Goal: Task Accomplishment & Management: Use online tool/utility

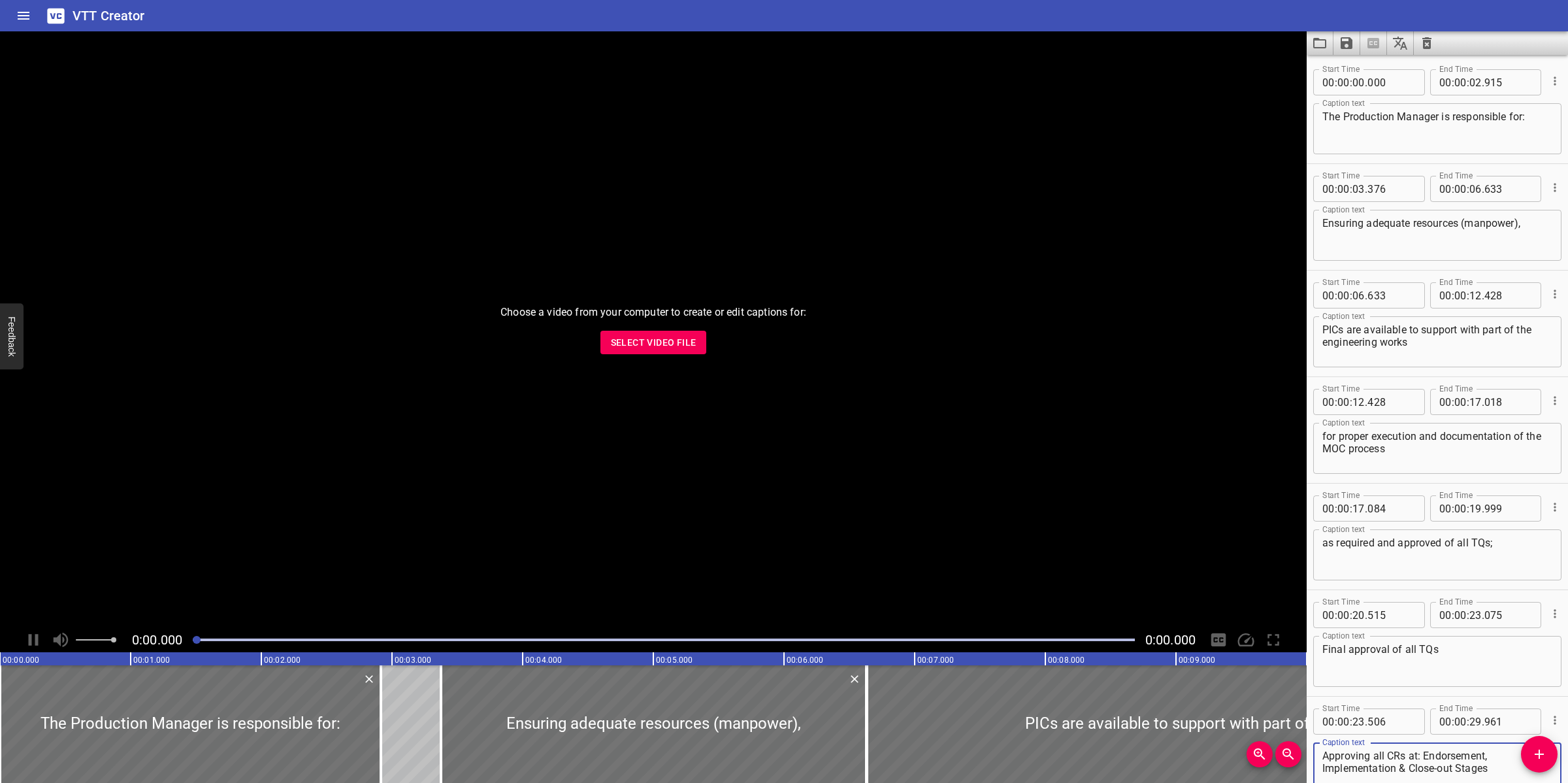
scroll to position [77, 0]
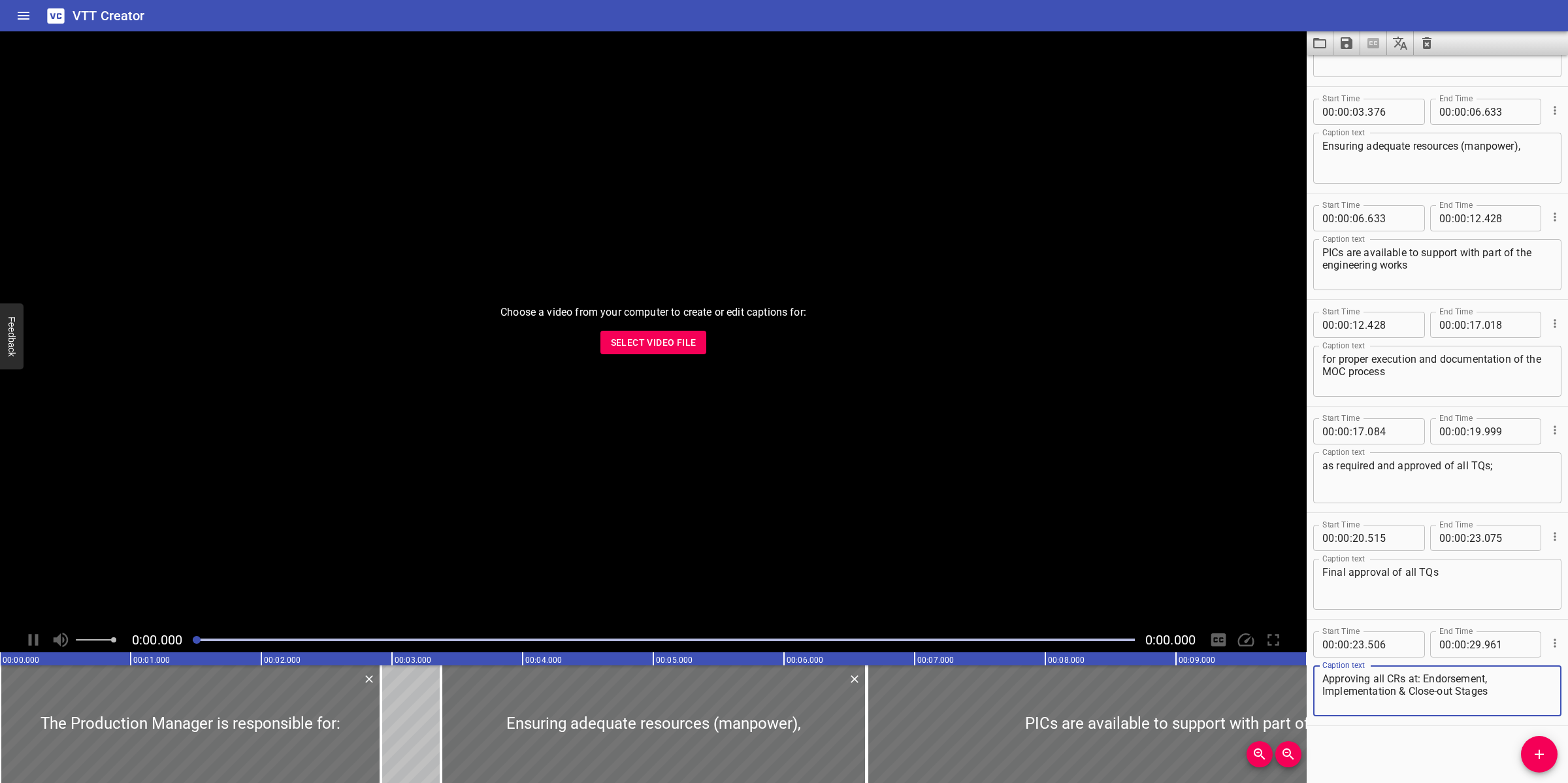
click at [668, 337] on span "Select Video File" at bounding box center [654, 342] width 86 height 16
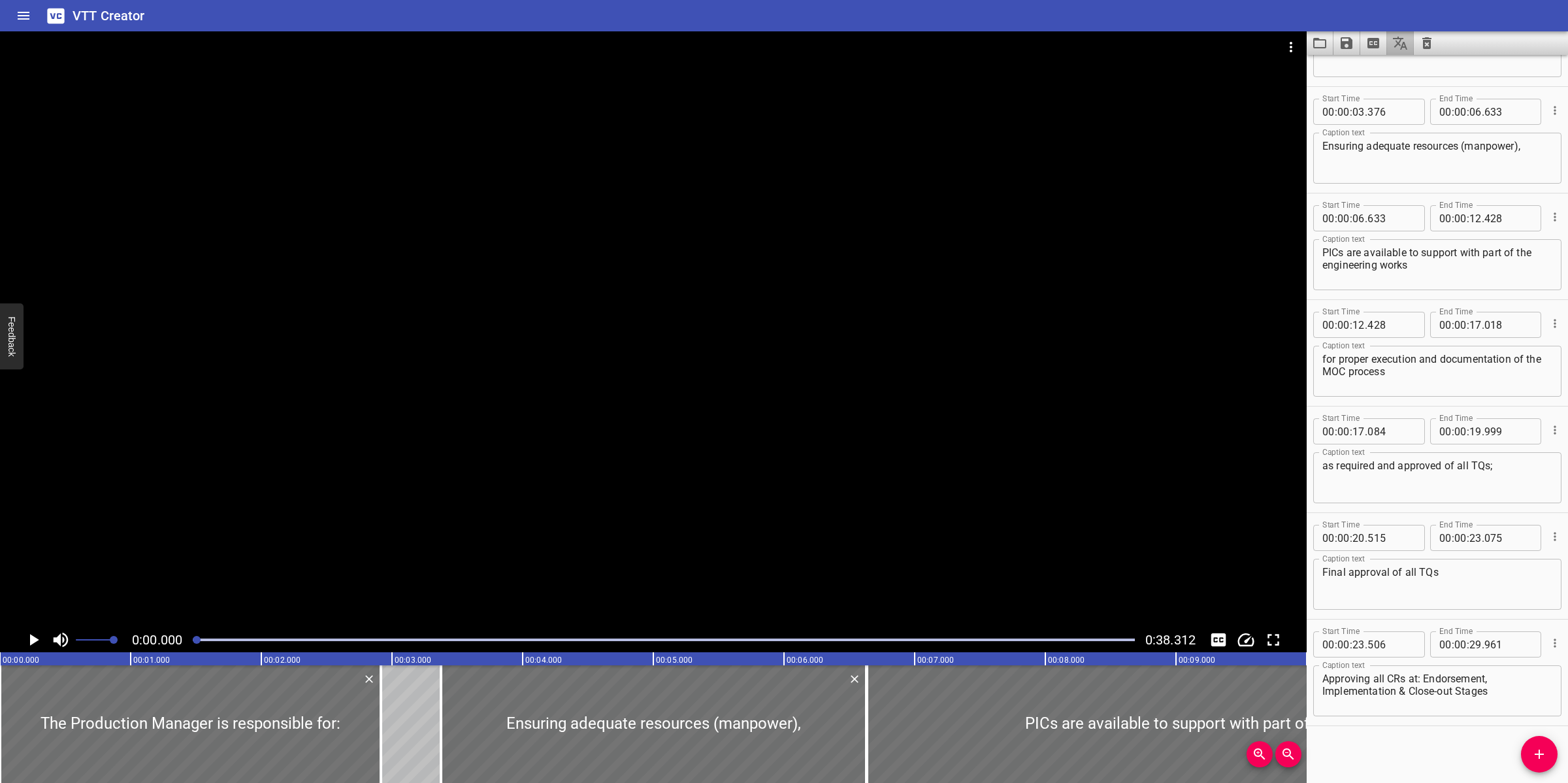
click at [1412, 42] on button "Translate captions" at bounding box center [1400, 42] width 27 height 23
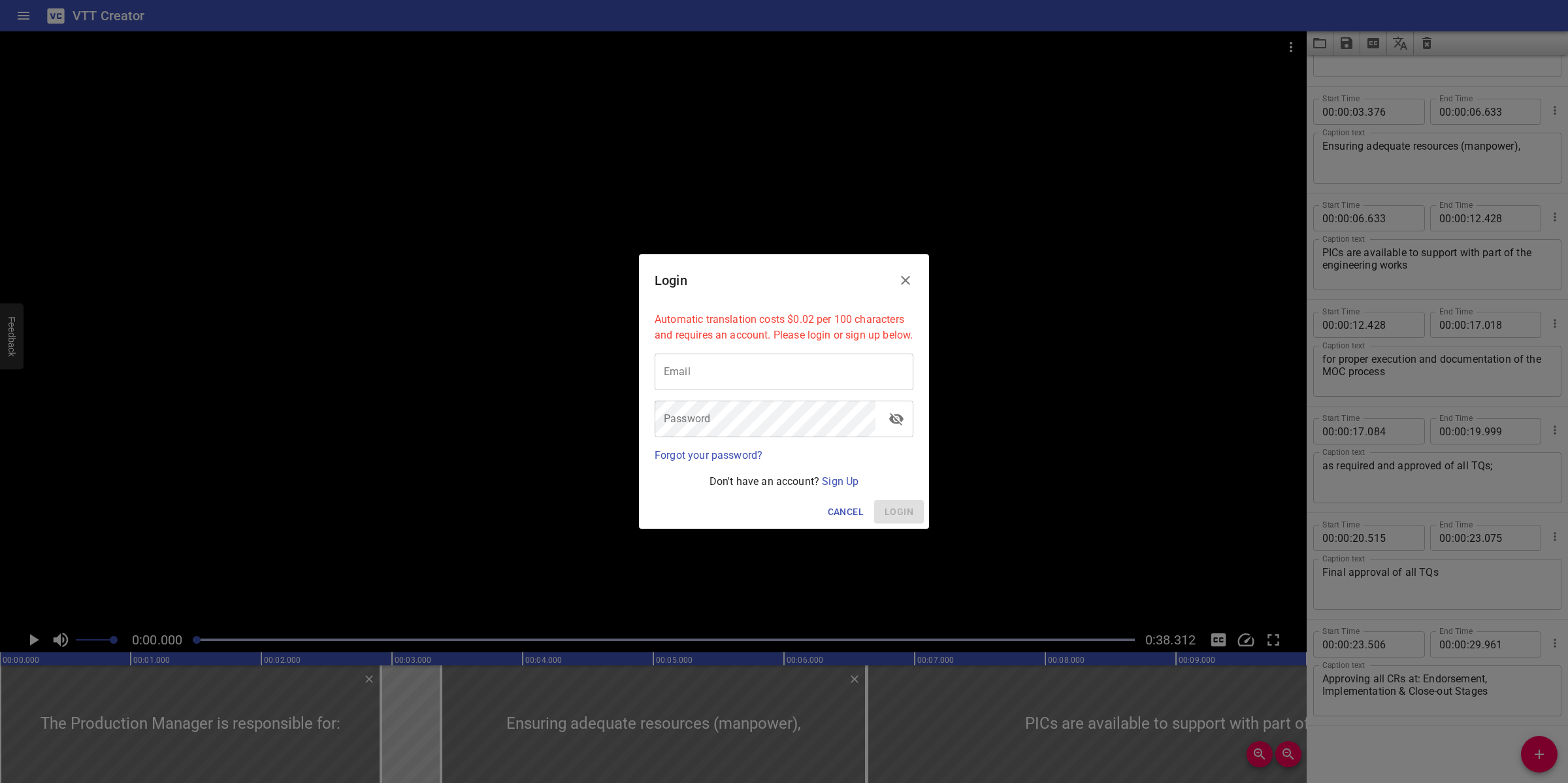
click at [908, 276] on icon "Close" at bounding box center [906, 281] width 10 height 10
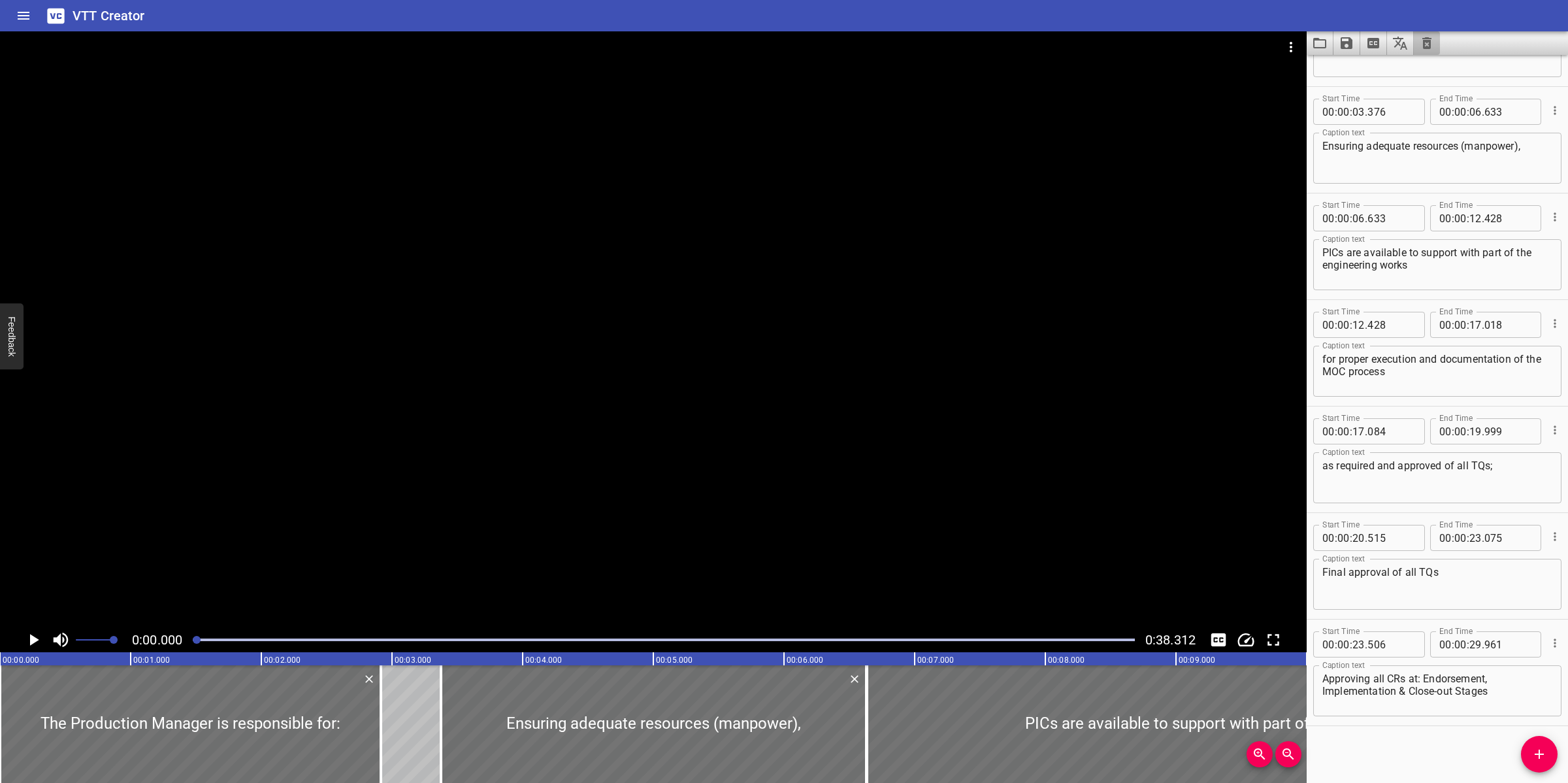
click at [1429, 38] on icon "Clear captions" at bounding box center [1427, 43] width 10 height 12
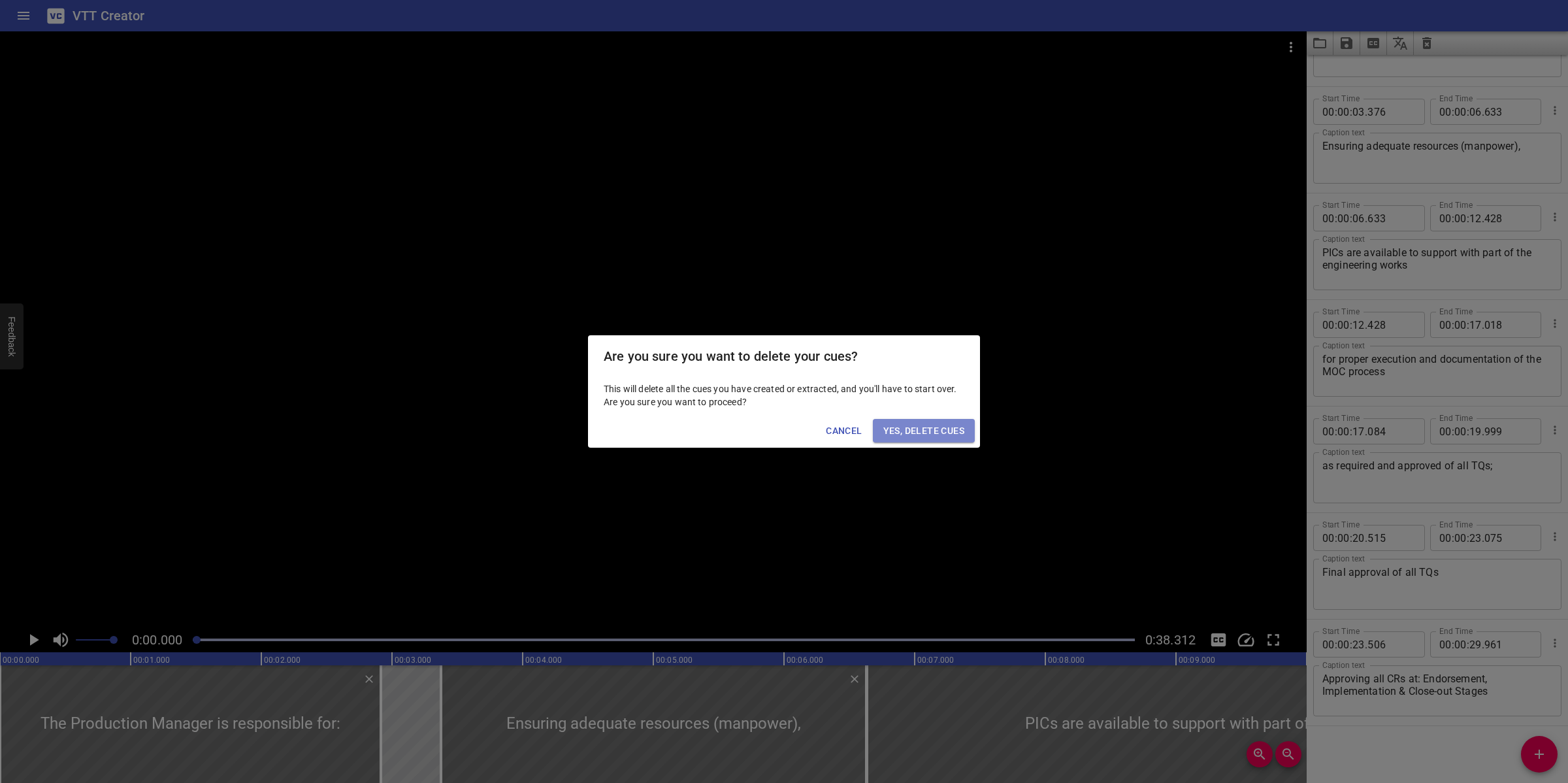
click at [935, 430] on span "Yes, Delete Cues" at bounding box center [924, 430] width 81 height 16
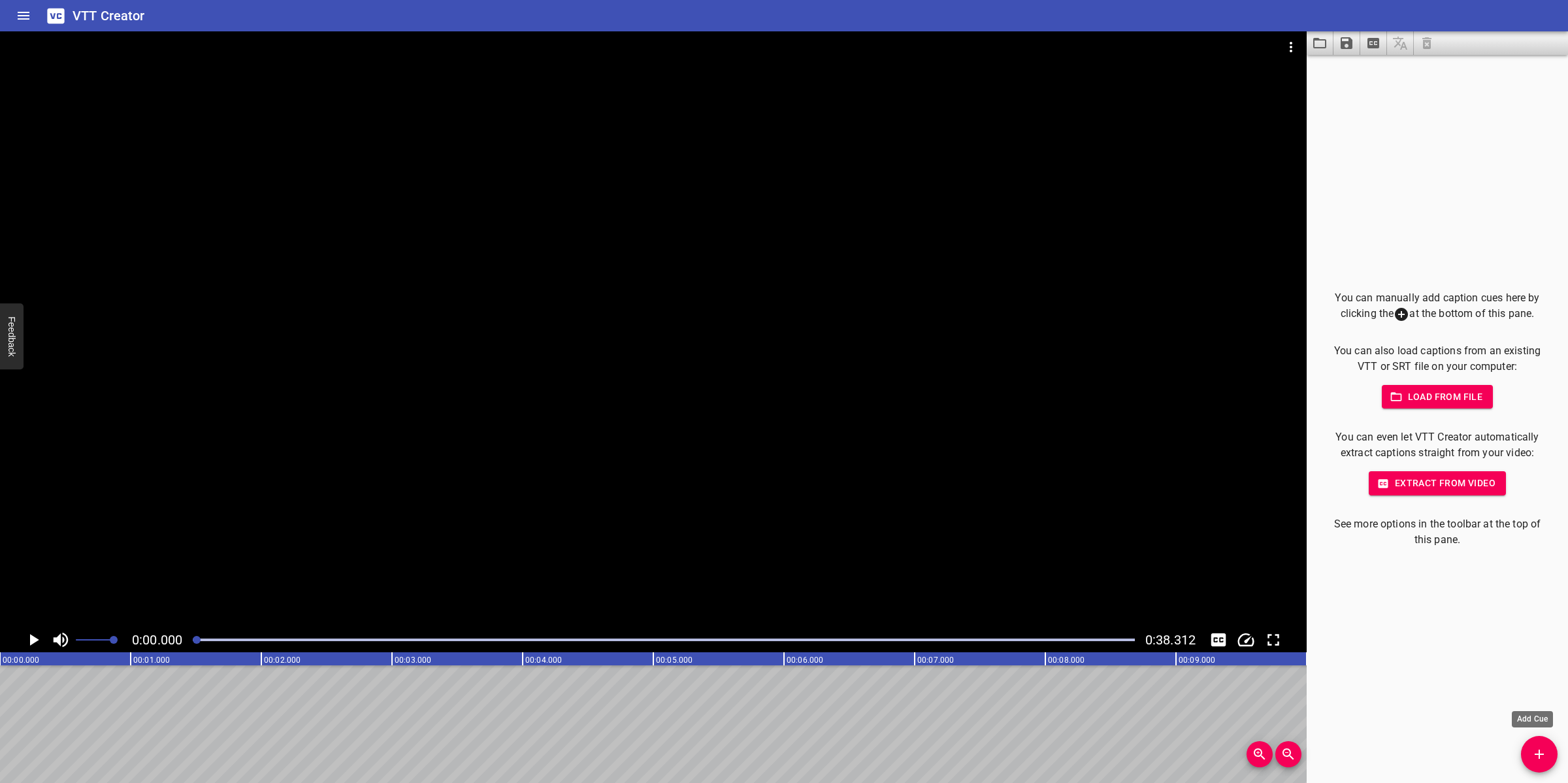
click at [1536, 763] on button "Add Cue" at bounding box center [1539, 754] width 36 height 36
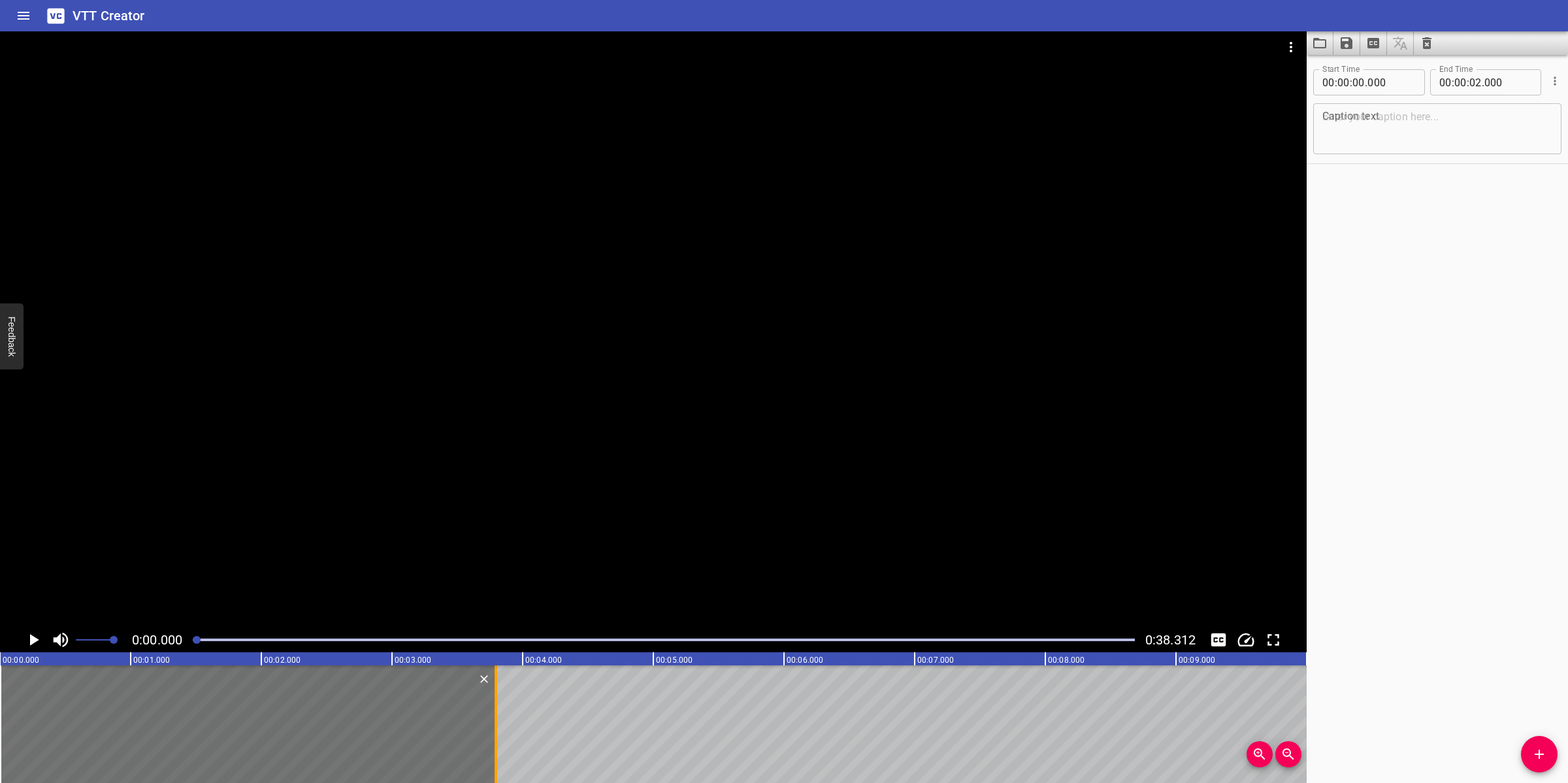
drag, startPoint x: 263, startPoint y: 714, endPoint x: 498, endPoint y: 722, distance: 235.1
click at [498, 722] on div at bounding box center [495, 724] width 13 height 118
type input "03"
type input "795"
click at [1326, 133] on textarea at bounding box center [1438, 129] width 230 height 37
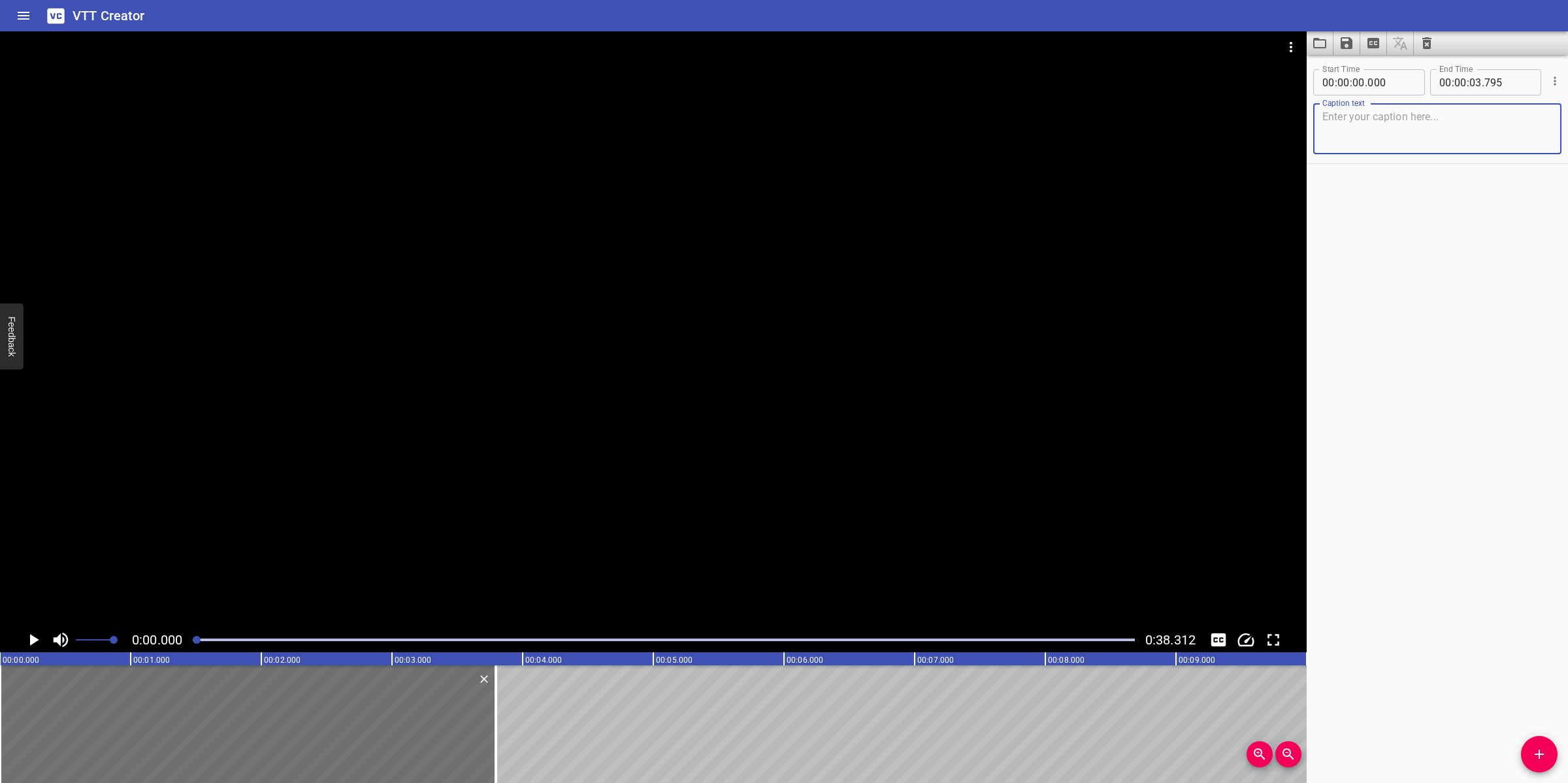
paste textarea "Main Responsibilities of MOC"
click at [727, 393] on div at bounding box center [654, 329] width 1307 height 596
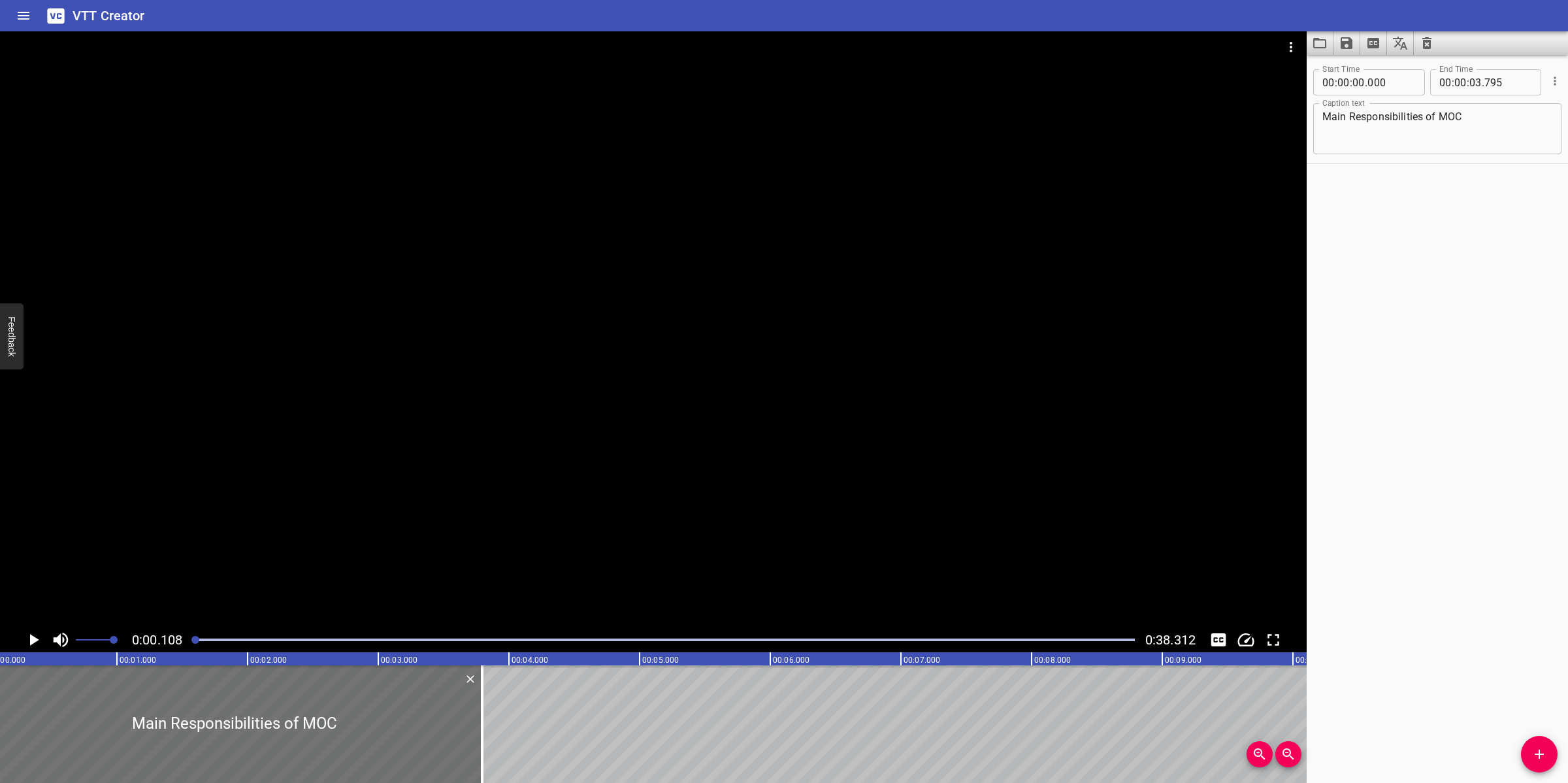
click at [661, 523] on div at bounding box center [654, 329] width 1307 height 596
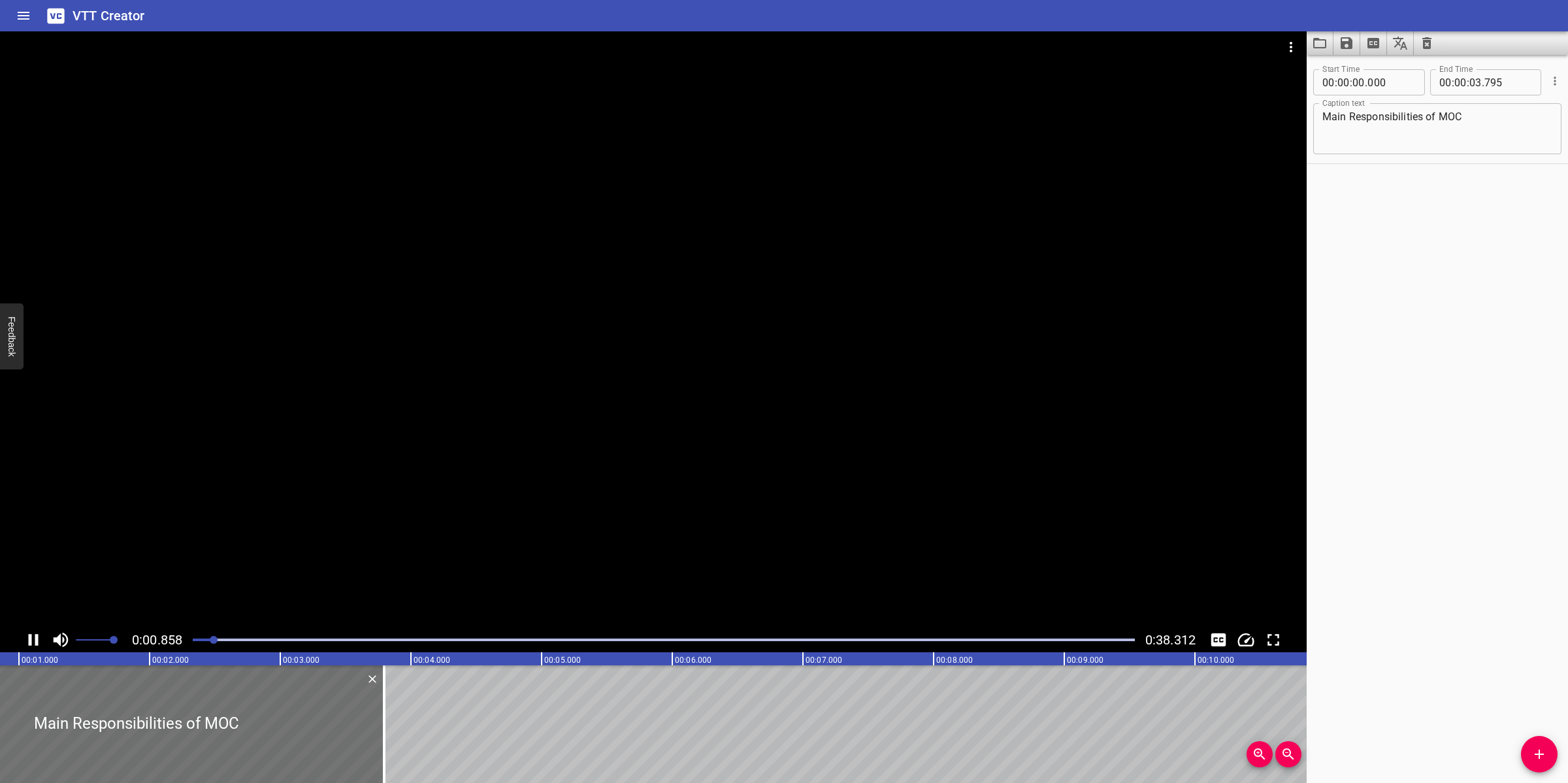
click at [451, 459] on div at bounding box center [654, 329] width 1307 height 596
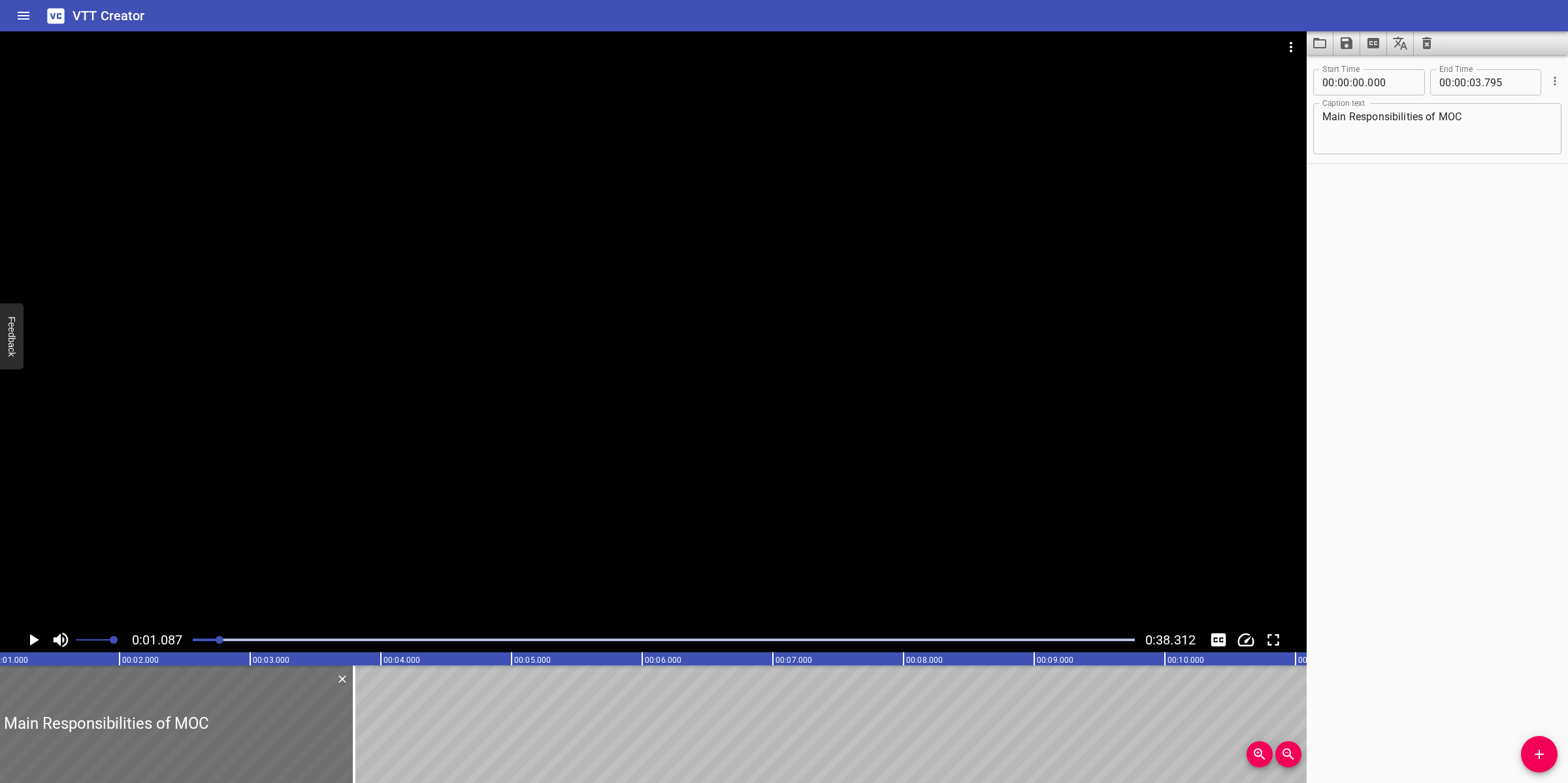
drag, startPoint x: 1403, startPoint y: 141, endPoint x: 1394, endPoint y: 140, distance: 9.1
click at [1403, 141] on textarea "Main Responsibilities of MOC" at bounding box center [1438, 129] width 230 height 37
paste textarea "The Offshore Installation Manager (OIM) is responsible for:"
type textarea "The Offshore Installation Manager (OIM) is responsible for:"
drag, startPoint x: 1549, startPoint y: 747, endPoint x: 1537, endPoint y: 737, distance: 15.6
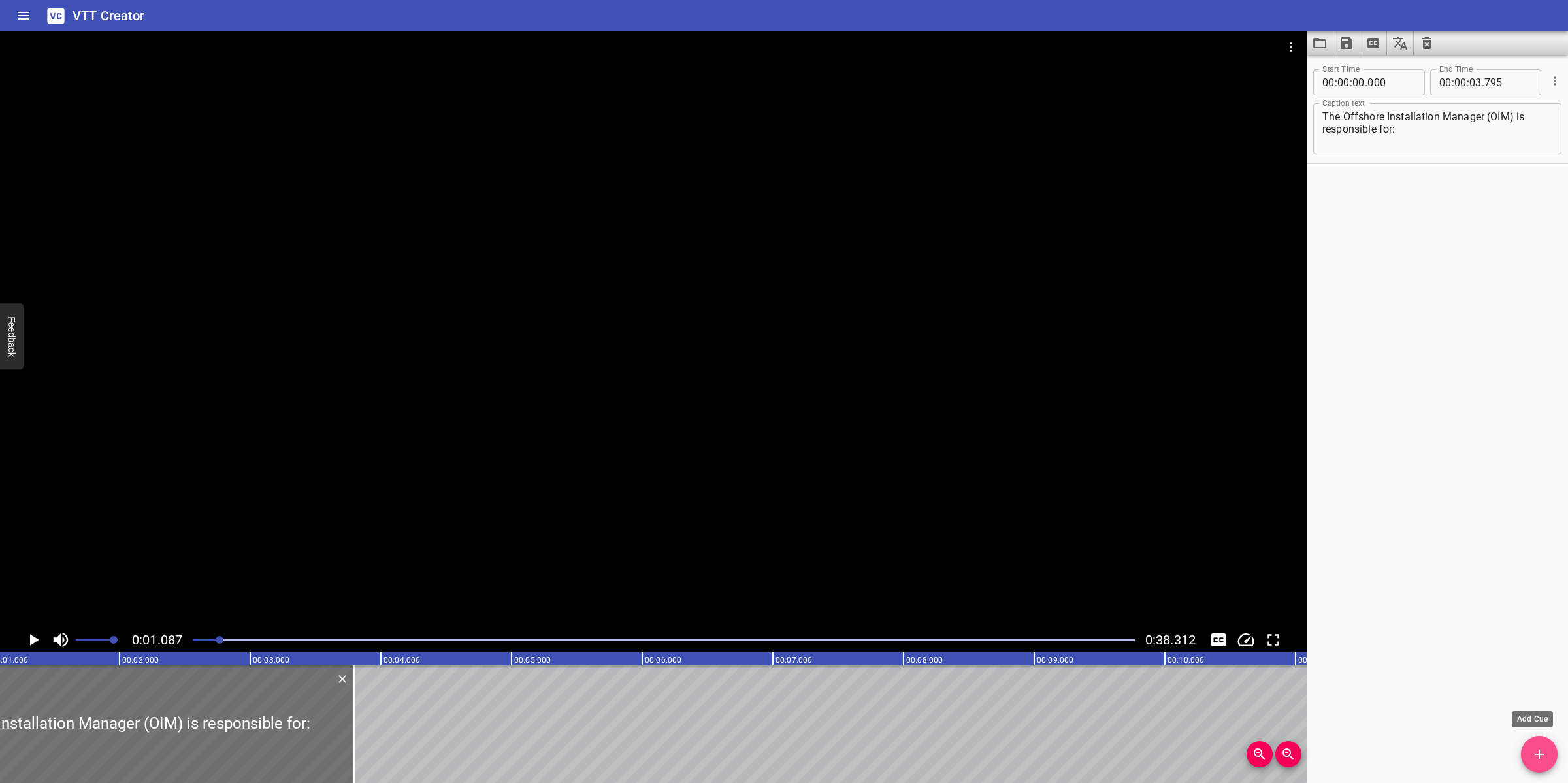
click at [1549, 746] on button "Add Cue" at bounding box center [1539, 754] width 36 height 36
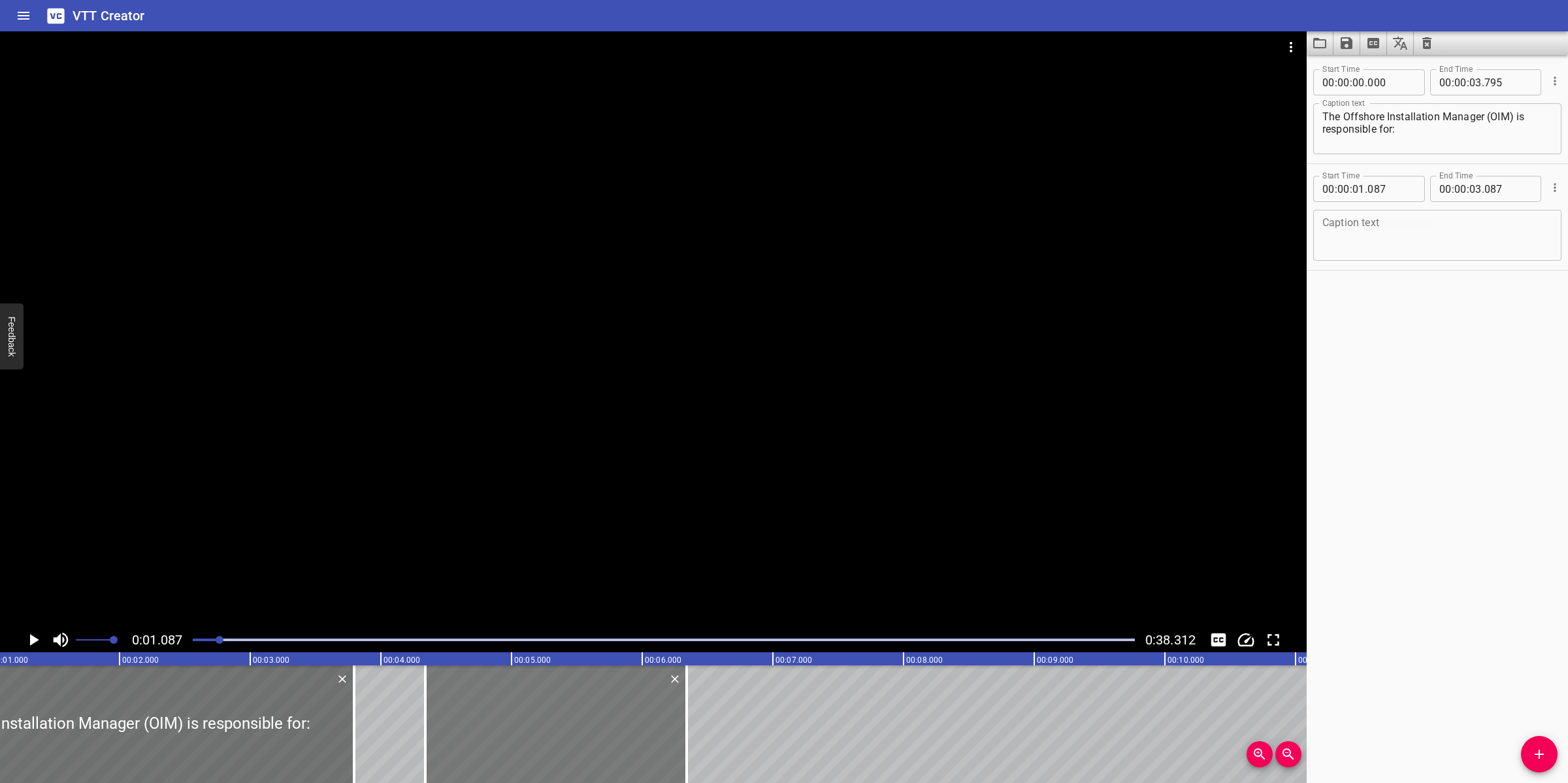
drag, startPoint x: 352, startPoint y: 724, endPoint x: 616, endPoint y: 729, distance: 264.0
click at [625, 744] on div at bounding box center [556, 724] width 261 height 118
type input "04"
type input "337"
type input "06"
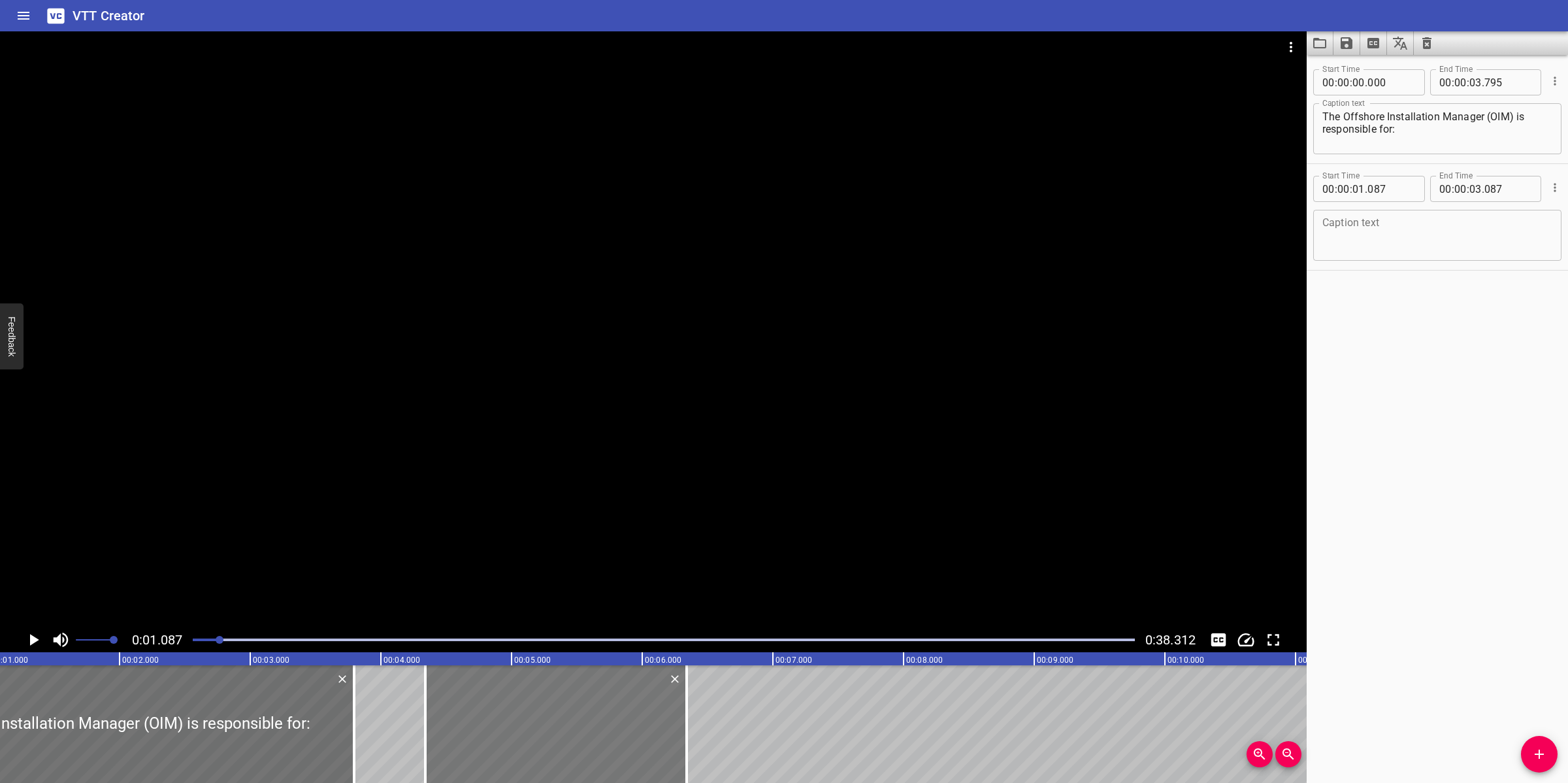
type input "337"
click at [1442, 249] on textarea at bounding box center [1438, 236] width 230 height 37
paste textarea "Providing initial Operations approval of TQ for Change initiatives during the i…"
type textarea "Providing initial Operations approval of TQ for Change initiatives during the i…"
click at [564, 367] on div at bounding box center [654, 329] width 1307 height 596
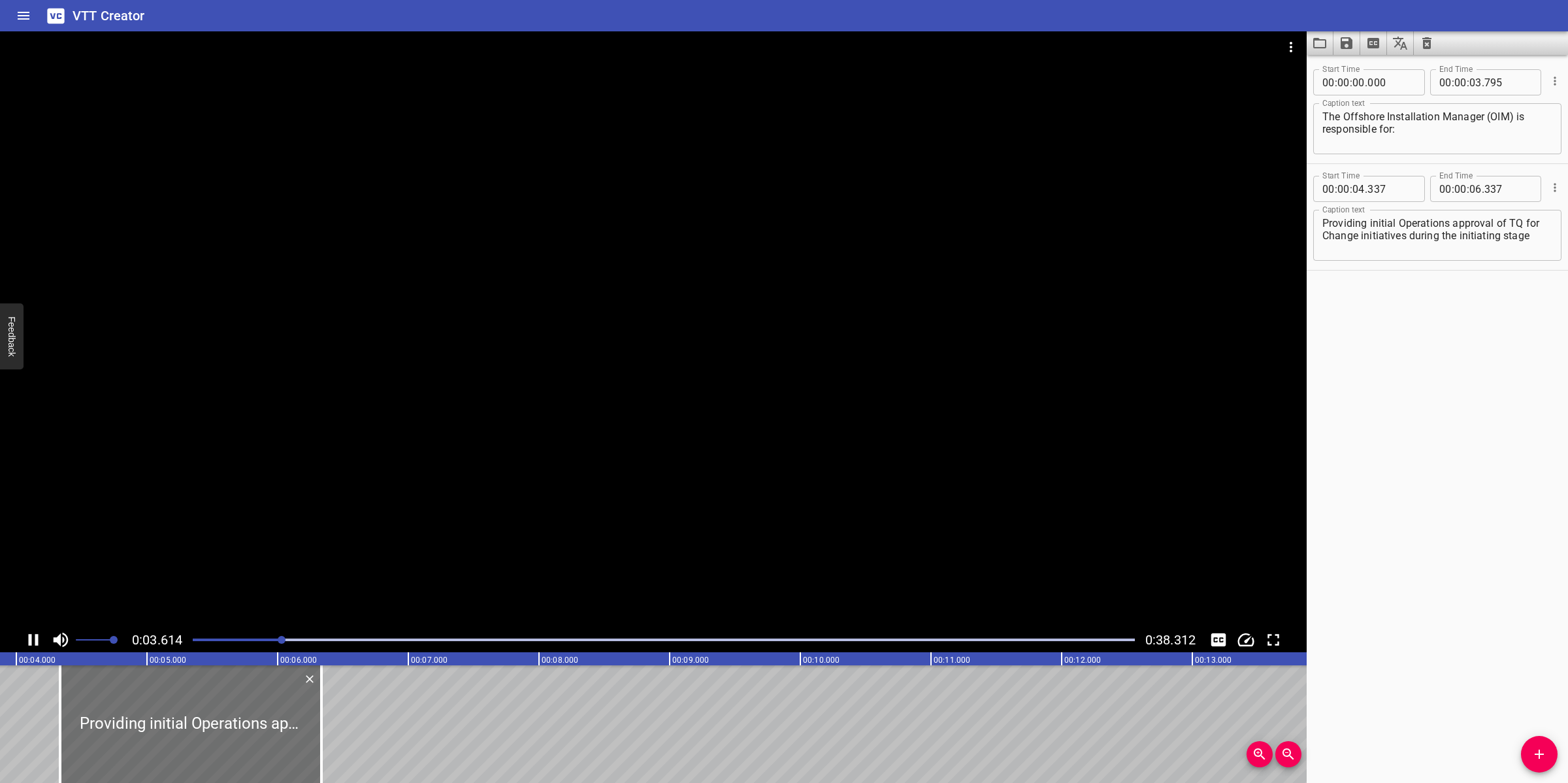
click at [530, 494] on div at bounding box center [654, 329] width 1307 height 596
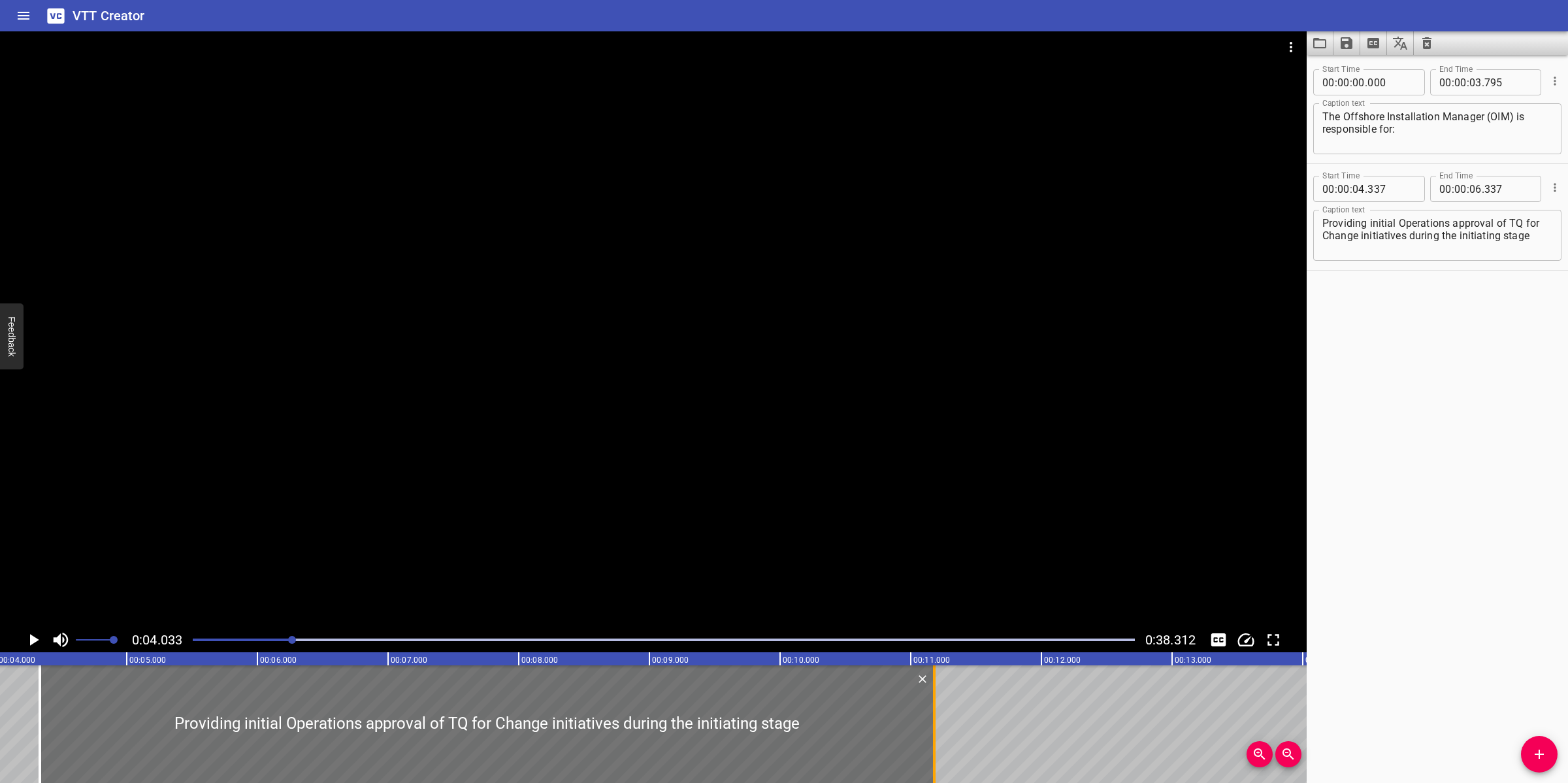
drag, startPoint x: 298, startPoint y: 731, endPoint x: 932, endPoint y: 727, distance: 634.0
click at [932, 727] on div at bounding box center [934, 724] width 13 height 118
type input "11"
type input "182"
drag, startPoint x: 816, startPoint y: 492, endPoint x: 773, endPoint y: 497, distance: 43.3
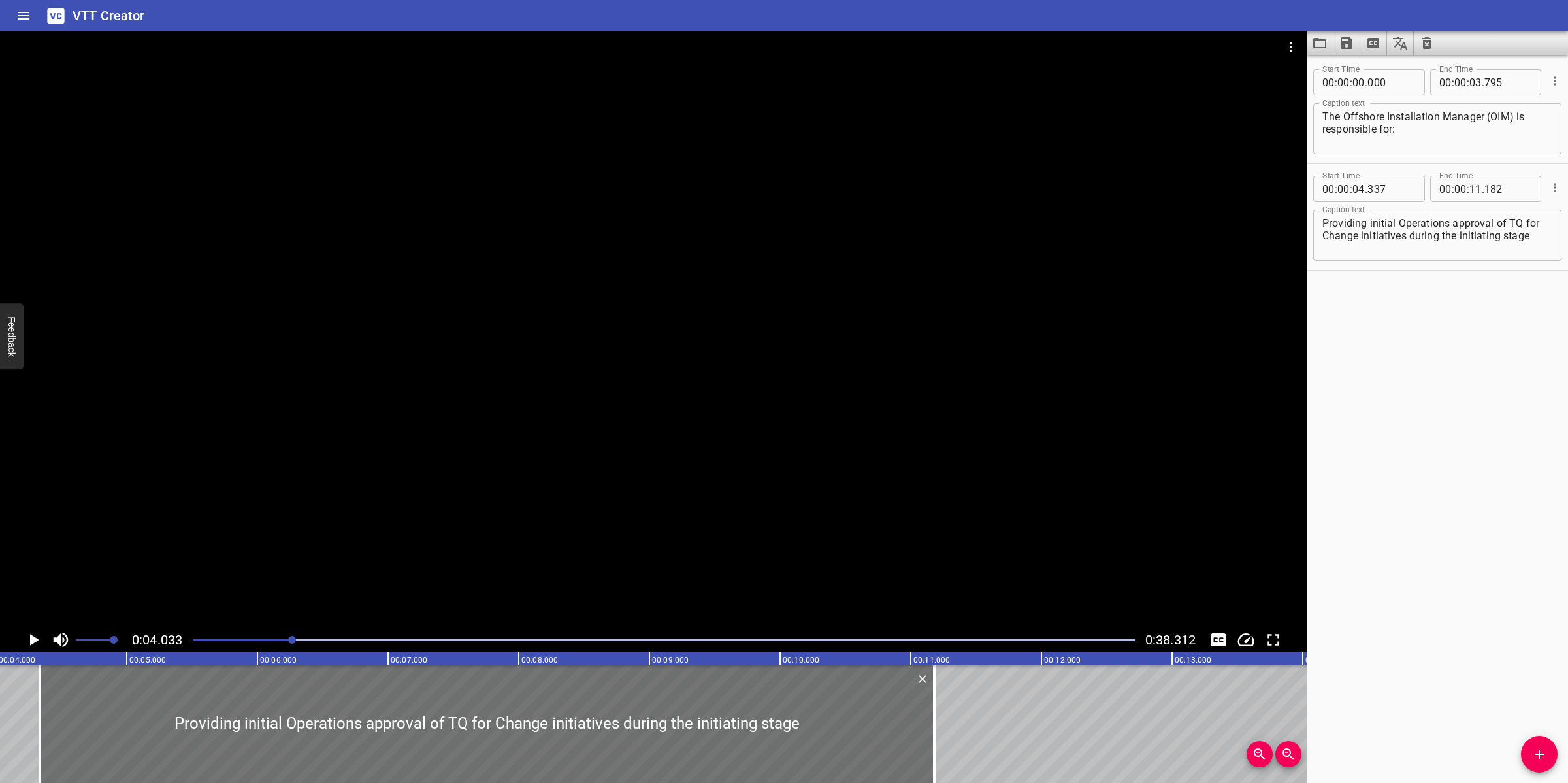
click at [806, 492] on div at bounding box center [654, 329] width 1307 height 596
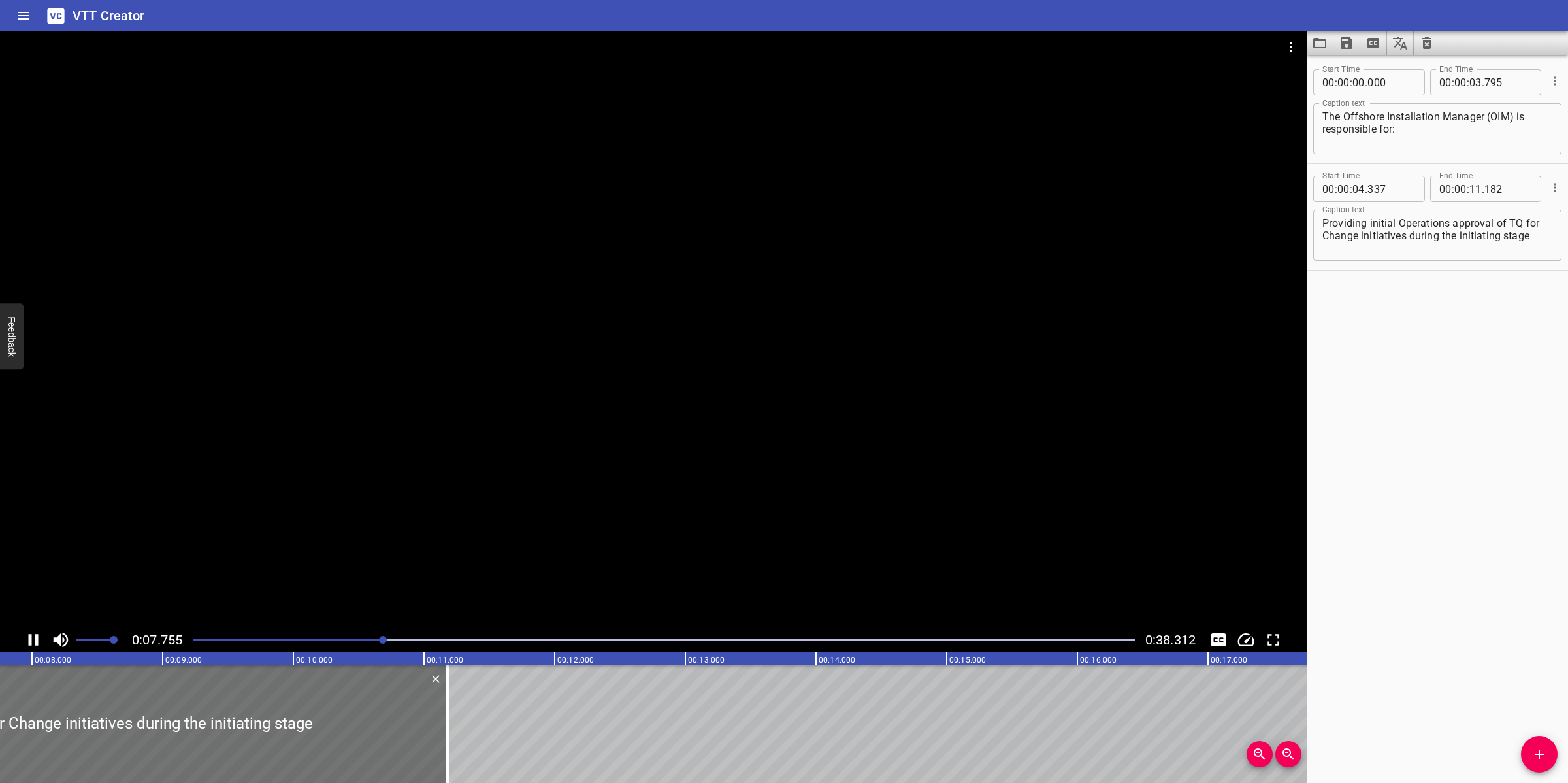
click at [713, 527] on div at bounding box center [654, 329] width 1307 height 596
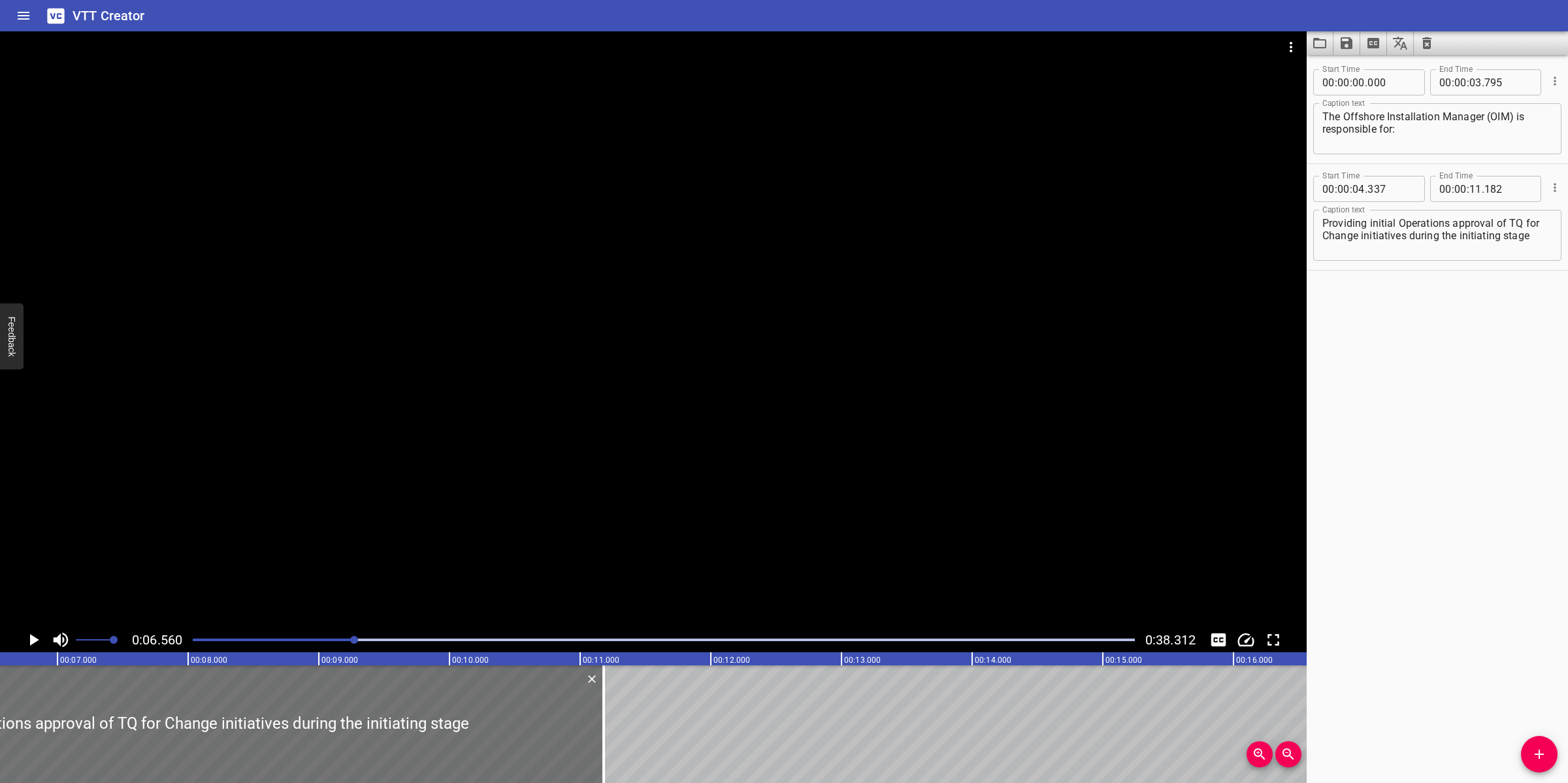
click at [797, 544] on div at bounding box center [654, 329] width 1307 height 596
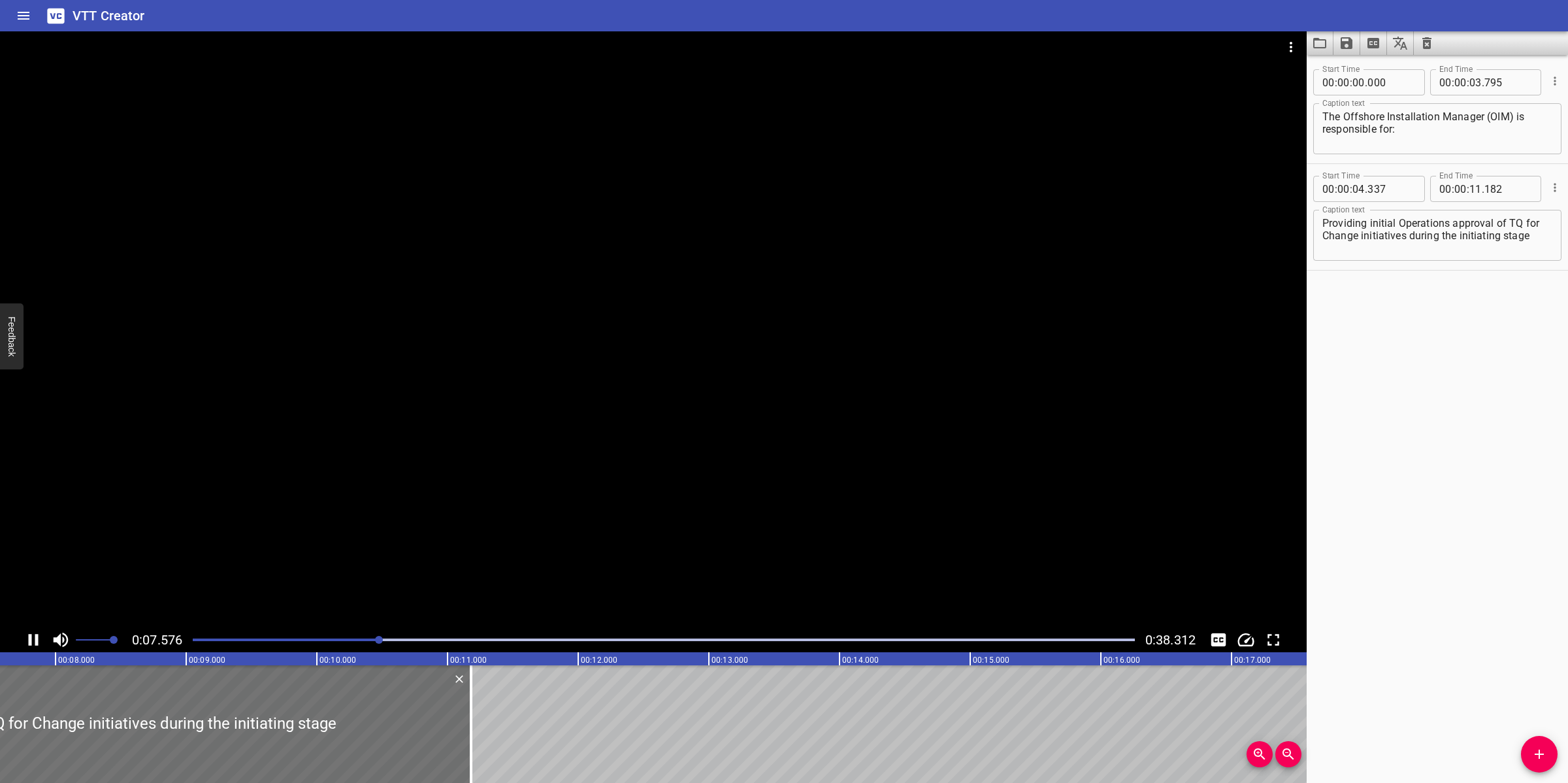
click at [806, 530] on div at bounding box center [654, 329] width 1307 height 596
click at [1513, 240] on textarea "Providing initial Operations approval of TQ for Change initiatives during the i…" at bounding box center [1438, 236] width 230 height 37
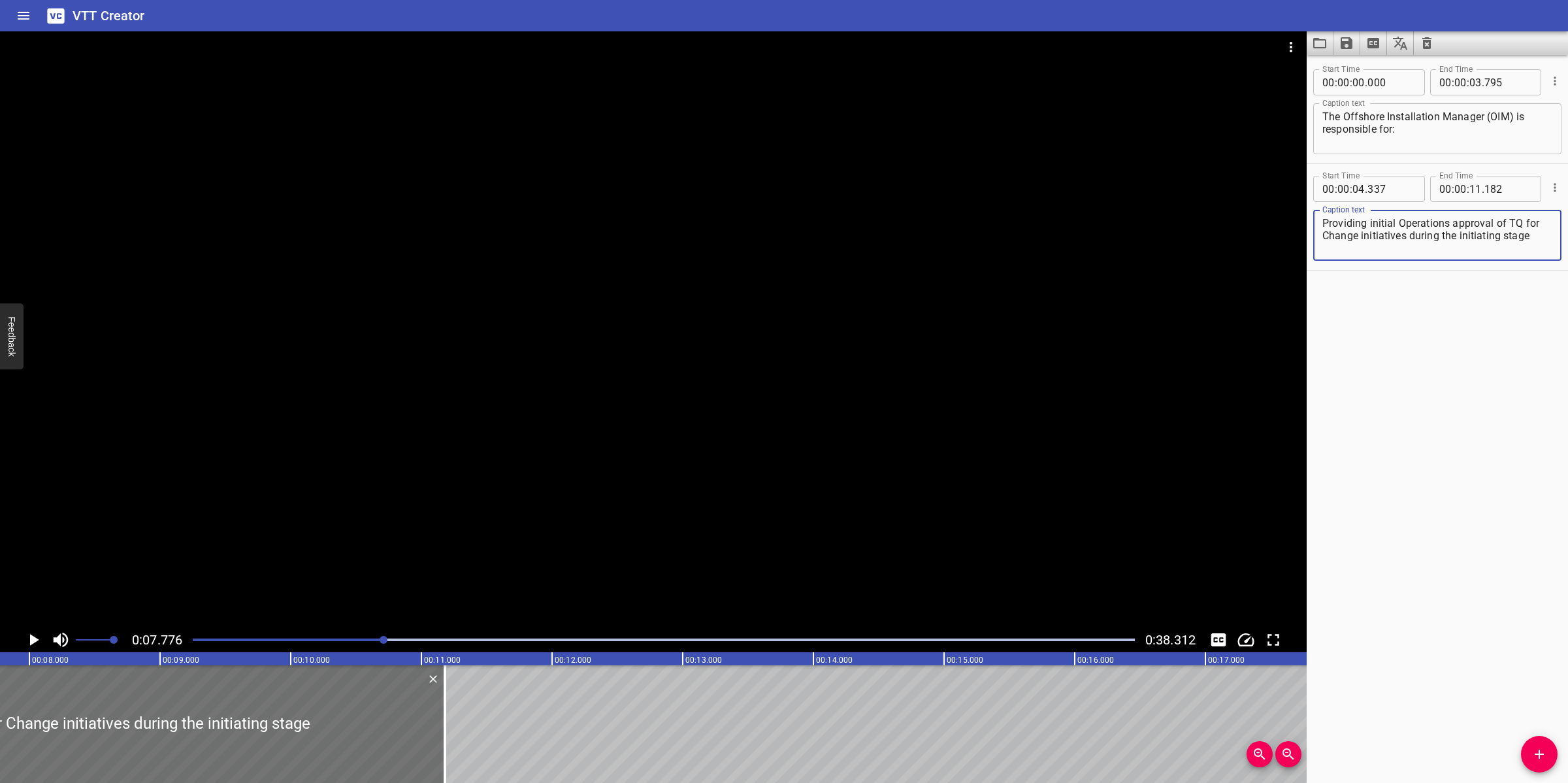
drag, startPoint x: 1525, startPoint y: 223, endPoint x: 1542, endPoint y: 243, distance: 26.2
click at [1542, 243] on div "Providing initial Operations approval of TQ for Change initiatives during the i…" at bounding box center [1437, 235] width 248 height 51
type textarea "Providing initial Operations approval of TQ"
click at [1472, 195] on input "number" at bounding box center [1475, 189] width 12 height 26
type input "07"
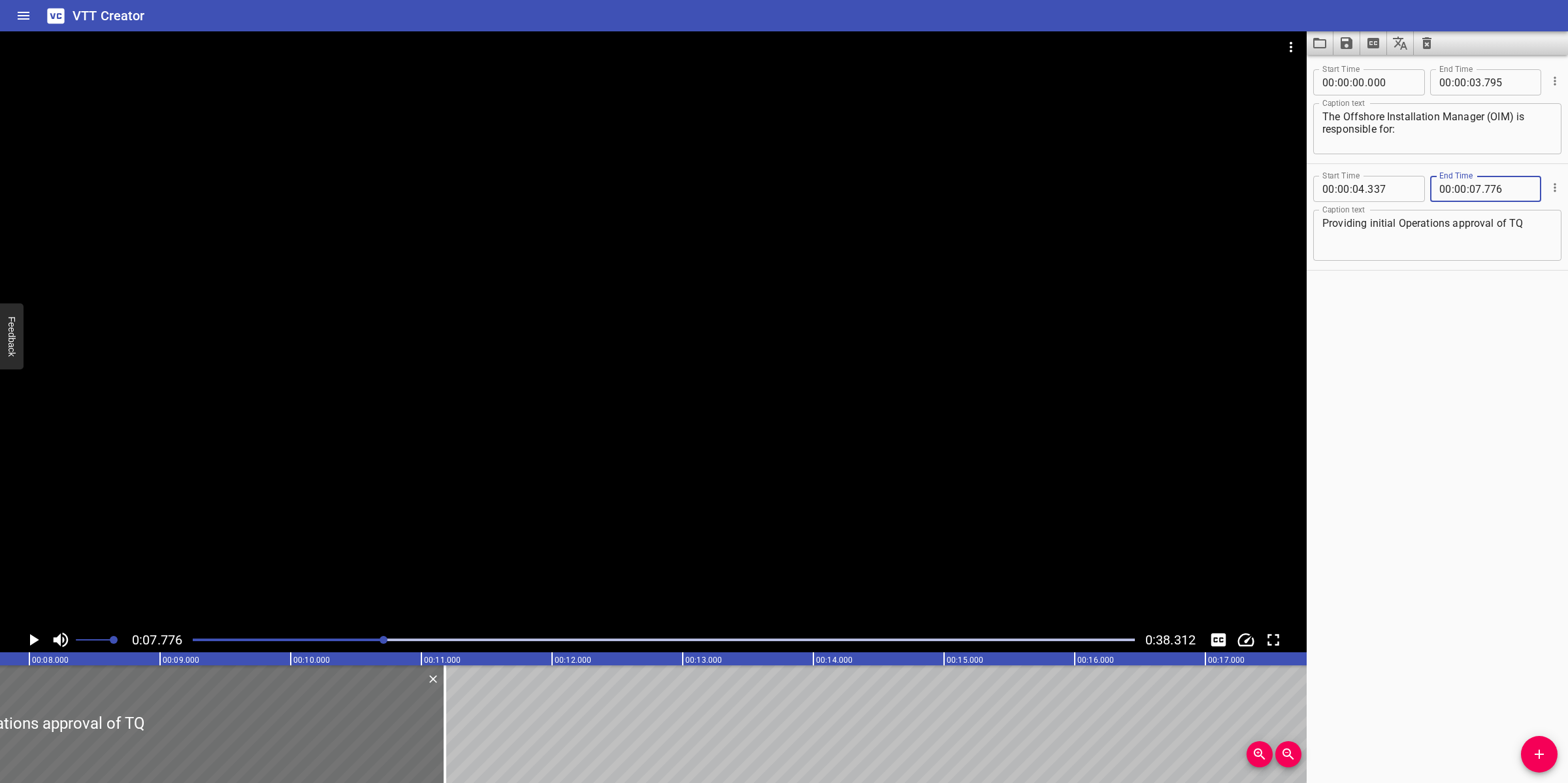
type input "776"
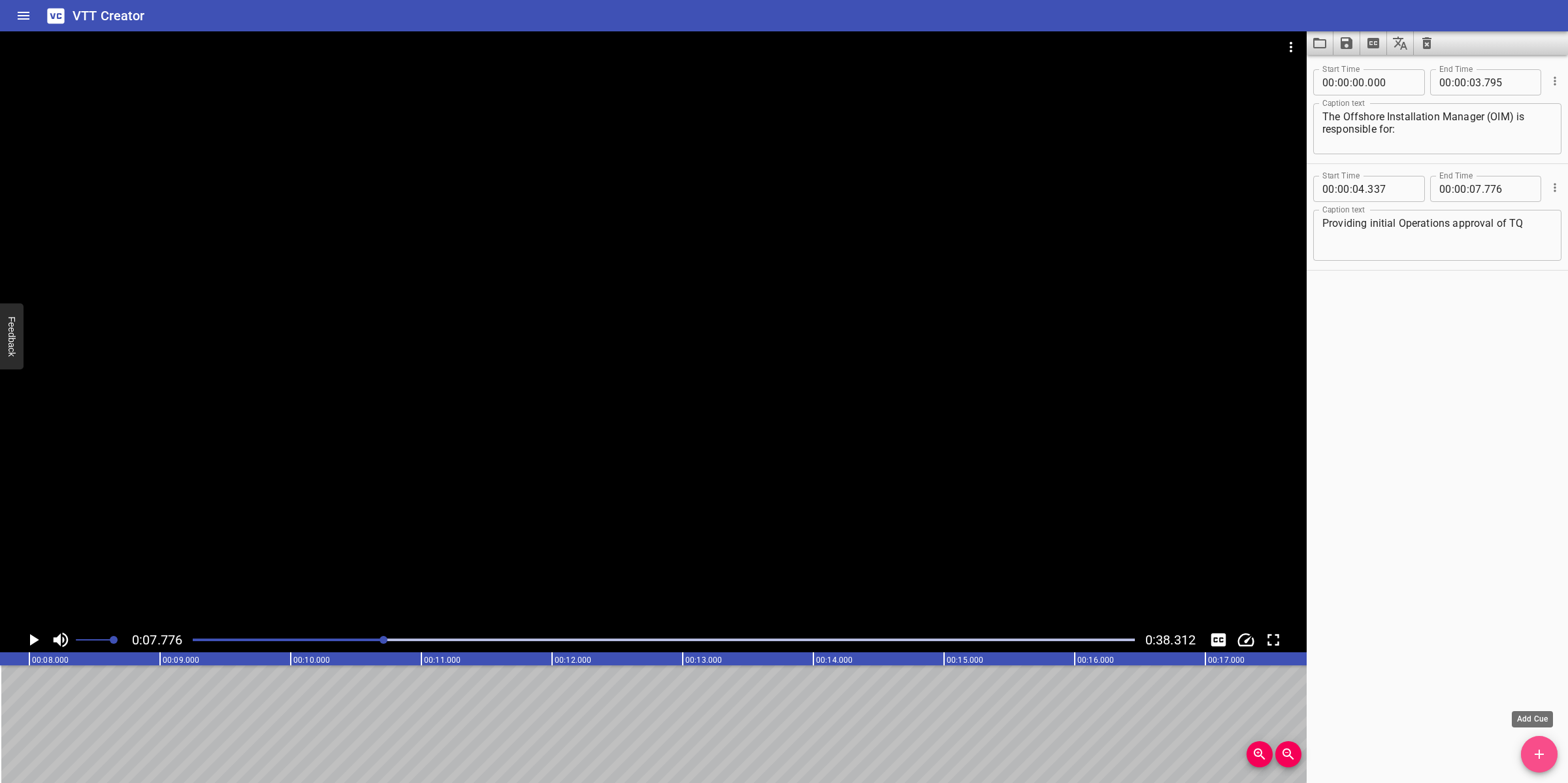
click at [1546, 756] on icon "Add Cue" at bounding box center [1539, 754] width 16 height 16
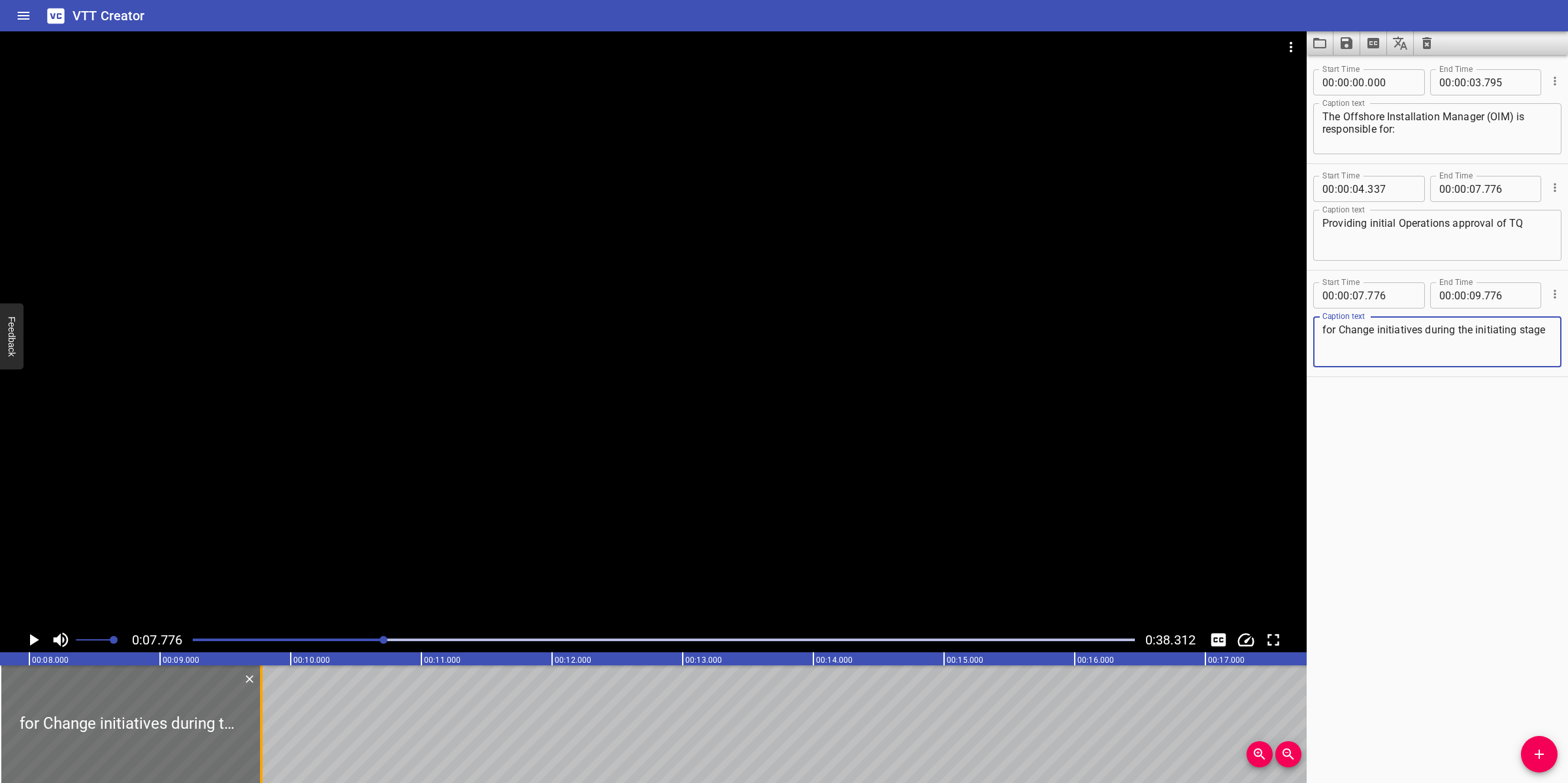
type textarea "for Change initiatives during the initiating stage"
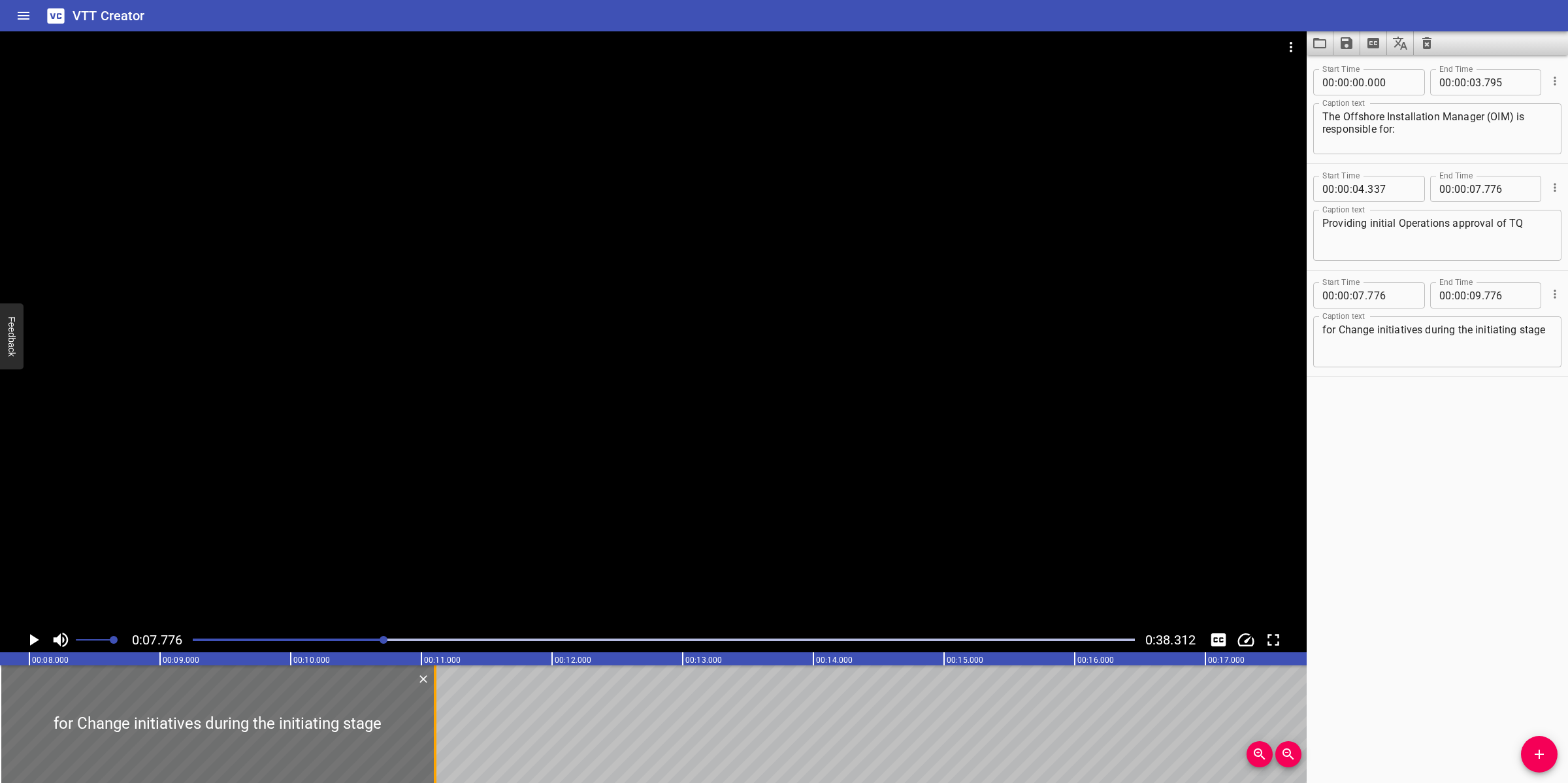
drag, startPoint x: 261, startPoint y: 710, endPoint x: 436, endPoint y: 713, distance: 175.0
click at [436, 713] on div at bounding box center [435, 724] width 3 height 118
type input "11"
type input "106"
click at [687, 495] on div at bounding box center [654, 329] width 1307 height 596
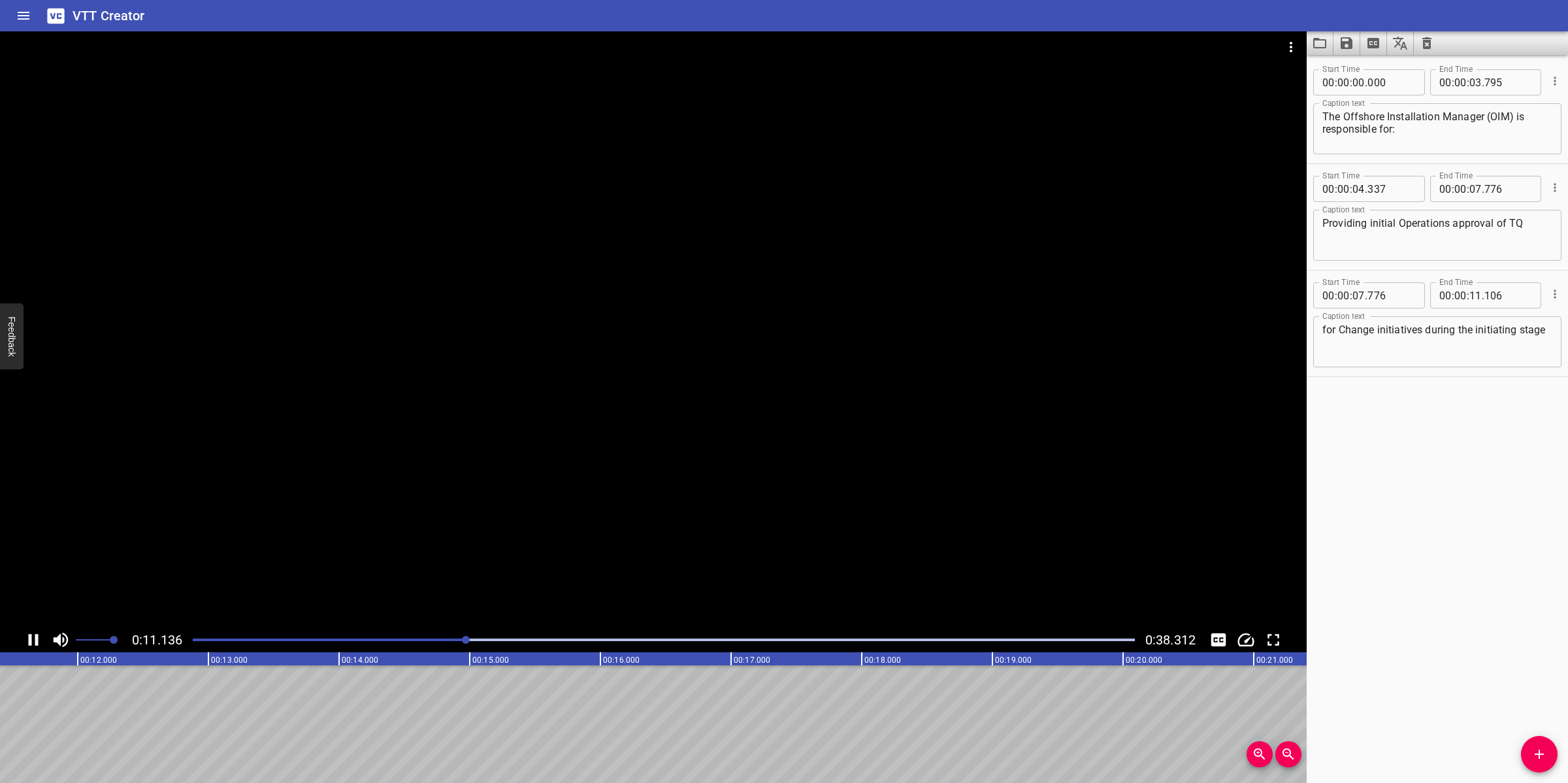
click at [684, 536] on div at bounding box center [654, 329] width 1307 height 596
drag, startPoint x: 1538, startPoint y: 754, endPoint x: 1536, endPoint y: 676, distance: 78.0
click at [1539, 749] on icon "Add Cue" at bounding box center [1539, 754] width 16 height 16
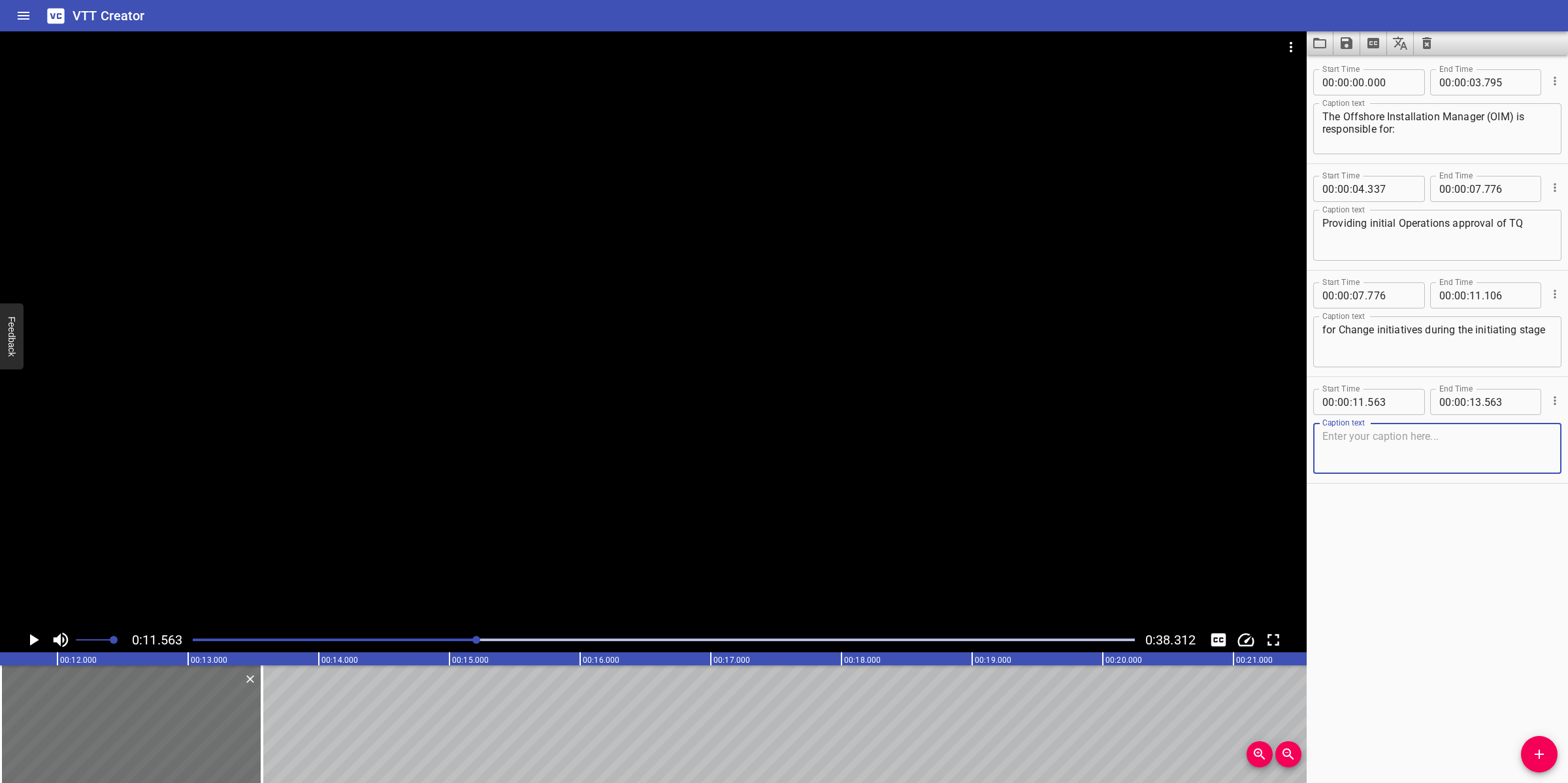
click at [1383, 353] on textarea "for Change initiatives during the initiating stage" at bounding box center [1438, 342] width 230 height 37
type textarea "for Change initiatives during the initiating stage."
click at [1361, 433] on textarea at bounding box center [1438, 449] width 230 height 37
paste textarea "Engaging in informal discussion with Originator / Supervisor on an ‘as needed b…"
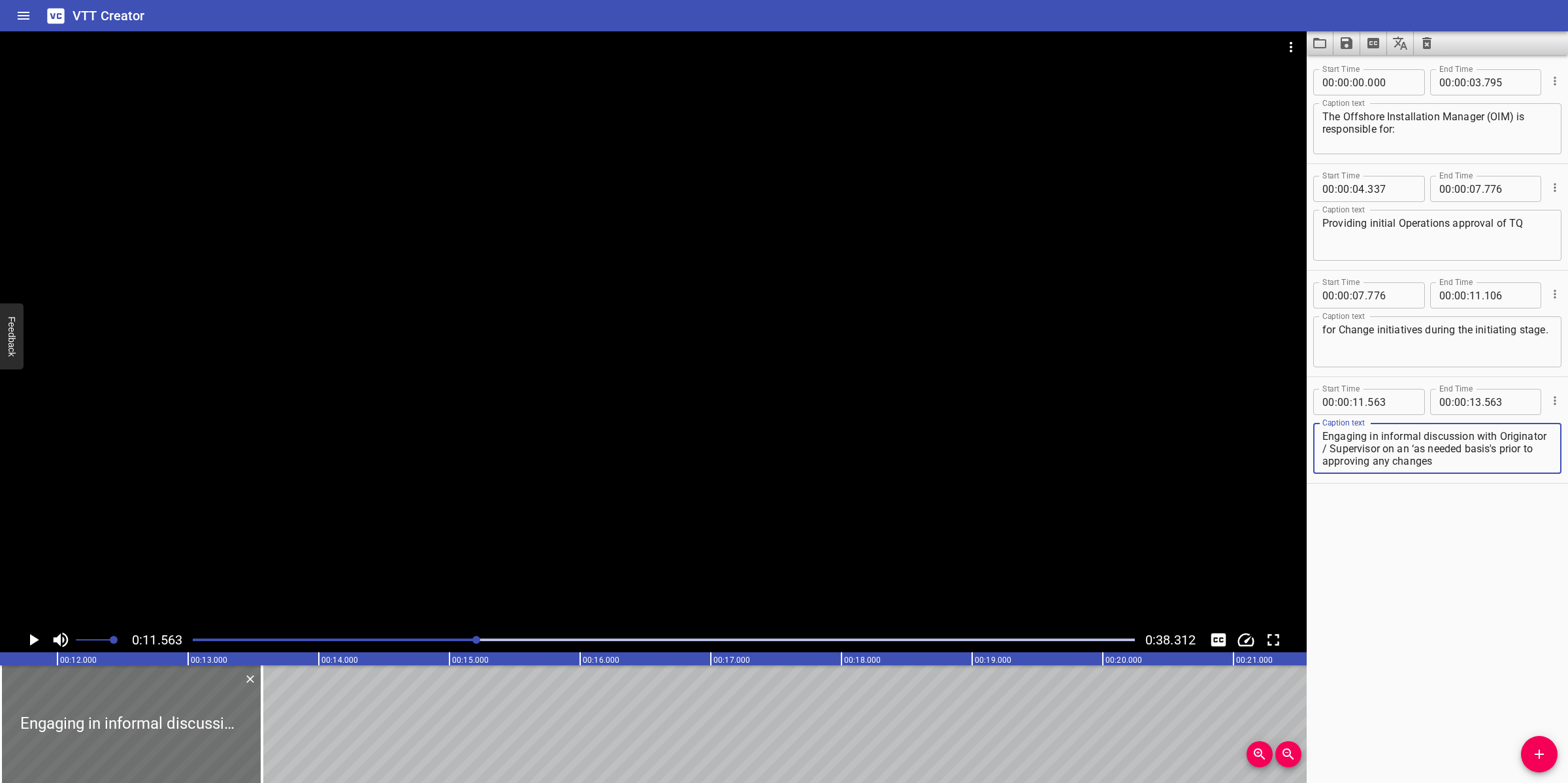
click at [1379, 451] on textarea "Engaging in informal discussion with Originator / Supervisor on an ‘as needed b…" at bounding box center [1438, 449] width 230 height 37
click at [1371, 443] on textarea "Engaging in informal discussion with Originator /Supervisor on an ‘as needed ba…" at bounding box center [1438, 449] width 230 height 37
drag, startPoint x: 760, startPoint y: 477, endPoint x: 758, endPoint y: 470, distance: 7.3
click at [758, 470] on div at bounding box center [654, 329] width 1307 height 596
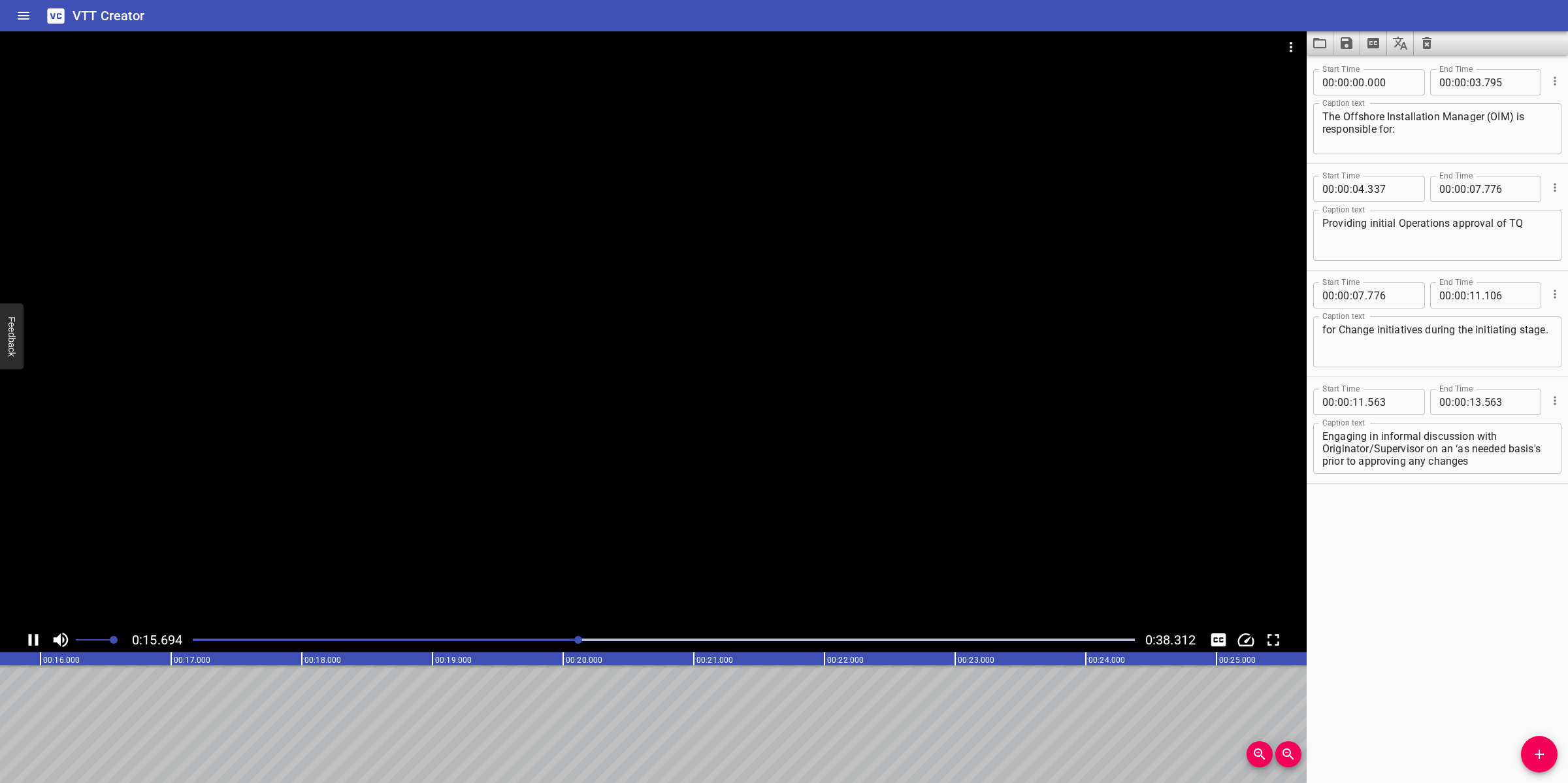
click at [721, 516] on div at bounding box center [654, 329] width 1307 height 596
click at [1432, 459] on textarea "Engaging in informal discussion with Originator/Supervisor on an ‘as needed bas…" at bounding box center [1438, 449] width 230 height 37
drag, startPoint x: 1426, startPoint y: 445, endPoint x: 1526, endPoint y: 469, distance: 102.8
click at [1526, 469] on div "Engaging in informal discussion with Originator/Supervisor on an ‘as needed bas…" at bounding box center [1437, 448] width 248 height 51
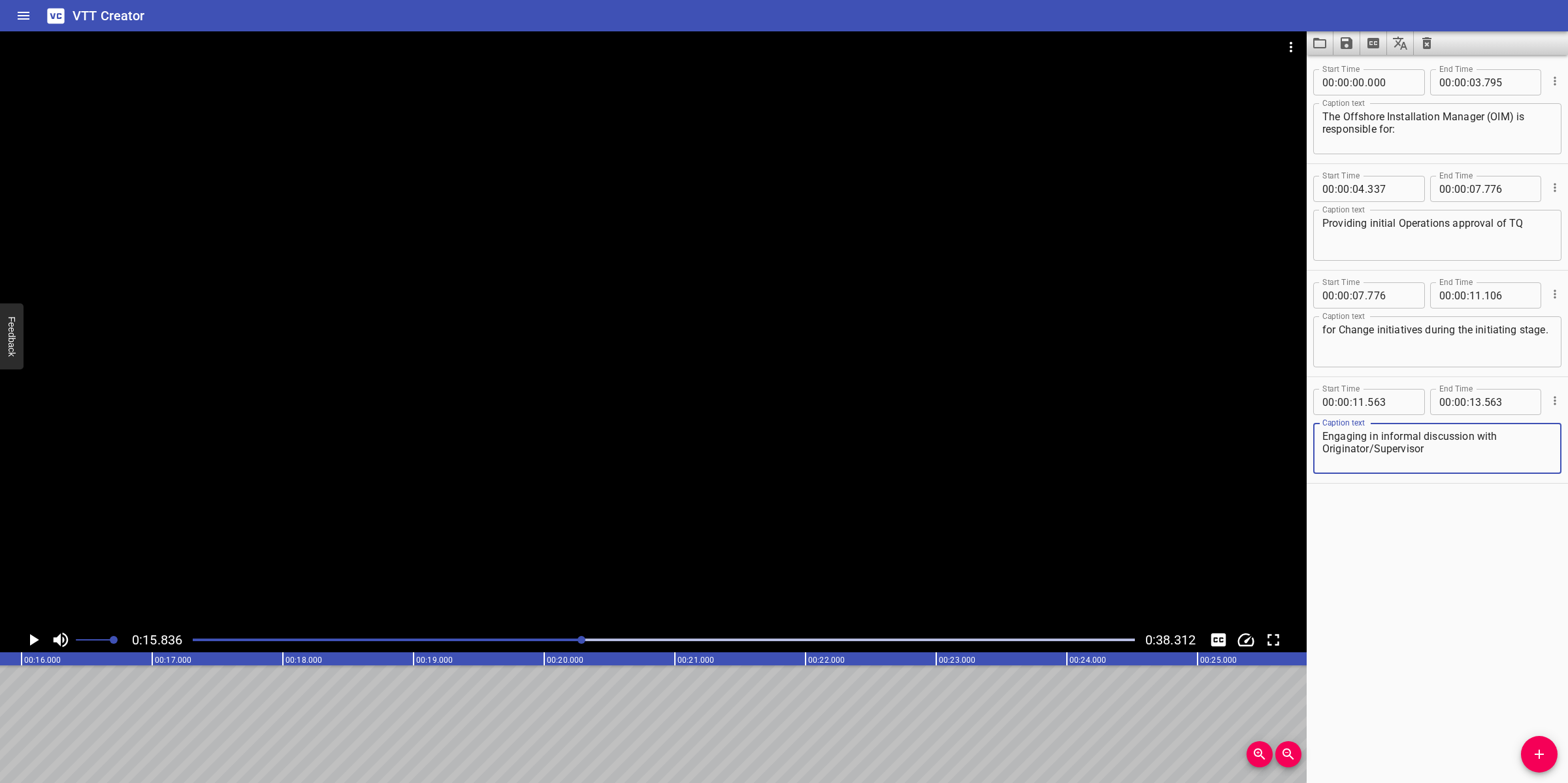
type textarea "Engaging in informal discussion with Originator/Supervisor"
click at [1469, 404] on input "number" at bounding box center [1475, 402] width 12 height 26
type input "15"
type input "836"
click at [1530, 749] on span "Add Cue" at bounding box center [1539, 754] width 36 height 16
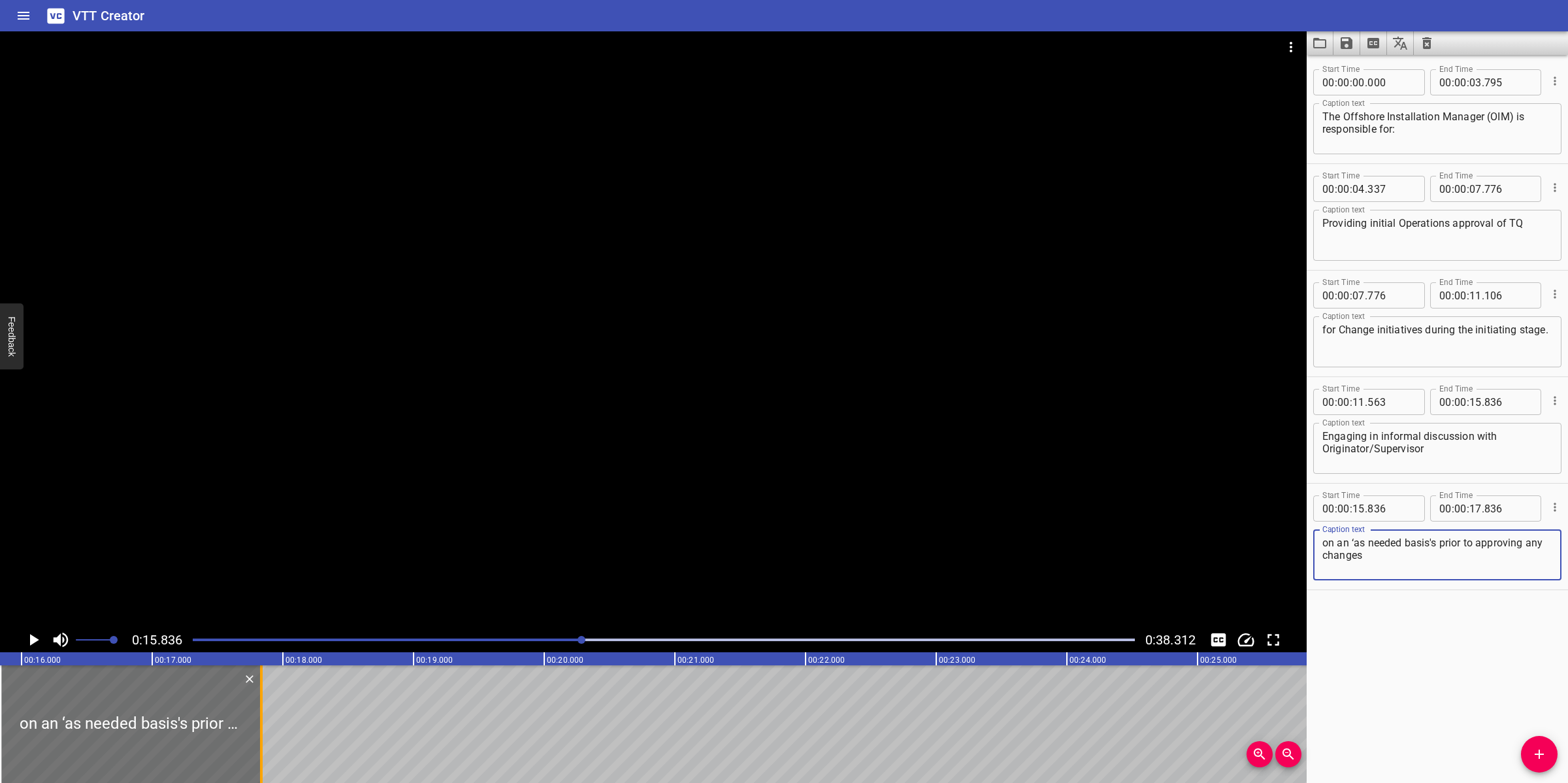
type textarea "on an ‘as needed basis's prior to approving any changes"
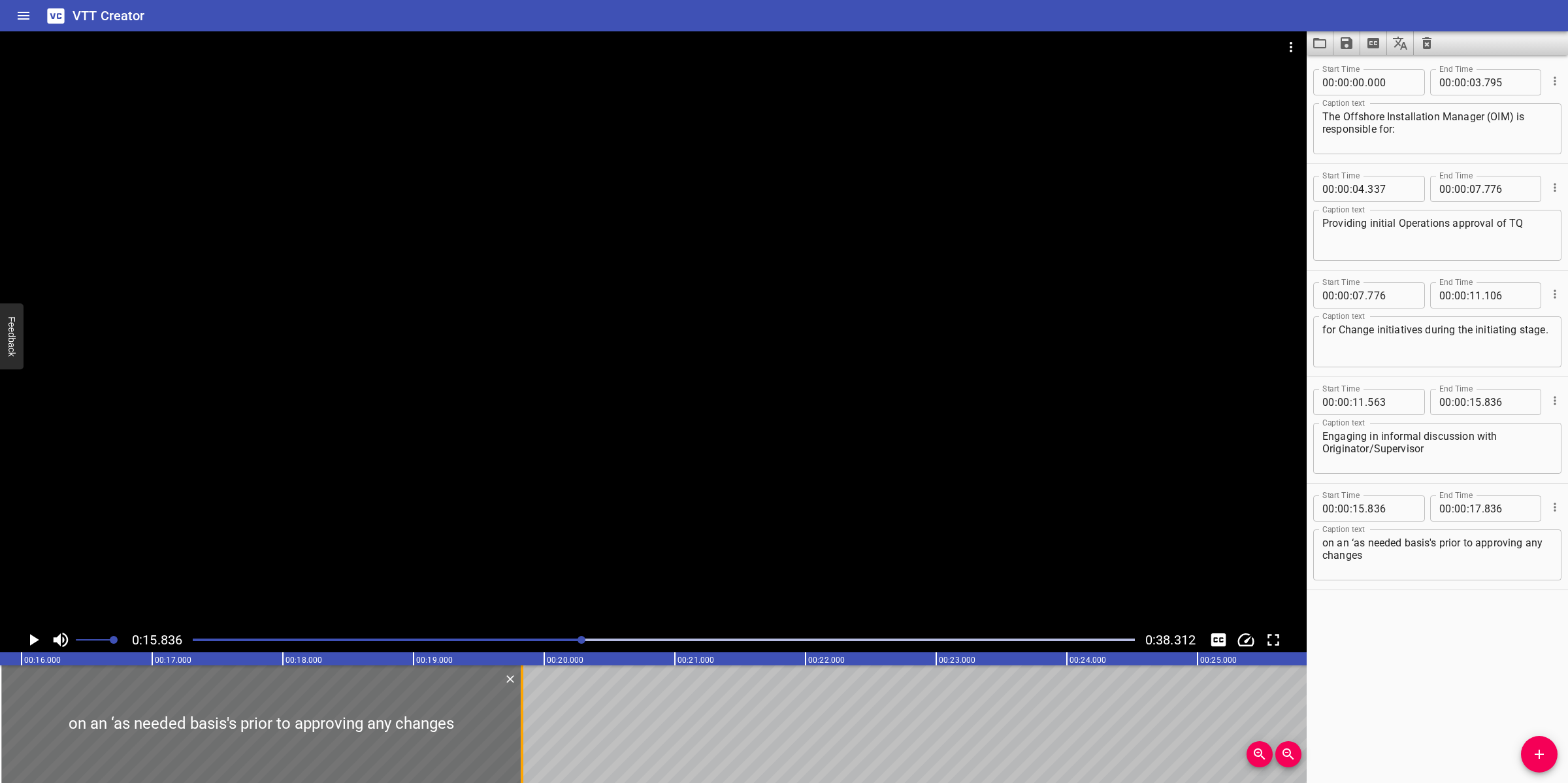
drag, startPoint x: 267, startPoint y: 726, endPoint x: 530, endPoint y: 723, distance: 263.0
click at [529, 723] on div at bounding box center [522, 724] width 13 height 118
type input "19"
type input "851"
click at [619, 378] on div at bounding box center [654, 329] width 1307 height 596
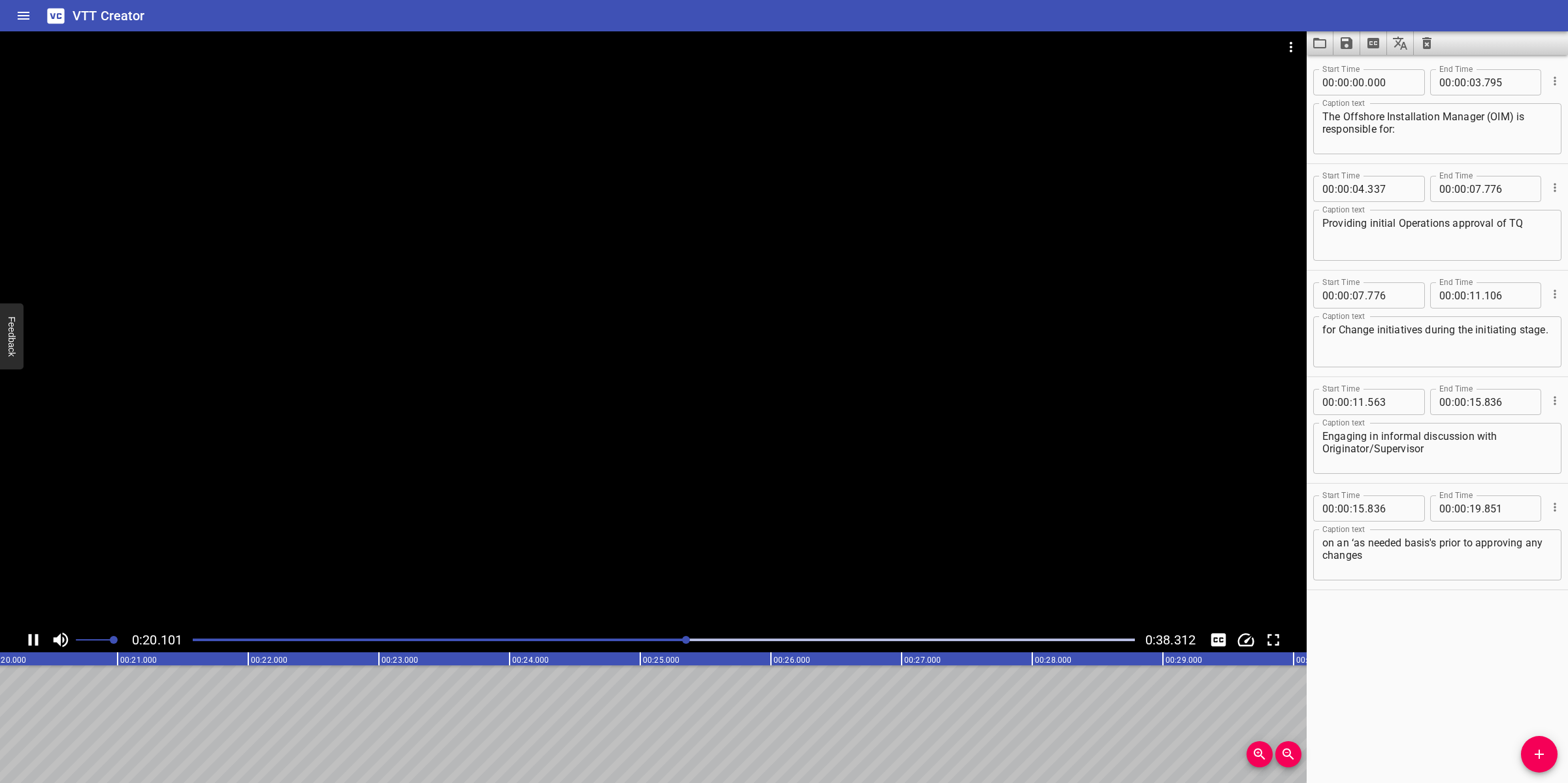
click at [790, 536] on div at bounding box center [654, 329] width 1307 height 596
drag, startPoint x: 1533, startPoint y: 759, endPoint x: 1511, endPoint y: 710, distance: 53.7
click at [1533, 756] on icon "Add Cue" at bounding box center [1539, 754] width 16 height 16
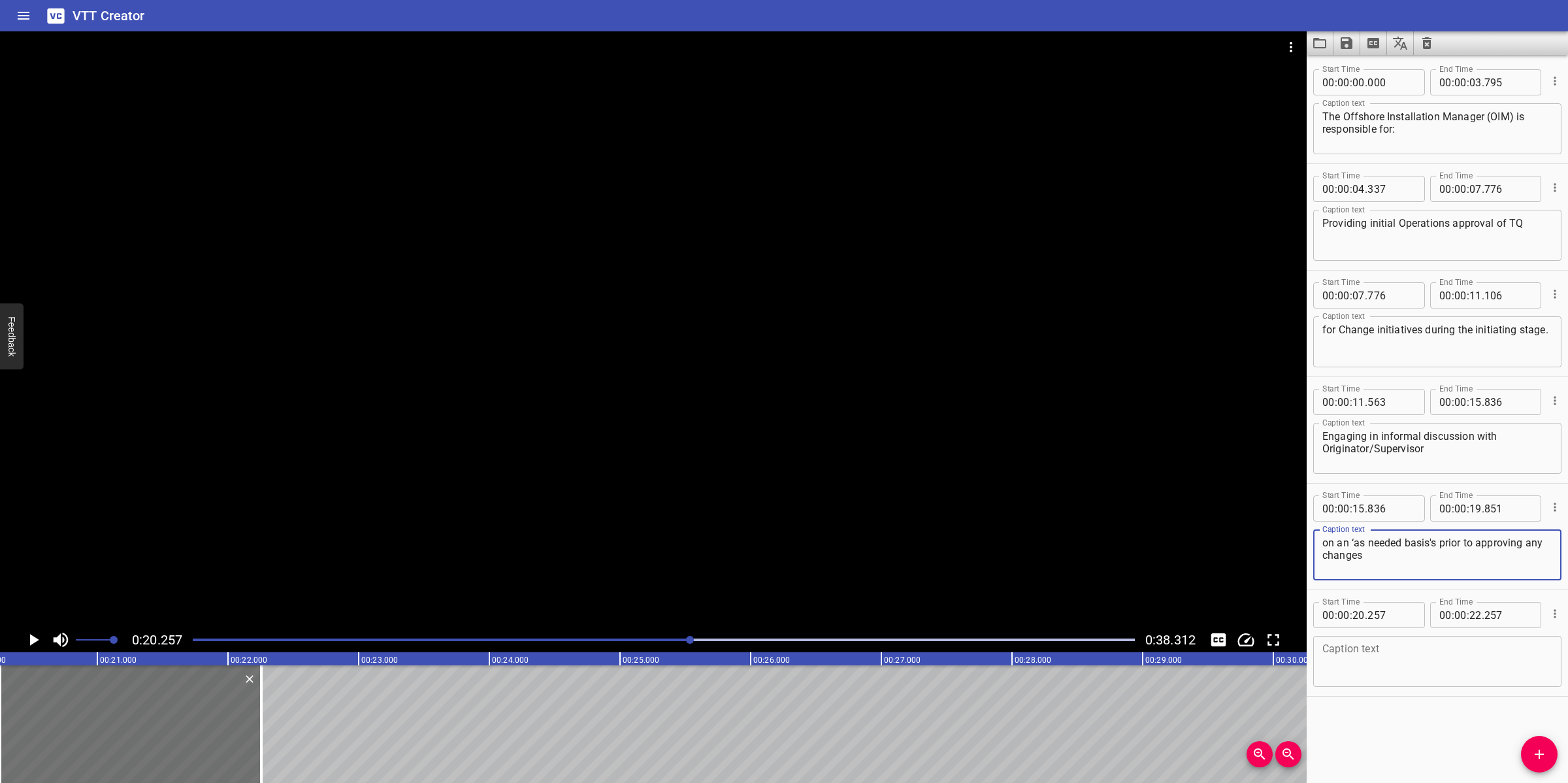
click at [1406, 564] on textarea "on an ‘as needed basis's prior to approving any changes" at bounding box center [1438, 555] width 230 height 37
type textarea "on an ‘as needed basis prior to approving any changes."
click at [612, 638] on div at bounding box center [664, 639] width 958 height 18
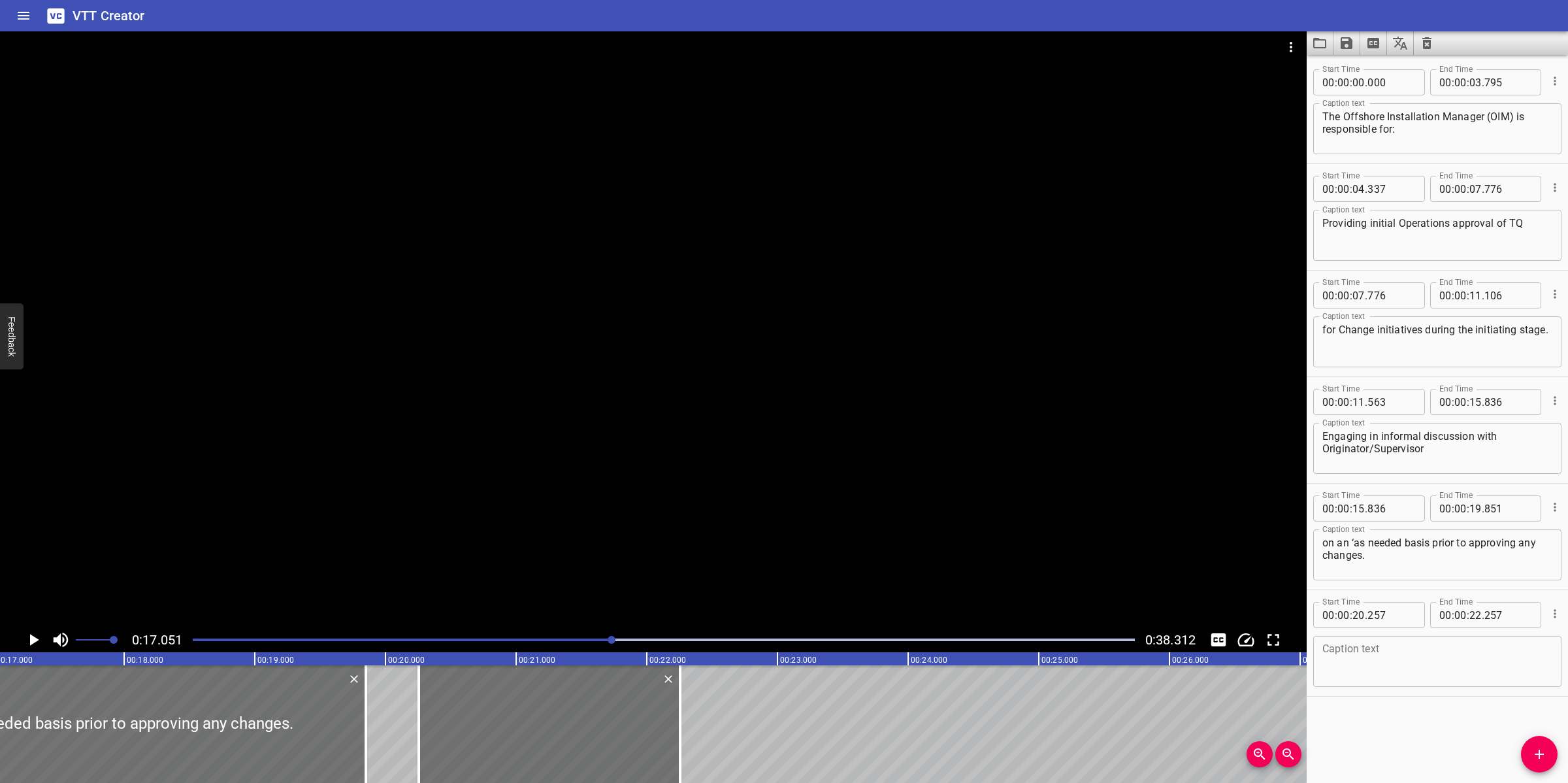
click at [593, 463] on div at bounding box center [654, 329] width 1307 height 596
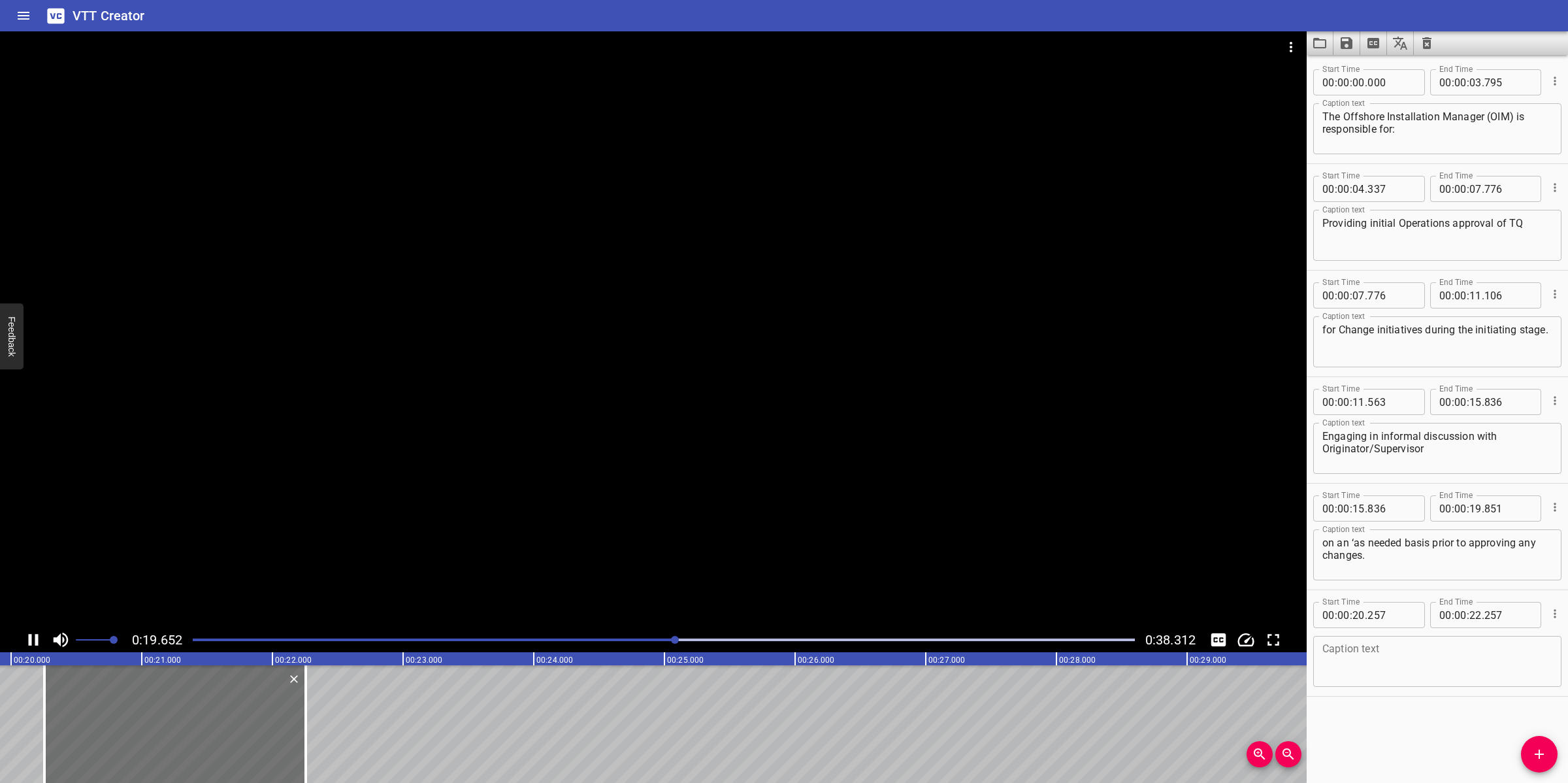
click at [700, 424] on div at bounding box center [654, 329] width 1307 height 596
click at [1466, 663] on textarea at bounding box center [1438, 662] width 230 height 37
paste textarea "The OIM position should generally be familiar with the reason the change is bei…"
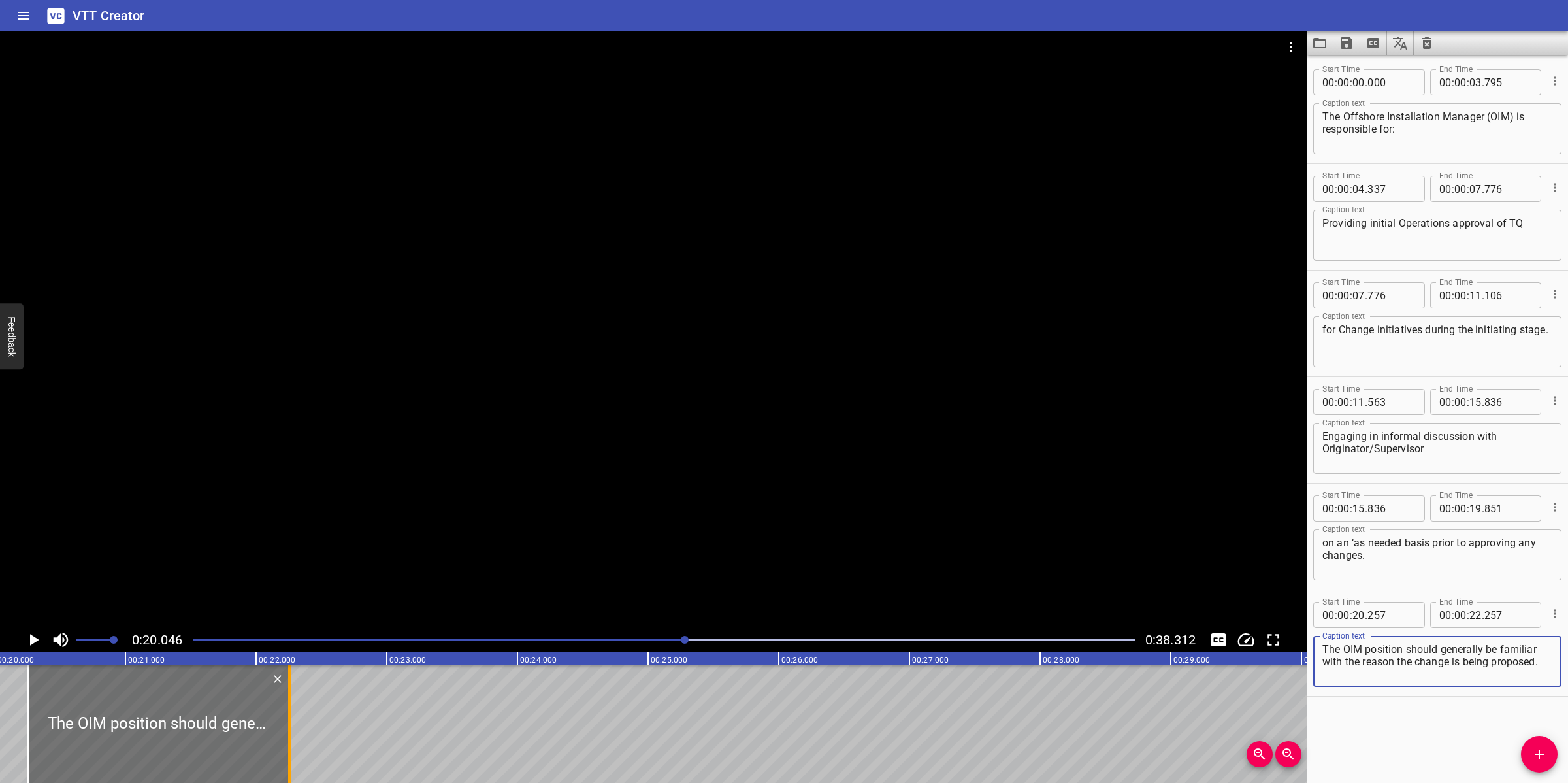
type textarea "The OIM position should generally be familiar with the reason the change is bei…"
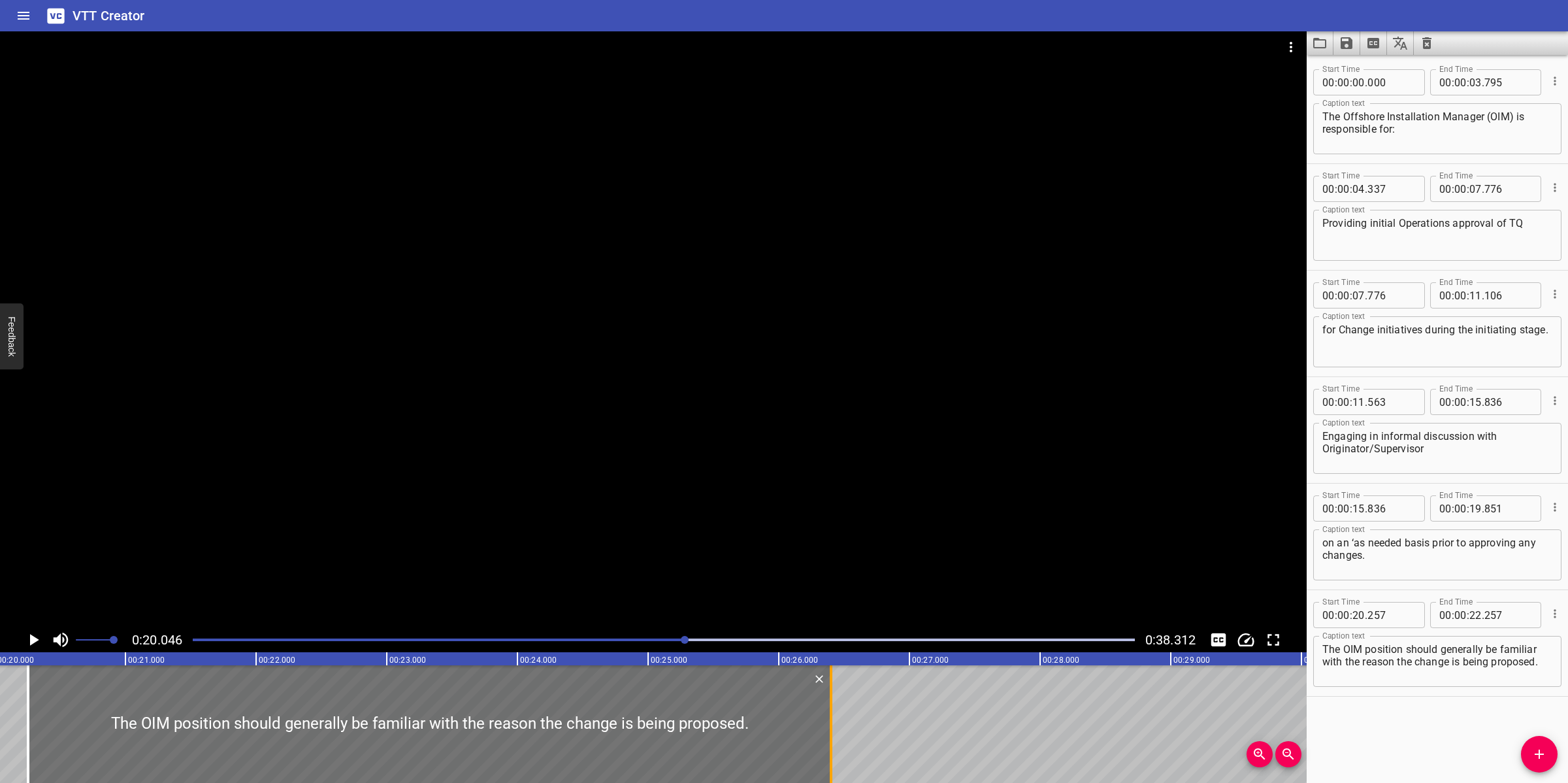
drag, startPoint x: 292, startPoint y: 710, endPoint x: 836, endPoint y: 701, distance: 544.1
click at [834, 717] on div at bounding box center [831, 724] width 13 height 118
type input "26"
type input "407"
click at [866, 517] on div at bounding box center [654, 329] width 1307 height 596
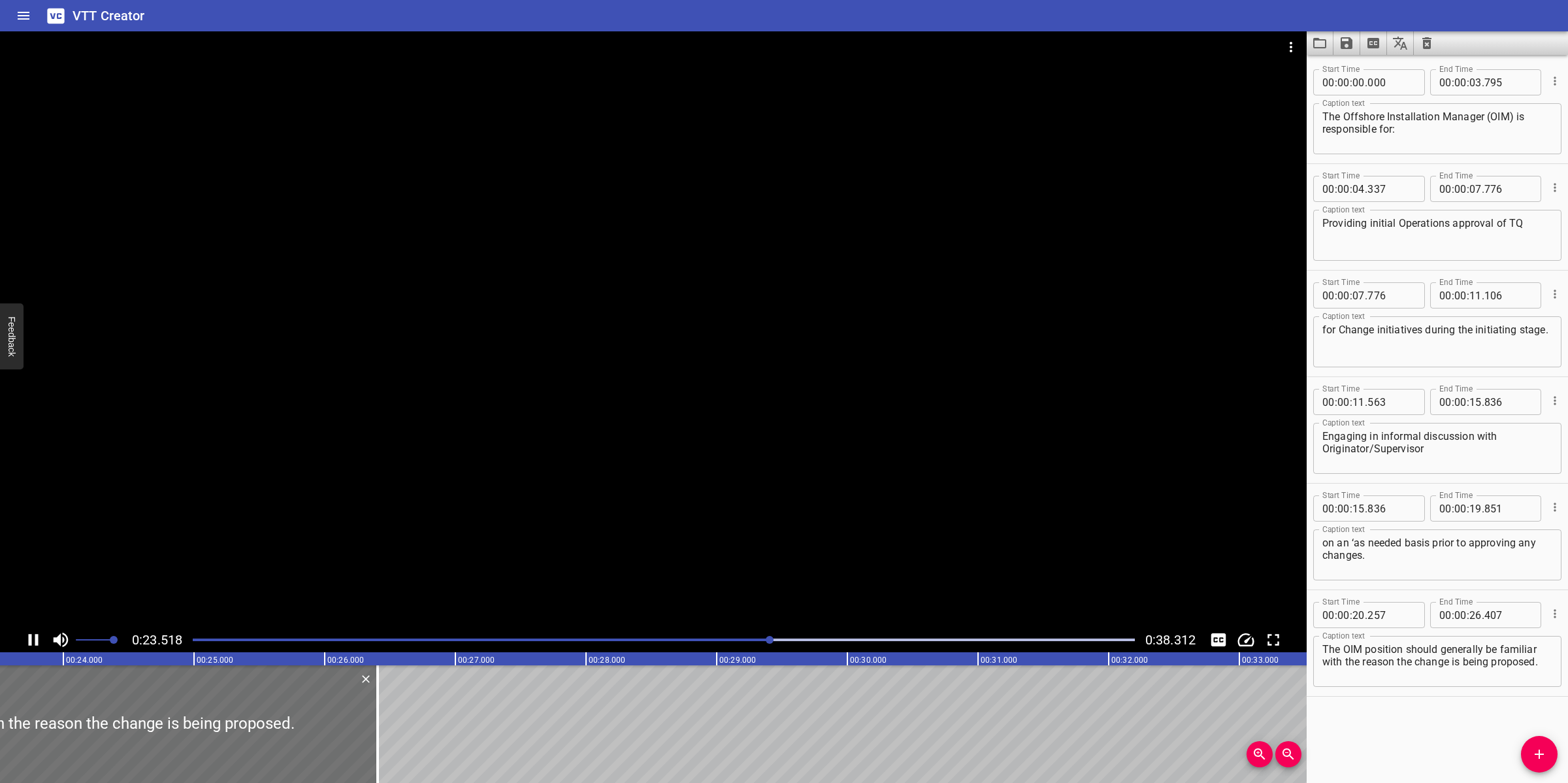
click at [726, 563] on div at bounding box center [654, 329] width 1307 height 596
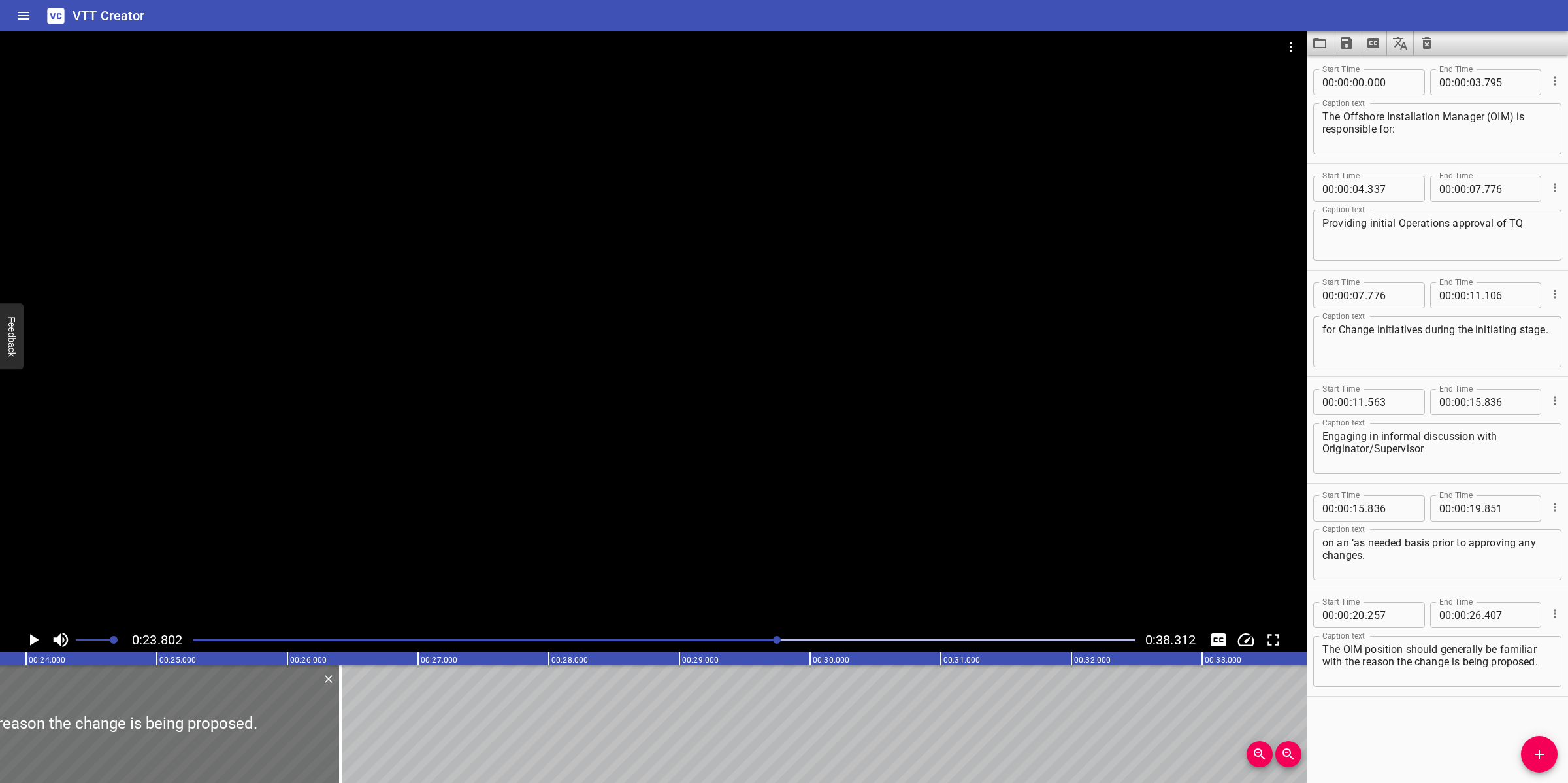
click at [757, 639] on div "Play progress" at bounding box center [307, 639] width 942 height 3
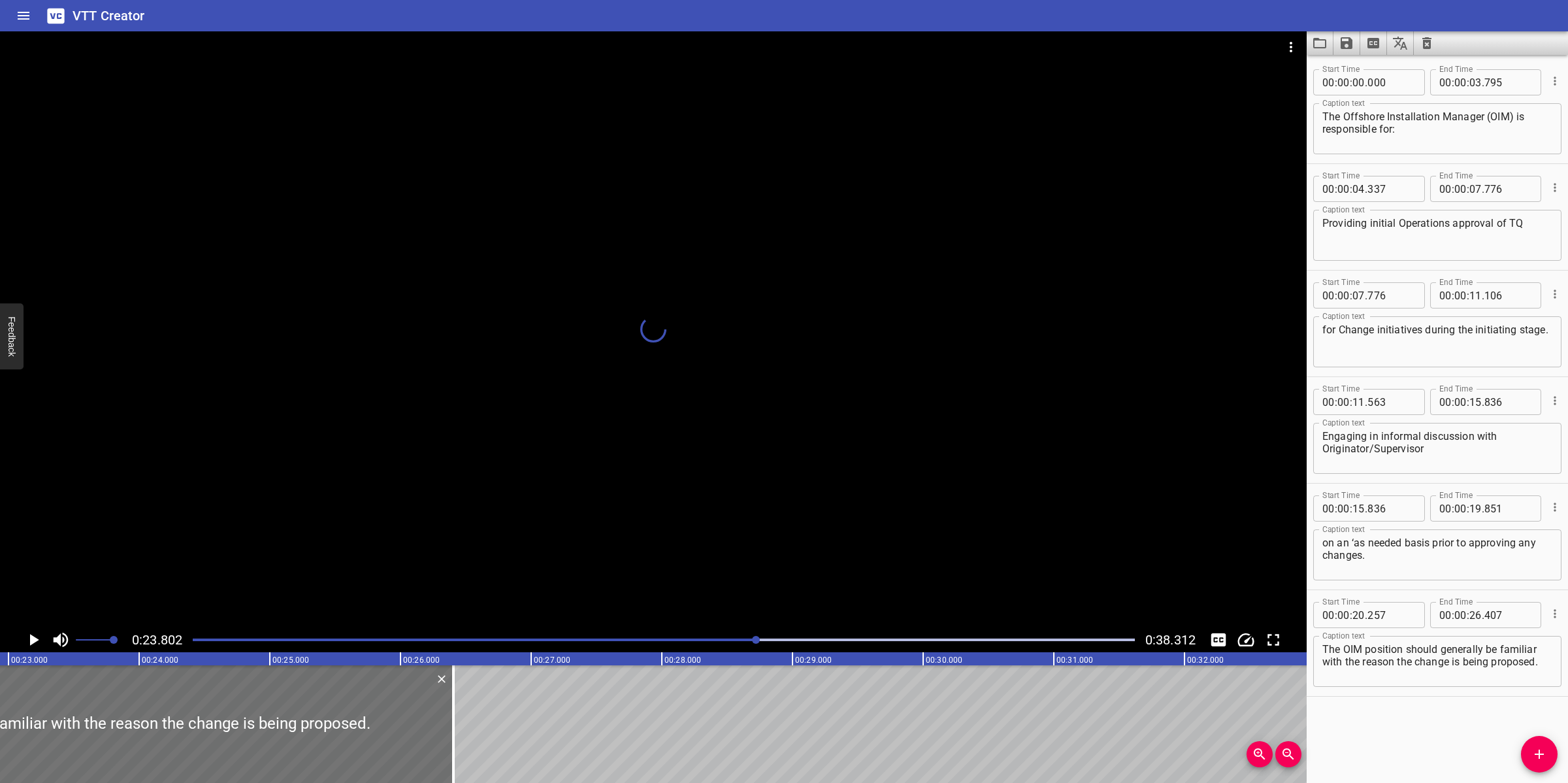
click at [774, 596] on div at bounding box center [654, 329] width 1307 height 596
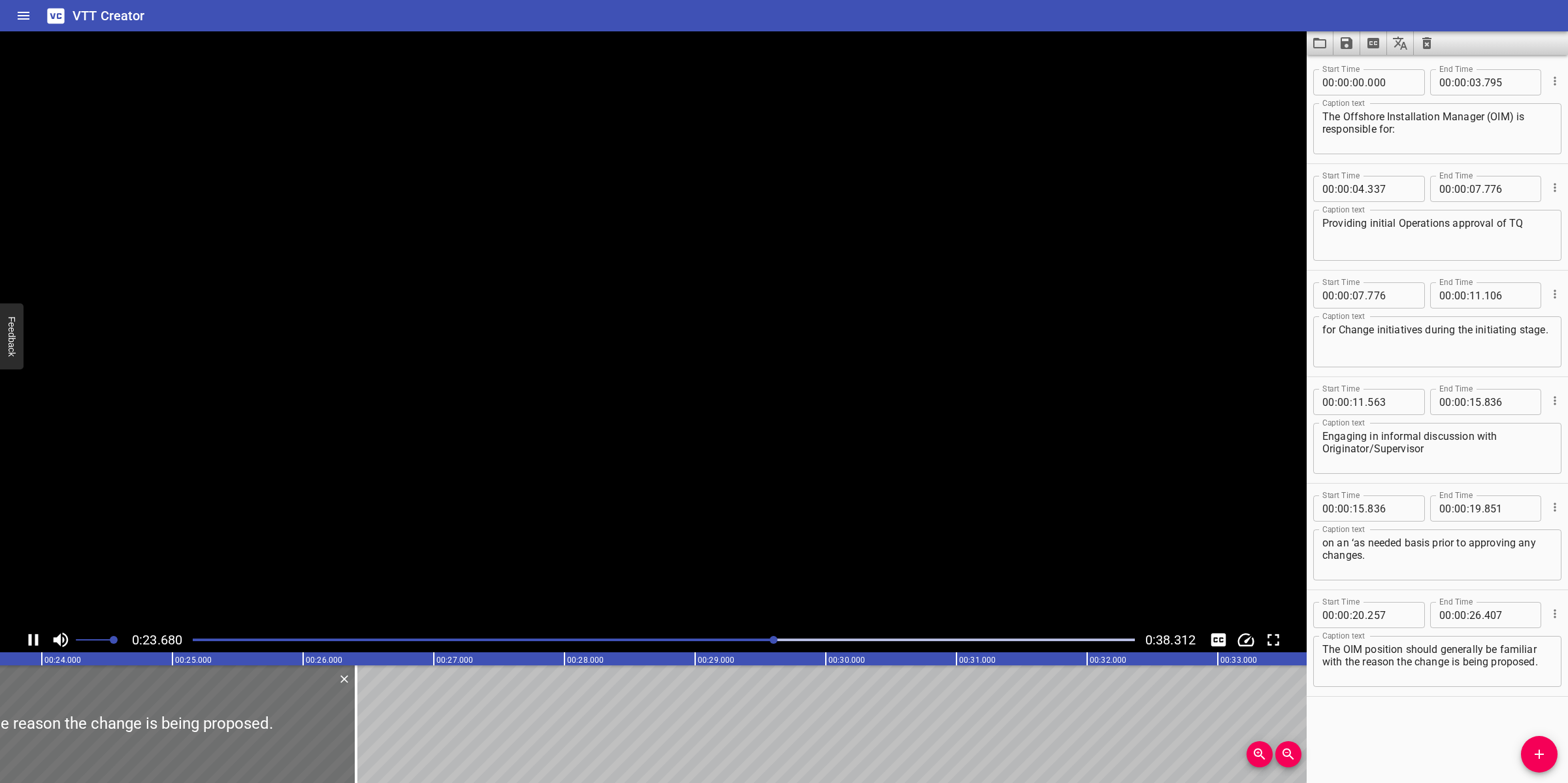
scroll to position [0, 3135]
click at [756, 634] on div at bounding box center [664, 639] width 958 height 18
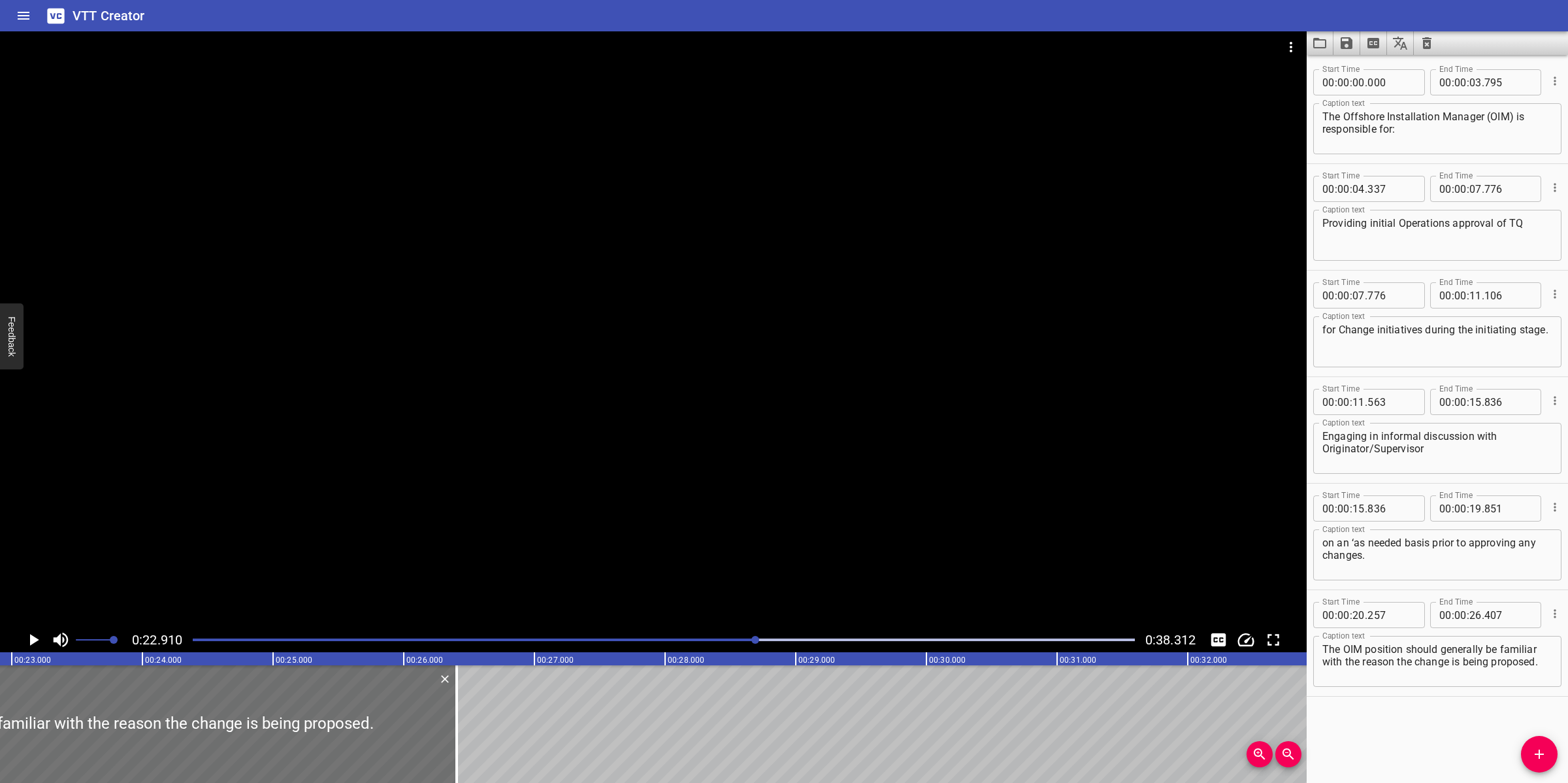
click at [771, 574] on div at bounding box center [654, 329] width 1307 height 596
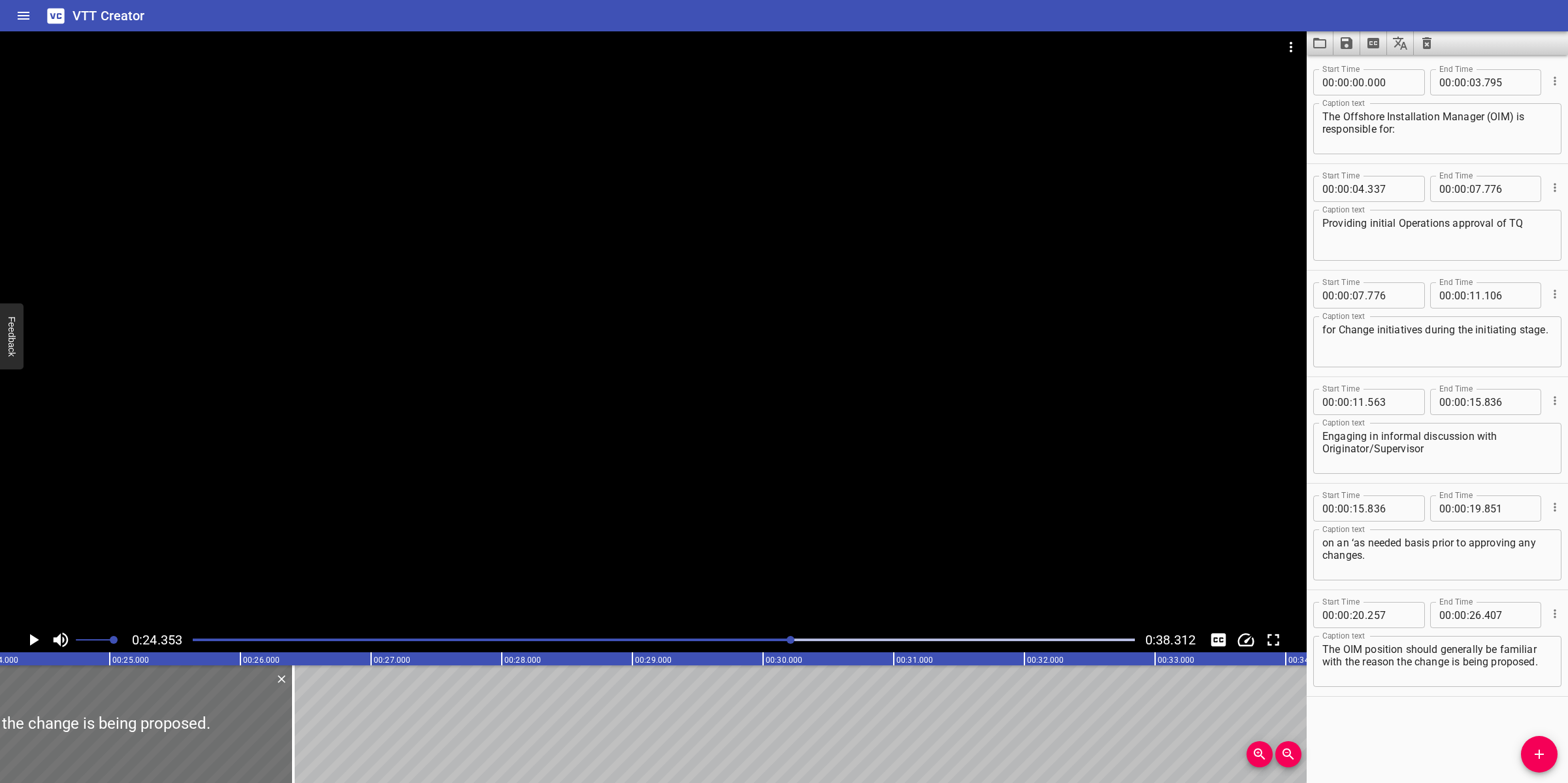
scroll to position [0, 3183]
drag, startPoint x: 749, startPoint y: 645, endPoint x: 759, endPoint y: 636, distance: 13.5
click at [749, 644] on div at bounding box center [664, 639] width 958 height 18
click at [1457, 680] on div "The OIM position should generally be familiar with the reason the change is bei…" at bounding box center [1437, 661] width 248 height 51
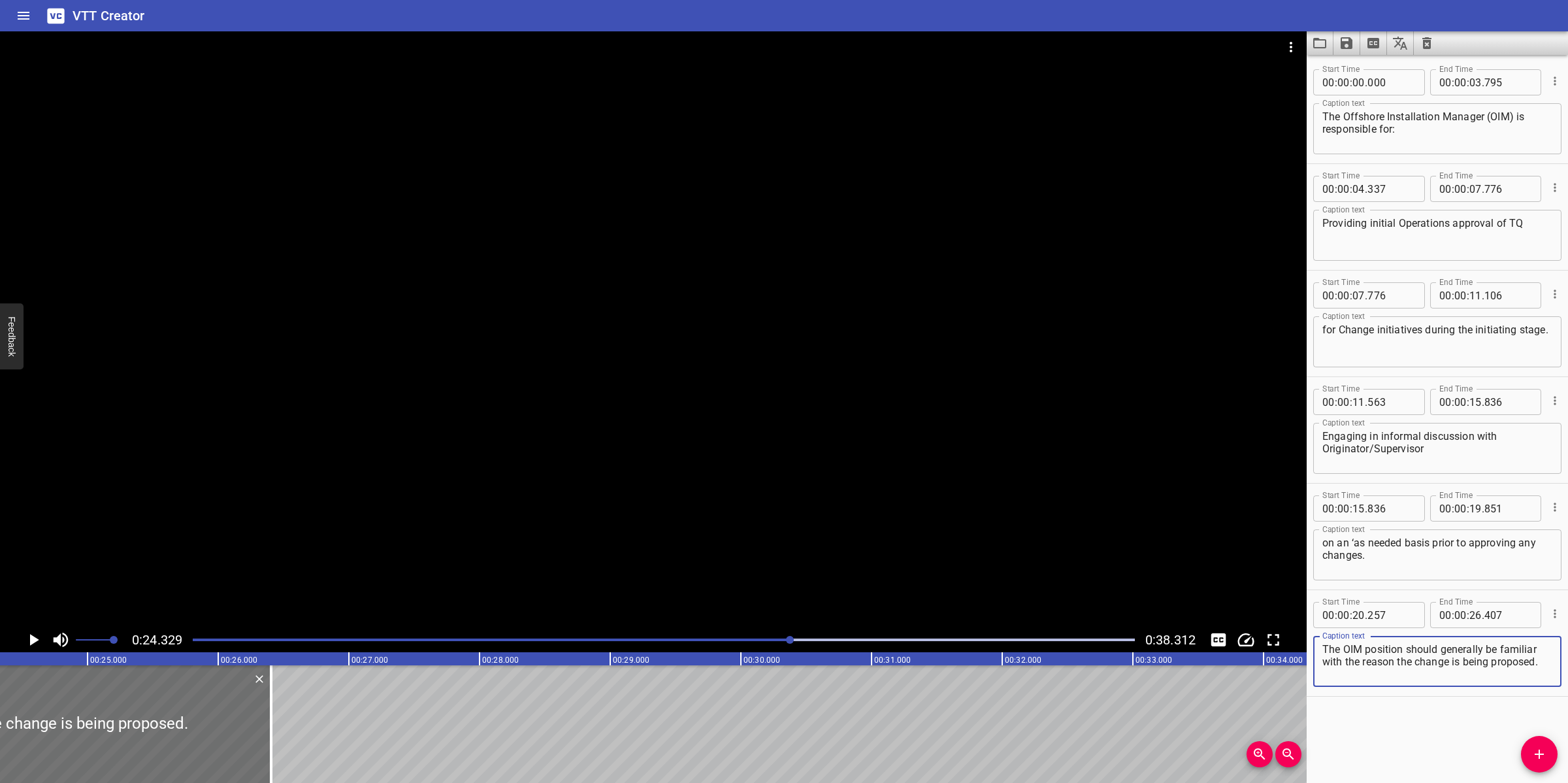
drag, startPoint x: 1397, startPoint y: 663, endPoint x: 1565, endPoint y: 662, distance: 168.0
click at [1565, 662] on div "Start Time 00 : 00 : 00 . 000 Start Time End Time 00 : 00 : 03 . 795 End Time C…" at bounding box center [1438, 418] width 261 height 728
type textarea "The OIM position should generally be familiar with the reason"
click at [1469, 625] on input "number" at bounding box center [1475, 615] width 12 height 26
type input "24"
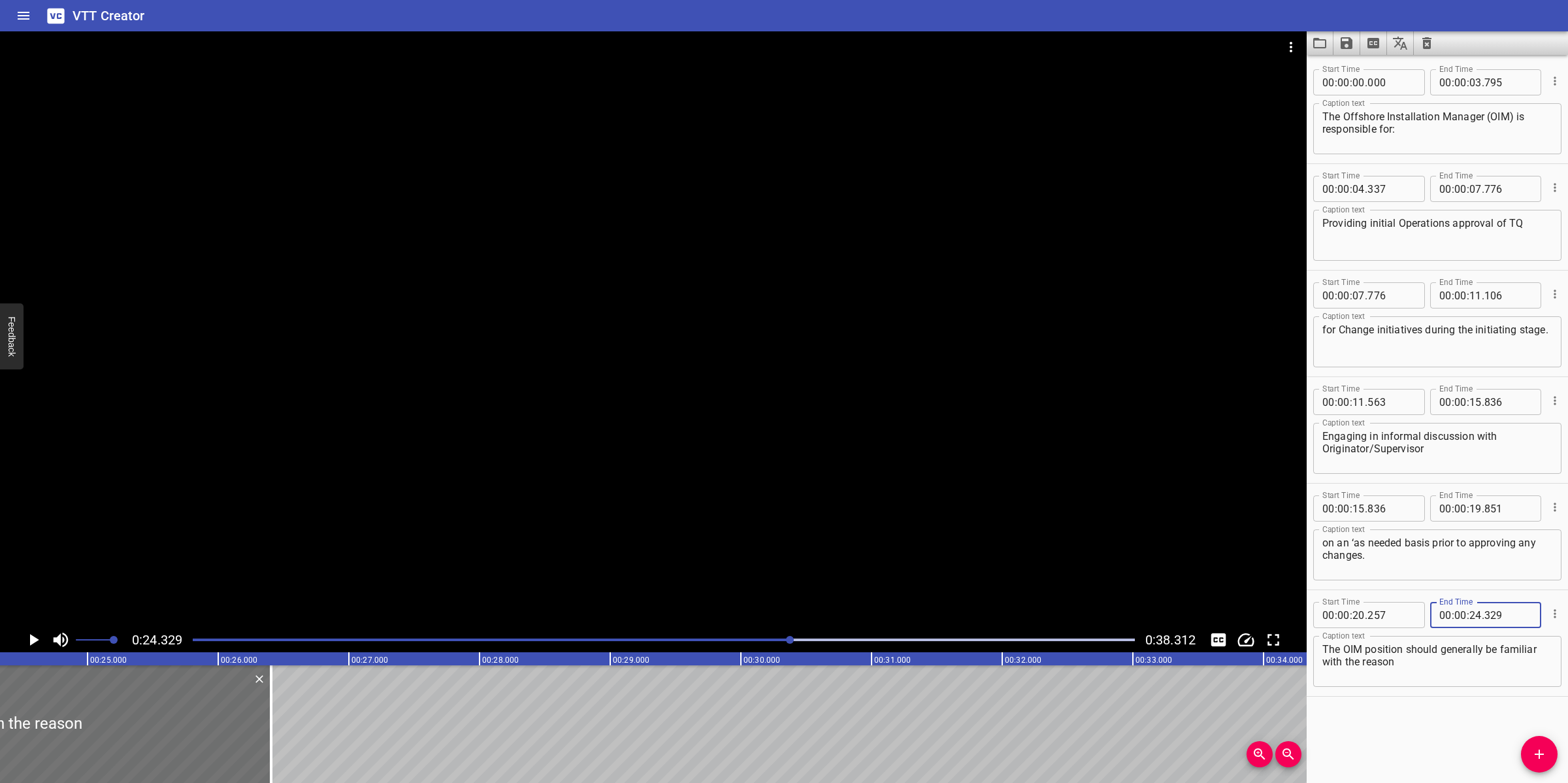
type input "329"
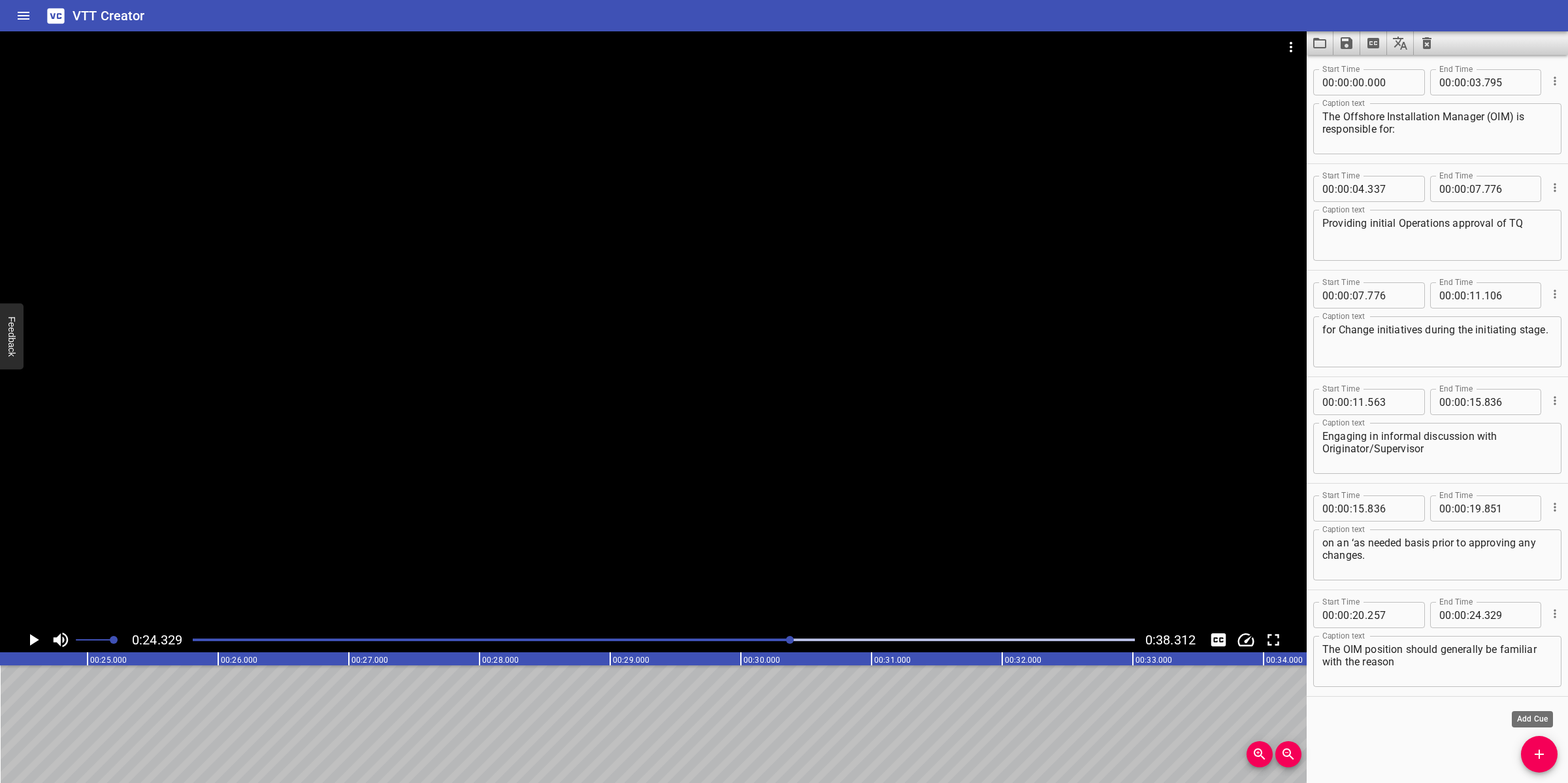
click at [1533, 764] on button "Add Cue" at bounding box center [1539, 754] width 36 height 36
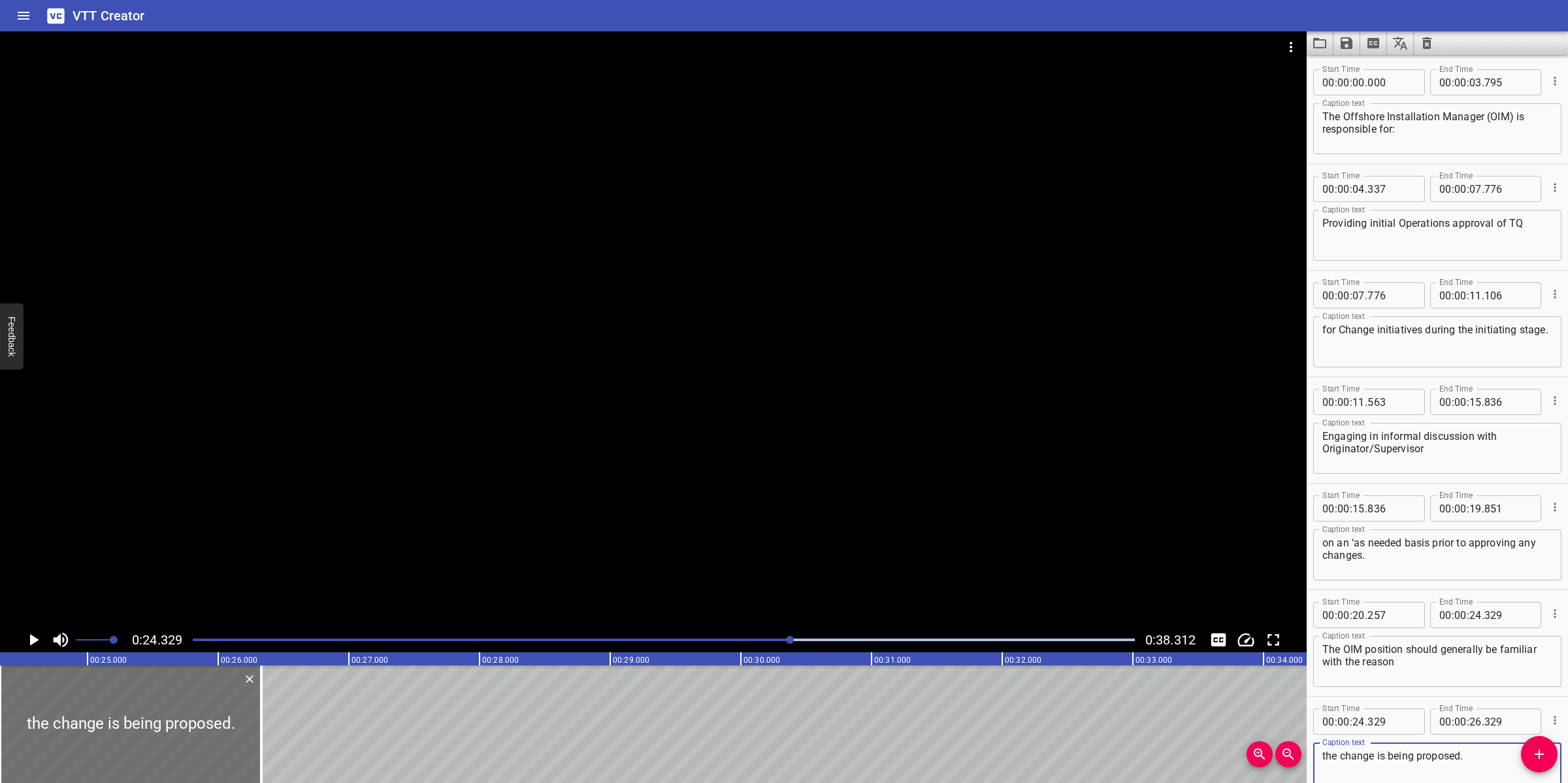
type textarea "the change is being proposed."
click at [861, 510] on div at bounding box center [654, 329] width 1307 height 596
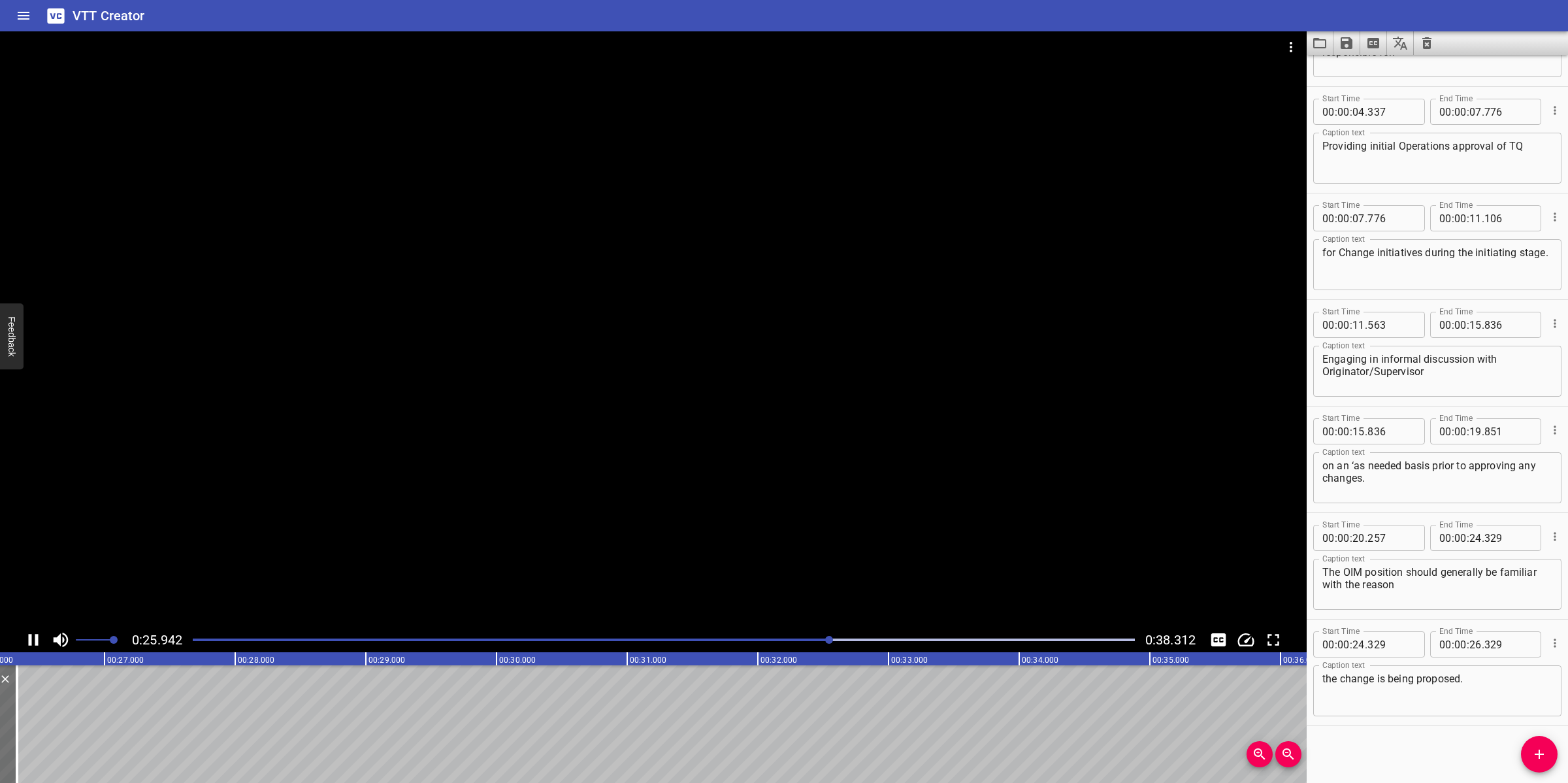
click at [730, 452] on div at bounding box center [654, 329] width 1307 height 596
click at [1538, 753] on icon "Add Cue" at bounding box center [1539, 754] width 16 height 16
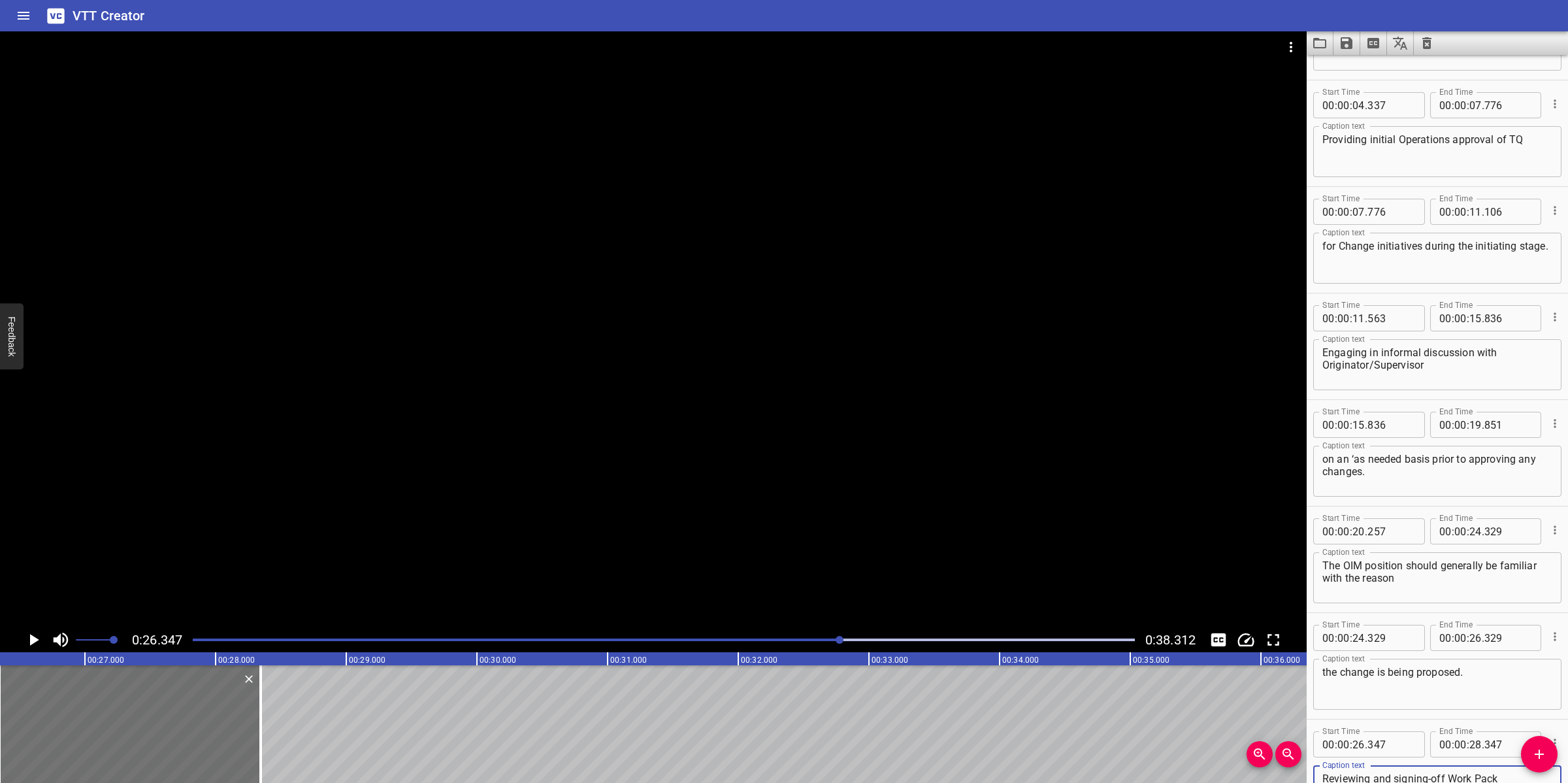
scroll to position [102, 0]
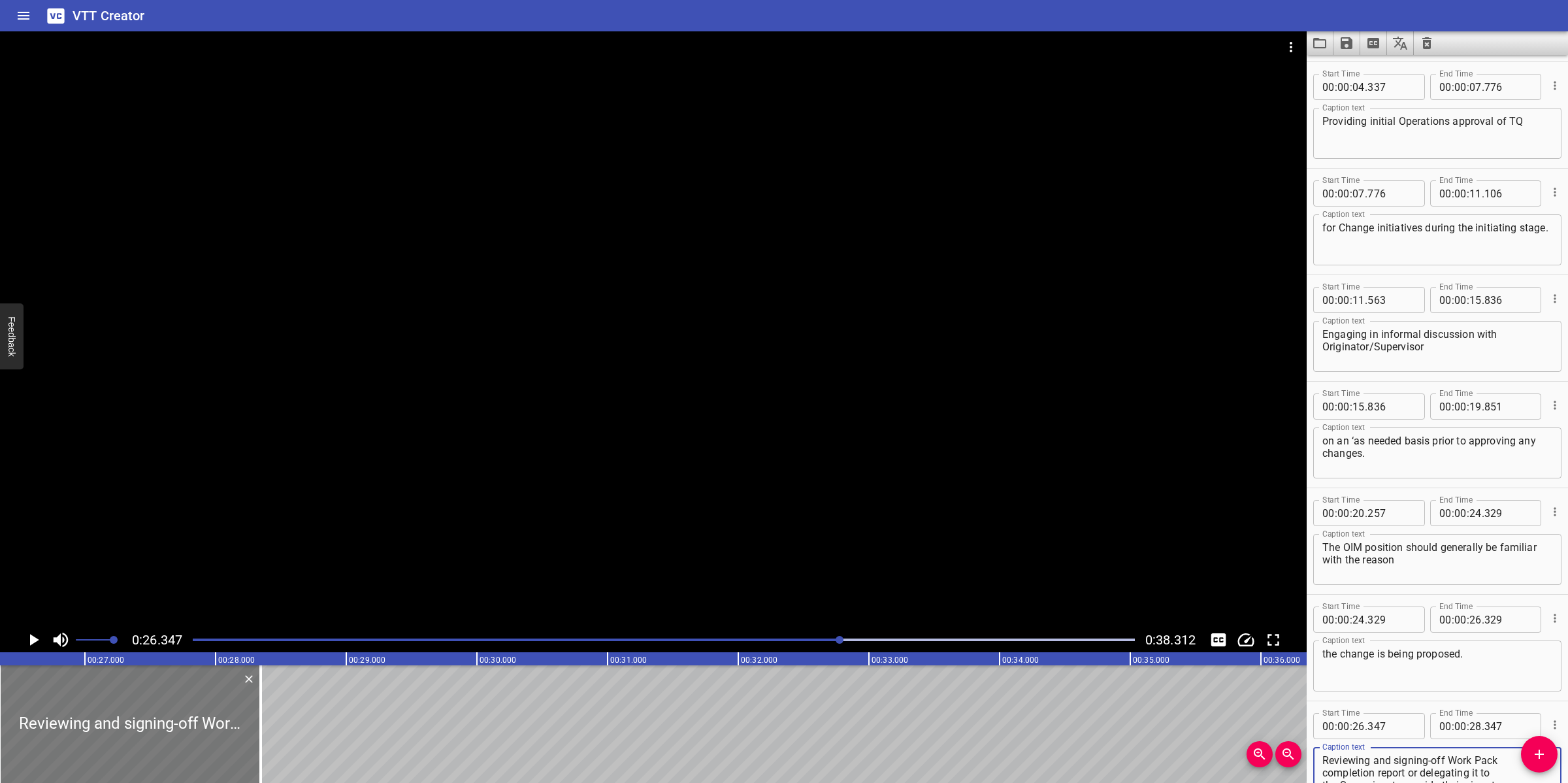
type textarea "Reviewing and signing-off Work Pack completion report or delegating it to the S…"
drag, startPoint x: 190, startPoint y: 726, endPoint x: 247, endPoint y: 722, distance: 57.1
click at [247, 721] on div at bounding box center [185, 724] width 261 height 118
type input "777"
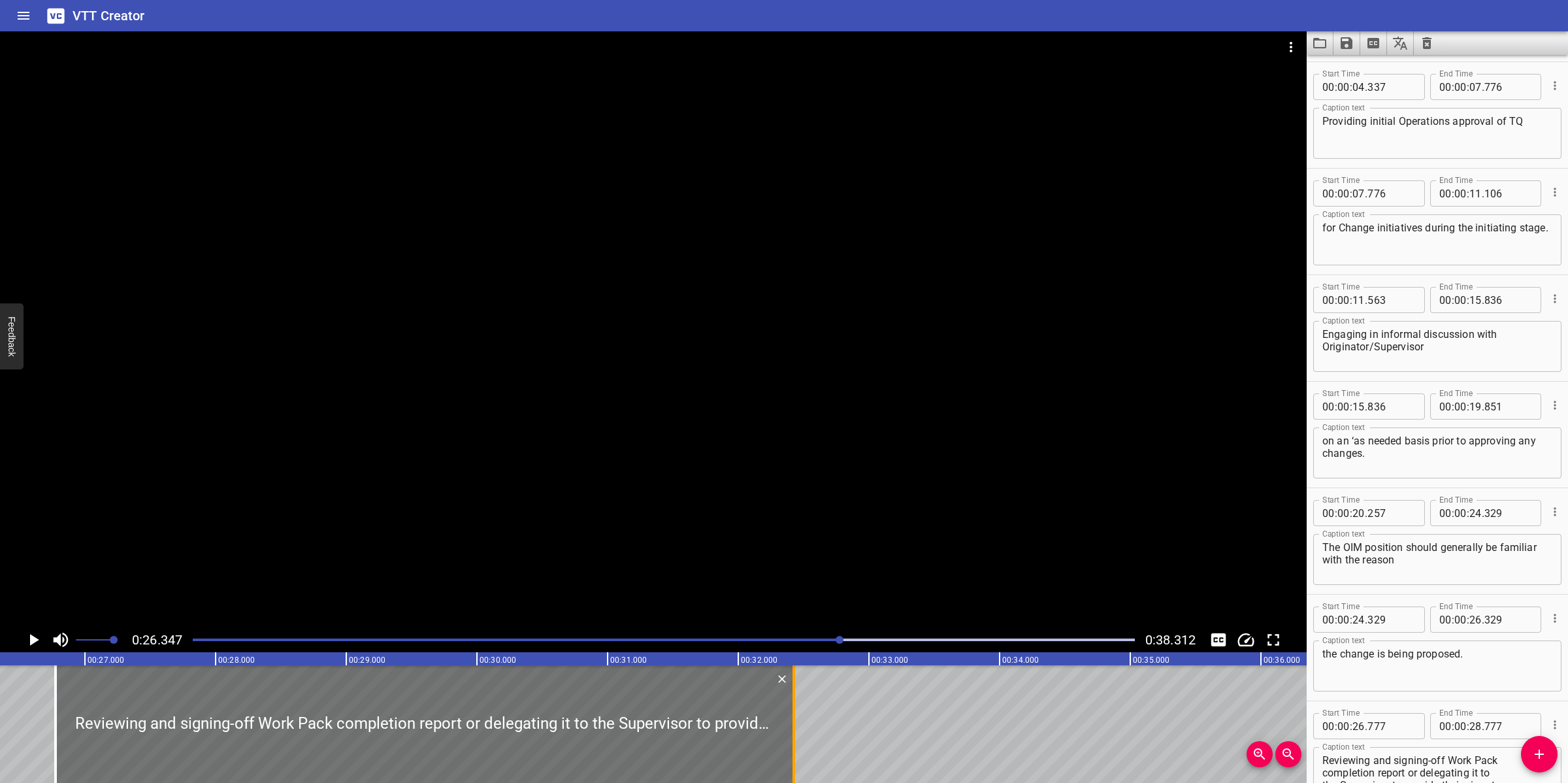
drag, startPoint x: 360, startPoint y: 744, endPoint x: 907, endPoint y: 754, distance: 547.1
click at [801, 754] on div at bounding box center [793, 724] width 13 height 118
type input "33"
type input "252"
click at [823, 544] on div at bounding box center [654, 329] width 1307 height 596
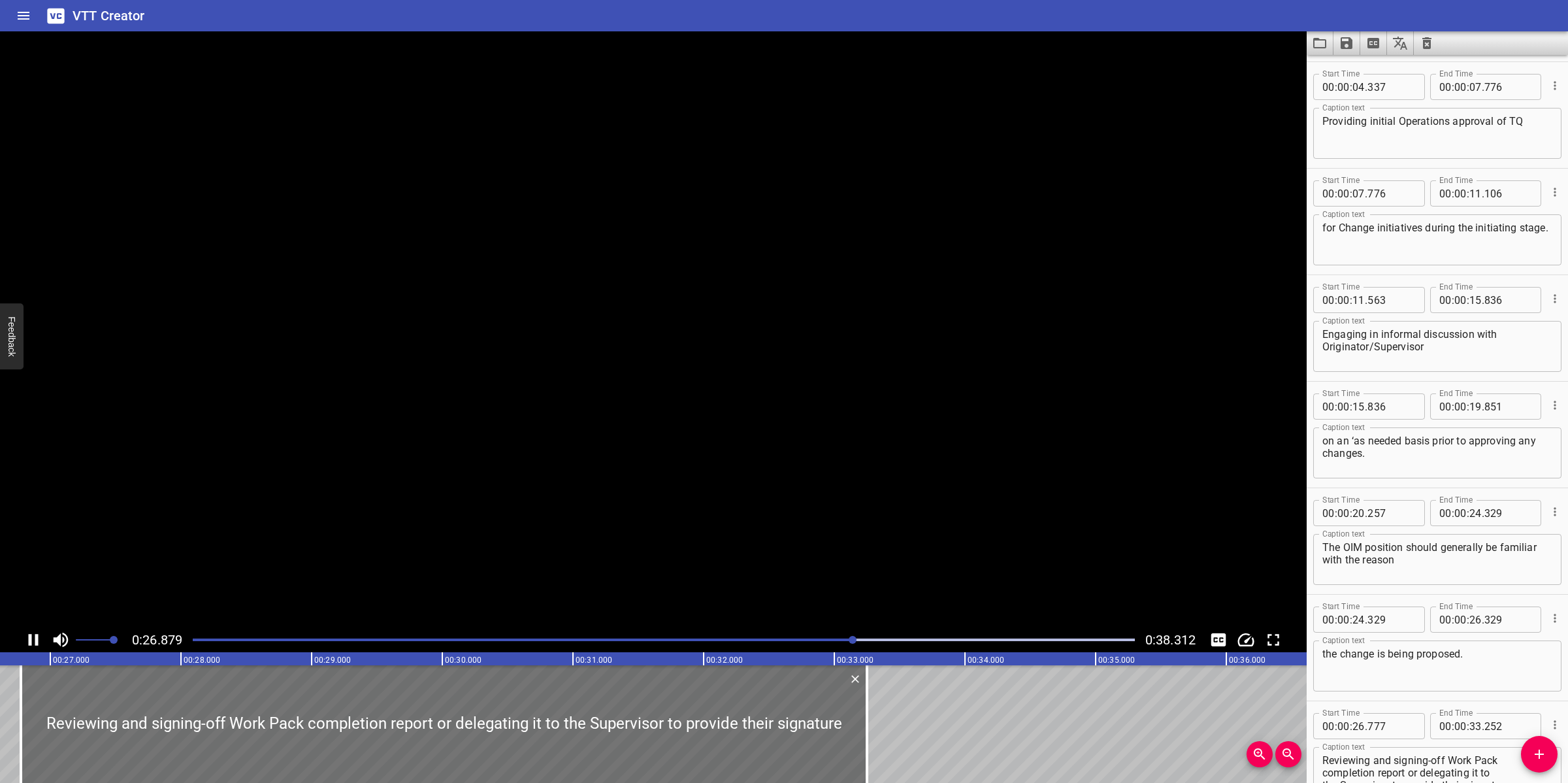
scroll to position [184, 0]
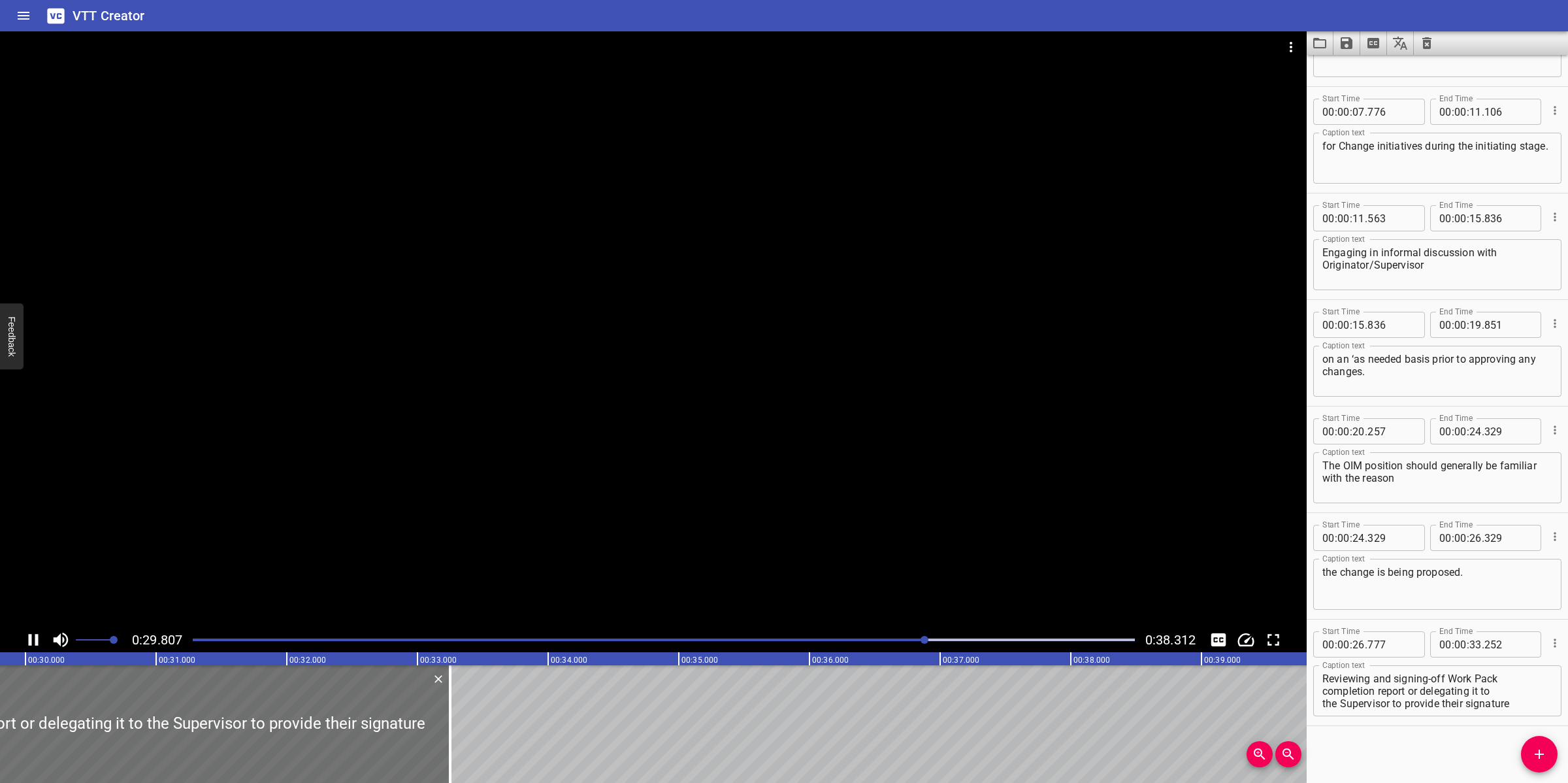
click at [596, 553] on div at bounding box center [654, 329] width 1307 height 596
click at [1425, 687] on textarea "Reviewing and signing-off Work Pack completion report or delegating it to the S…" at bounding box center [1438, 691] width 230 height 37
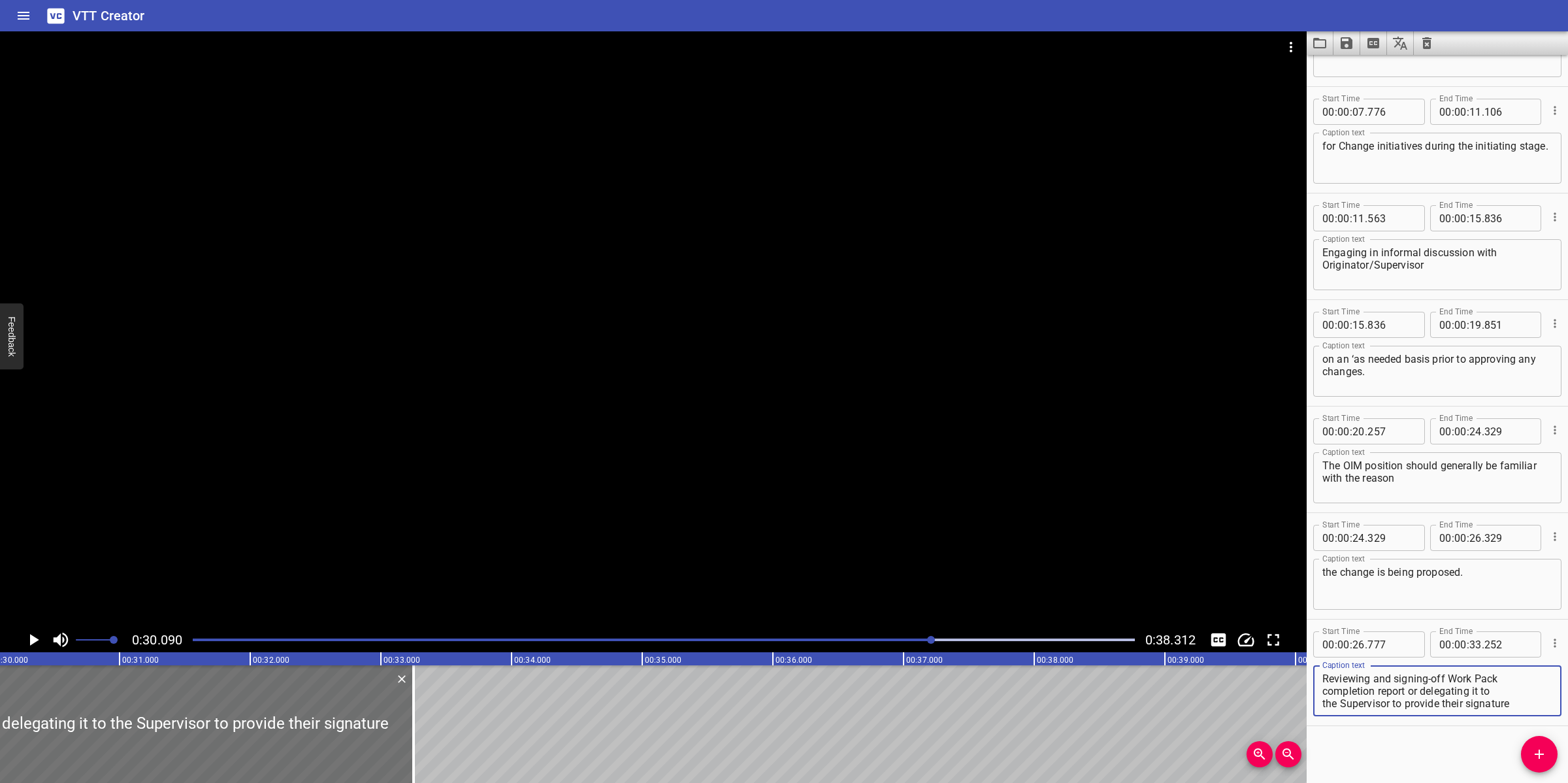
scroll to position [12, 0]
drag, startPoint x: 1410, startPoint y: 678, endPoint x: 1515, endPoint y: 704, distance: 108.2
click at [1515, 704] on textarea "Reviewing and signing-off Work Pack completion report or delegating it to the S…" at bounding box center [1438, 691] width 230 height 37
type textarea "Reviewing and signing off Work Pack completion report"
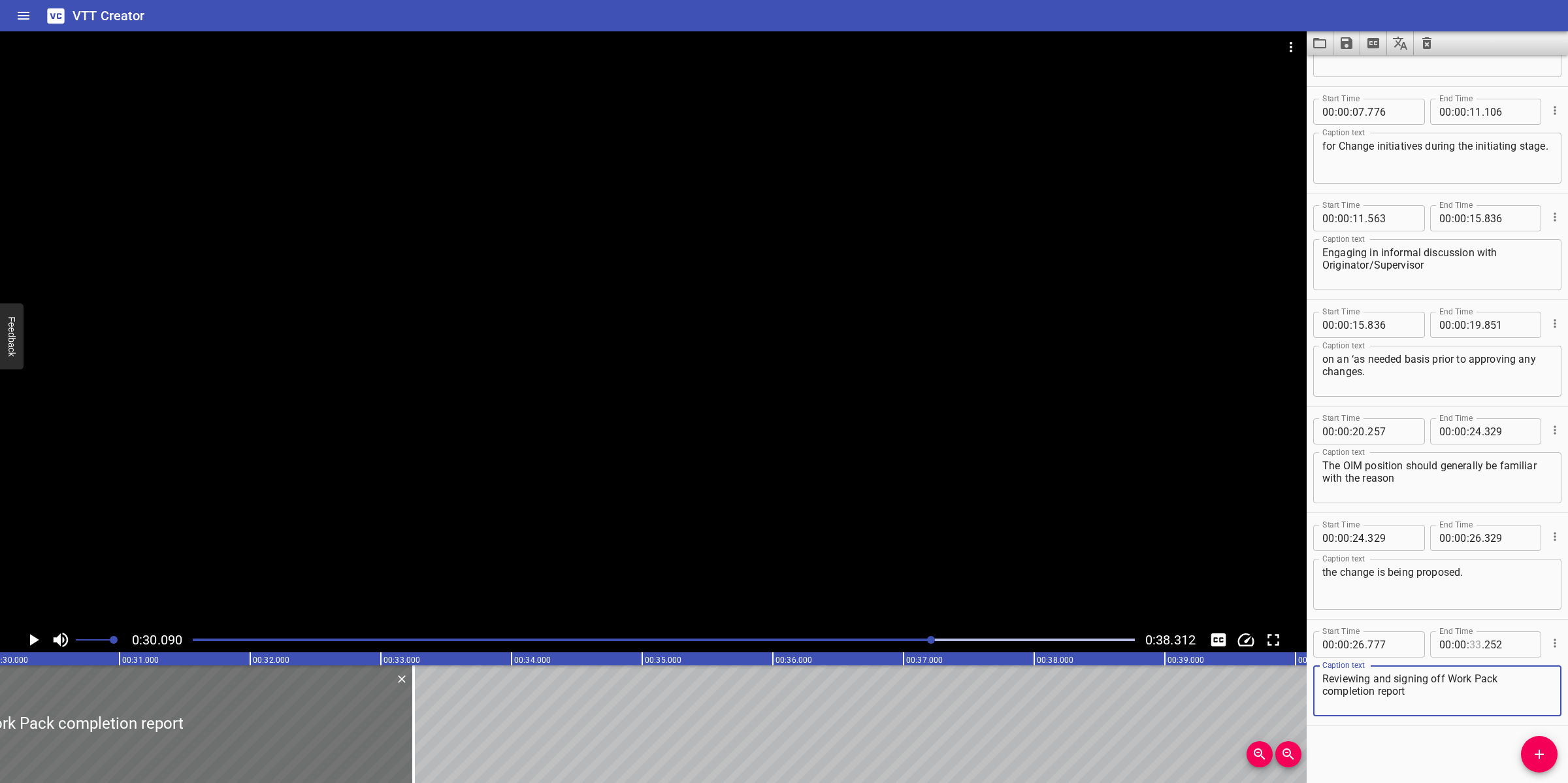
click at [1470, 649] on input "number" at bounding box center [1475, 644] width 12 height 26
type input "30"
type input "000"
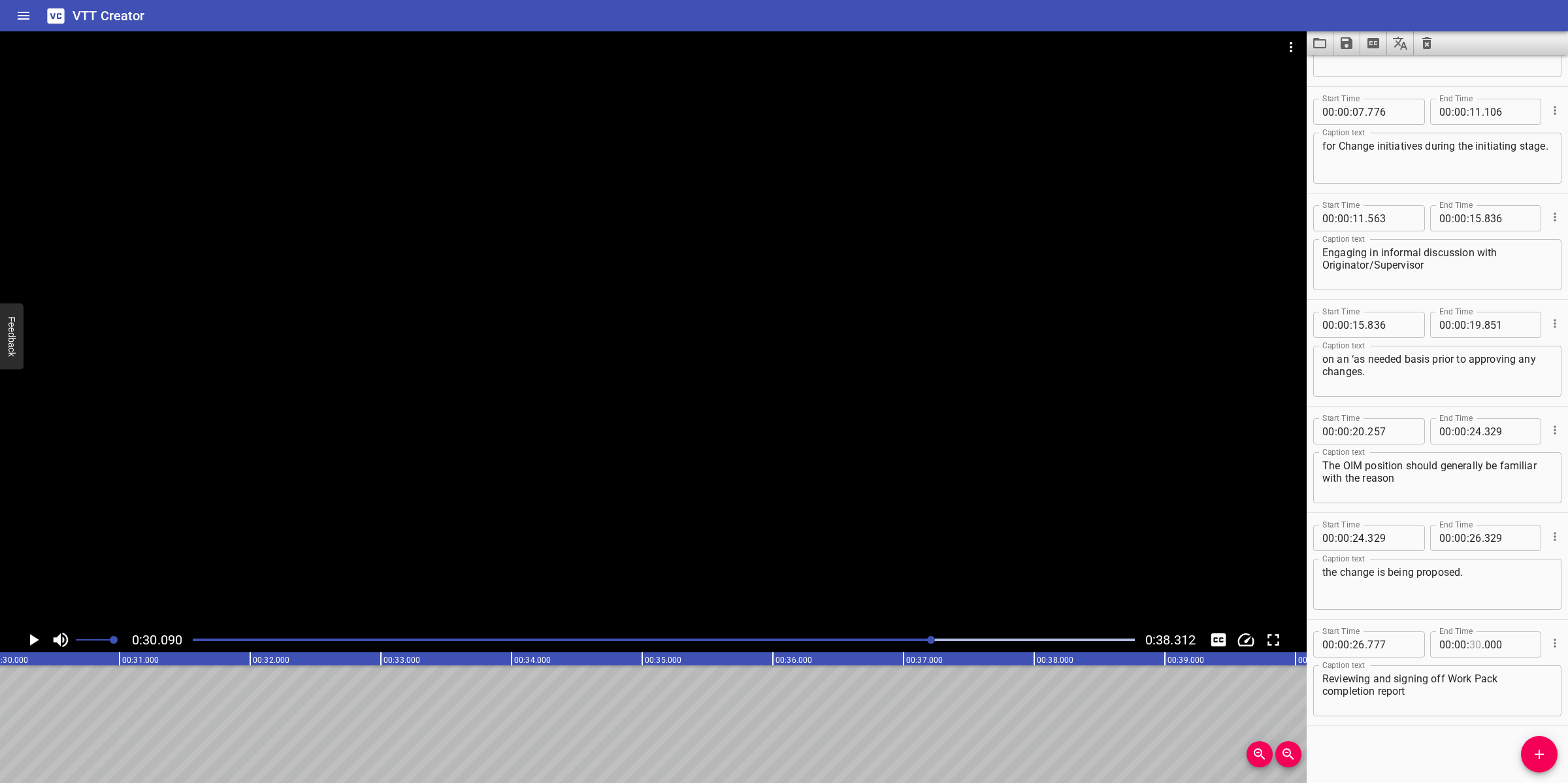
click at [1469, 650] on input "number" at bounding box center [1475, 644] width 12 height 26
type input "30"
type input "090"
click at [1526, 753] on span "Add Cue" at bounding box center [1539, 754] width 36 height 16
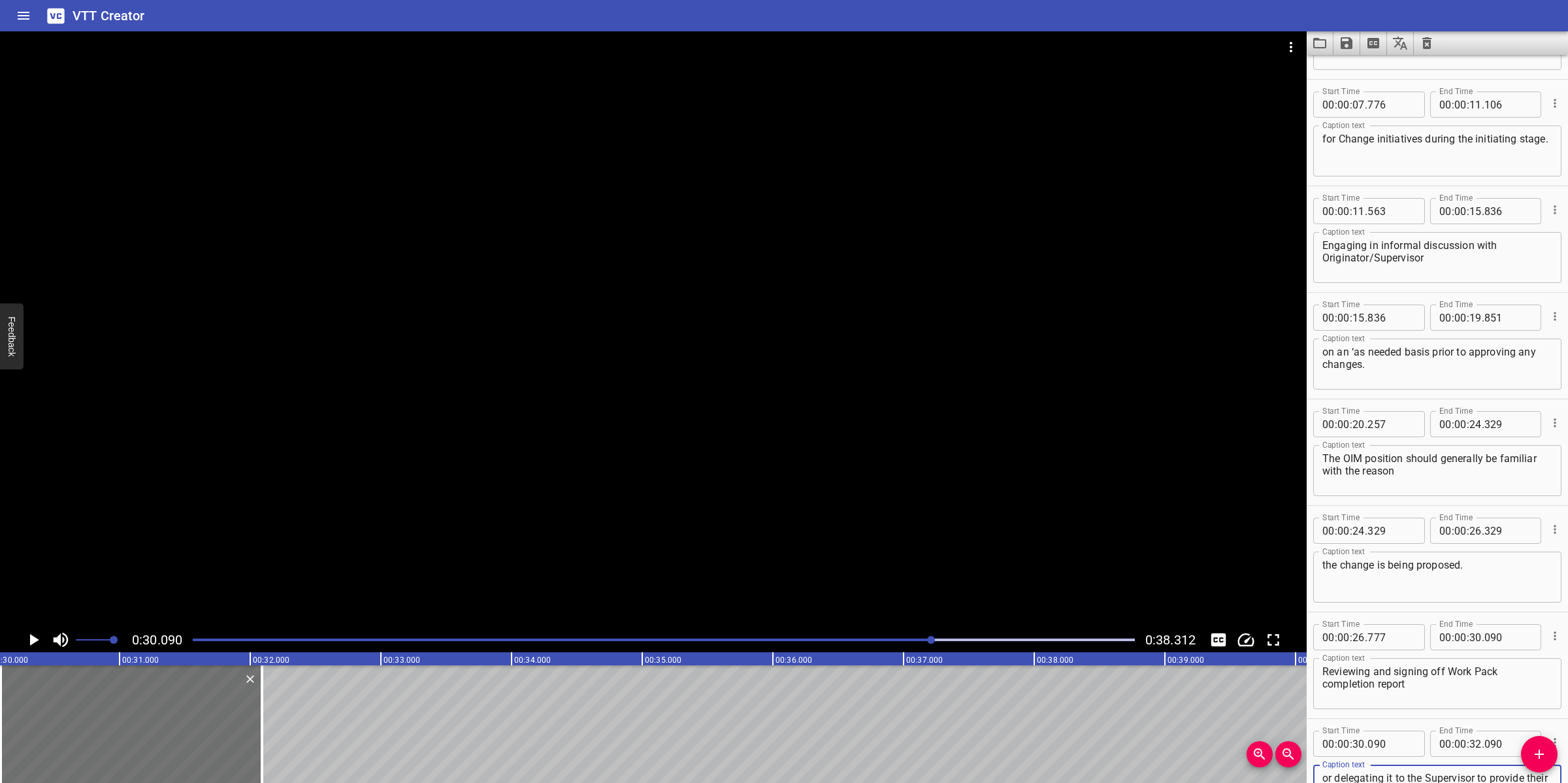
scroll to position [206, 0]
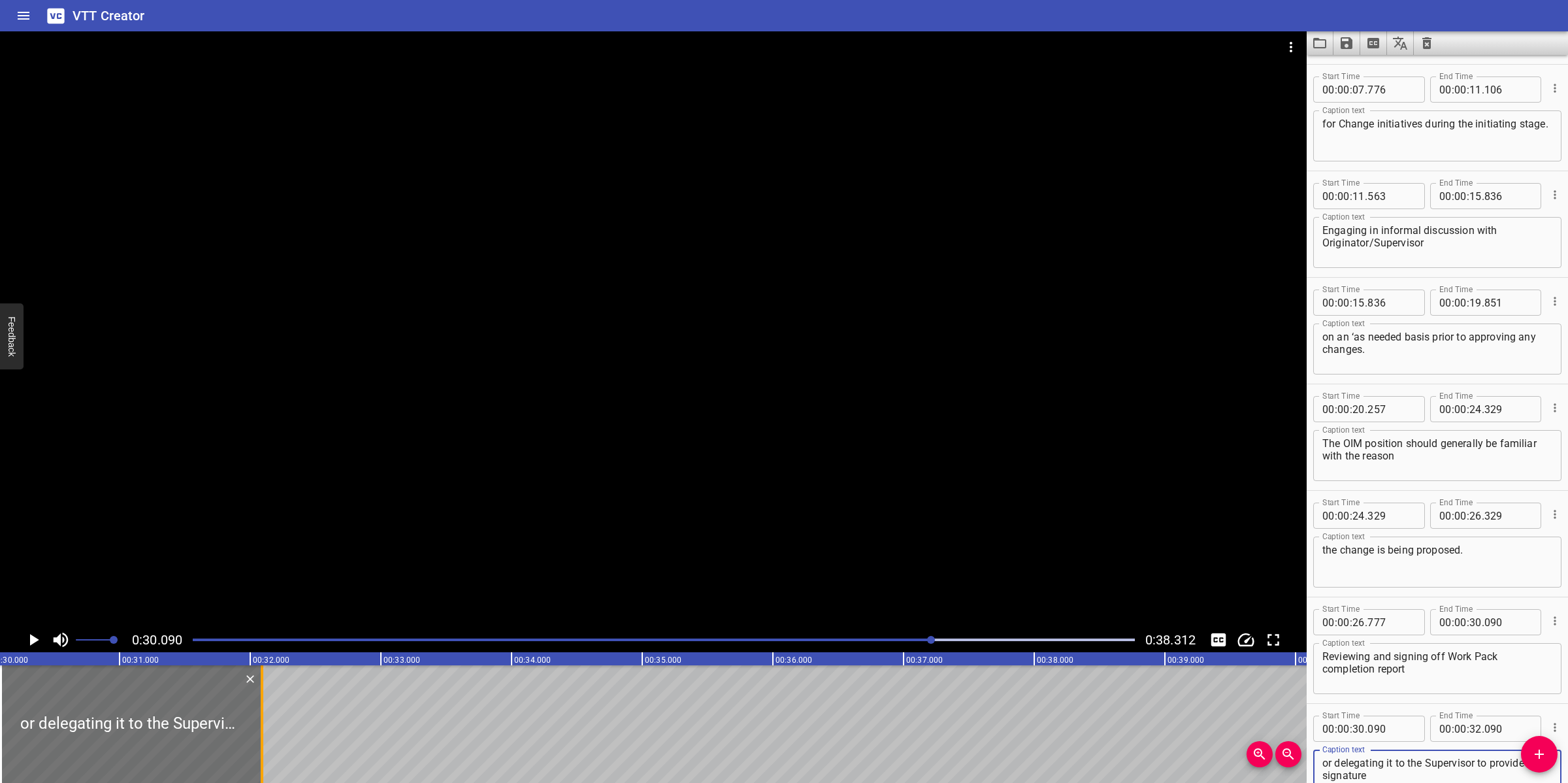
type textarea "or delegating it to the Supervisor to provide their signature"
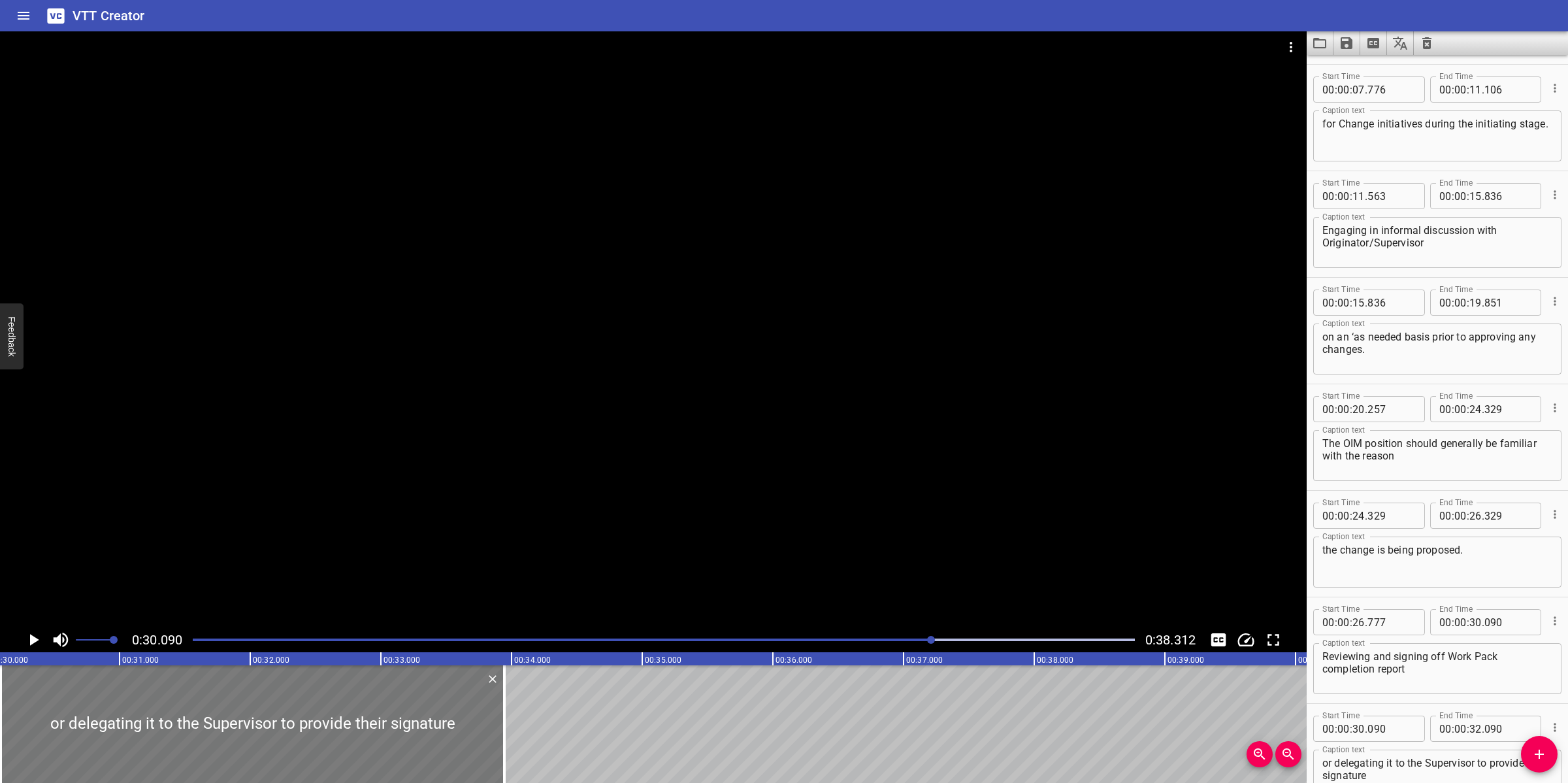
drag, startPoint x: 256, startPoint y: 709, endPoint x: 489, endPoint y: 707, distance: 233.0
click at [498, 703] on div at bounding box center [504, 724] width 13 height 118
type input "33"
type input "940"
click at [661, 423] on div at bounding box center [654, 329] width 1307 height 596
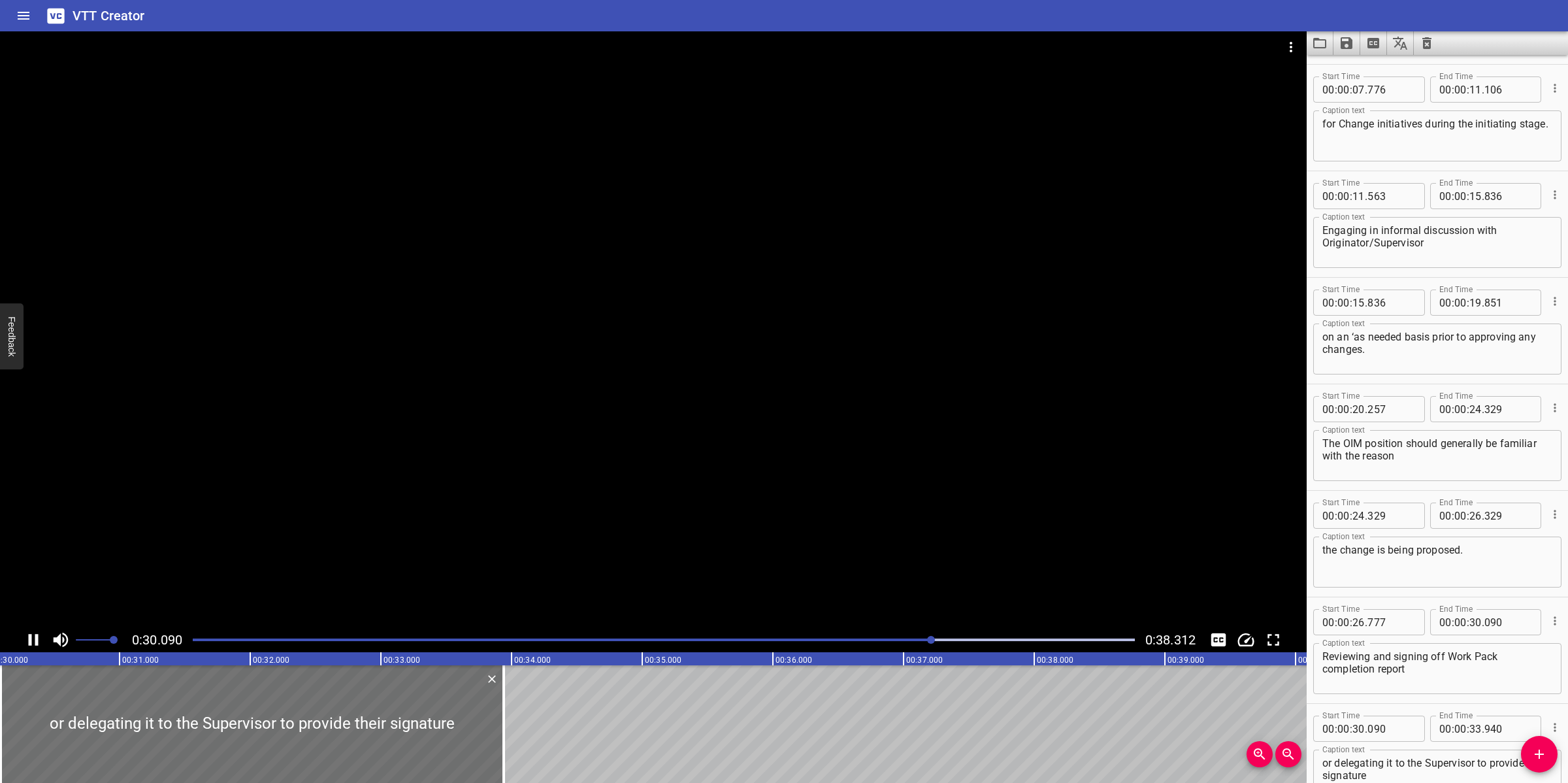
scroll to position [291, 0]
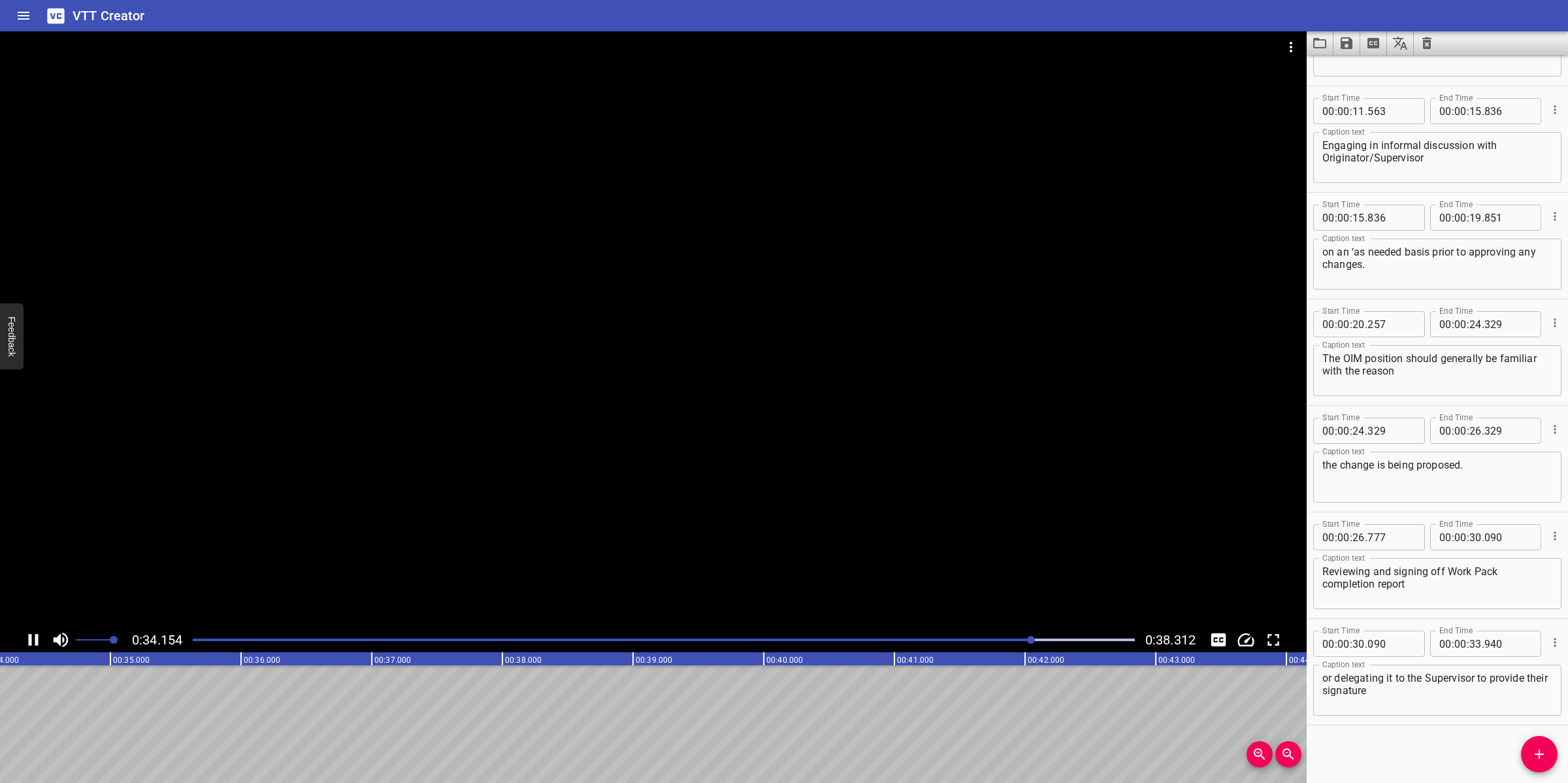
click at [739, 514] on div at bounding box center [654, 329] width 1307 height 596
click at [1441, 695] on textarea "or delegating it to the Supervisor to provide their signature" at bounding box center [1438, 690] width 230 height 37
type textarea "or delegating it to the Supervisor to provide their signature"
click at [1550, 750] on span "Add Cue" at bounding box center [1539, 754] width 36 height 16
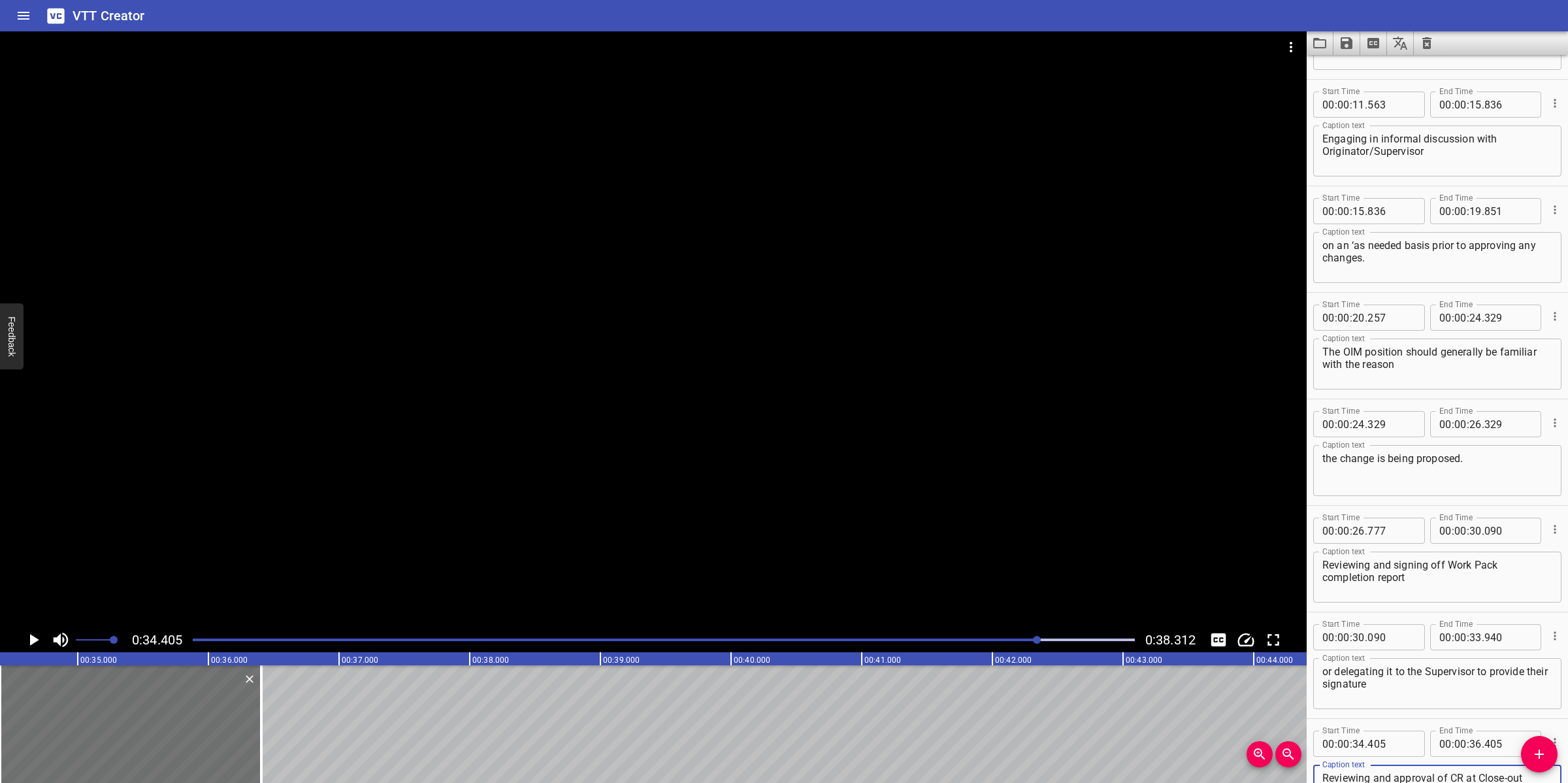
scroll to position [321, 0]
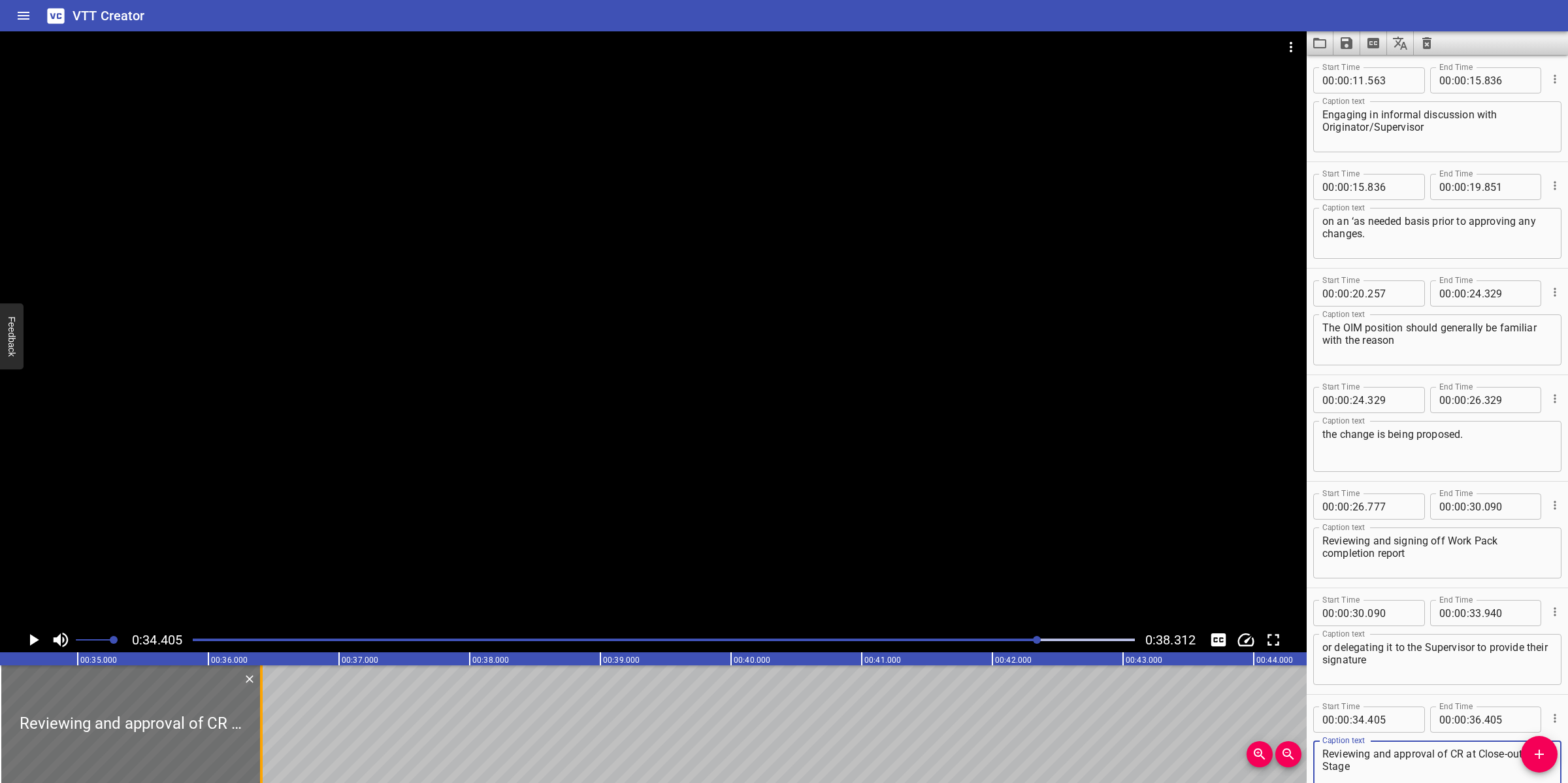
type textarea "Reviewing and approval of CR at Close-out Stage"
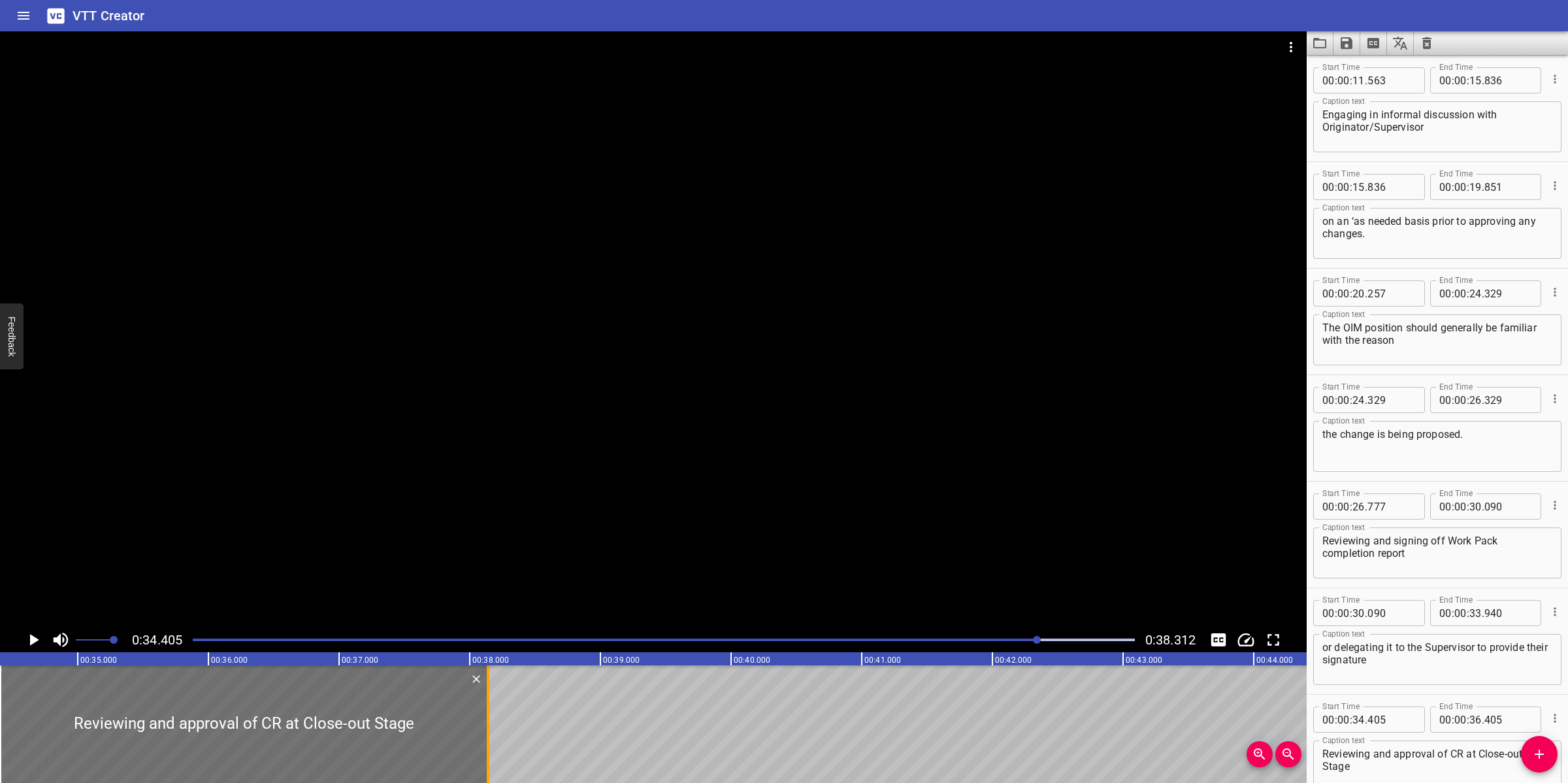
drag, startPoint x: 262, startPoint y: 713, endPoint x: 489, endPoint y: 704, distance: 227.2
click at [489, 704] on div at bounding box center [487, 724] width 13 height 118
type input "38"
type input "140"
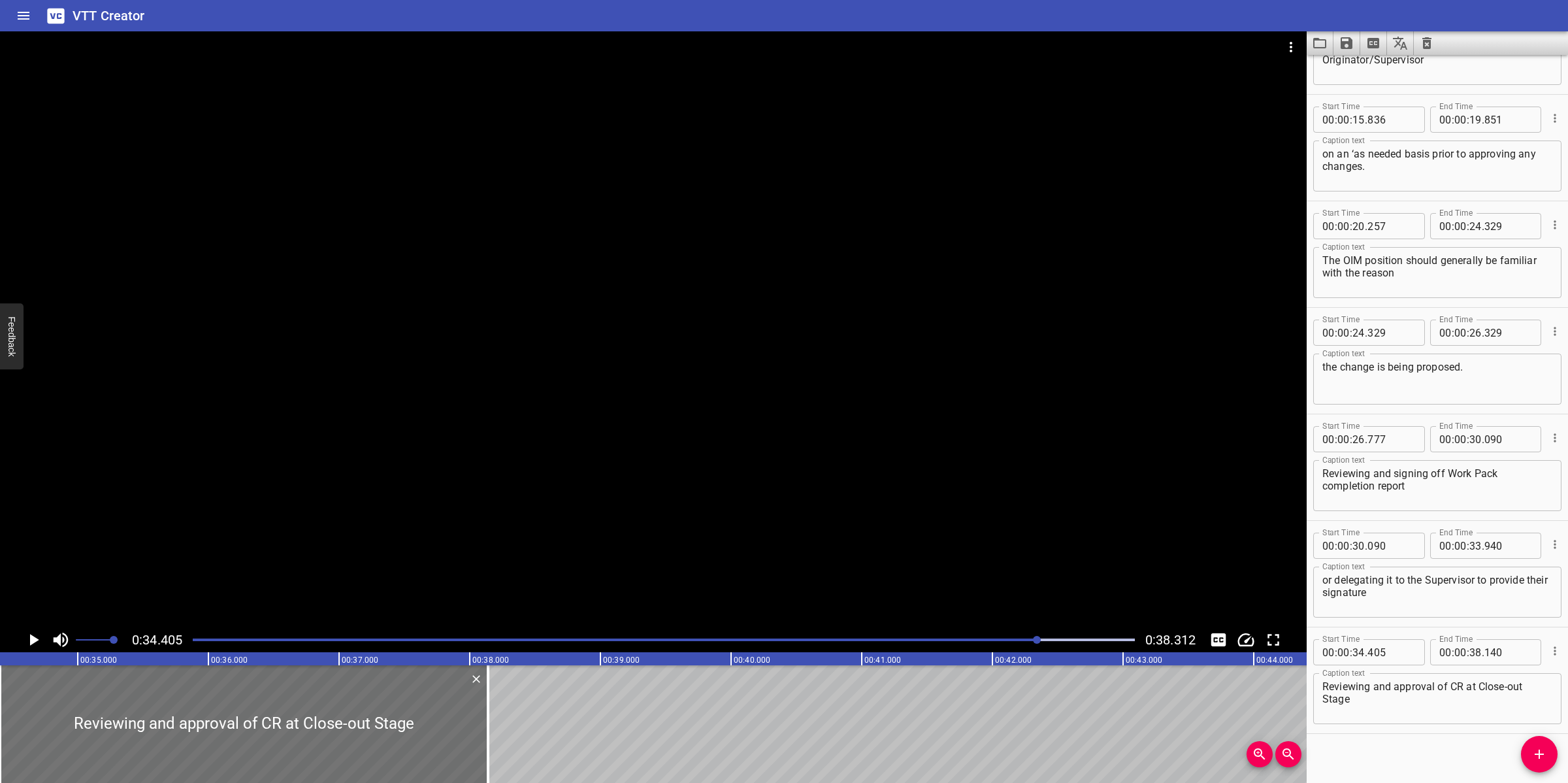
scroll to position [397, 0]
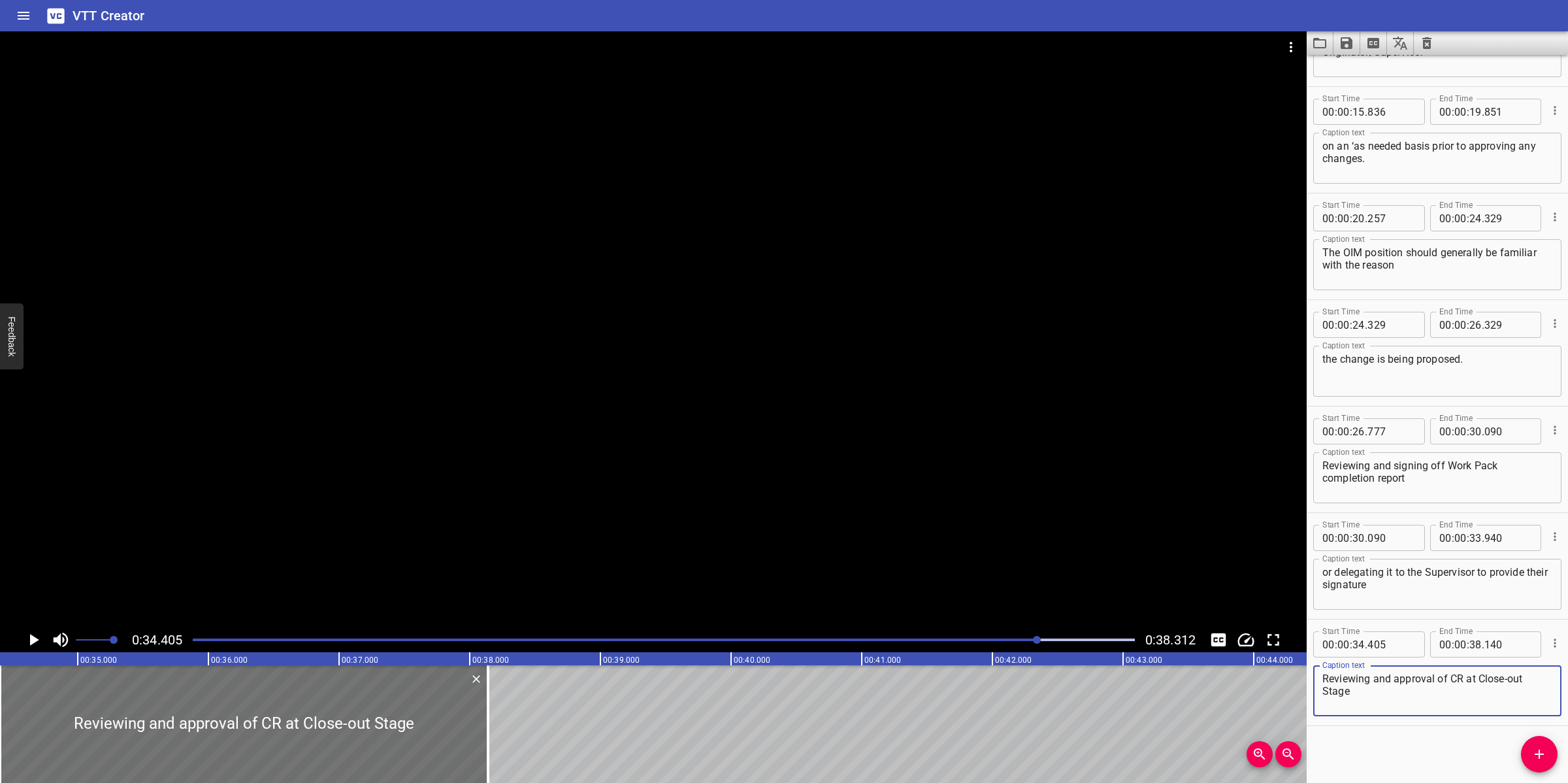
click at [1419, 694] on textarea "Reviewing and approval of CR at Close-out Stage" at bounding box center [1438, 691] width 230 height 37
type textarea "Reviewing and approval of CR at Close-out Stage."
click at [194, 639] on div "Play progress" at bounding box center [568, 639] width 942 height 3
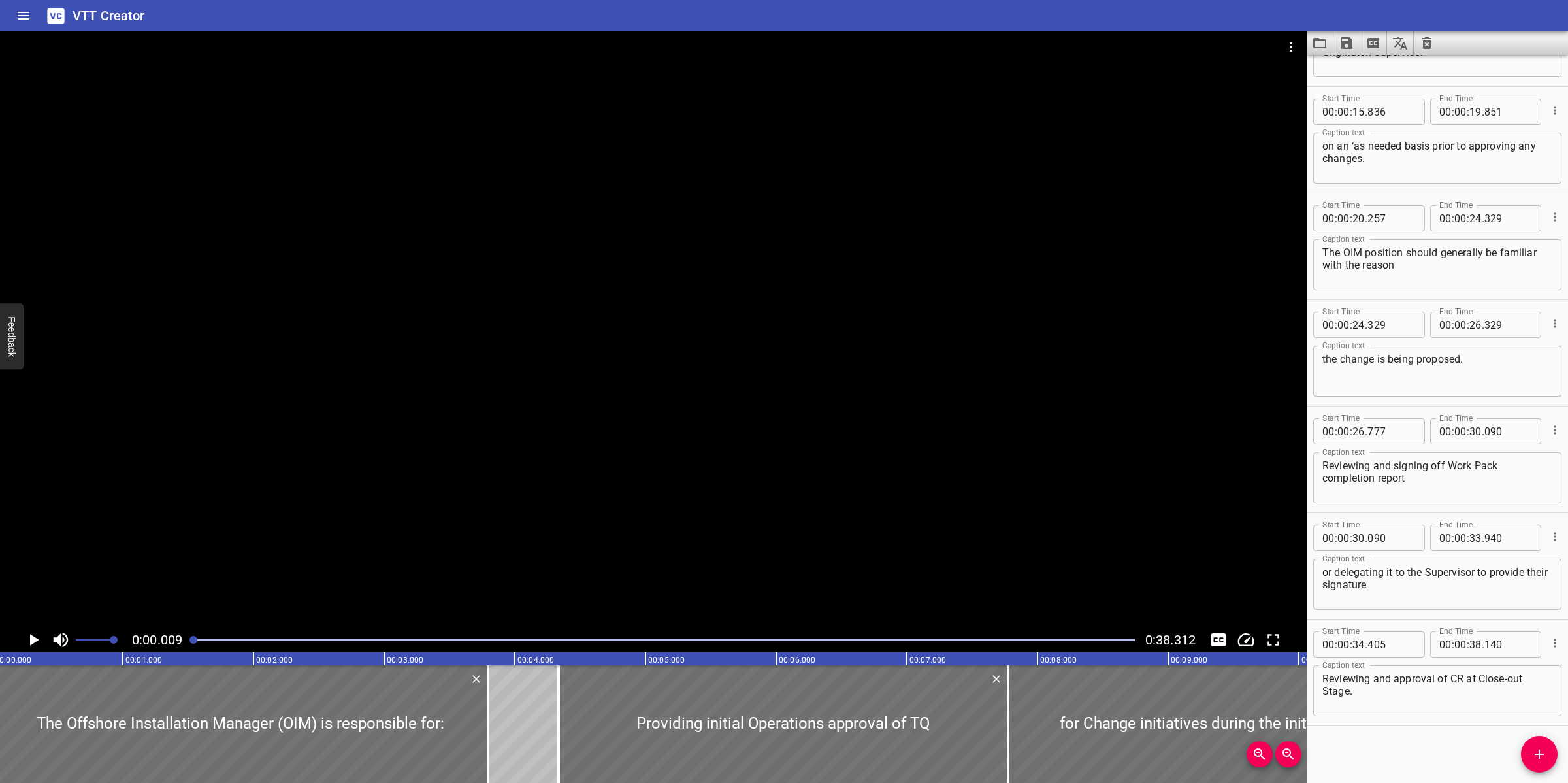
scroll to position [0, 1]
click at [606, 484] on div at bounding box center [654, 329] width 1307 height 596
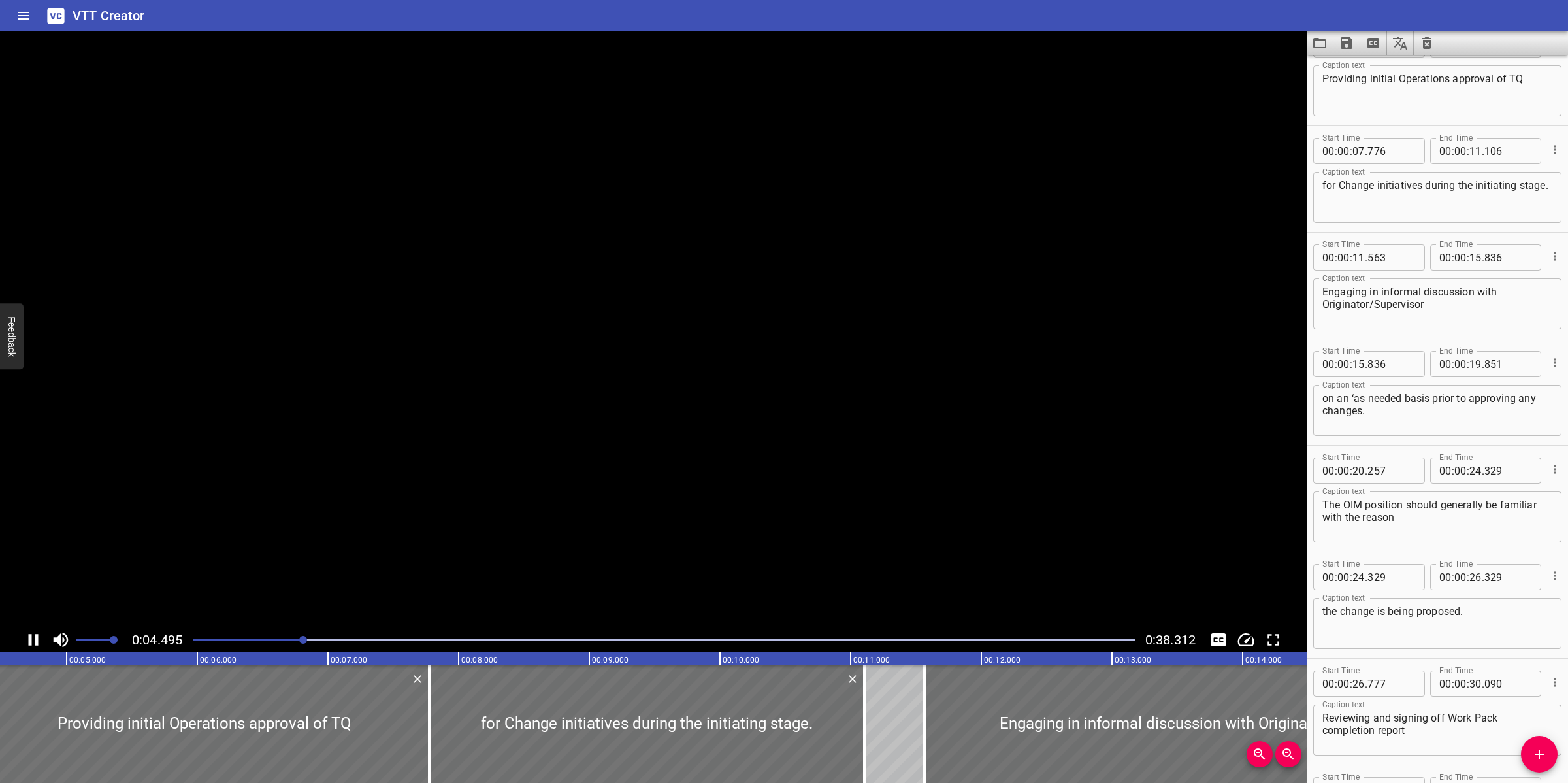
scroll to position [106, 0]
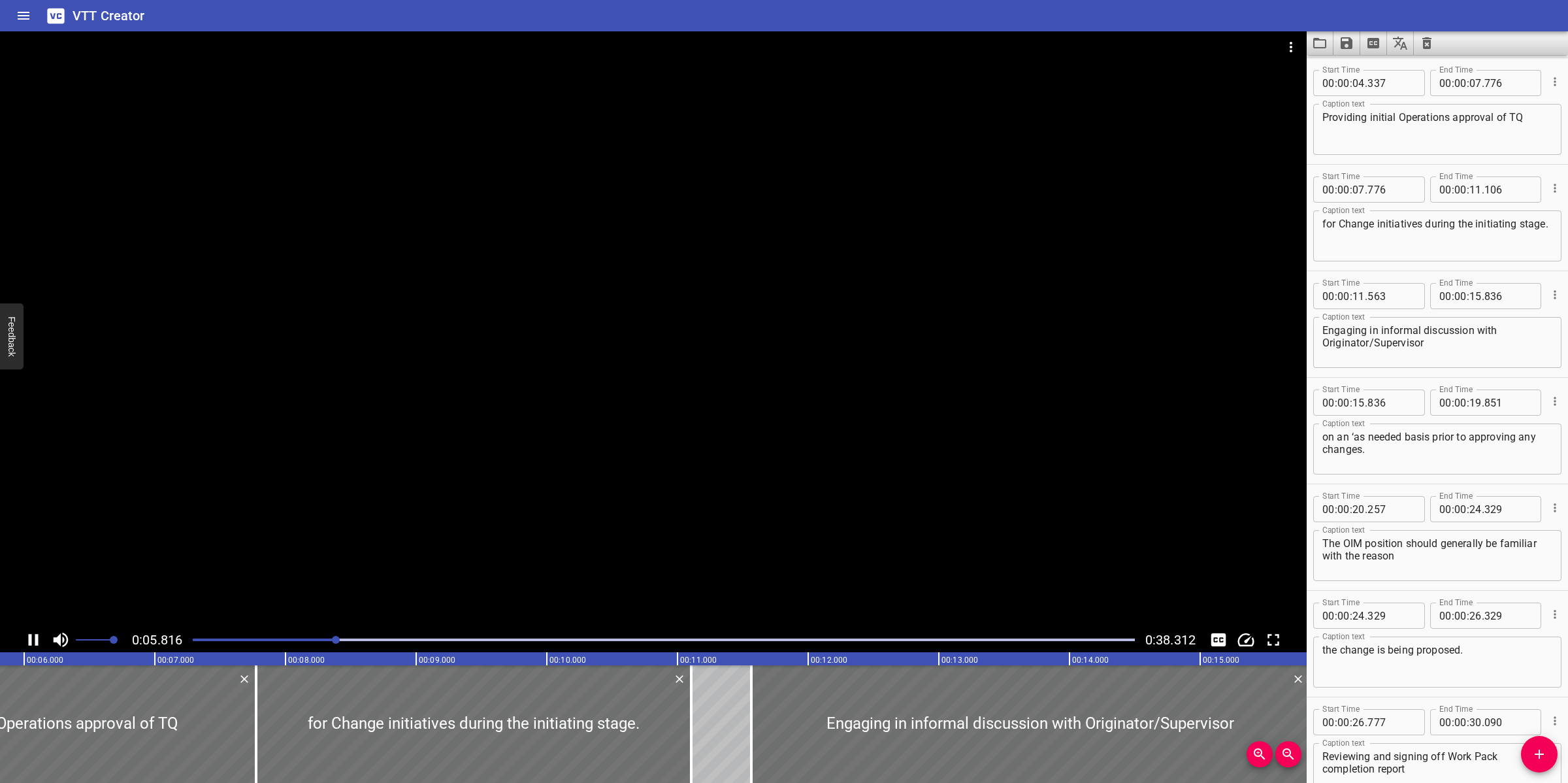
click at [190, 636] on div at bounding box center [664, 639] width 958 height 18
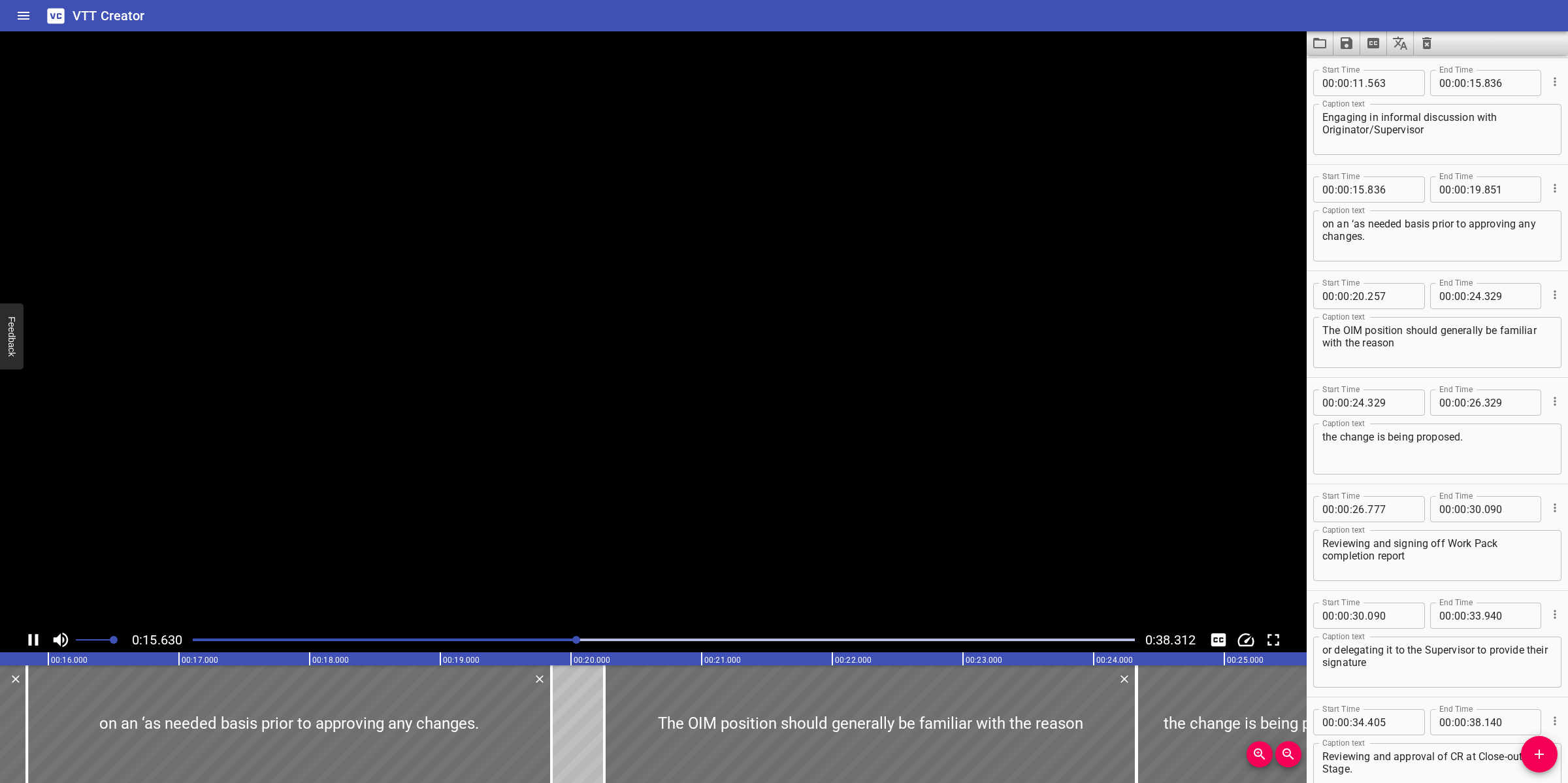
scroll to position [397, 0]
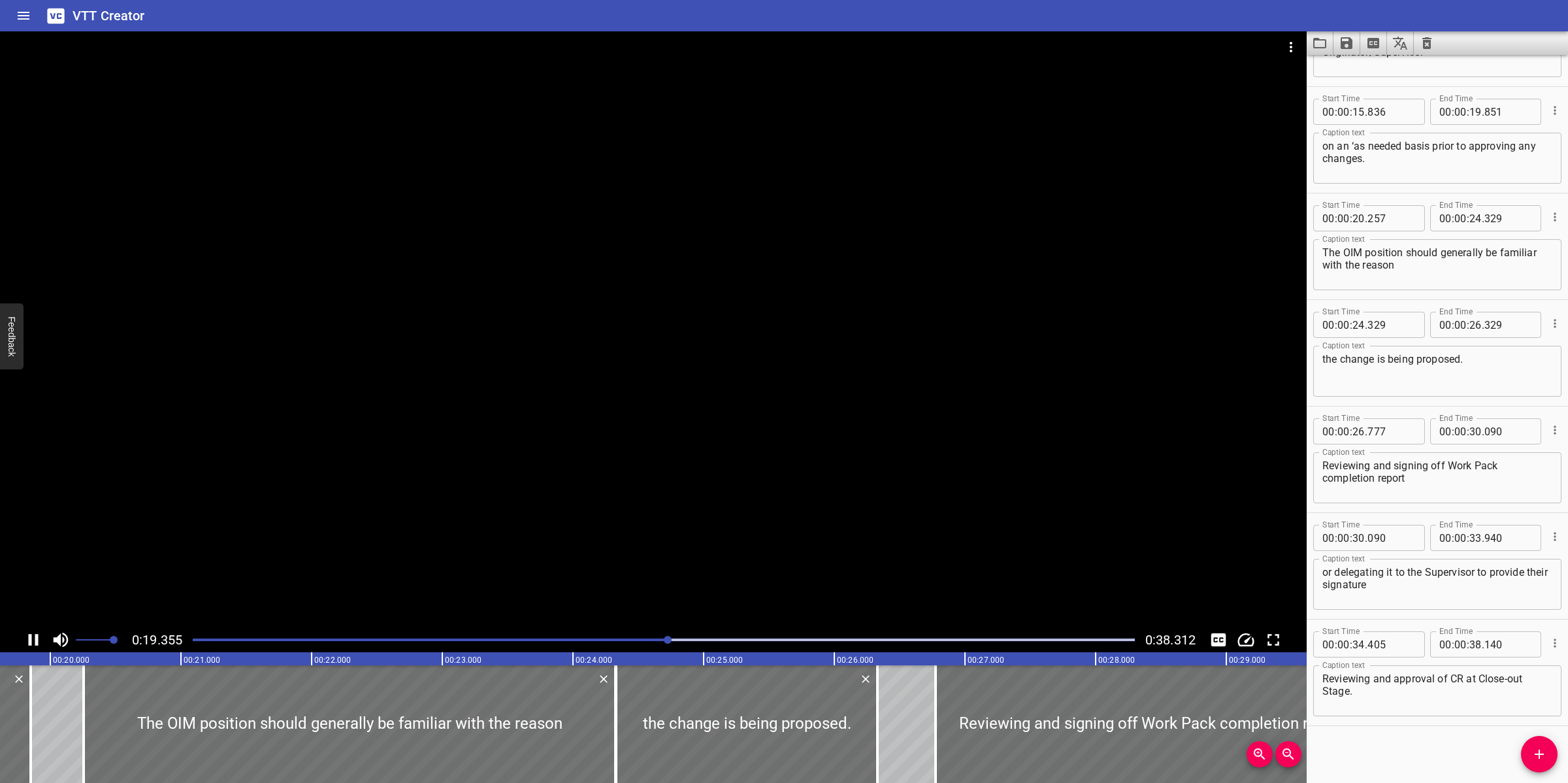
click at [681, 575] on div at bounding box center [654, 329] width 1307 height 596
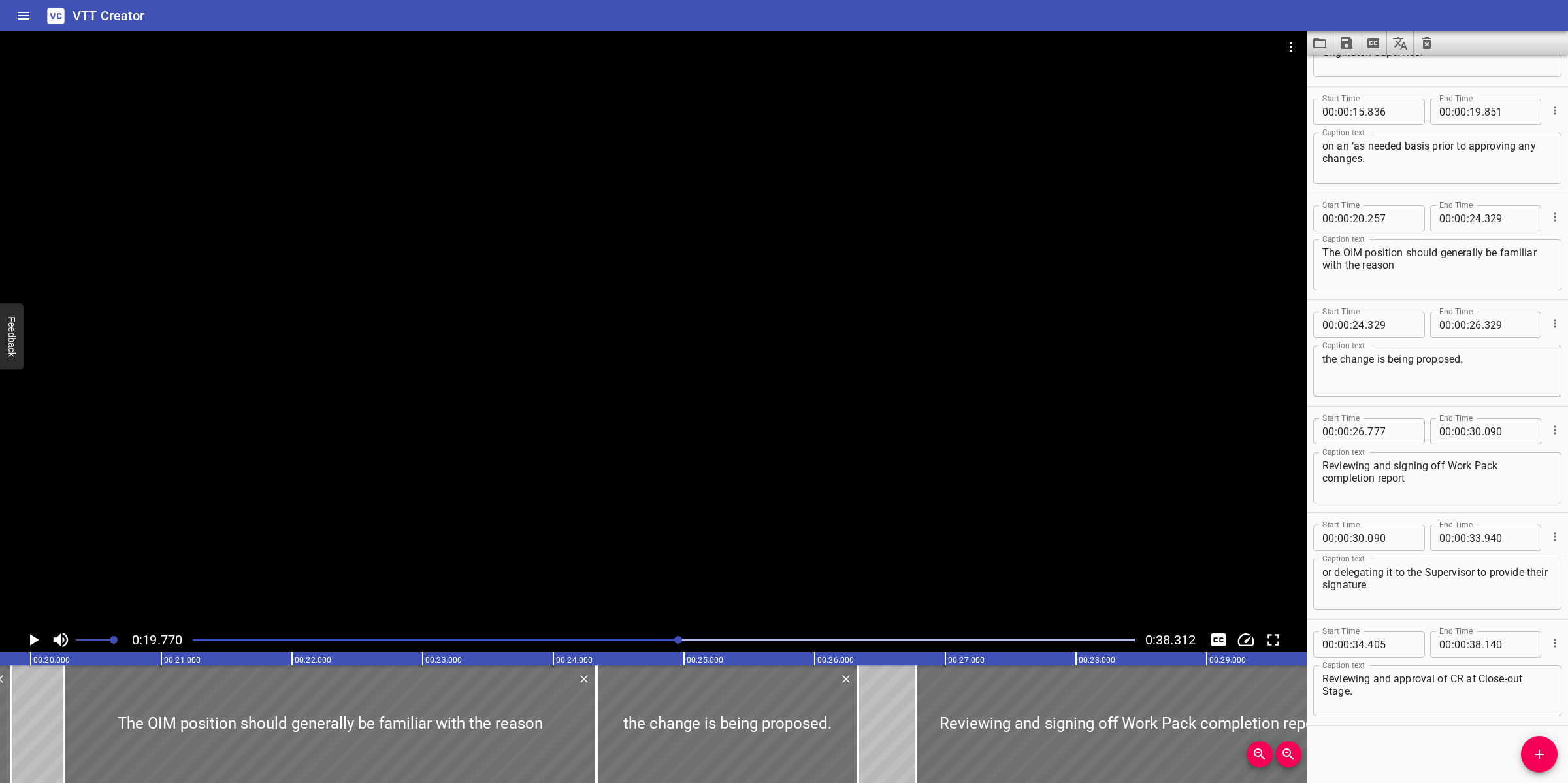
click at [952, 433] on div at bounding box center [654, 329] width 1307 height 596
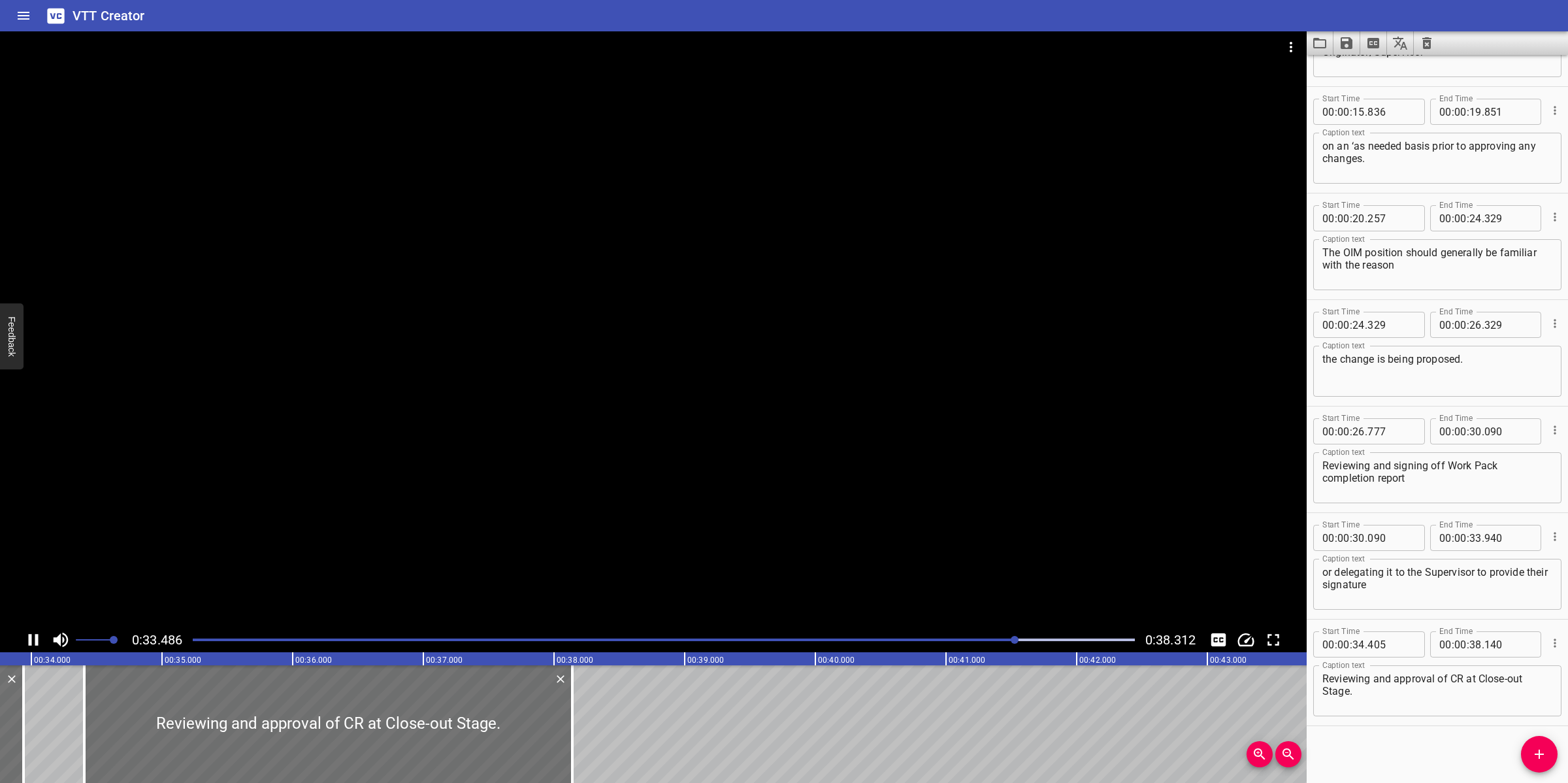
click at [873, 449] on div at bounding box center [654, 329] width 1307 height 596
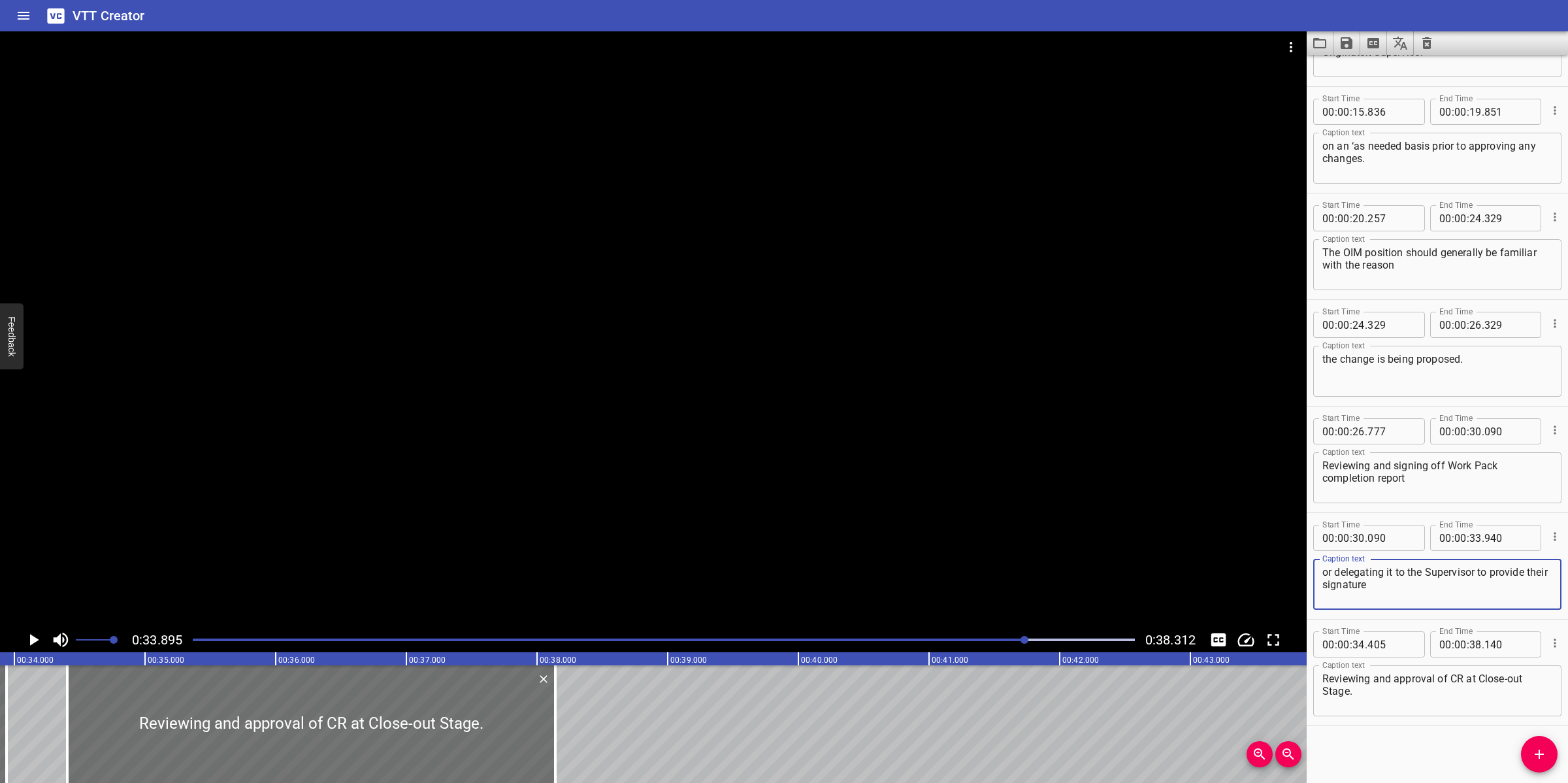
click at [1429, 567] on textarea "or delegating it to the Supervisor to provide their signature" at bounding box center [1438, 585] width 230 height 37
click at [900, 452] on div at bounding box center [654, 329] width 1307 height 596
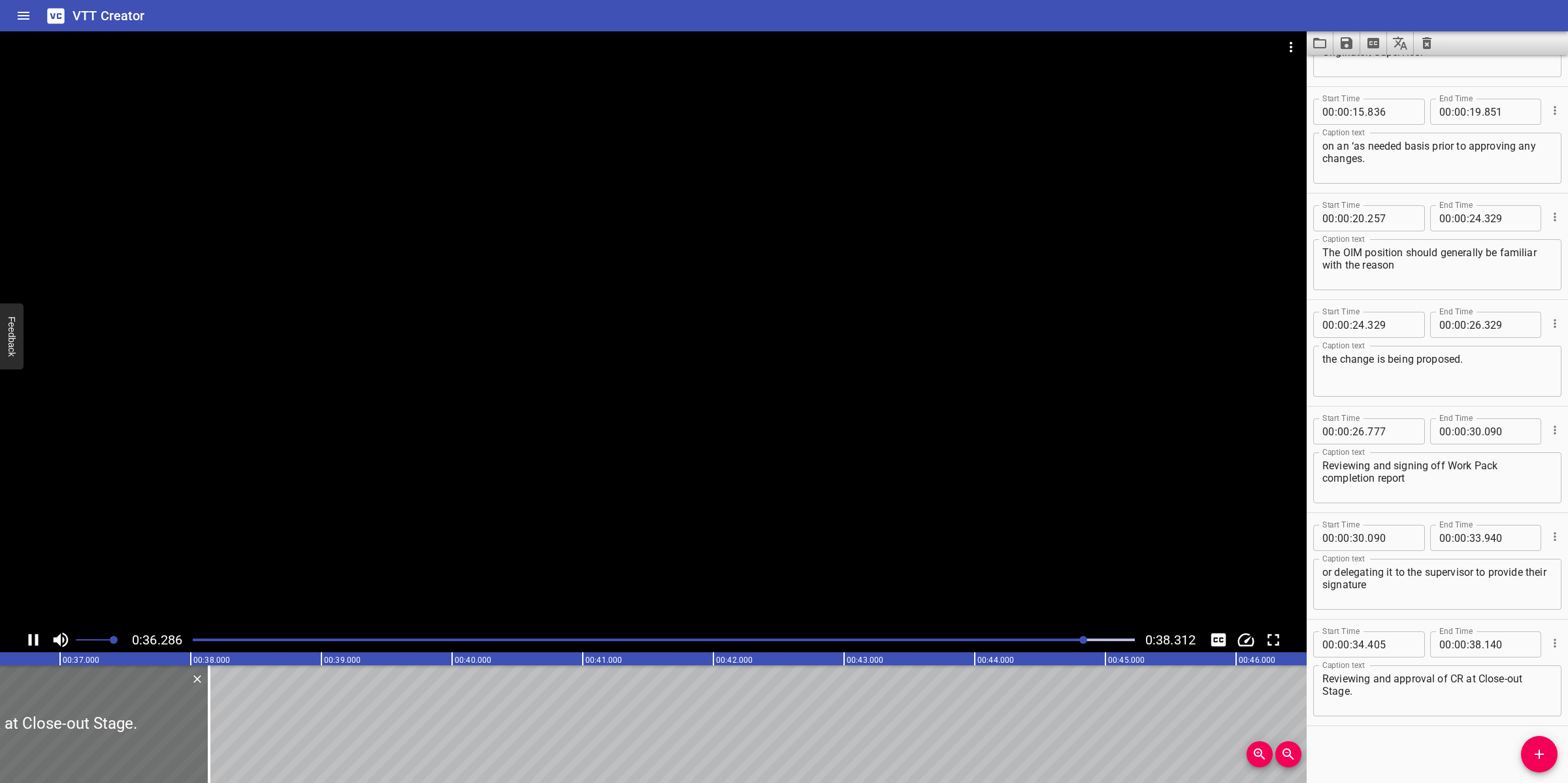
click at [1396, 584] on textarea "or delegating it to the supervisor to provide their signature" at bounding box center [1438, 585] width 230 height 37
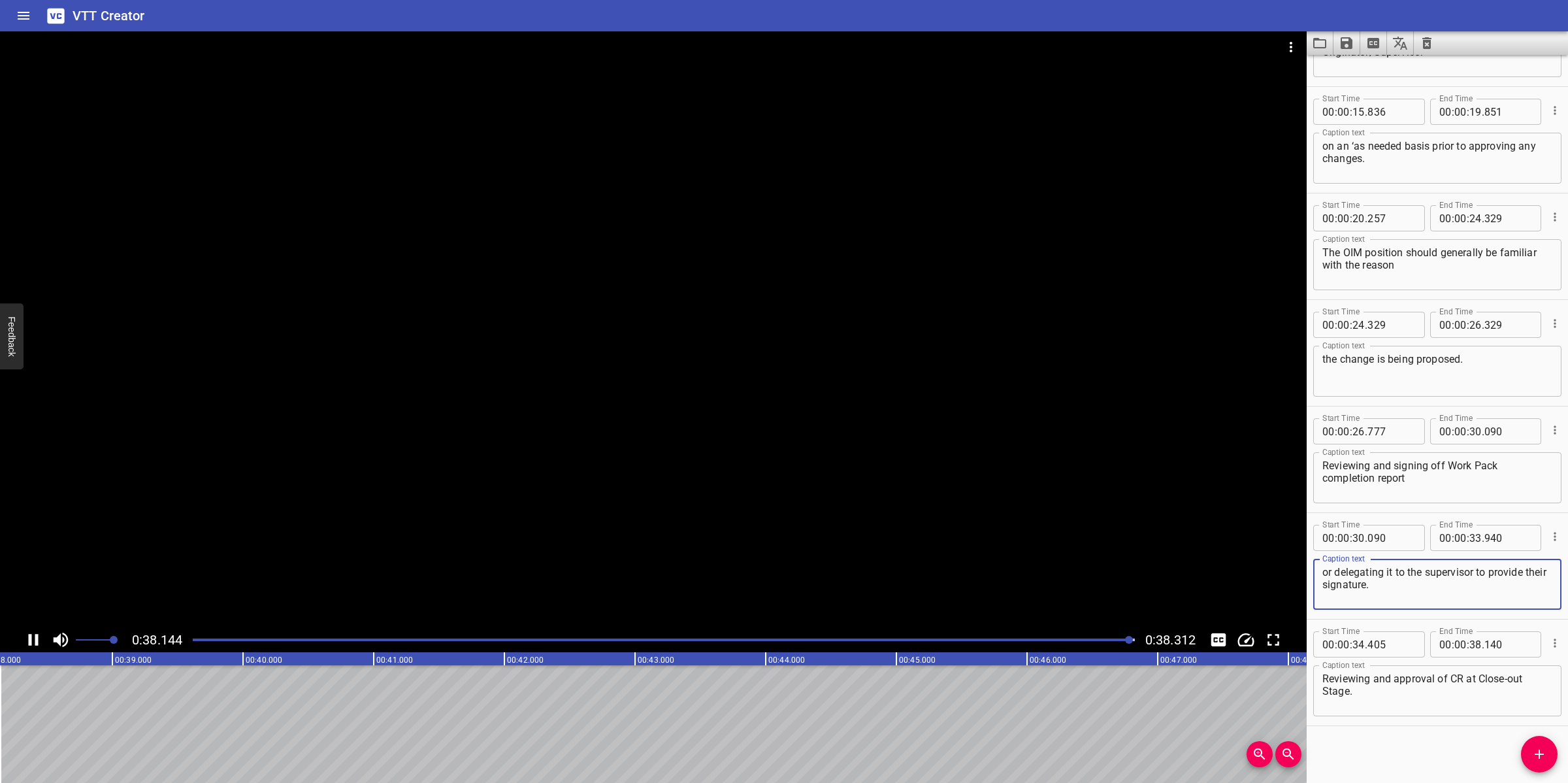
scroll to position [0, 5007]
type textarea "or delegating it to the supervisor to provide their signature."
click at [1345, 44] on icon "Save captions to file" at bounding box center [1347, 43] width 12 height 12
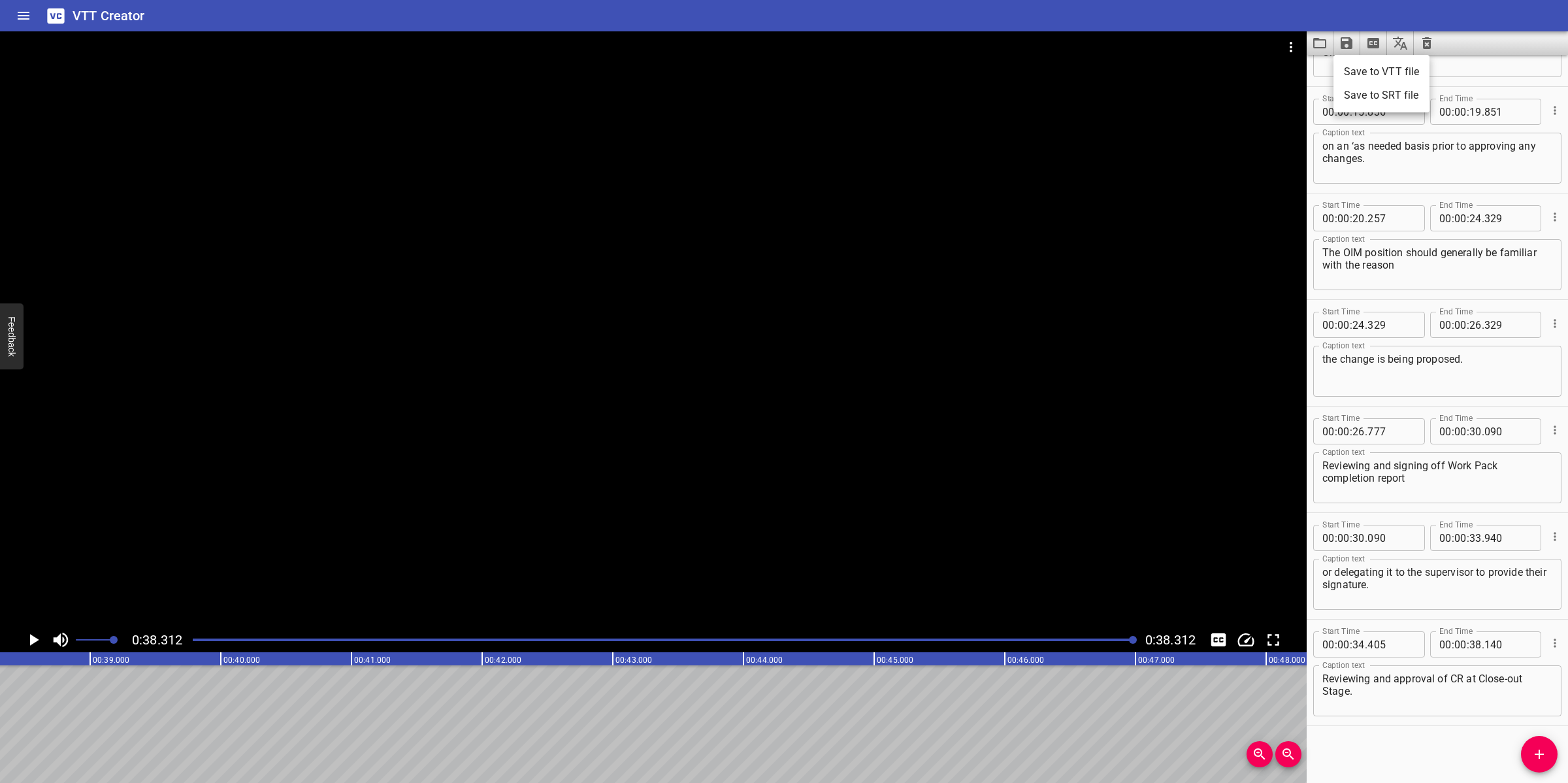
click at [1379, 73] on li "Save to VTT file" at bounding box center [1381, 71] width 96 height 23
click at [1293, 47] on icon "Video Options" at bounding box center [1291, 47] width 16 height 16
click at [1289, 52] on li "Select New Video File..." at bounding box center [1340, 48] width 130 height 23
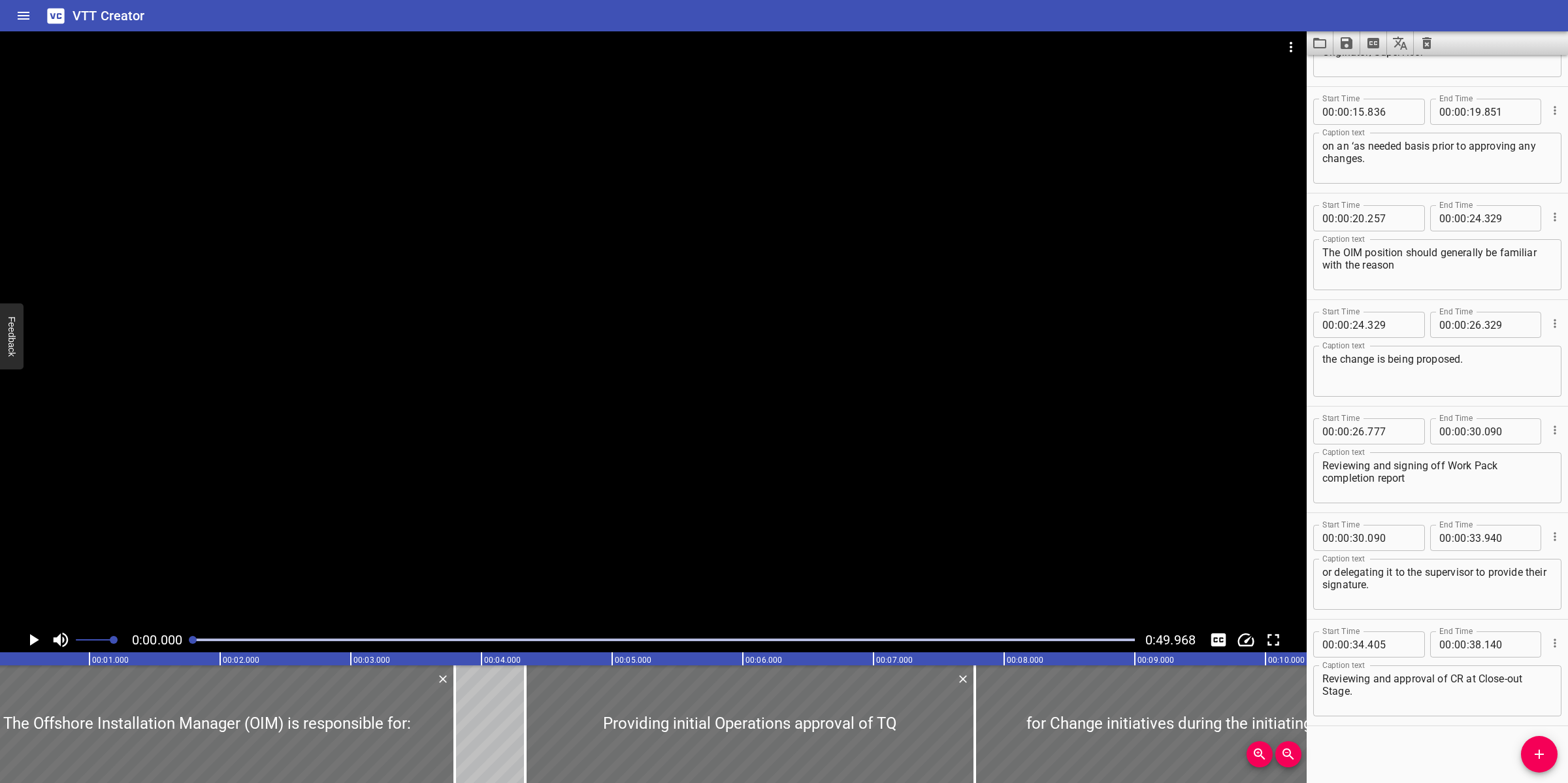
scroll to position [0, 0]
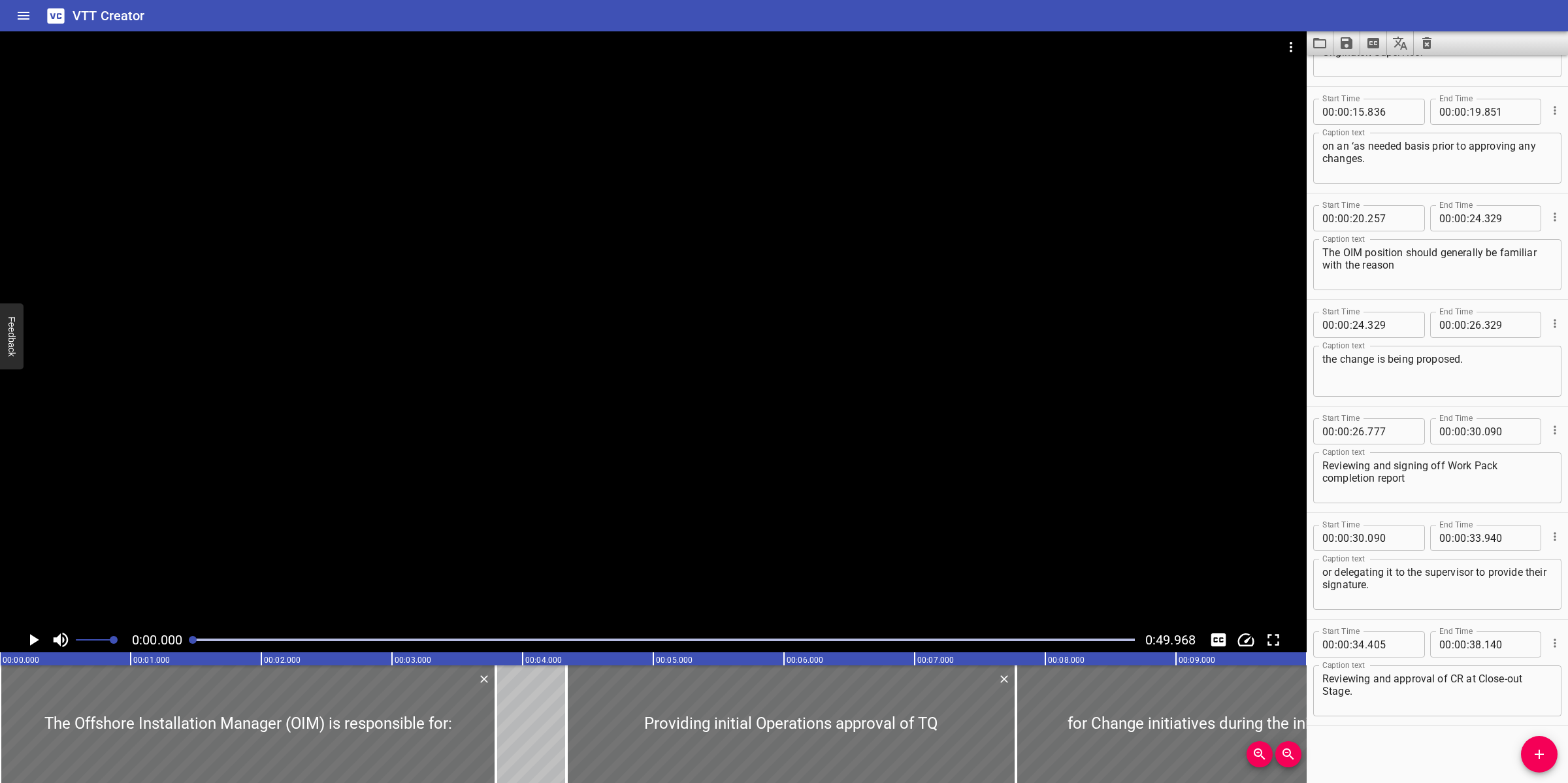
click at [1429, 43] on icon "Clear captions" at bounding box center [1427, 43] width 16 height 16
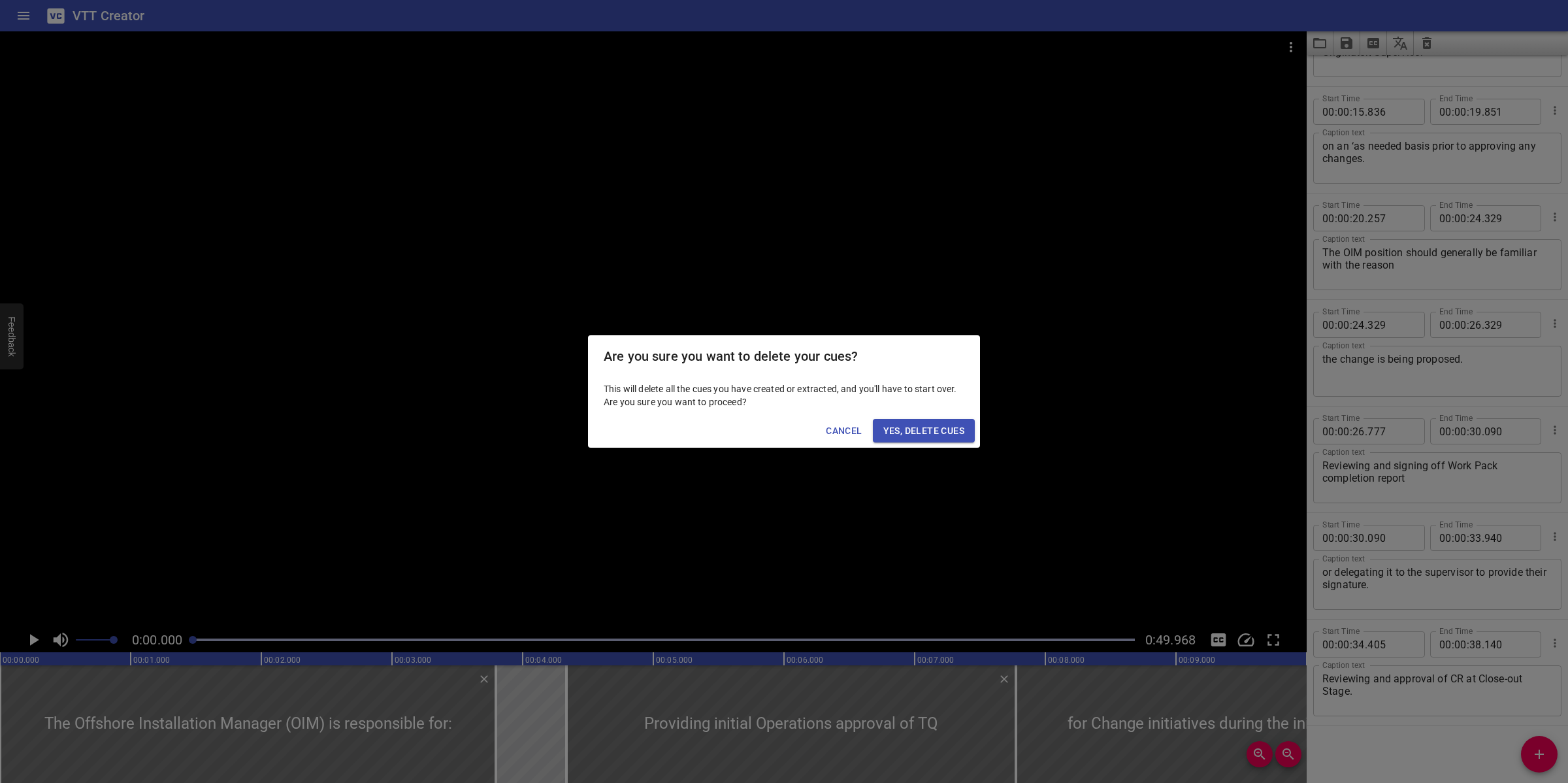
click at [933, 430] on span "Yes, Delete Cues" at bounding box center [924, 430] width 81 height 16
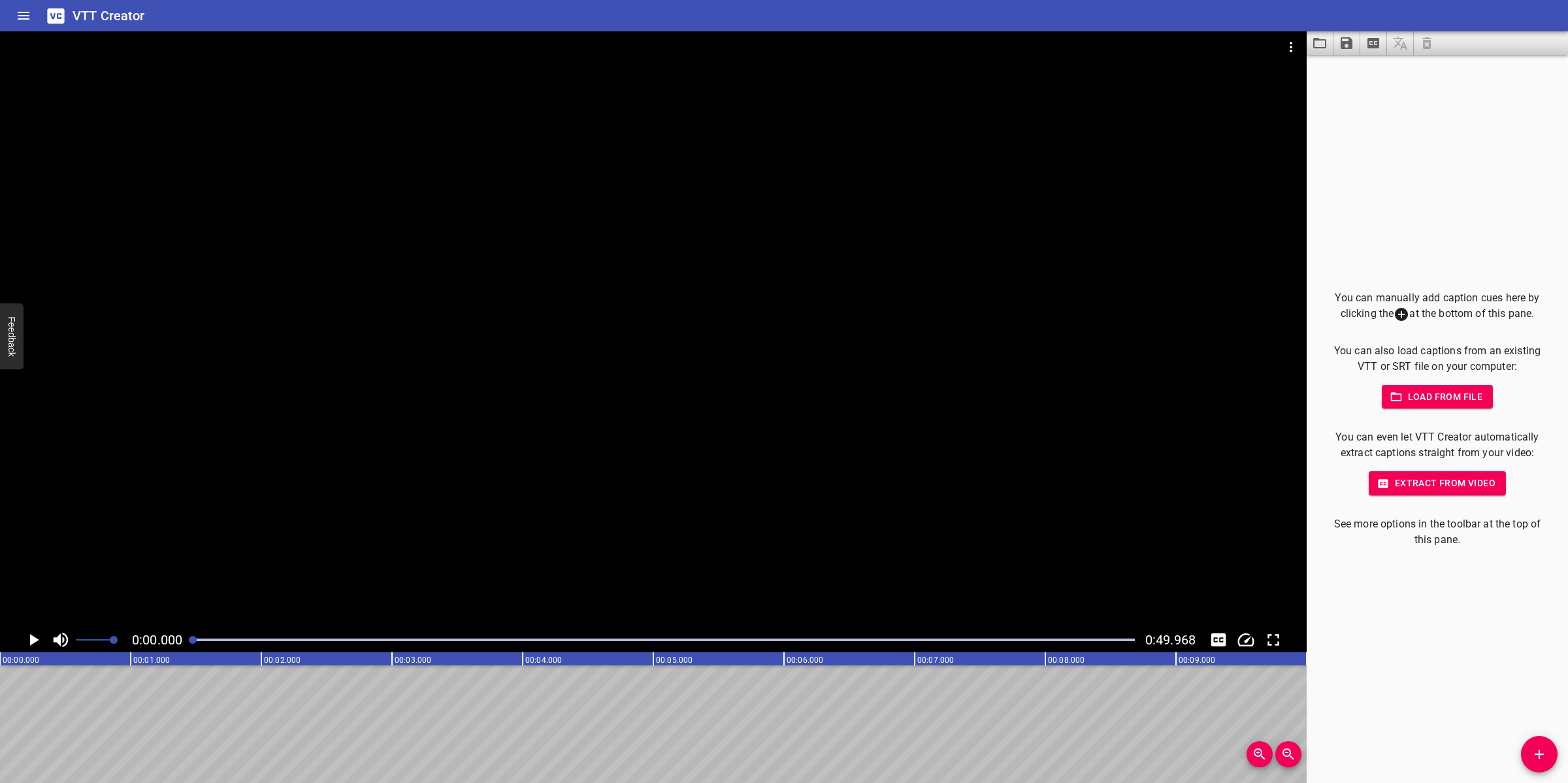
click at [1540, 767] on button "Add Cue" at bounding box center [1539, 754] width 36 height 36
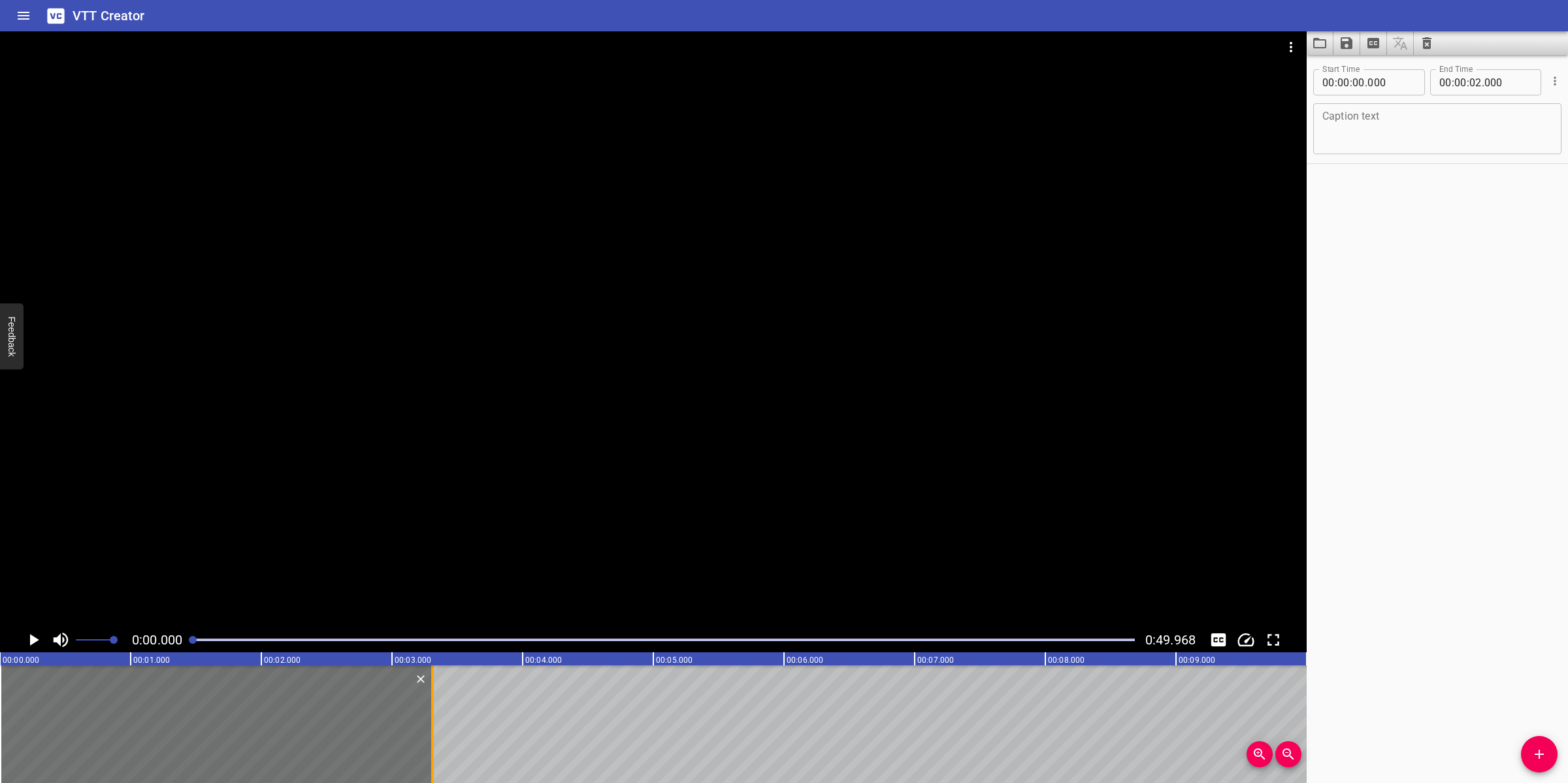
drag, startPoint x: 262, startPoint y: 702, endPoint x: 433, endPoint y: 705, distance: 171.0
click at [433, 705] on div at bounding box center [432, 724] width 3 height 118
type input "03"
type input "310"
click at [1541, 133] on div "Caption text" at bounding box center [1437, 128] width 248 height 51
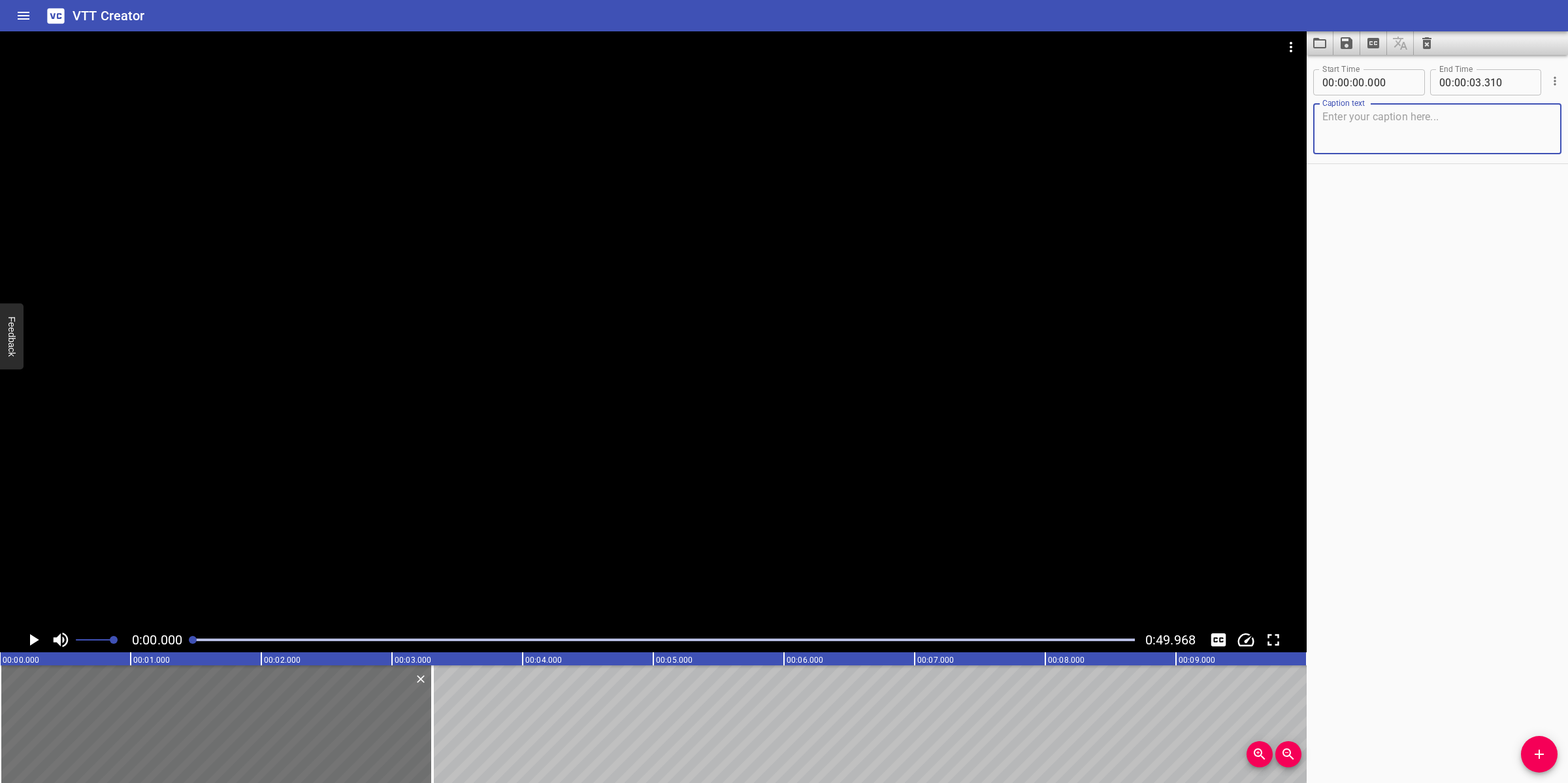
click at [1500, 132] on textarea at bounding box center [1438, 129] width 230 height 37
click at [1350, 138] on textarea at bounding box center [1438, 129] width 230 height 37
paste textarea "The Offshore Supervisor is responsible for:"
type textarea "The Offshore Supervisor is responsible for:"
click at [445, 464] on div at bounding box center [654, 329] width 1307 height 596
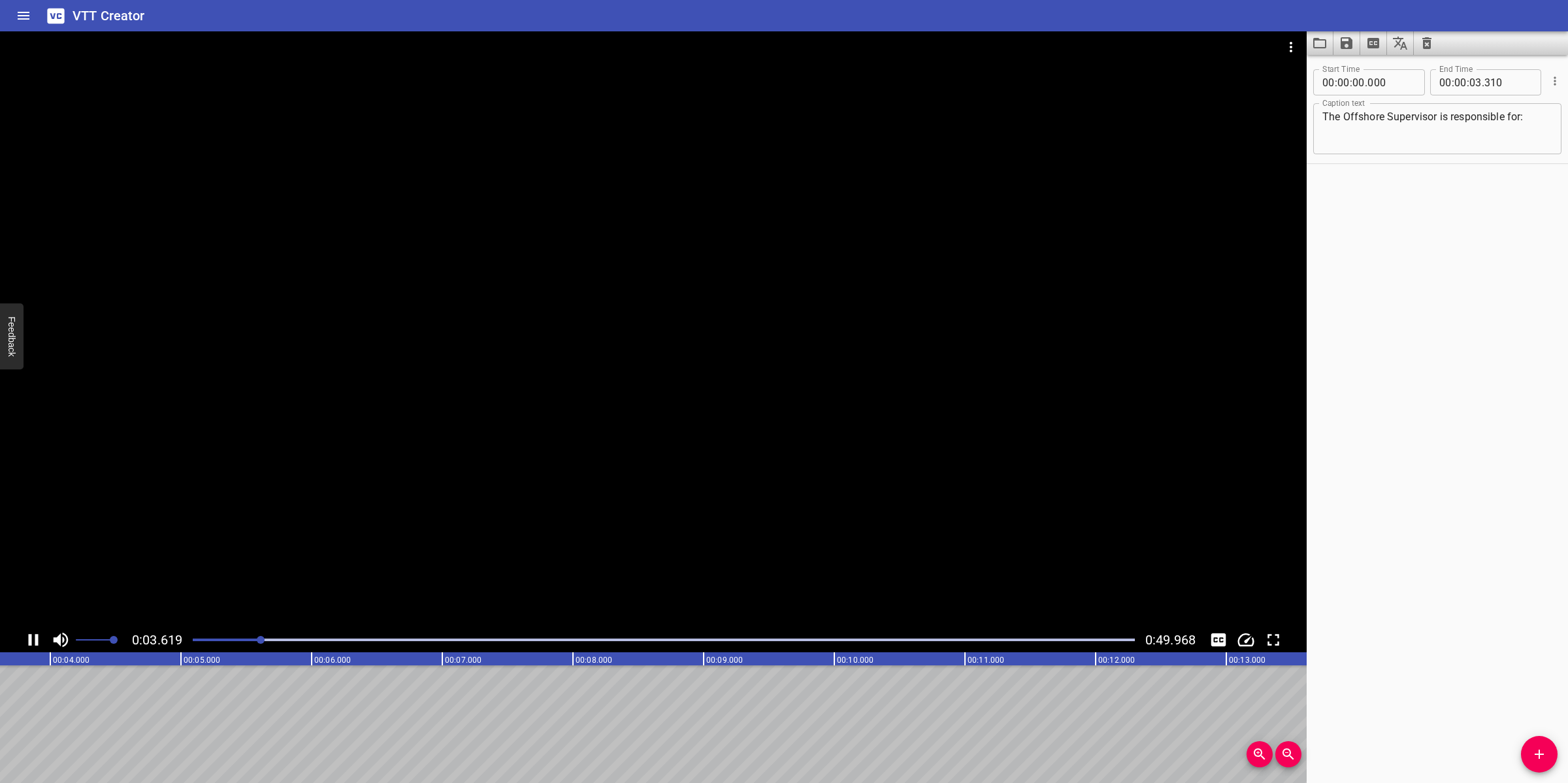
drag, startPoint x: 521, startPoint y: 472, endPoint x: 533, endPoint y: 475, distance: 12.4
click at [521, 472] on div at bounding box center [654, 329] width 1307 height 596
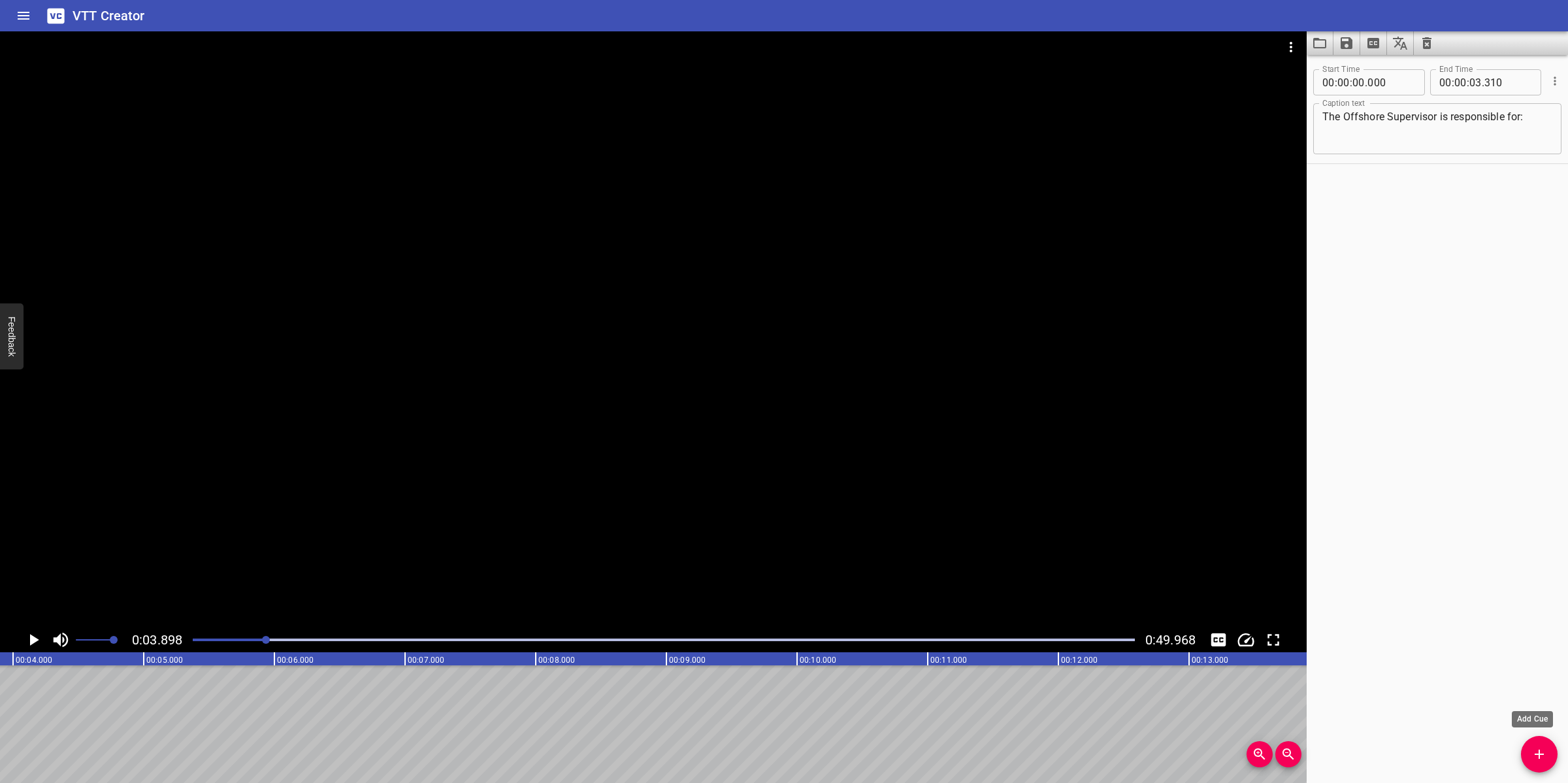
click at [1546, 760] on icon "Add Cue" at bounding box center [1539, 754] width 16 height 16
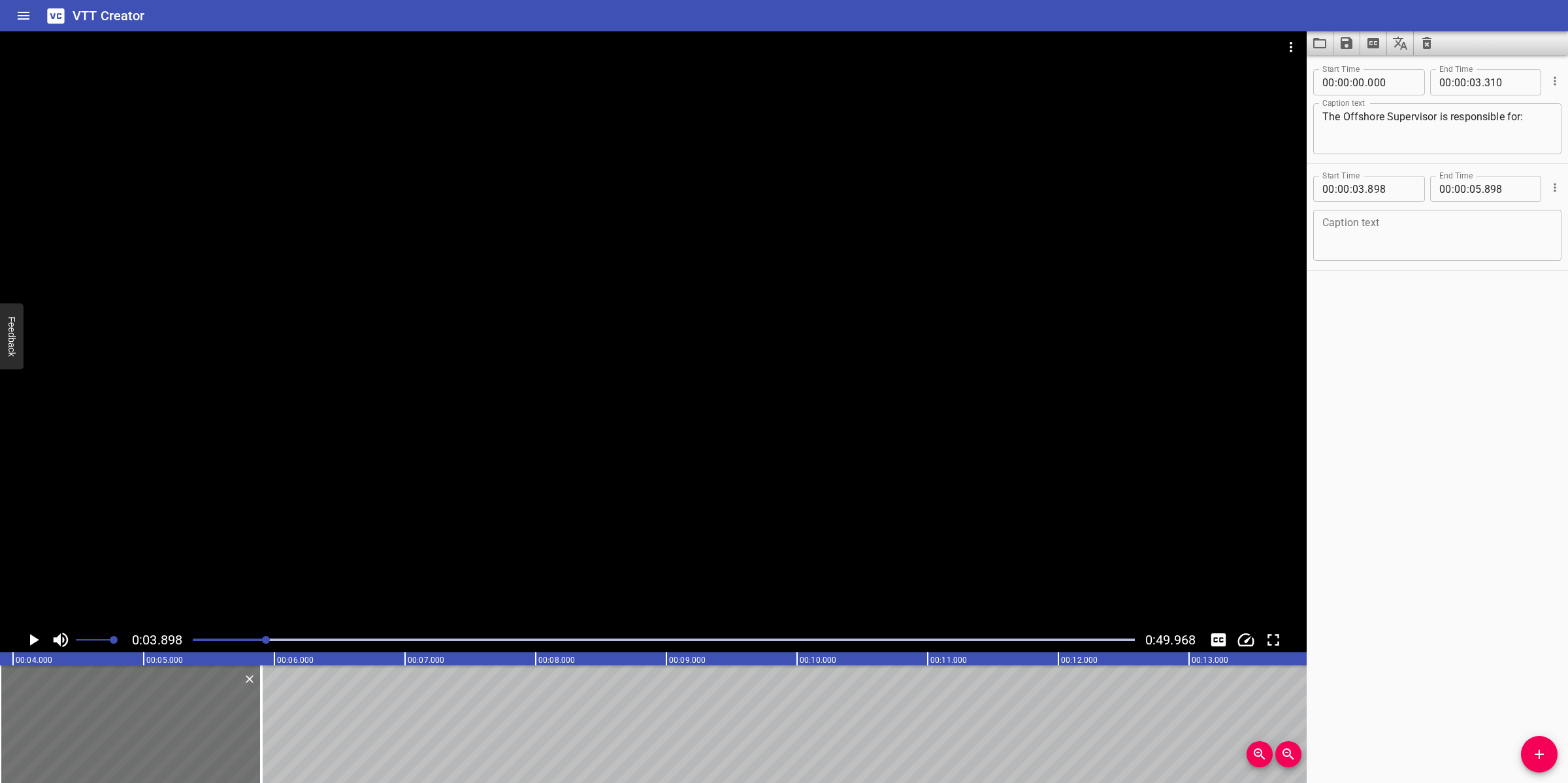
click at [1415, 229] on textarea at bounding box center [1438, 236] width 230 height 37
paste textarea "Providing initial approval for necessity/feasibility of the proposed change reg…"
click at [822, 394] on div at bounding box center [654, 329] width 1307 height 596
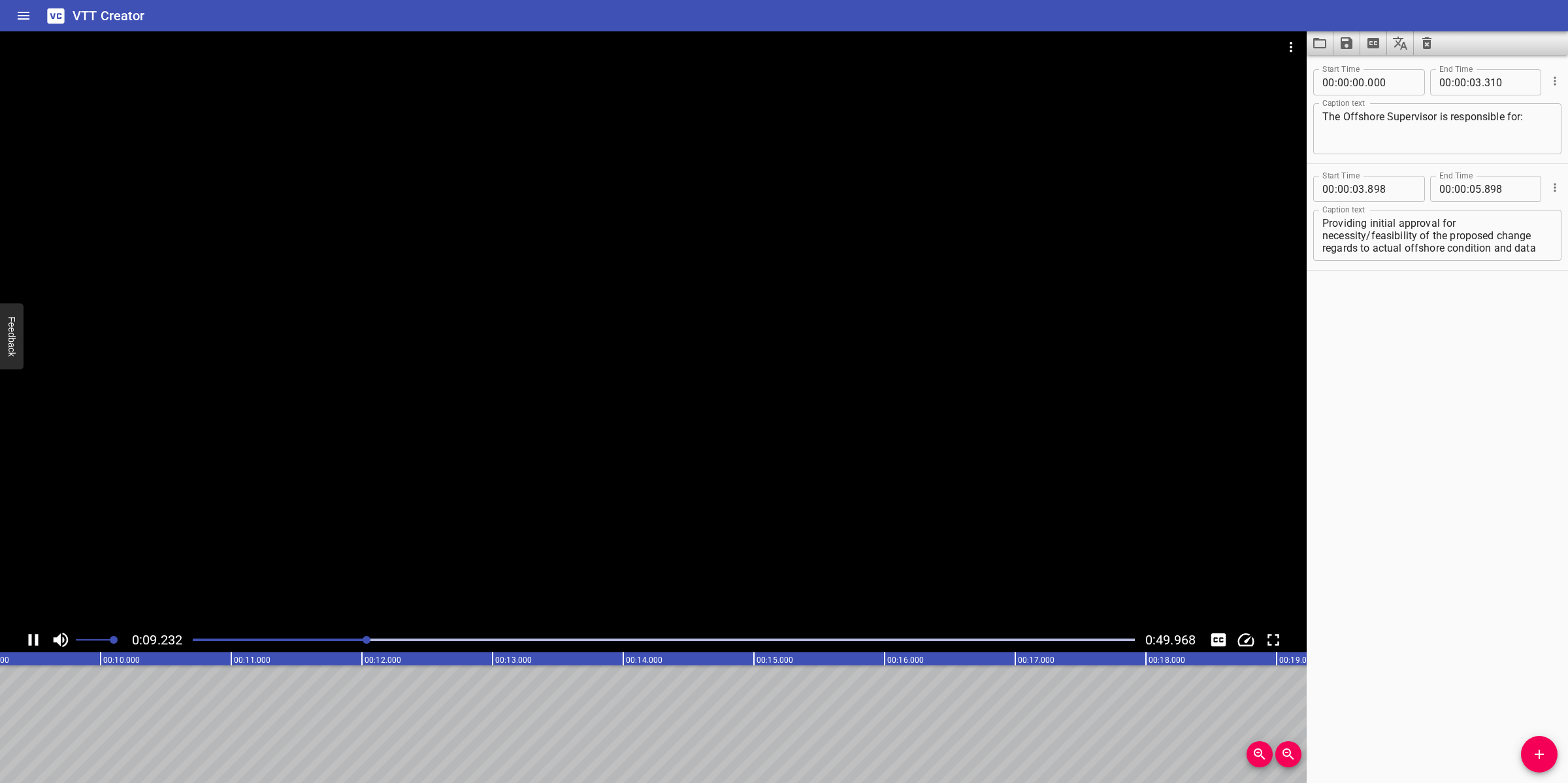
click at [793, 482] on div at bounding box center [654, 329] width 1307 height 596
click at [1435, 242] on textarea "Providing initial approval for necessity/feasibility of the proposed change reg…" at bounding box center [1438, 236] width 230 height 37
drag, startPoint x: 1359, startPoint y: 250, endPoint x: 1464, endPoint y: 270, distance: 106.9
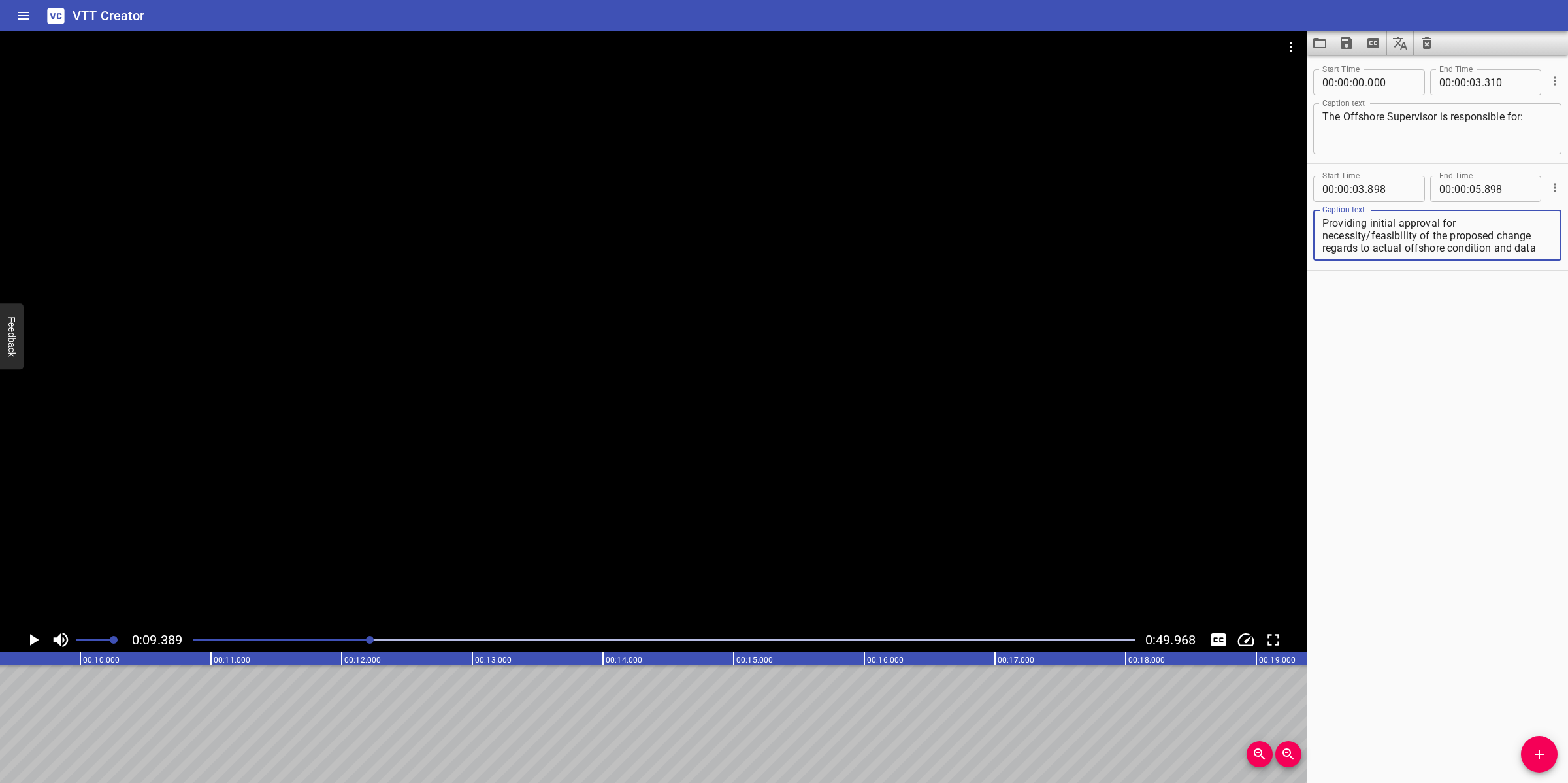
click at [1464, 270] on div "Start Time 00 : 00 : 00 . 000 Start Time End Time 00 : 00 : 03 . 310 End Time C…" at bounding box center [1438, 418] width 261 height 728
type textarea "Providing initial approval for necessity/feasibility of the proposed change"
click at [1469, 191] on input "number" at bounding box center [1475, 189] width 12 height 26
type input "09"
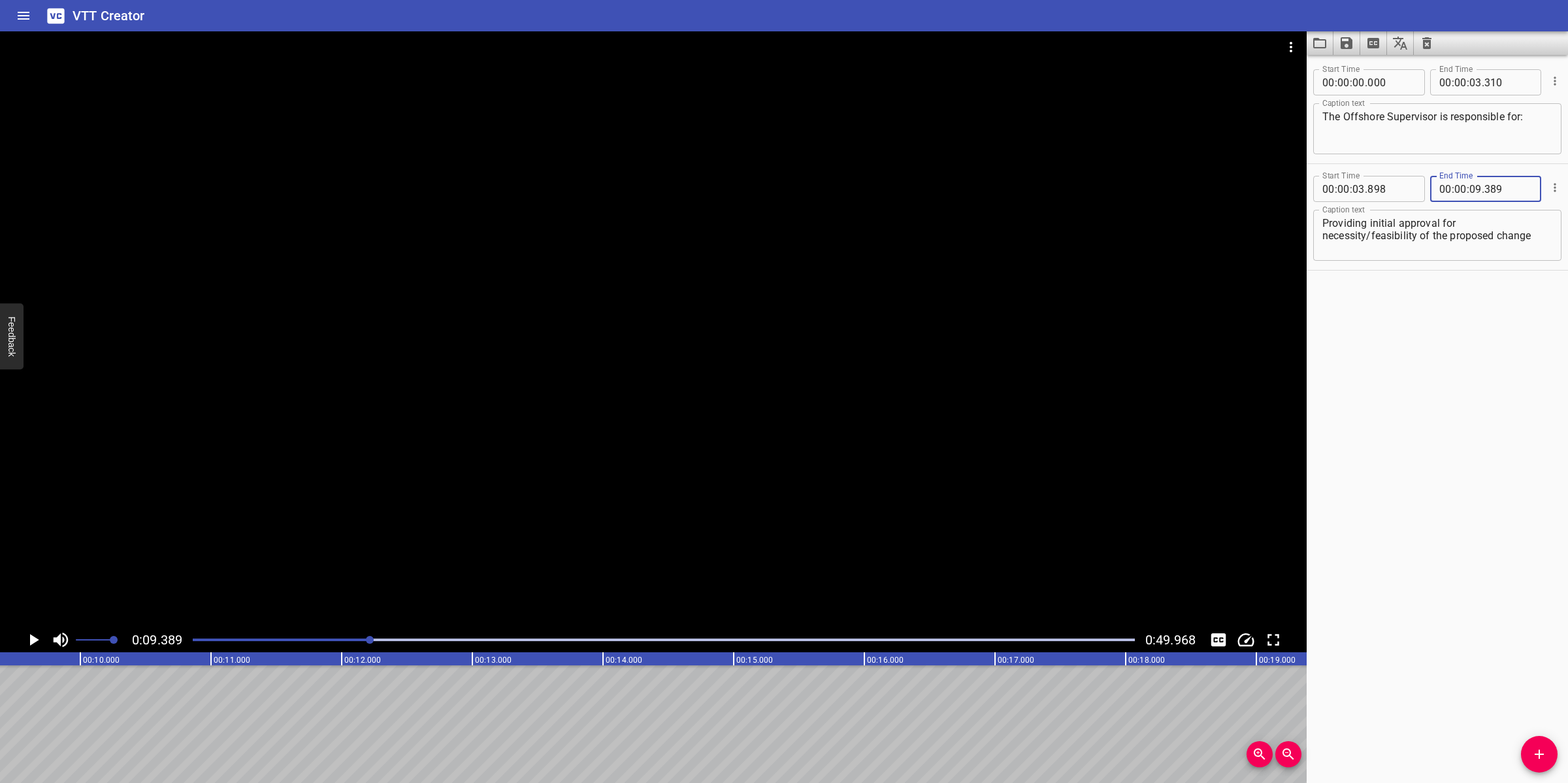
type input "389"
click at [1539, 747] on icon "Add Cue" at bounding box center [1539, 754] width 16 height 16
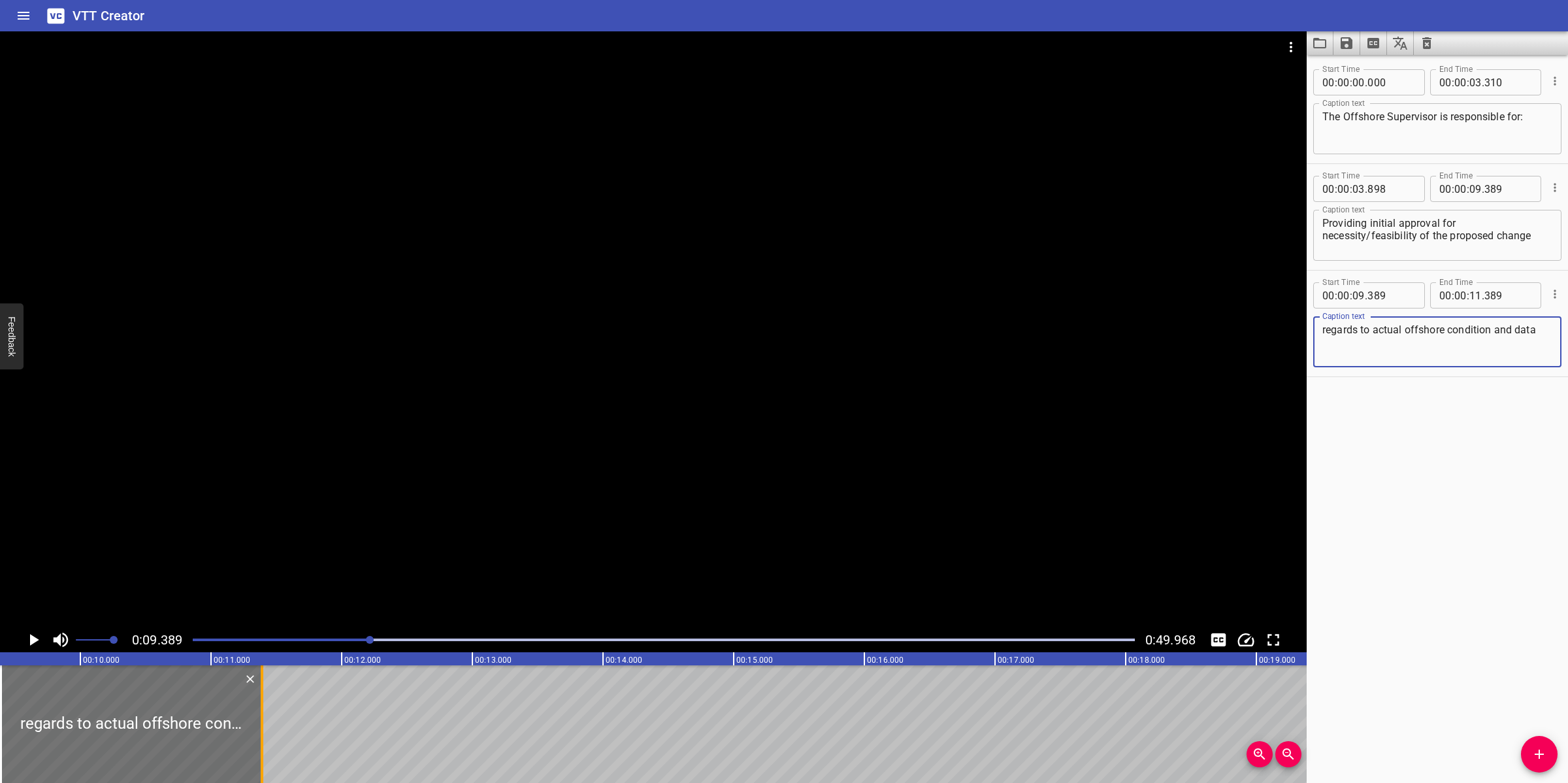
type textarea "regards to actual offshore condition and data"
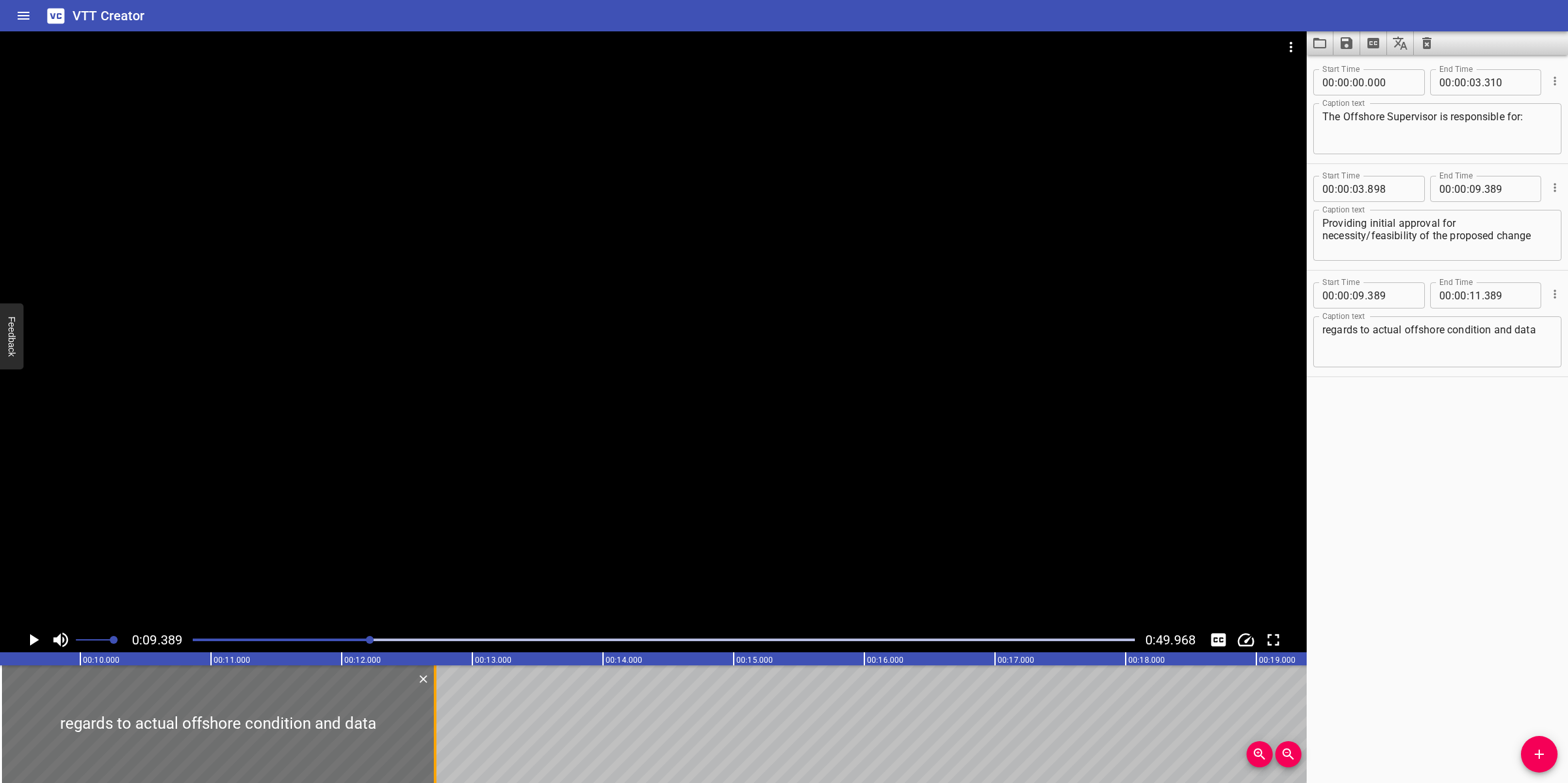
drag, startPoint x: 255, startPoint y: 718, endPoint x: 433, endPoint y: 713, distance: 178.1
click at [429, 711] on div at bounding box center [435, 724] width 13 height 118
type input "12"
type input "719"
click at [1534, 332] on textarea "regards to actual offshore condition and data" at bounding box center [1438, 342] width 230 height 37
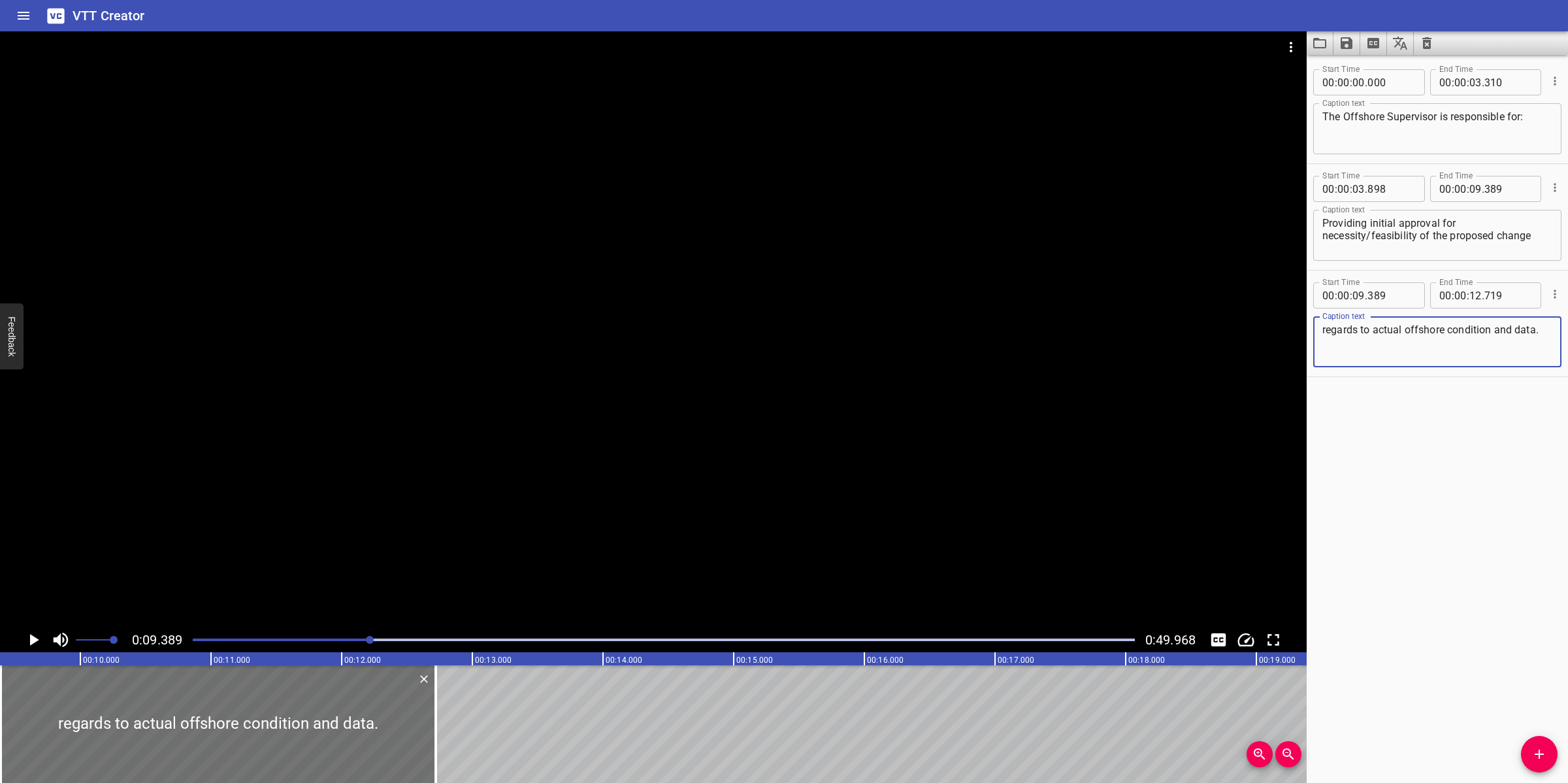
type textarea "regards to actual offshore condition and data."
click at [774, 401] on div at bounding box center [654, 329] width 1307 height 596
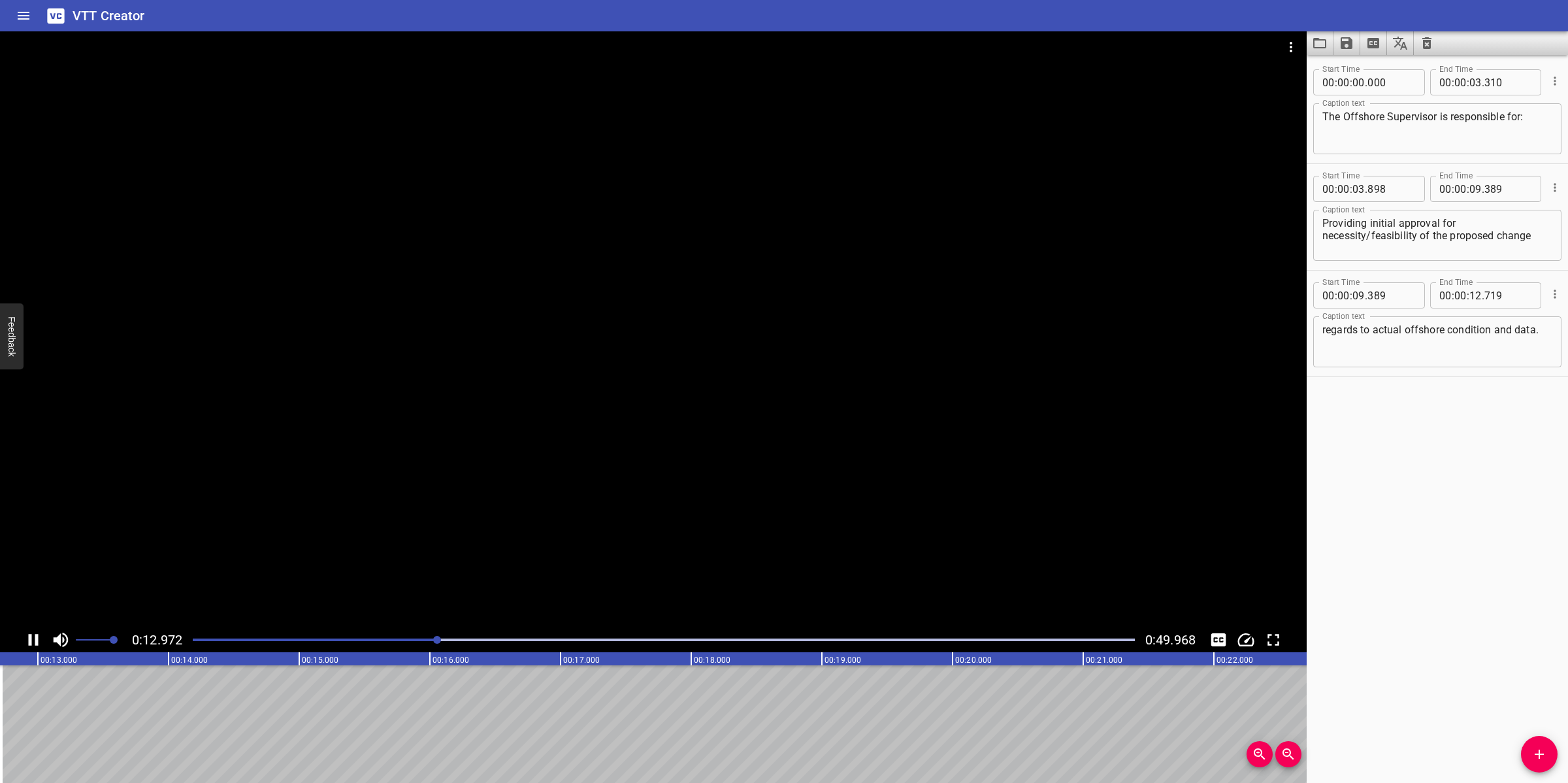
scroll to position [0, 1716]
drag, startPoint x: 790, startPoint y: 412, endPoint x: 814, endPoint y: 411, distance: 24.0
click at [795, 412] on div at bounding box center [654, 329] width 1307 height 596
click at [1537, 764] on button "Add Cue" at bounding box center [1539, 754] width 36 height 36
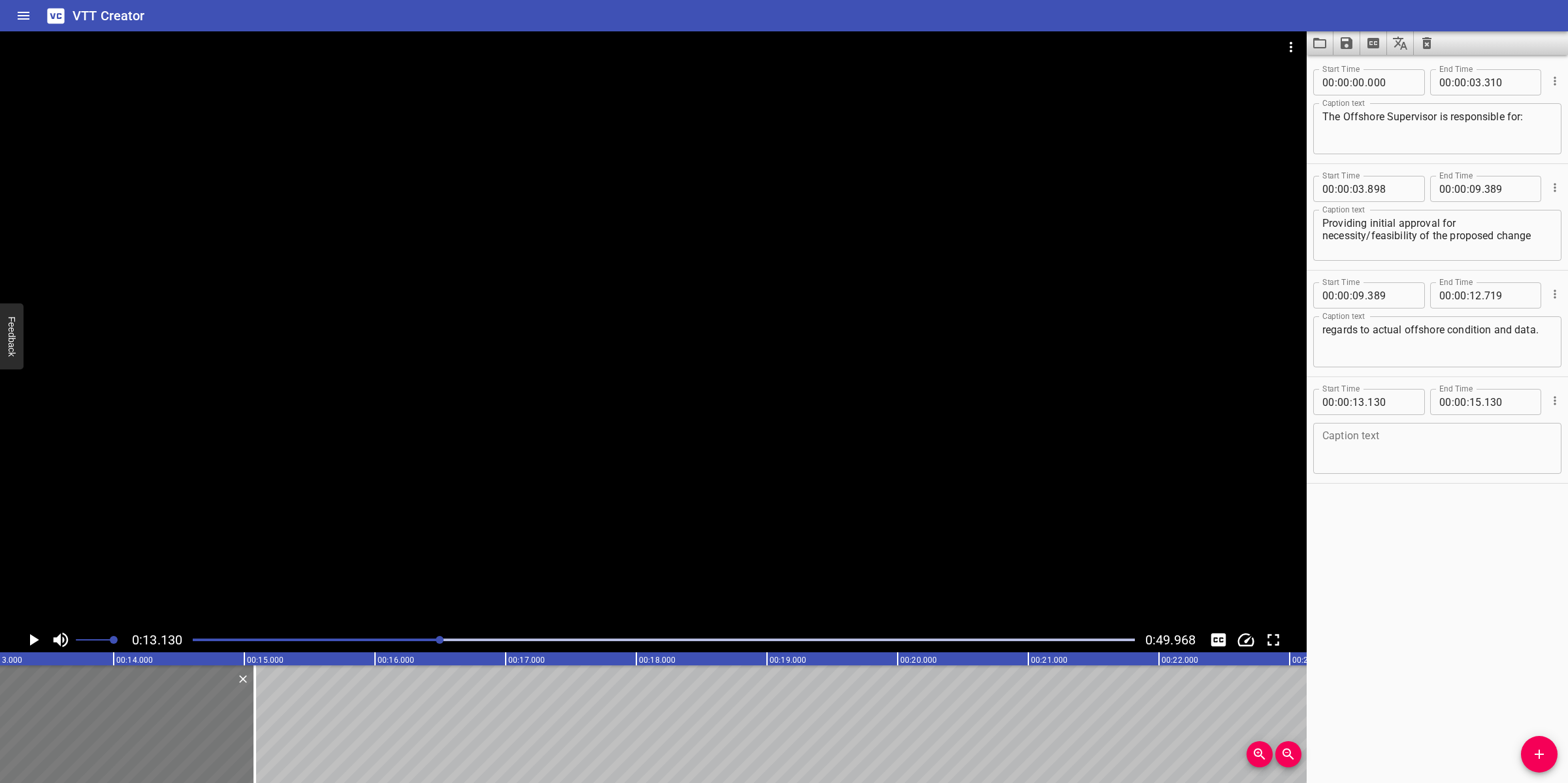
drag, startPoint x: 221, startPoint y: 733, endPoint x: 215, endPoint y: 735, distance: 6.3
click at [215, 735] on div at bounding box center [124, 724] width 261 height 118
type input "080"
click at [1359, 450] on textarea at bounding box center [1438, 449] width 230 height 37
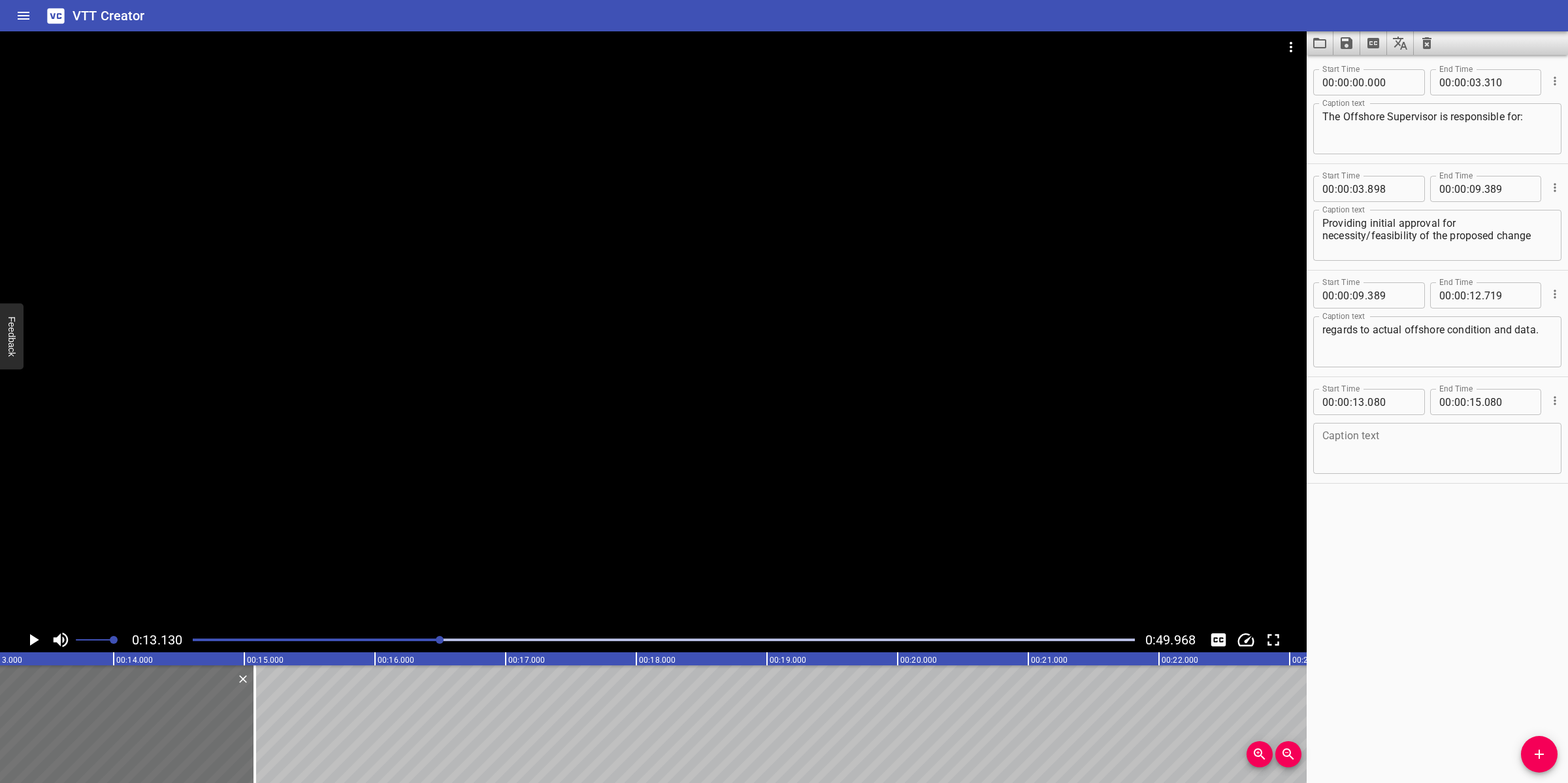
paste textarea "Verifying that all CRs work activities are conducted safely under IGPV PTW syst…"
type textarea "Verifying that all CRs work activities are conducted safely under IGPV PTW syst…"
click at [567, 523] on div at bounding box center [654, 329] width 1307 height 596
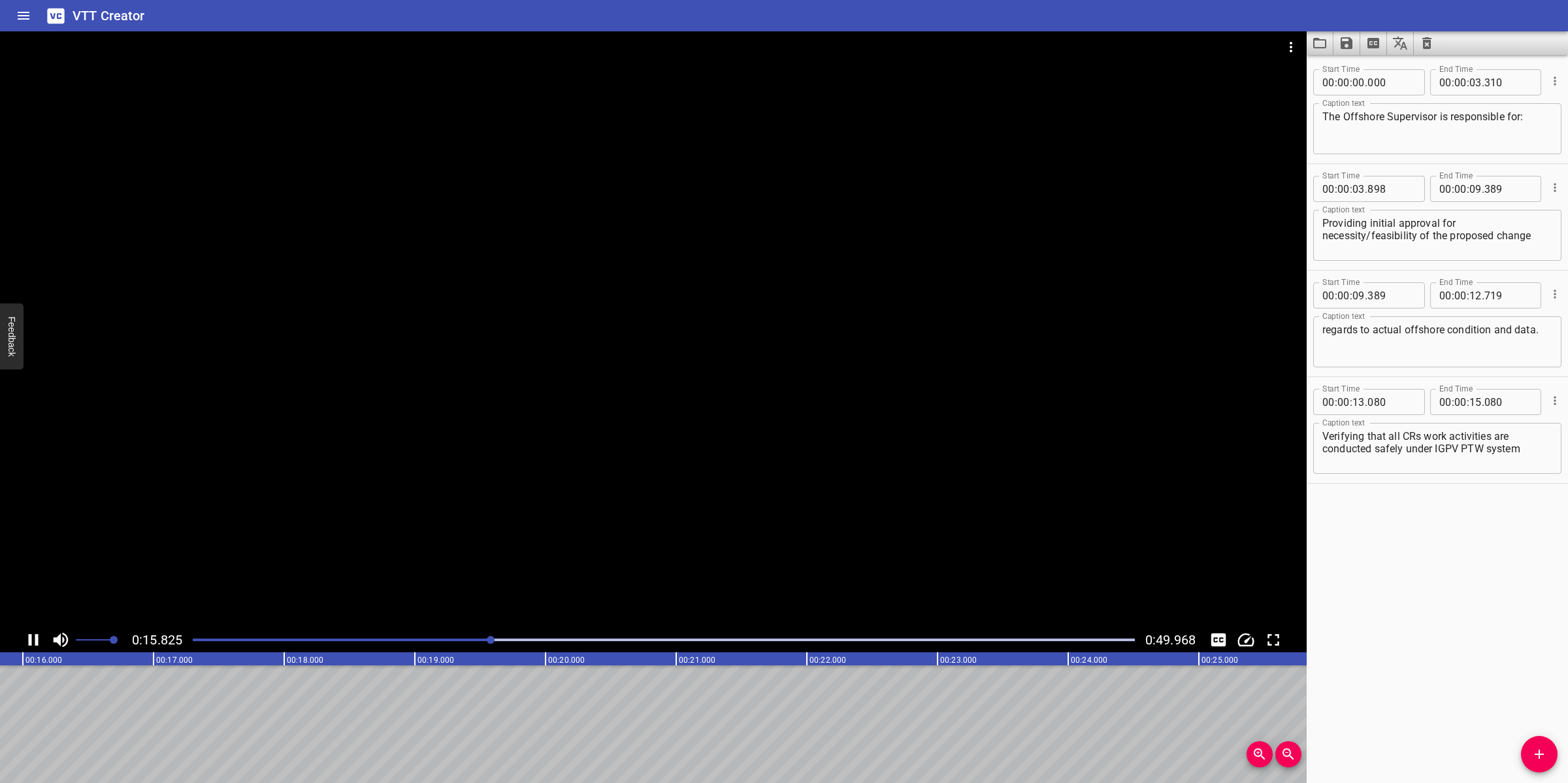
click at [655, 560] on div at bounding box center [654, 329] width 1307 height 596
click at [678, 536] on div at bounding box center [654, 329] width 1307 height 596
click at [696, 524] on div at bounding box center [654, 329] width 1307 height 596
drag, startPoint x: 474, startPoint y: 626, endPoint x: 462, endPoint y: 636, distance: 15.6
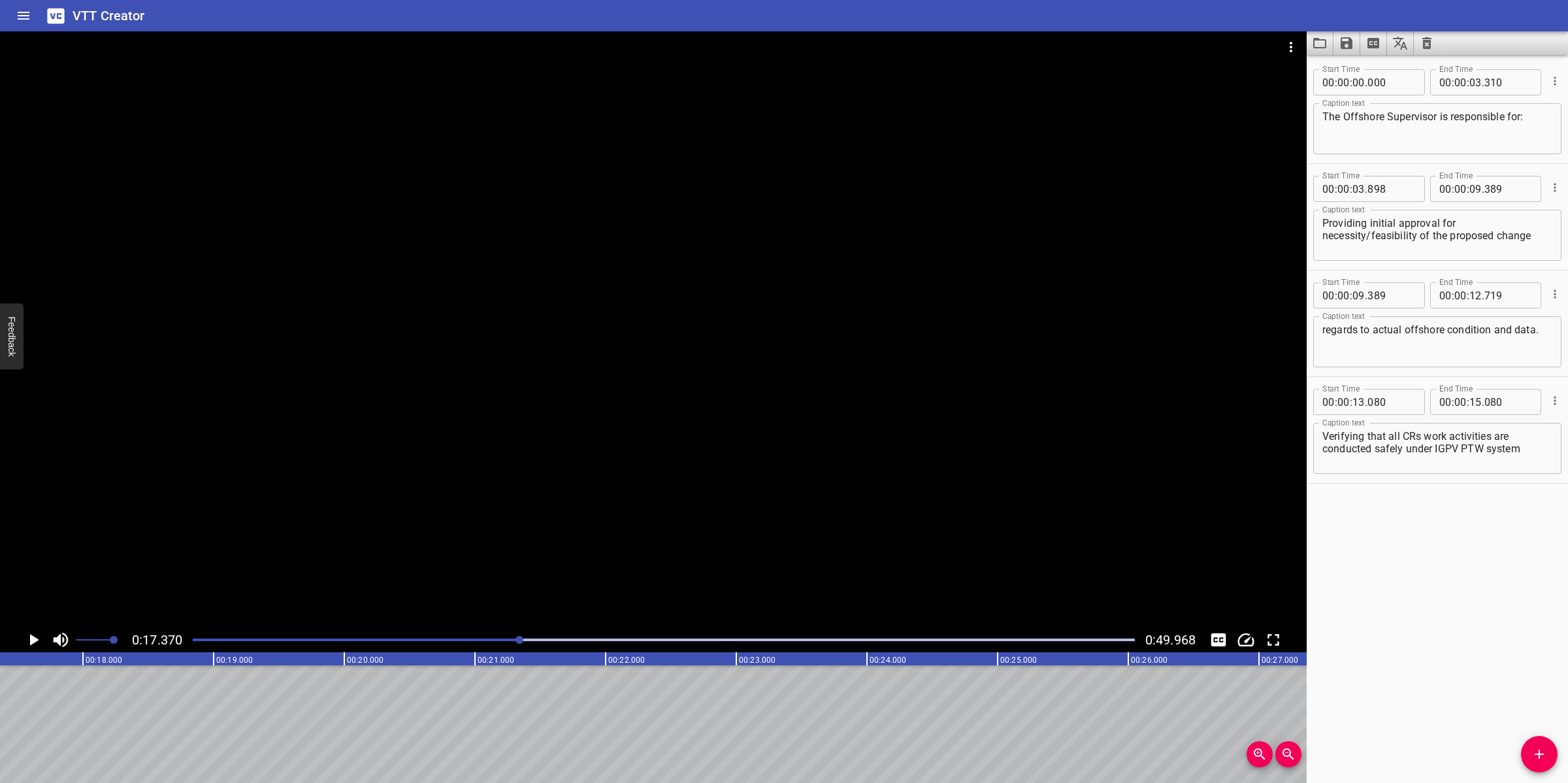
click at [474, 626] on div at bounding box center [654, 329] width 1307 height 596
click at [462, 637] on div at bounding box center [664, 639] width 958 height 18
drag, startPoint x: 494, startPoint y: 637, endPoint x: 478, endPoint y: 642, distance: 16.8
click at [492, 637] on div at bounding box center [664, 639] width 958 height 18
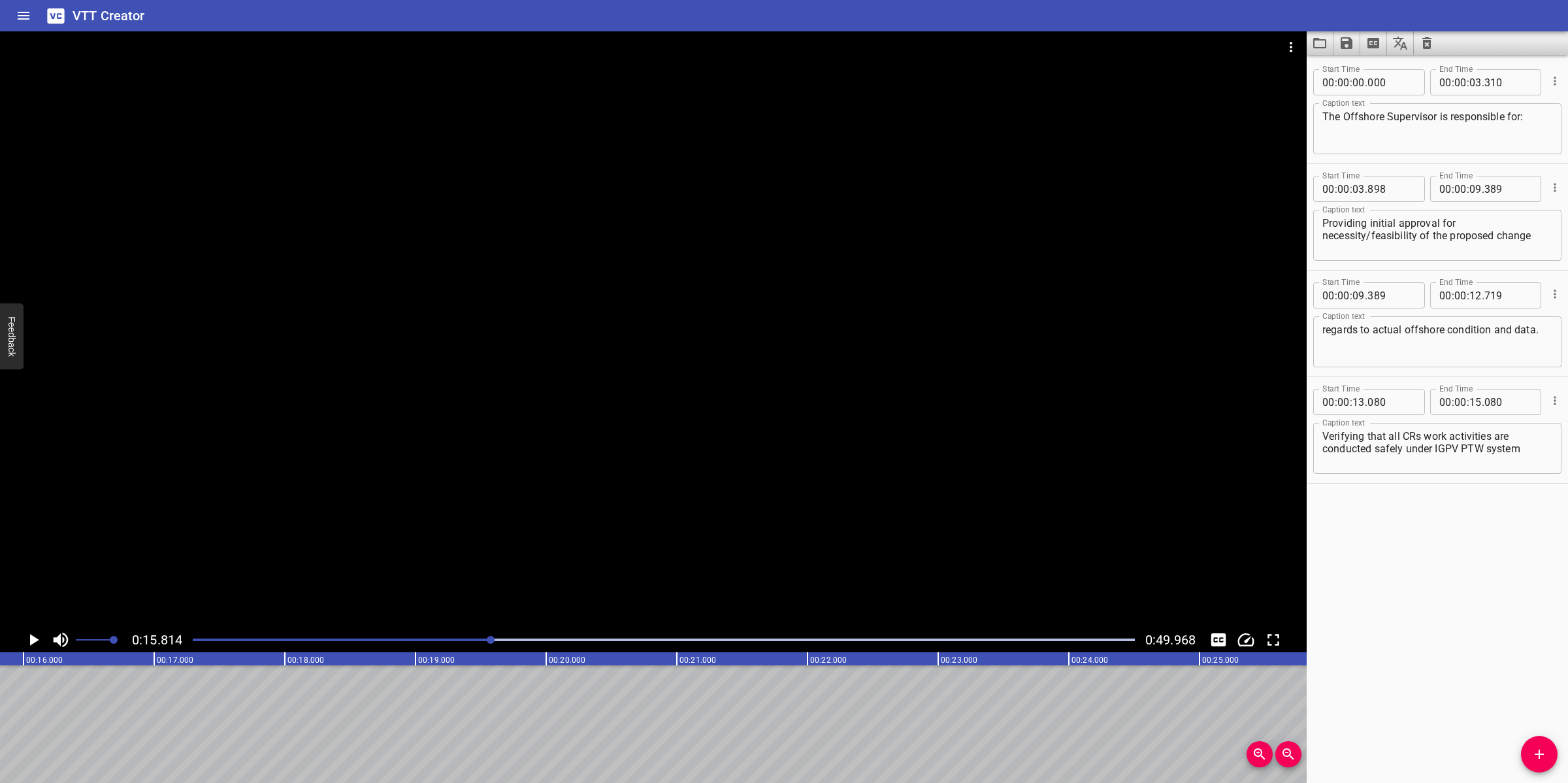
click at [448, 641] on div "Play progress" at bounding box center [20, 639] width 942 height 3
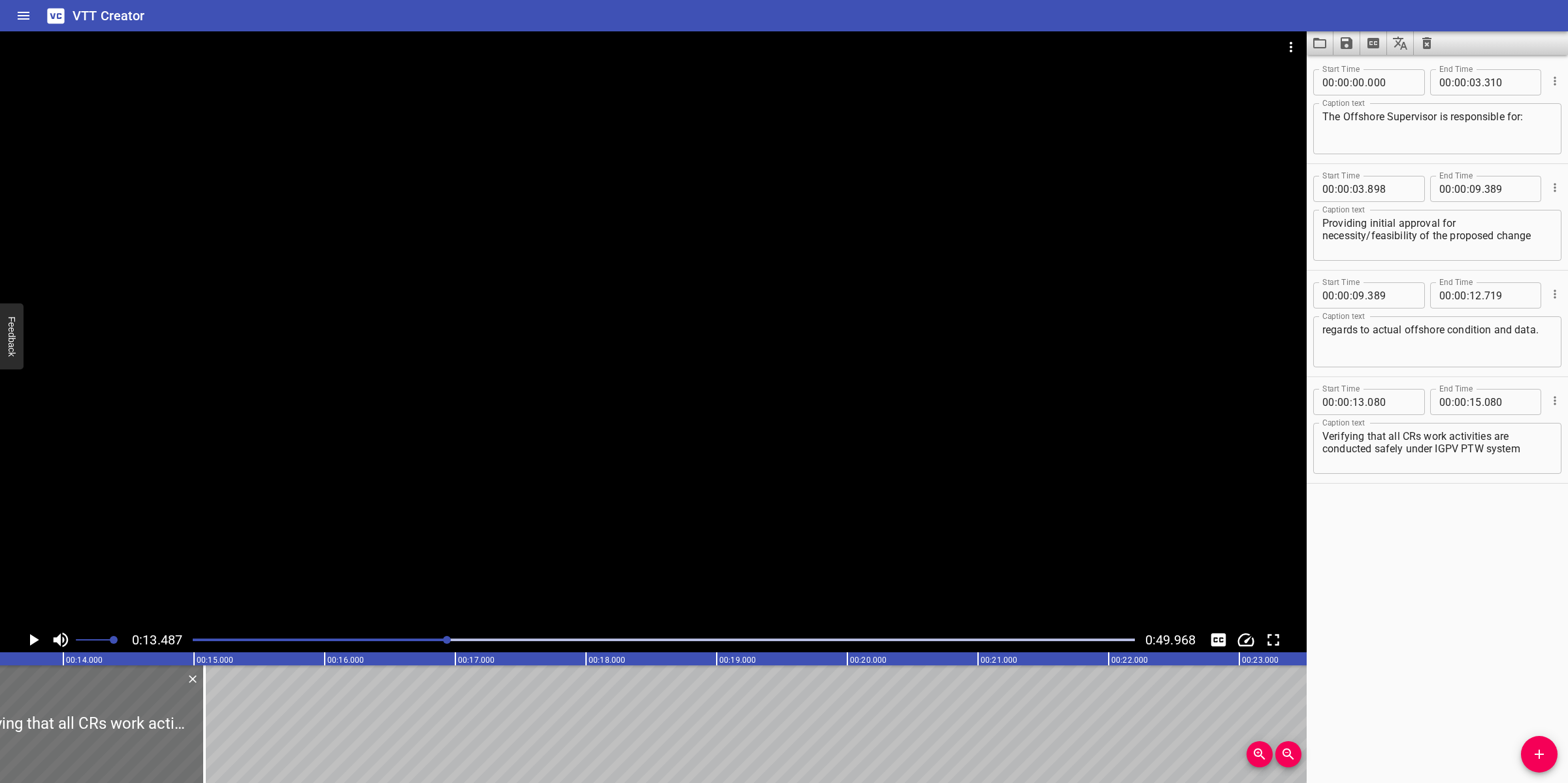
scroll to position [0, 1763]
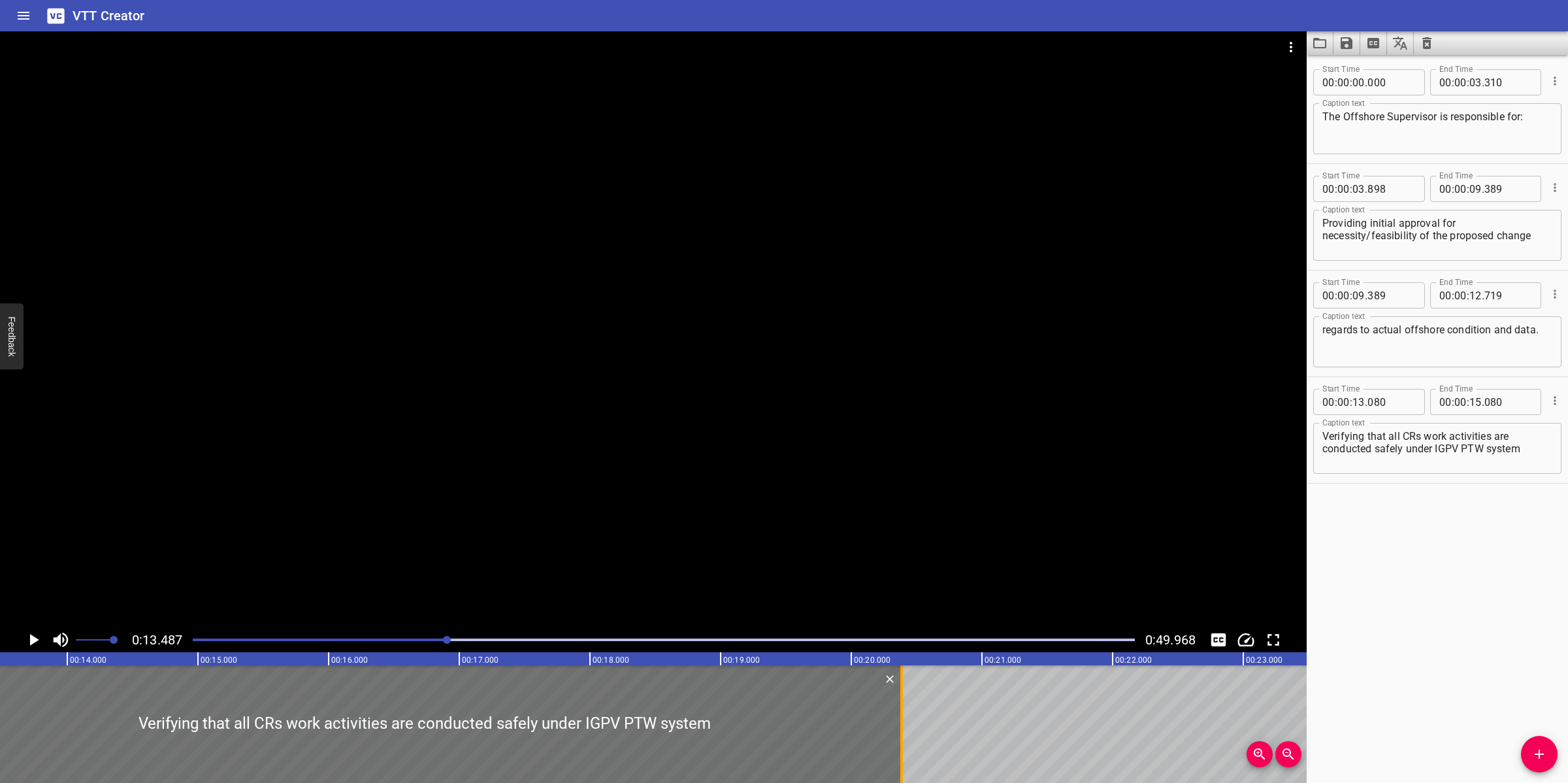
drag, startPoint x: 210, startPoint y: 735, endPoint x: 902, endPoint y: 741, distance: 692.0
click at [902, 741] on div at bounding box center [901, 724] width 3 height 118
type input "20"
type input "385"
click at [1543, 448] on div "Verifying that all CRs work activities are conducted safely under IGPV PTW syst…" at bounding box center [1437, 448] width 248 height 51
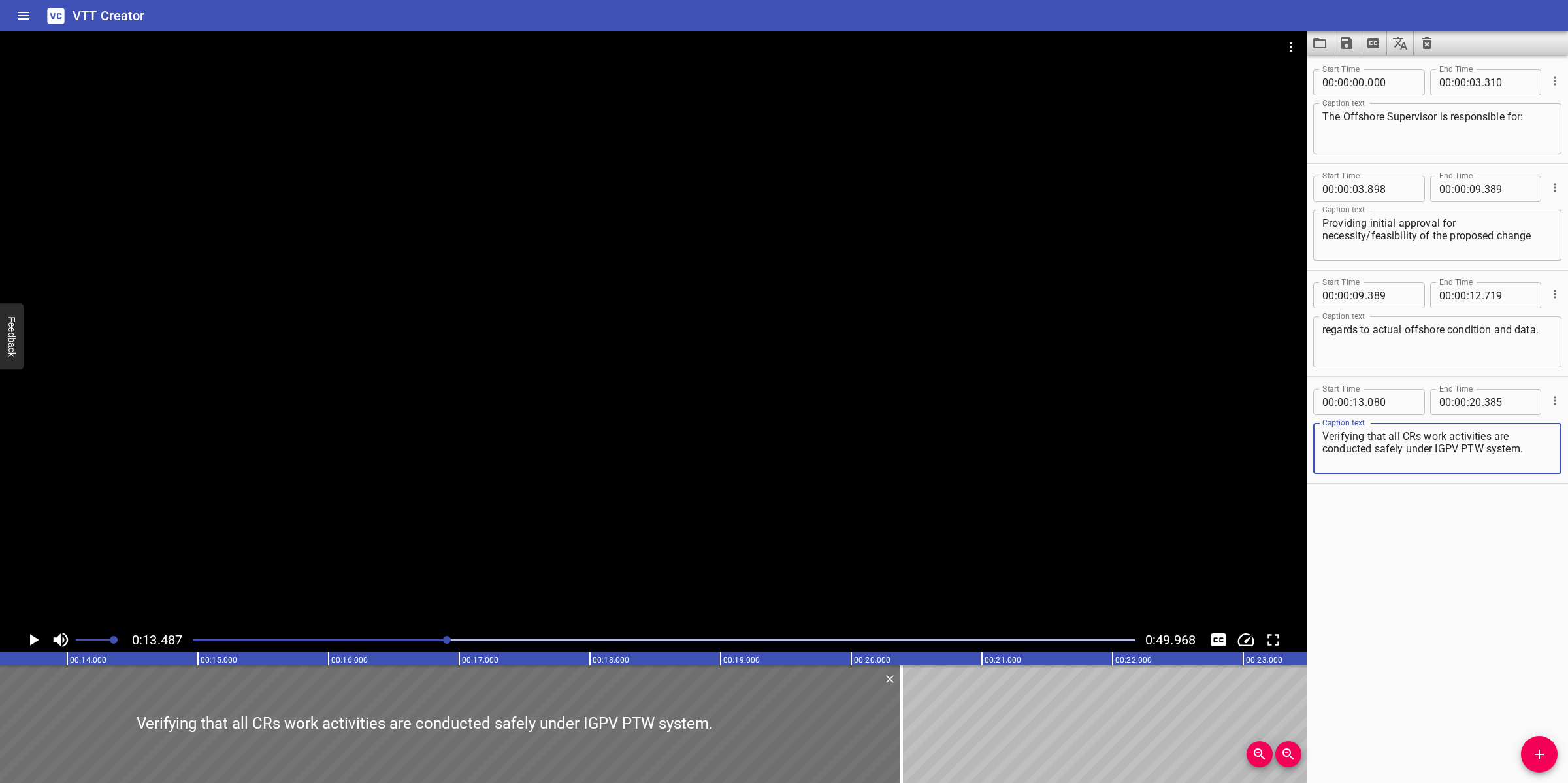
type textarea "Verifying that all CRs work activities are conducted safely under IGPV PTW syst…"
click at [739, 447] on div at bounding box center [654, 329] width 1307 height 596
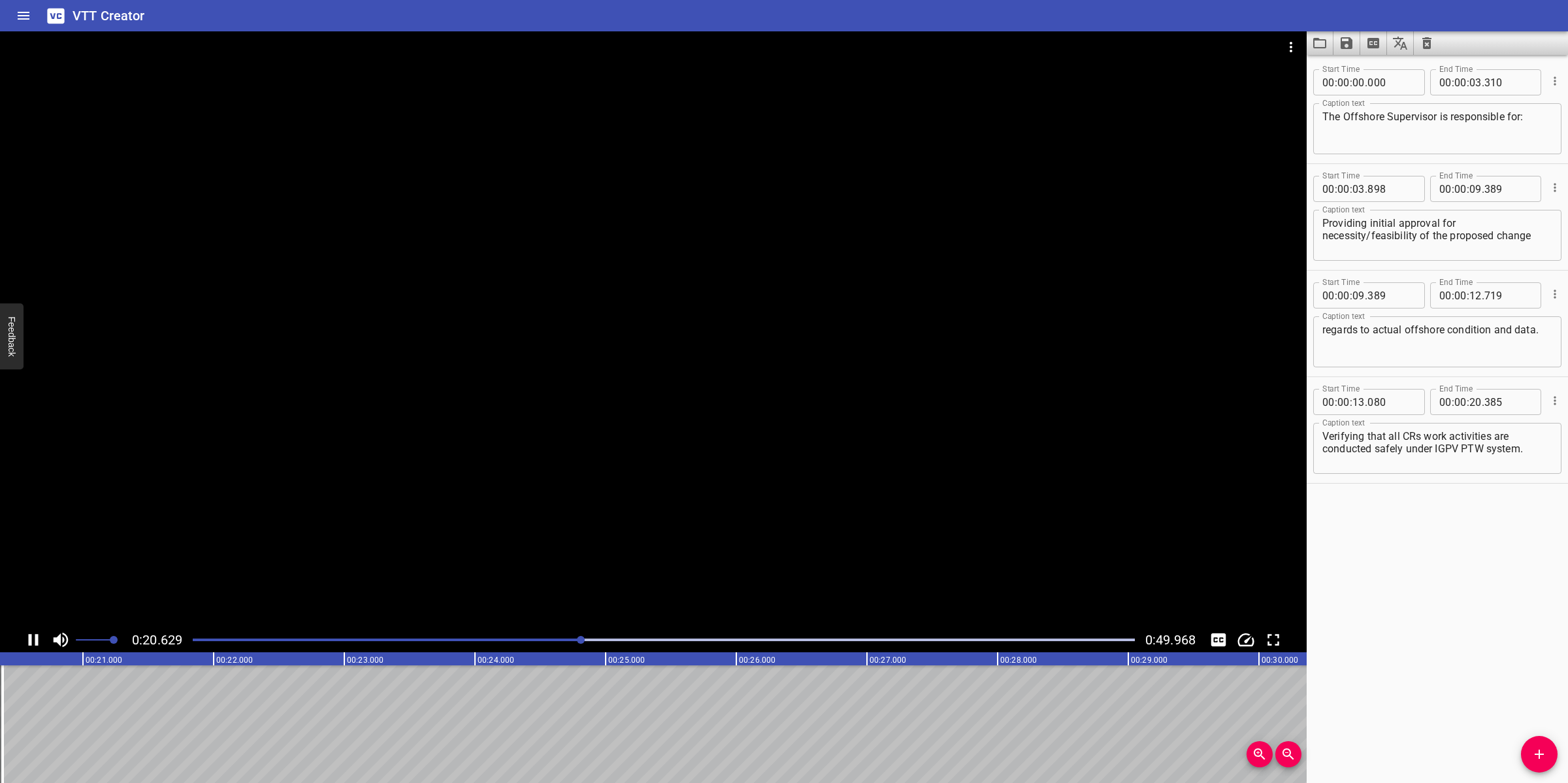
click at [796, 424] on div at bounding box center [654, 329] width 1307 height 596
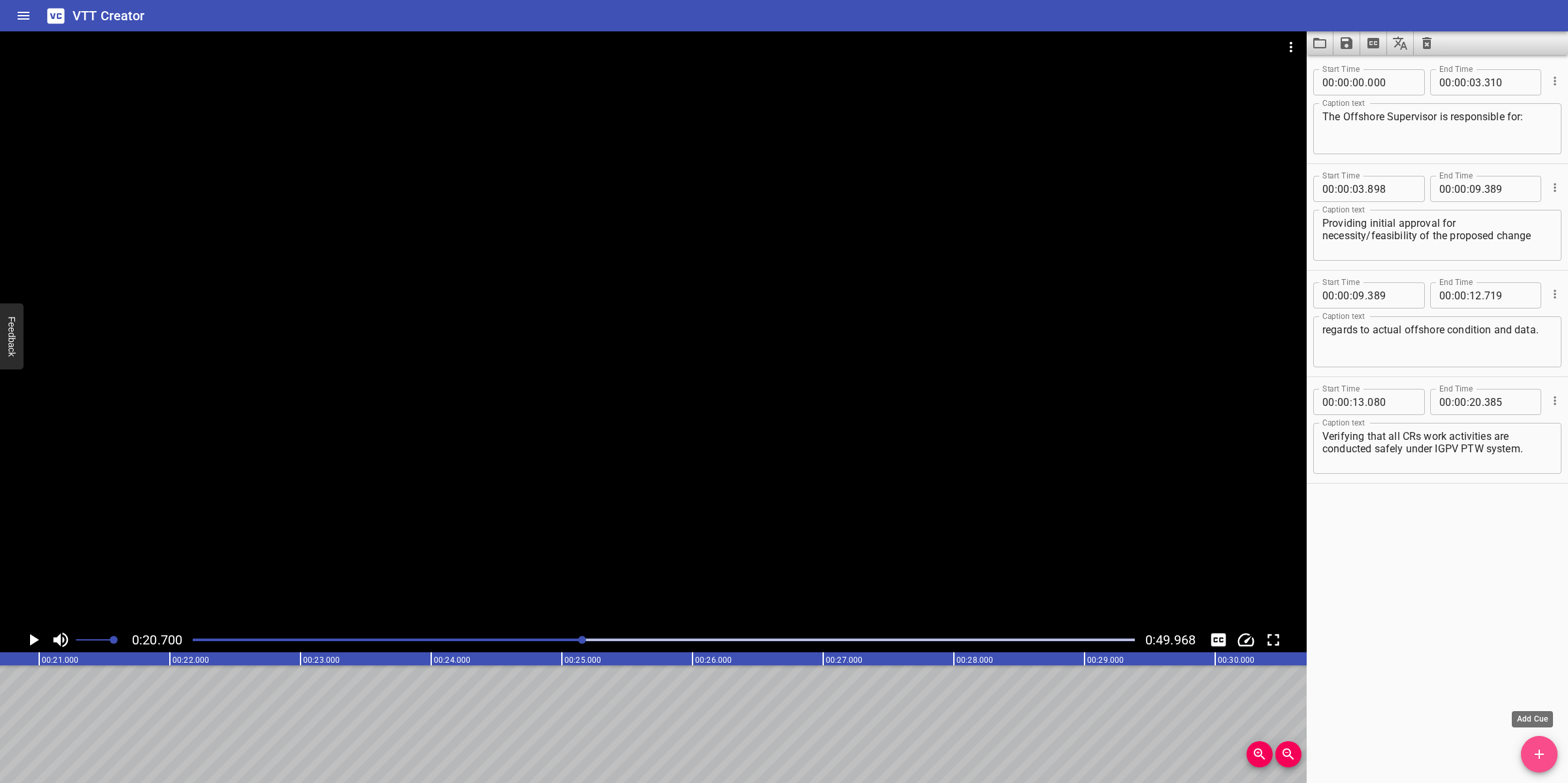
click at [1550, 748] on span "Add Cue" at bounding box center [1539, 754] width 36 height 16
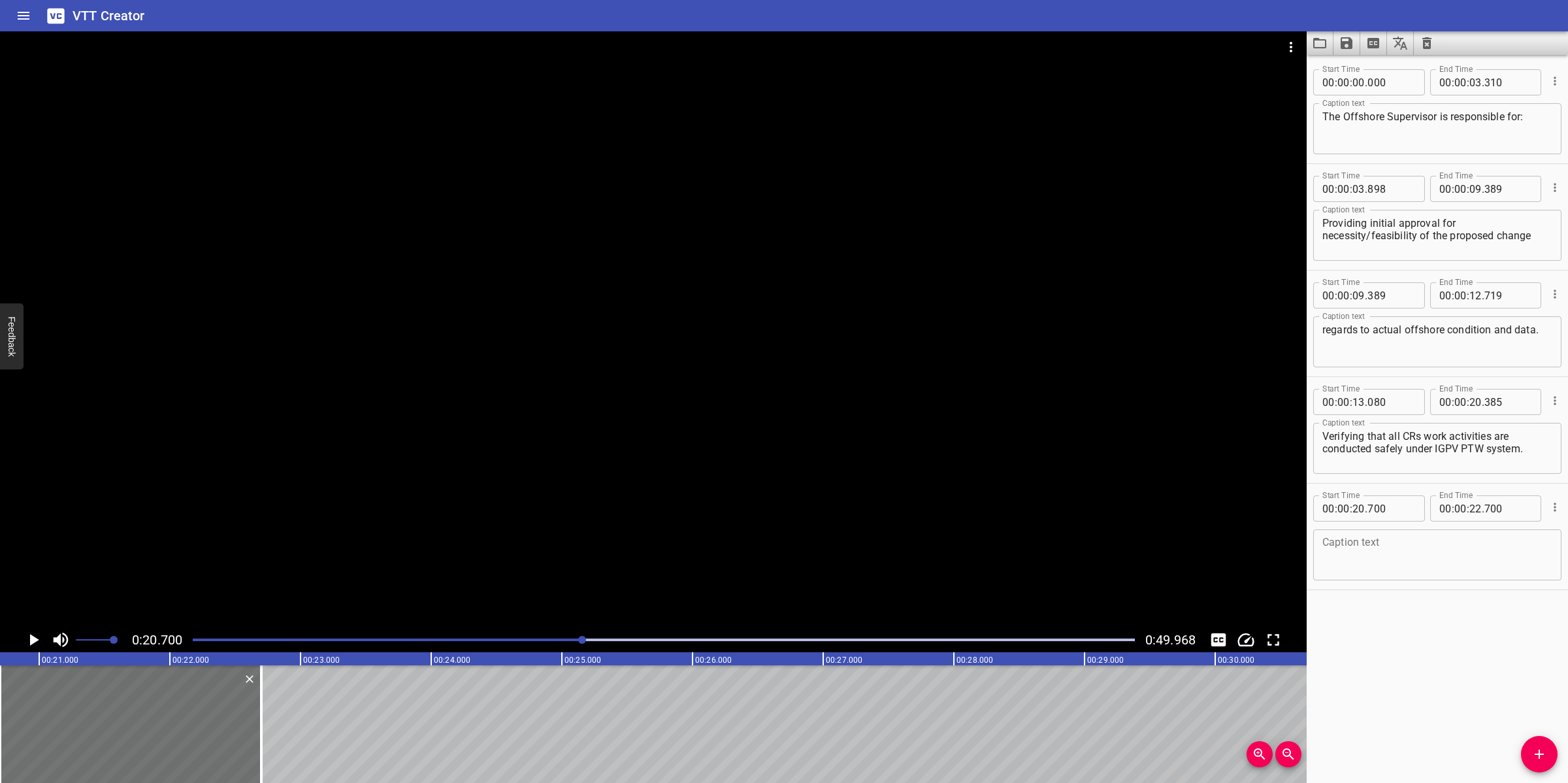
paste textarea "Ensuring that CRs are completed by work parties using approved work pack for CR…"
click at [1339, 558] on textarea at bounding box center [1438, 555] width 230 height 37
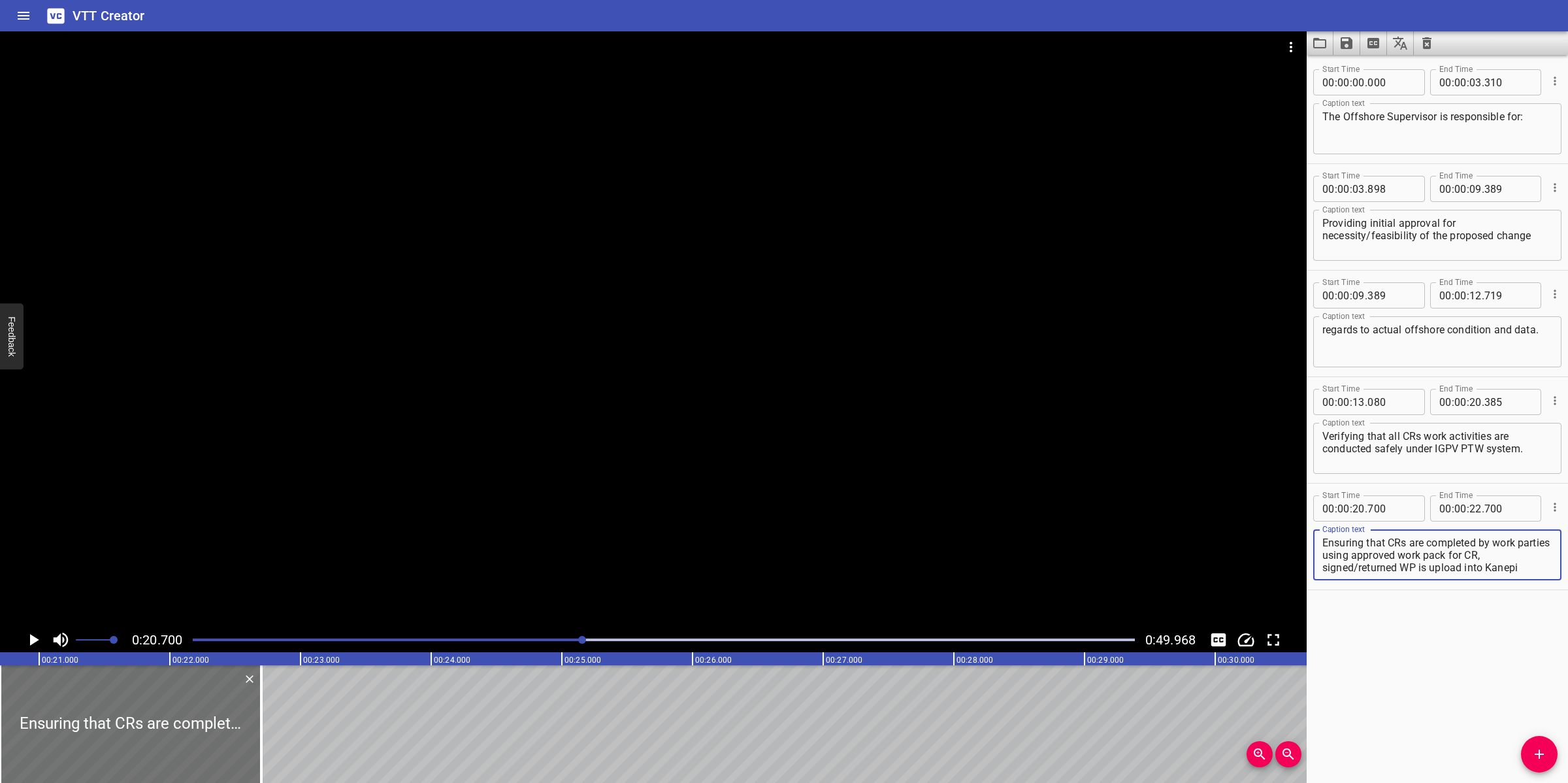
drag, startPoint x: 946, startPoint y: 439, endPoint x: 932, endPoint y: 443, distance: 14.6
click at [942, 441] on div at bounding box center [654, 329] width 1307 height 596
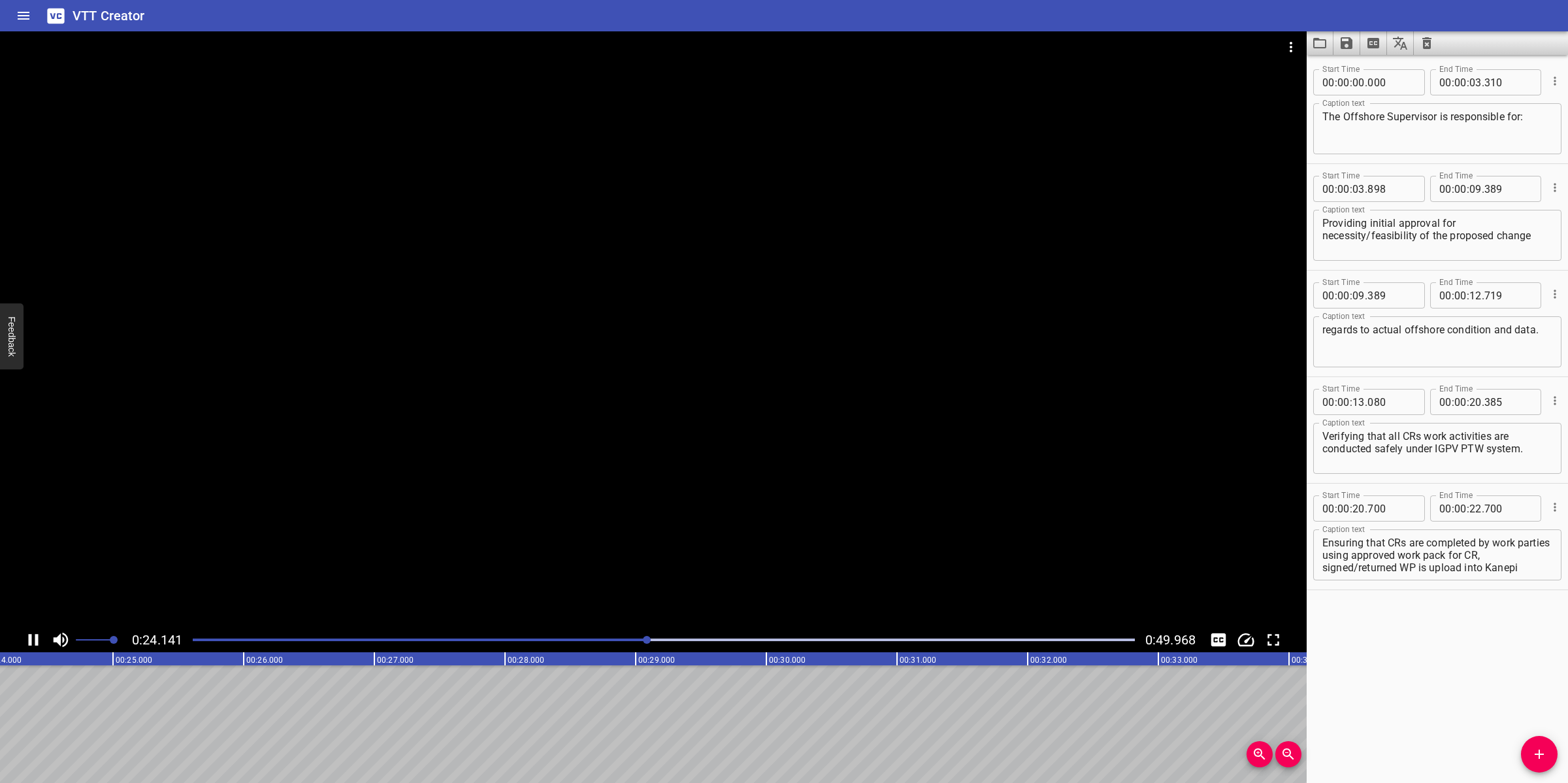
click at [701, 501] on div at bounding box center [654, 329] width 1307 height 596
click at [710, 495] on div at bounding box center [654, 329] width 1307 height 596
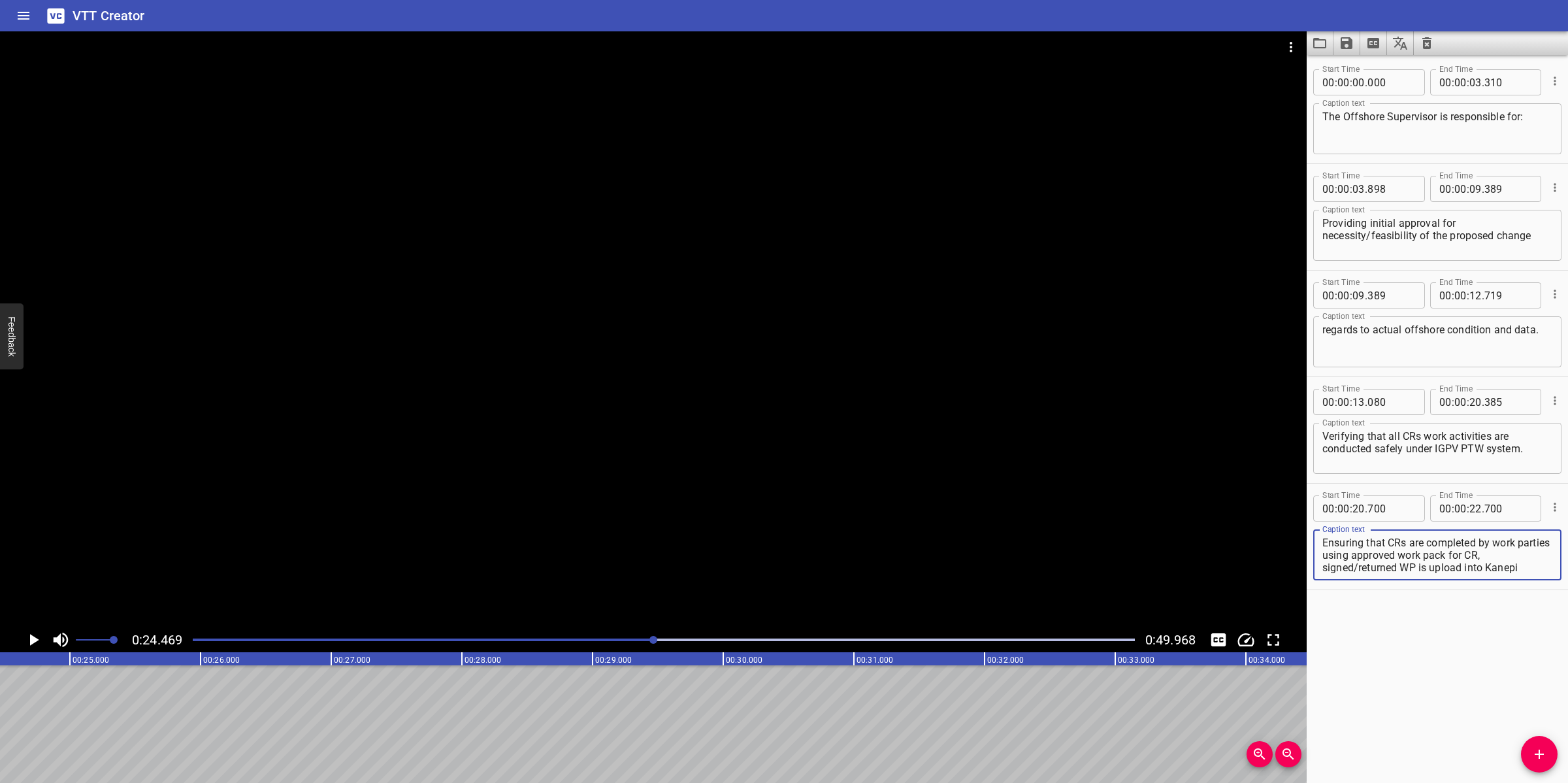
click at [1418, 554] on textarea "Ensuring that CRs are completed by work parties using approved work pack for CR…" at bounding box center [1438, 555] width 230 height 37
drag, startPoint x: 645, startPoint y: 638, endPoint x: 626, endPoint y: 638, distance: 19.0
click at [638, 638] on div "Play progress" at bounding box center [184, 639] width 942 height 3
click at [626, 638] on div "Play progress" at bounding box center [166, 639] width 942 height 3
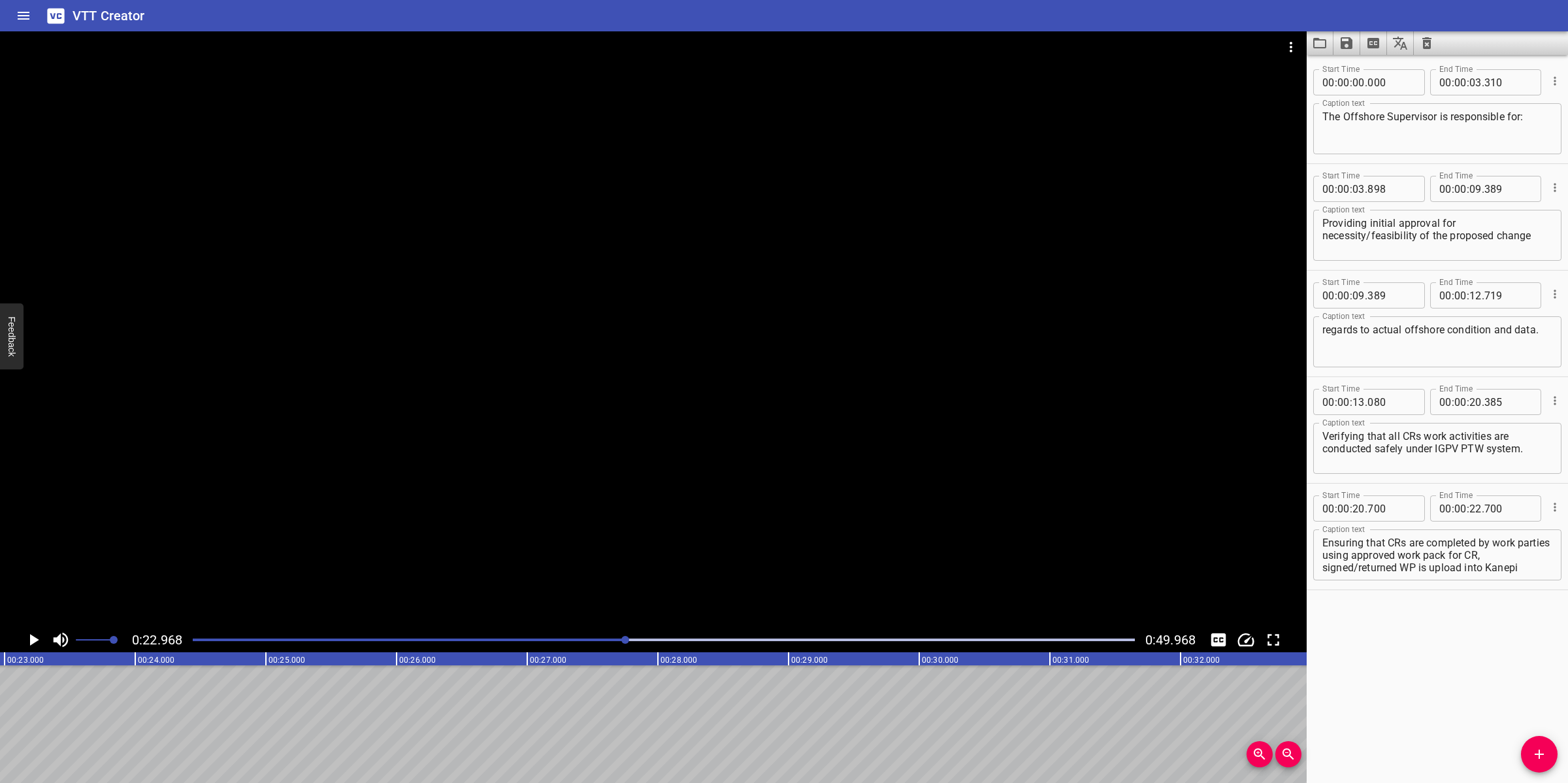
click at [778, 482] on div at bounding box center [654, 329] width 1307 height 596
drag, startPoint x: 709, startPoint y: 495, endPoint x: 726, endPoint y: 487, distance: 18.8
click at [710, 495] on div at bounding box center [654, 329] width 1307 height 596
click at [605, 635] on div at bounding box center [664, 639] width 958 height 18
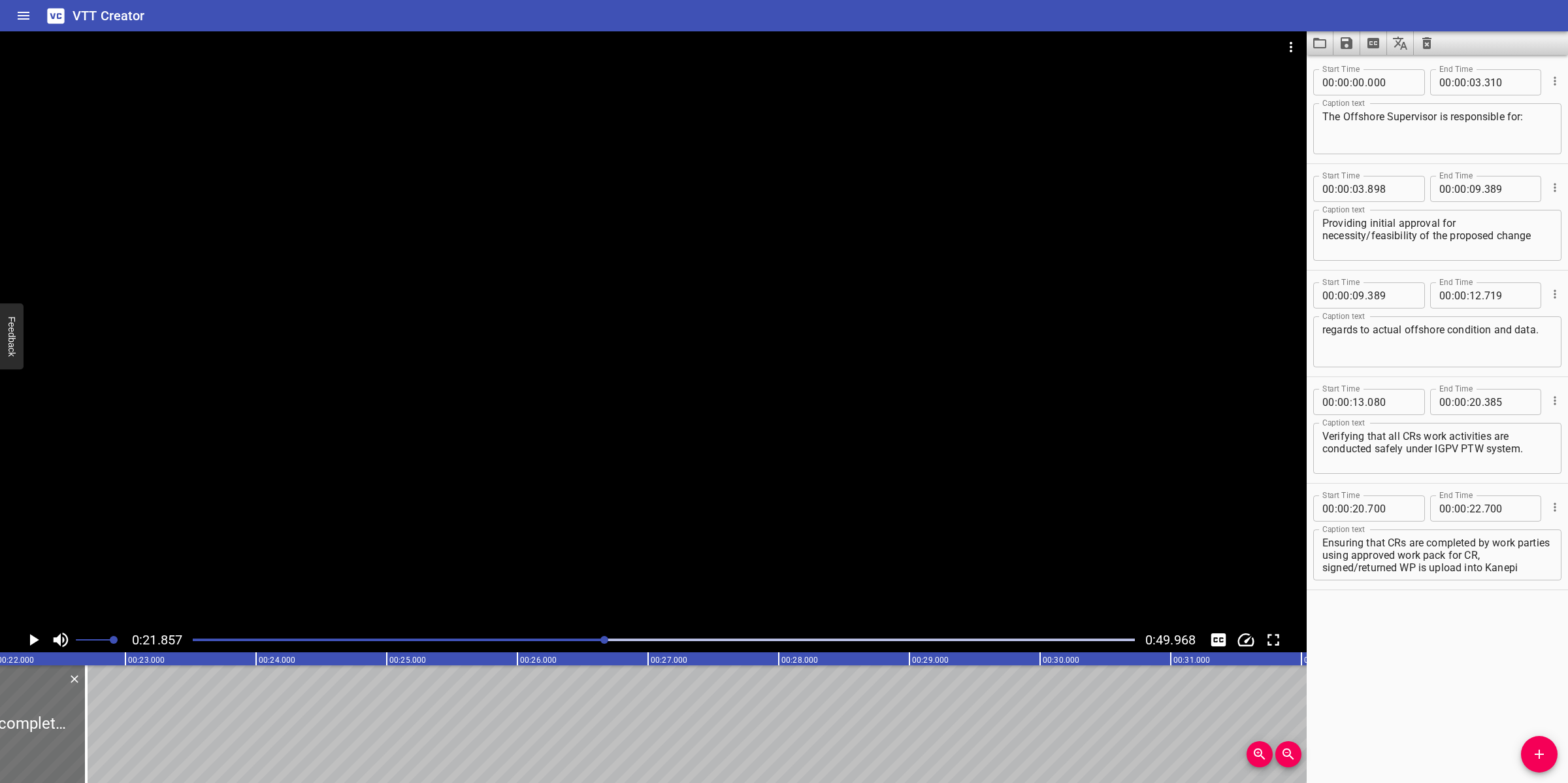
click at [678, 571] on div at bounding box center [654, 329] width 1307 height 596
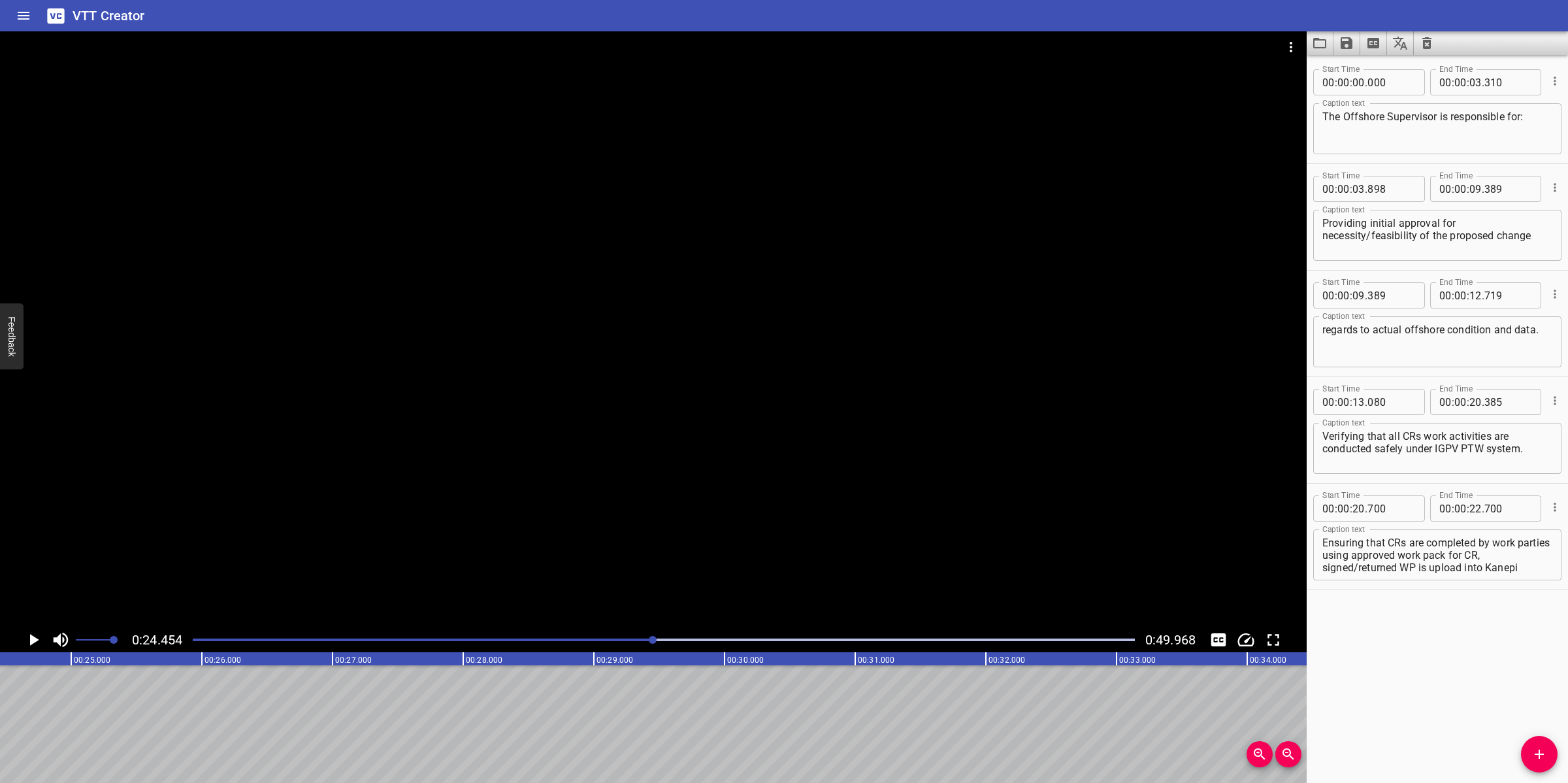
drag, startPoint x: 611, startPoint y: 641, endPoint x: 652, endPoint y: 613, distance: 49.6
click at [611, 641] on div "Play progress" at bounding box center [183, 639] width 942 height 3
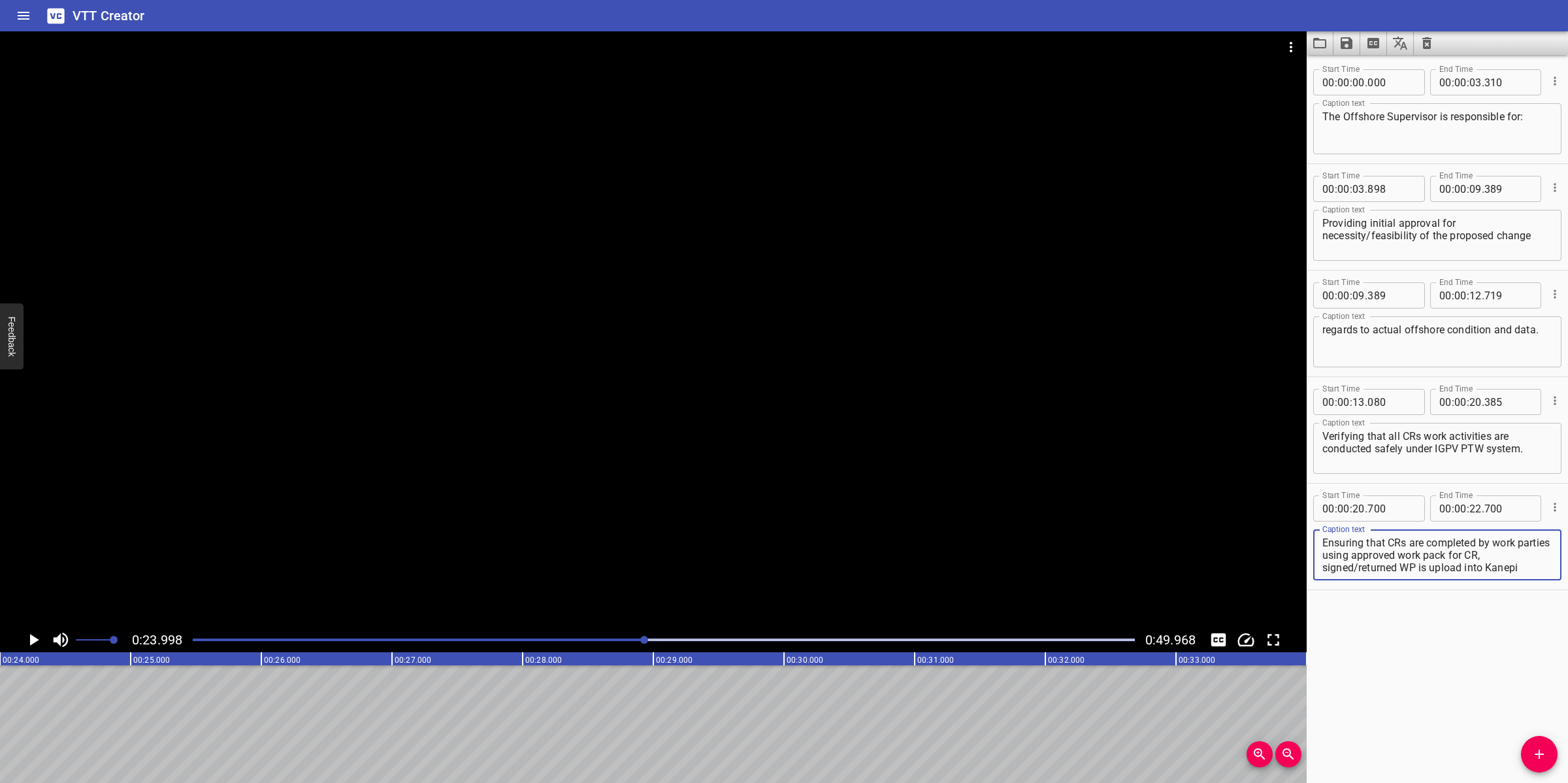
click at [1483, 553] on textarea "Ensuring that CRs are completed by work parties using approved work pack for CR…" at bounding box center [1438, 555] width 230 height 37
drag, startPoint x: 1358, startPoint y: 560, endPoint x: 1520, endPoint y: 591, distance: 164.9
click at [1520, 591] on div "Start Time 00 : 00 : 00 . 000 Start Time End Time 00 : 00 : 03 . 310 End Time C…" at bounding box center [1438, 418] width 261 height 728
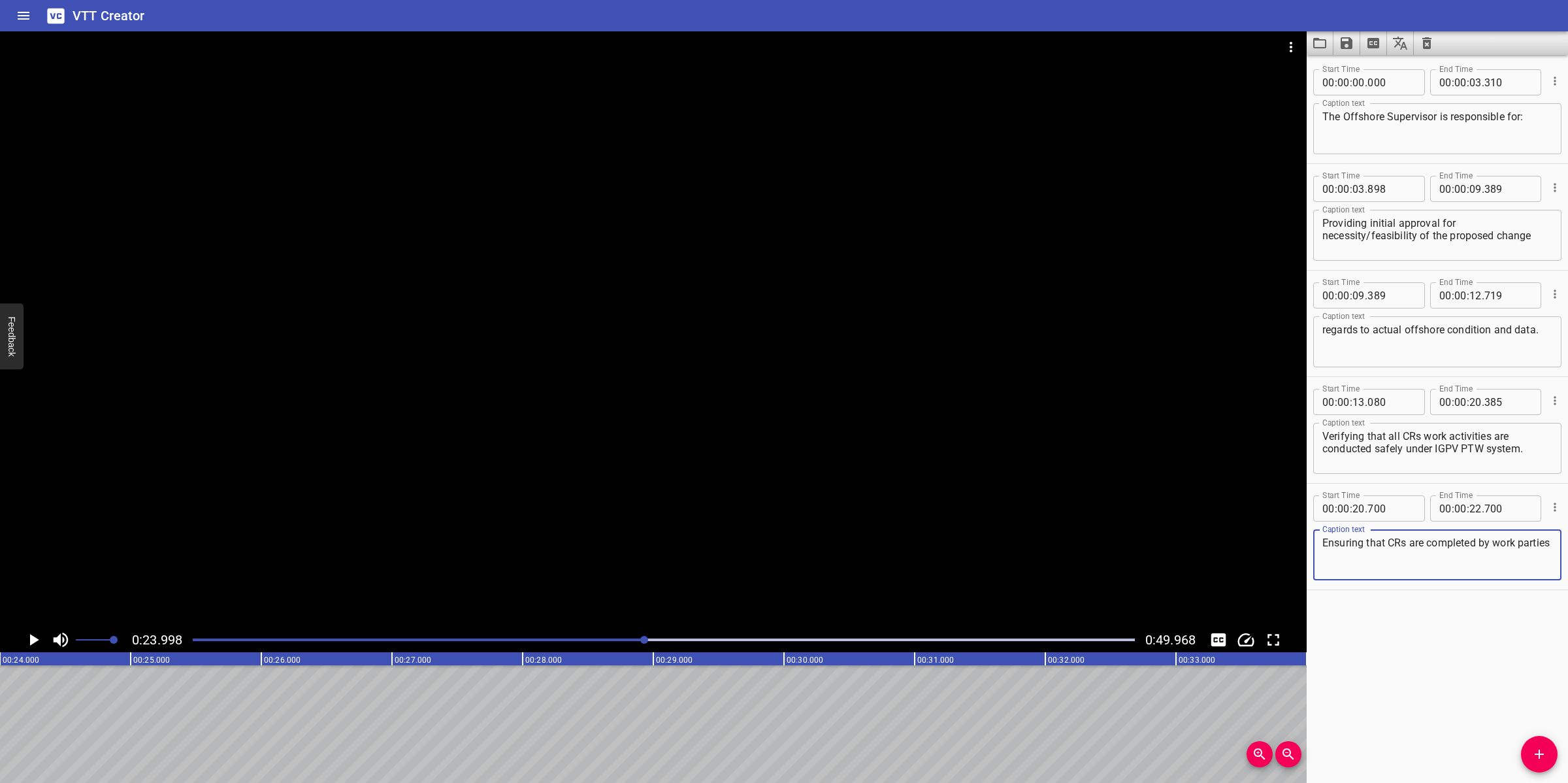
type textarea "Ensuring that CRs are completed by work parties"
click at [1469, 503] on input "number" at bounding box center [1475, 508] width 12 height 26
type input "23"
type input "998"
click at [1530, 749] on span "Add Cue" at bounding box center [1539, 754] width 36 height 16
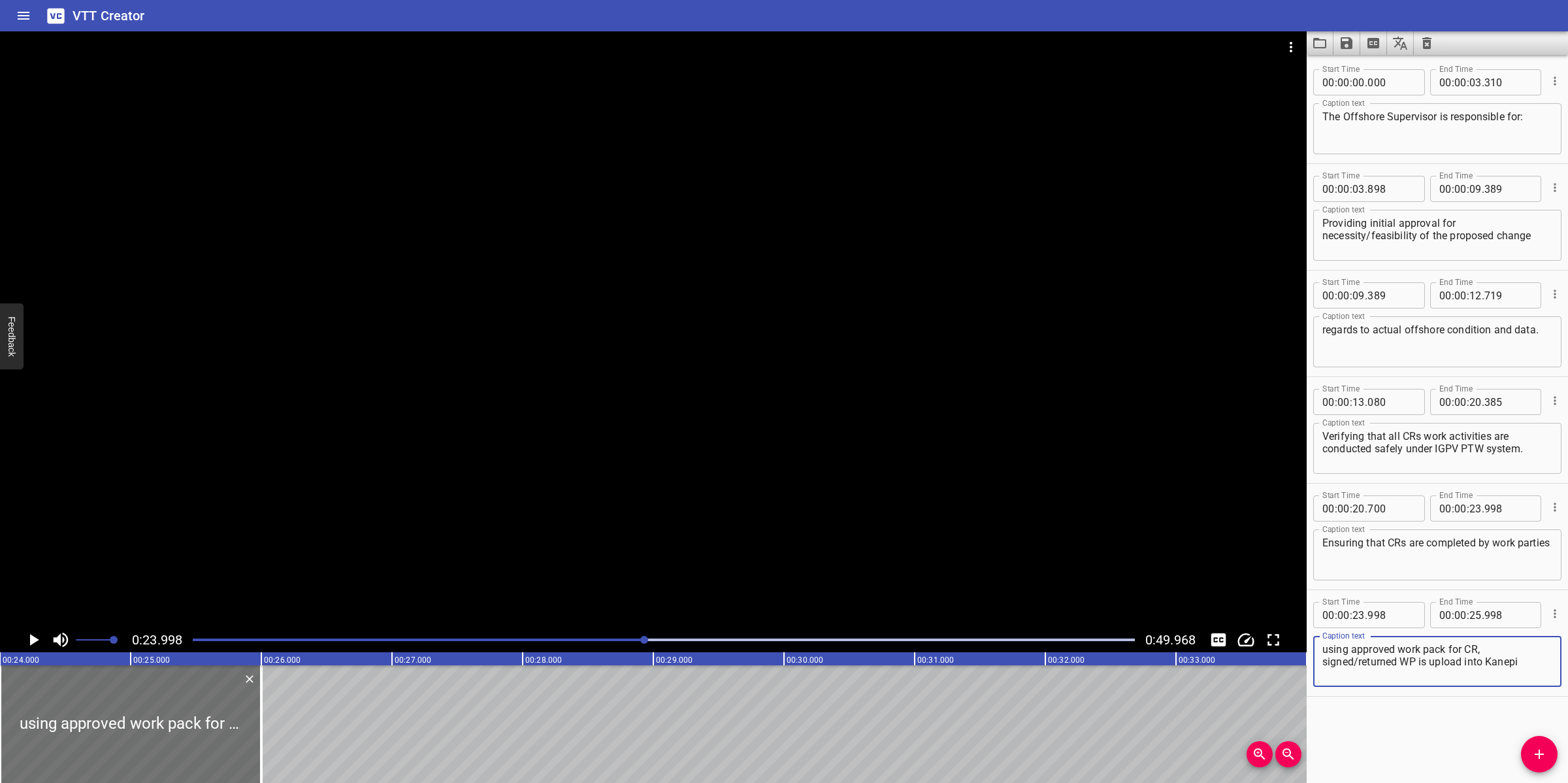
type textarea "using approved work pack for CR, signed/returned WP is upload into Kanepi"
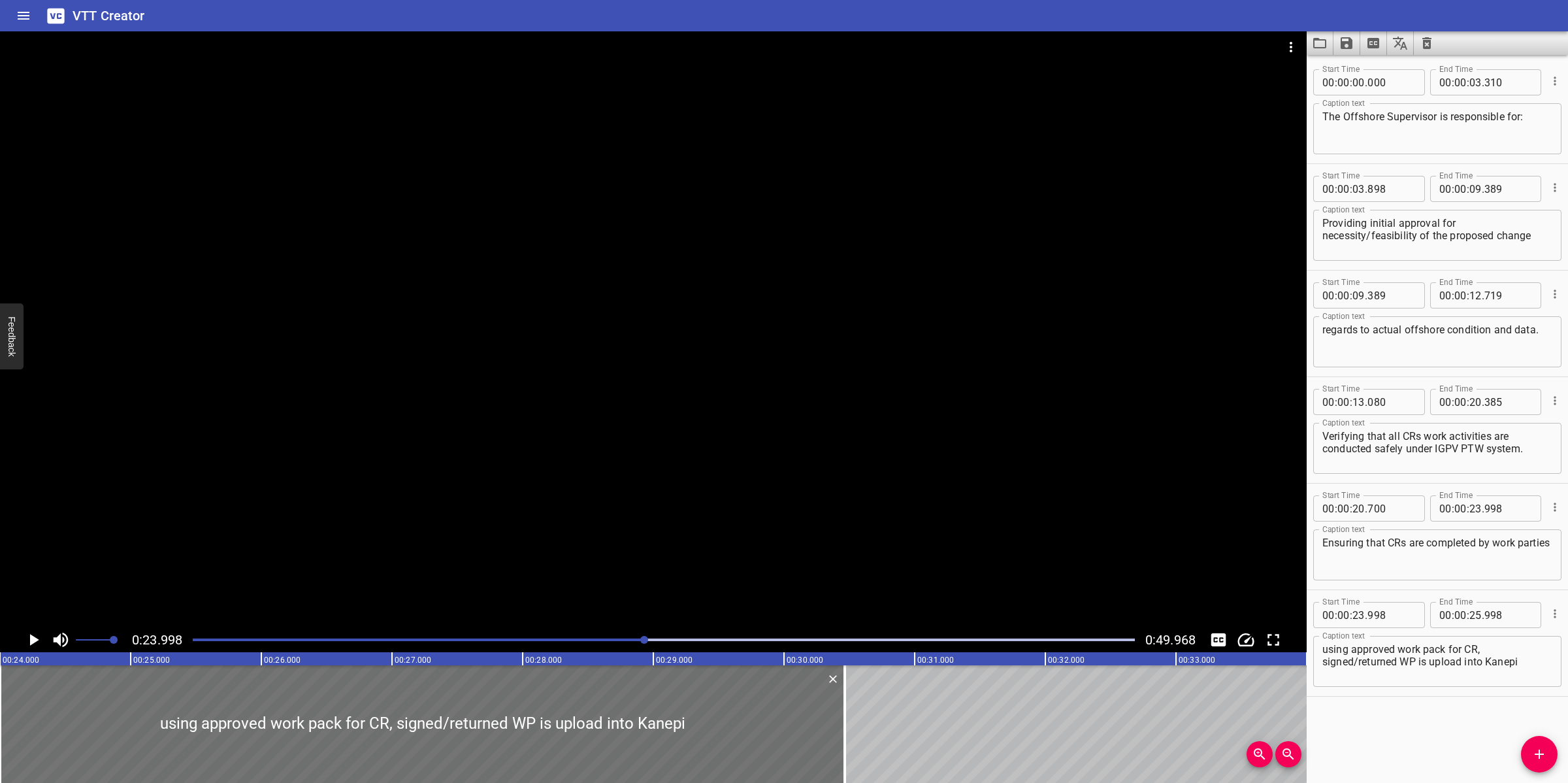
drag, startPoint x: 281, startPoint y: 742, endPoint x: 1027, endPoint y: 722, distance: 746.3
click at [850, 745] on div at bounding box center [844, 724] width 13 height 118
type input "30"
type input "493"
click at [1524, 663] on textarea "using approved work pack for CR, signed/returned WP is upload into Kanepi" at bounding box center [1438, 662] width 230 height 37
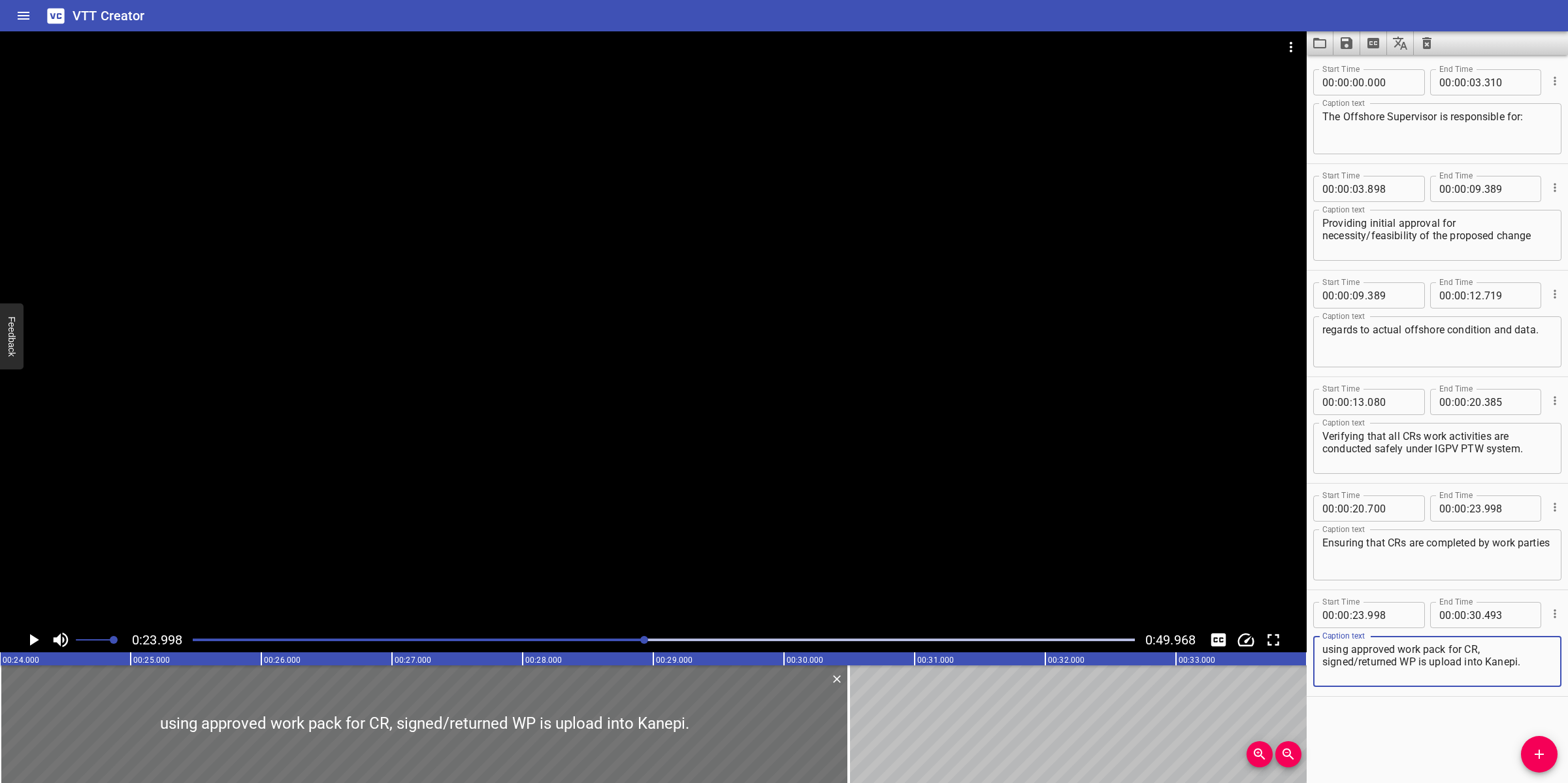
type textarea "using approved work pack for CR, signed/returned WP is upload into Kanepi."
click at [609, 383] on div at bounding box center [654, 329] width 1307 height 596
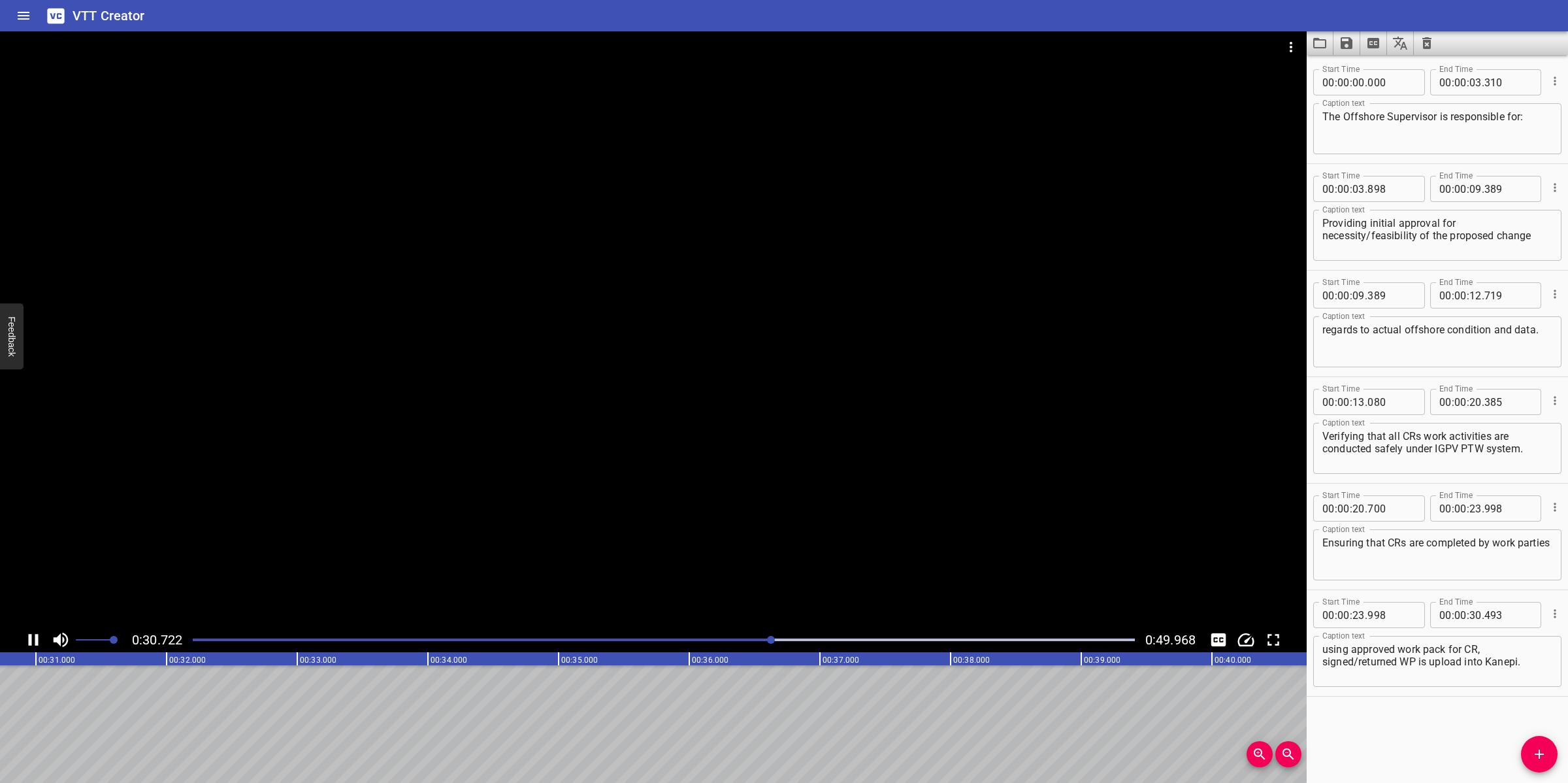
click at [616, 528] on div at bounding box center [654, 329] width 1307 height 596
click at [1544, 756] on icon "Add Cue" at bounding box center [1539, 754] width 16 height 16
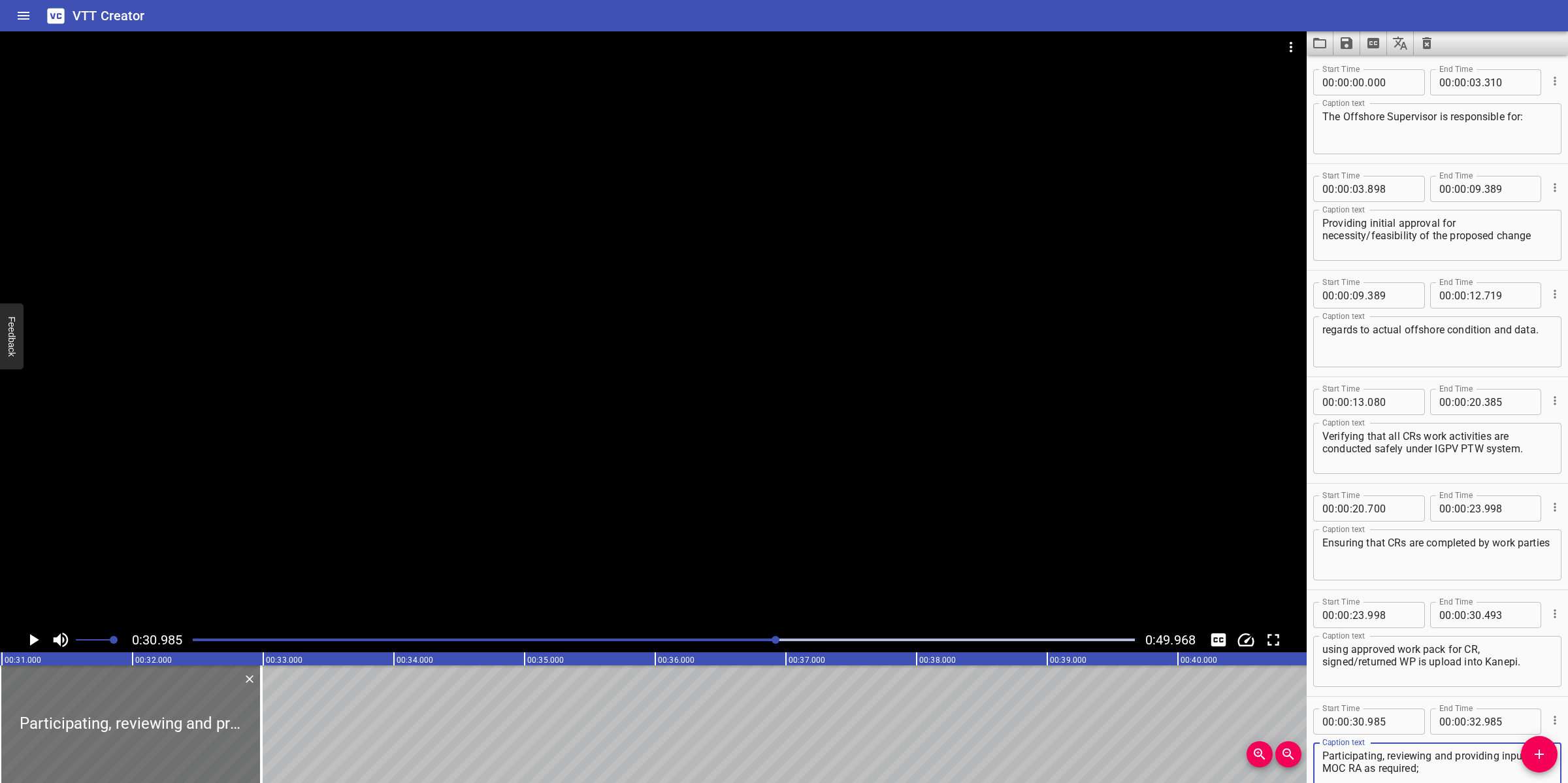
drag, startPoint x: 1468, startPoint y: 765, endPoint x: 1461, endPoint y: 763, distance: 7.3
click at [1466, 765] on textarea "Participating, reviewing and providing input into MOC RA as required;" at bounding box center [1438, 768] width 230 height 37
type textarea "Participating, reviewing and providing input into MOC RA as required"
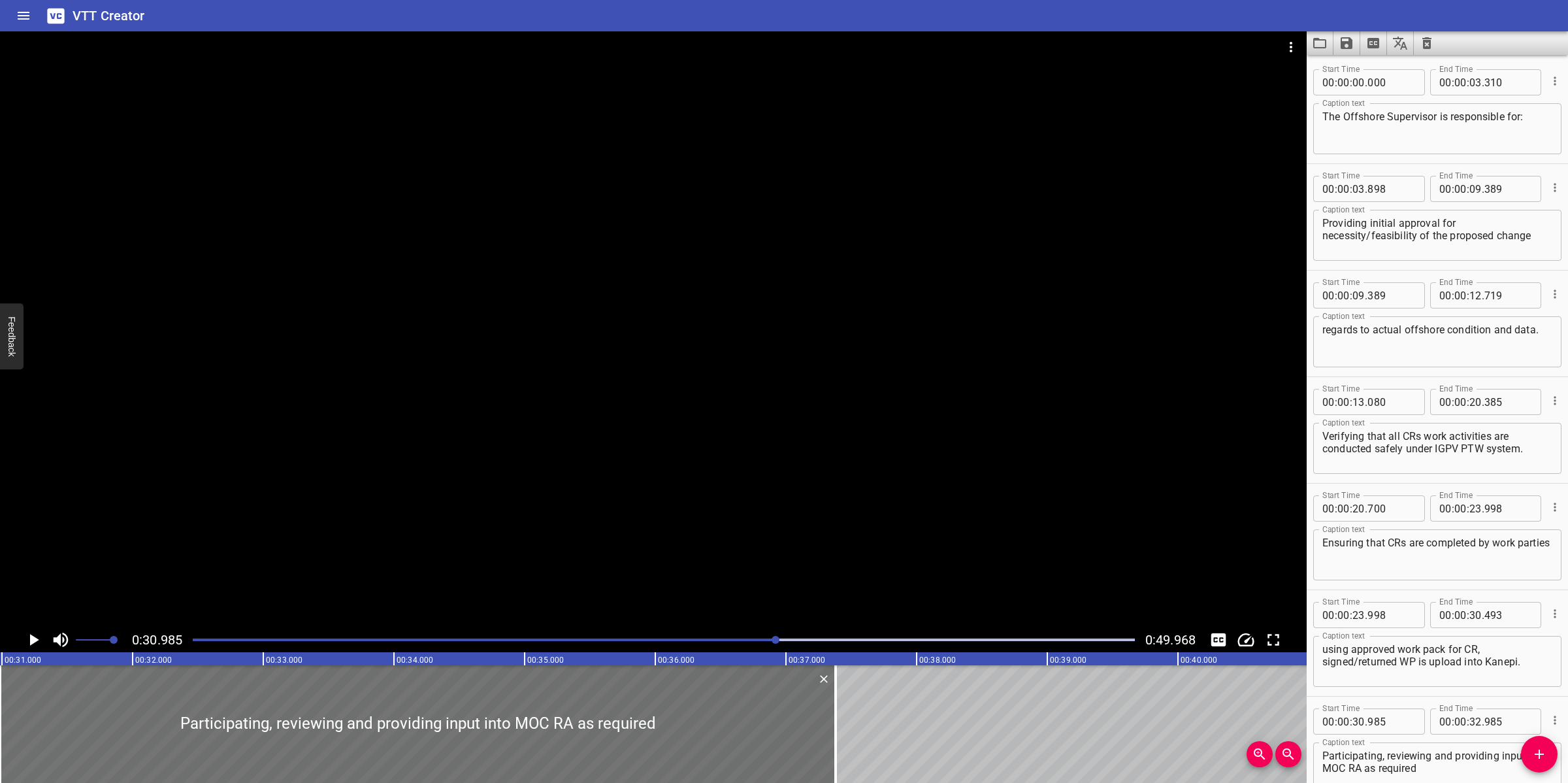
drag, startPoint x: 262, startPoint y: 703, endPoint x: 854, endPoint y: 717, distance: 592.2
click at [837, 719] on div at bounding box center [836, 724] width 3 height 118
type input "37"
type input "385"
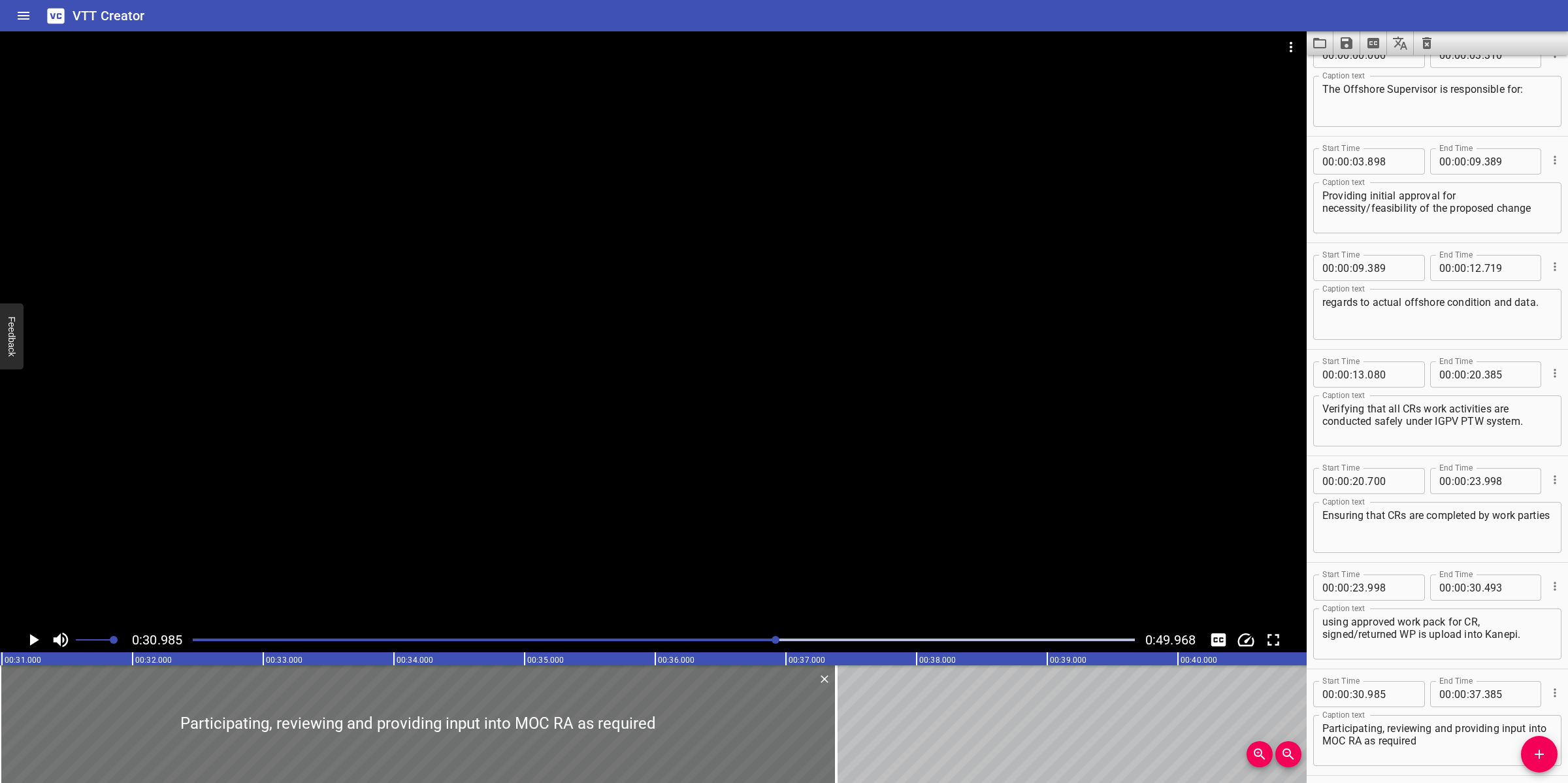
scroll to position [77, 0]
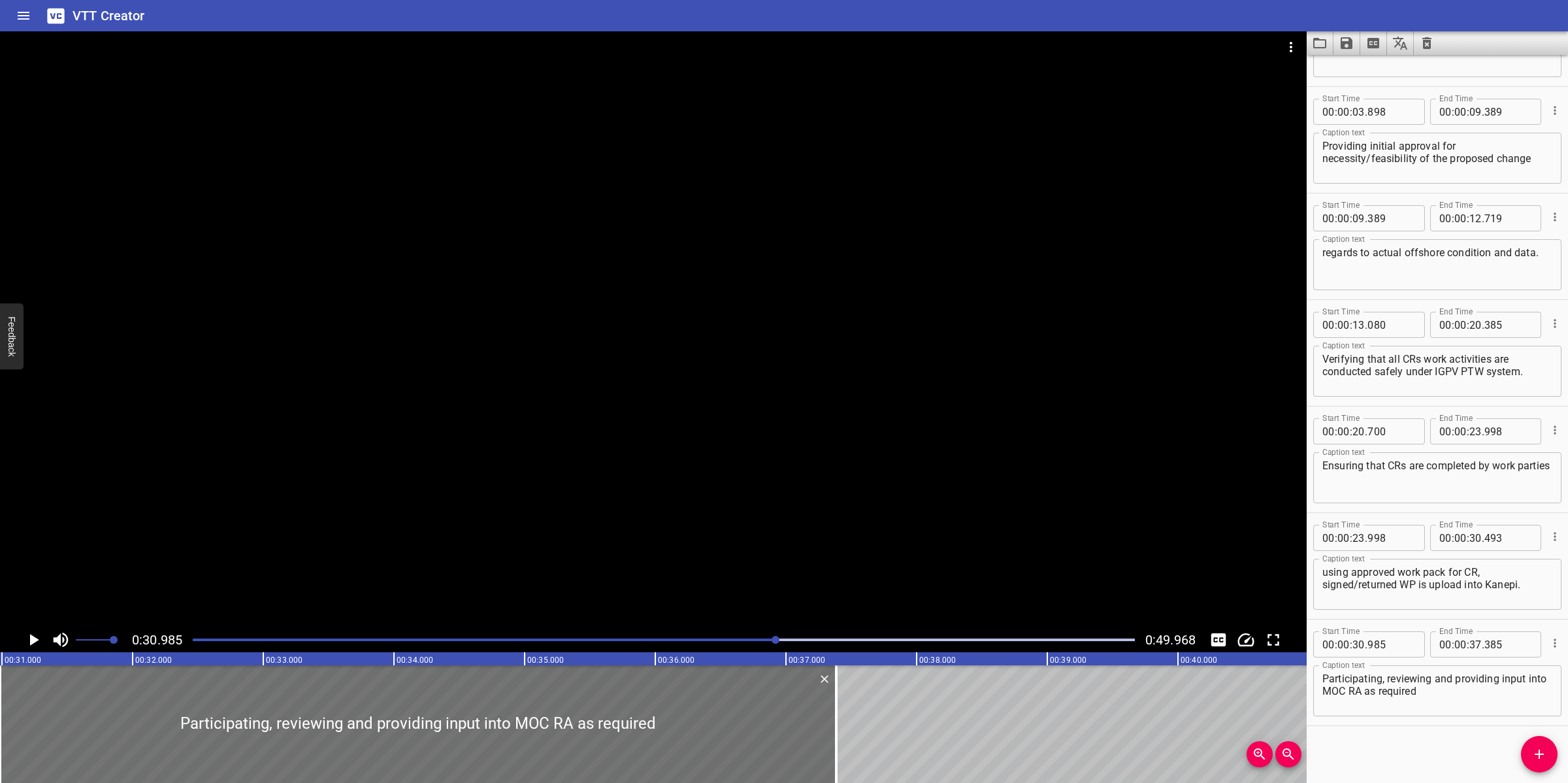
click at [1464, 707] on textarea "Participating, reviewing and providing input into MOC RA as required" at bounding box center [1438, 691] width 230 height 37
click at [1452, 698] on textarea "Participating, reviewing and providing input into MOC RA as required" at bounding box center [1438, 691] width 230 height 37
click at [1432, 689] on textarea "Participating, reviewing and providing input into MOC RA as required" at bounding box center [1438, 691] width 230 height 37
click at [1449, 695] on textarea "Participating, reviewing, and providing input into MOC RA as required" at bounding box center [1438, 691] width 230 height 37
type textarea "Participating, reviewing, and providing input into MOC RA as required."
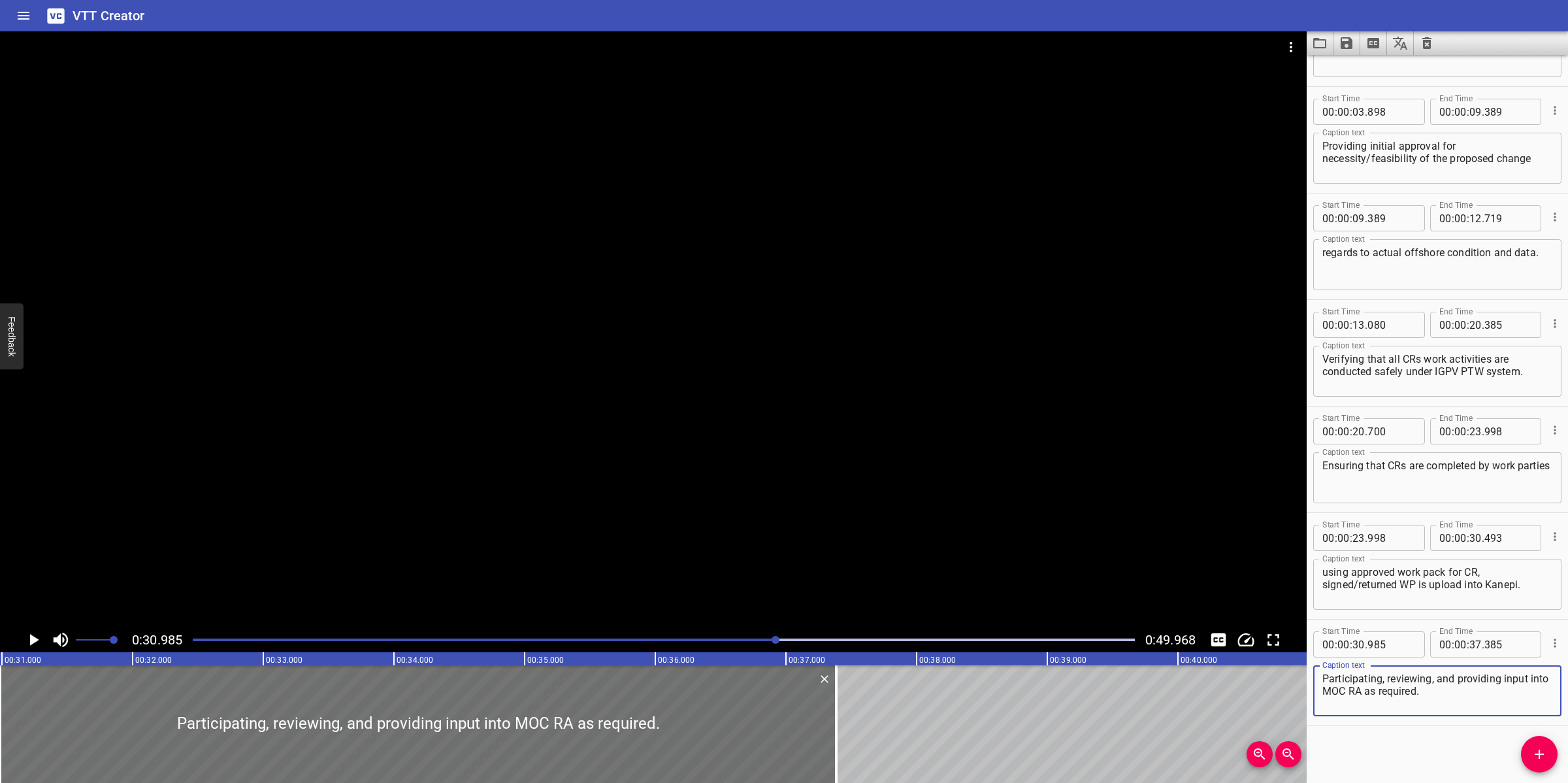
click at [920, 523] on div at bounding box center [654, 329] width 1307 height 596
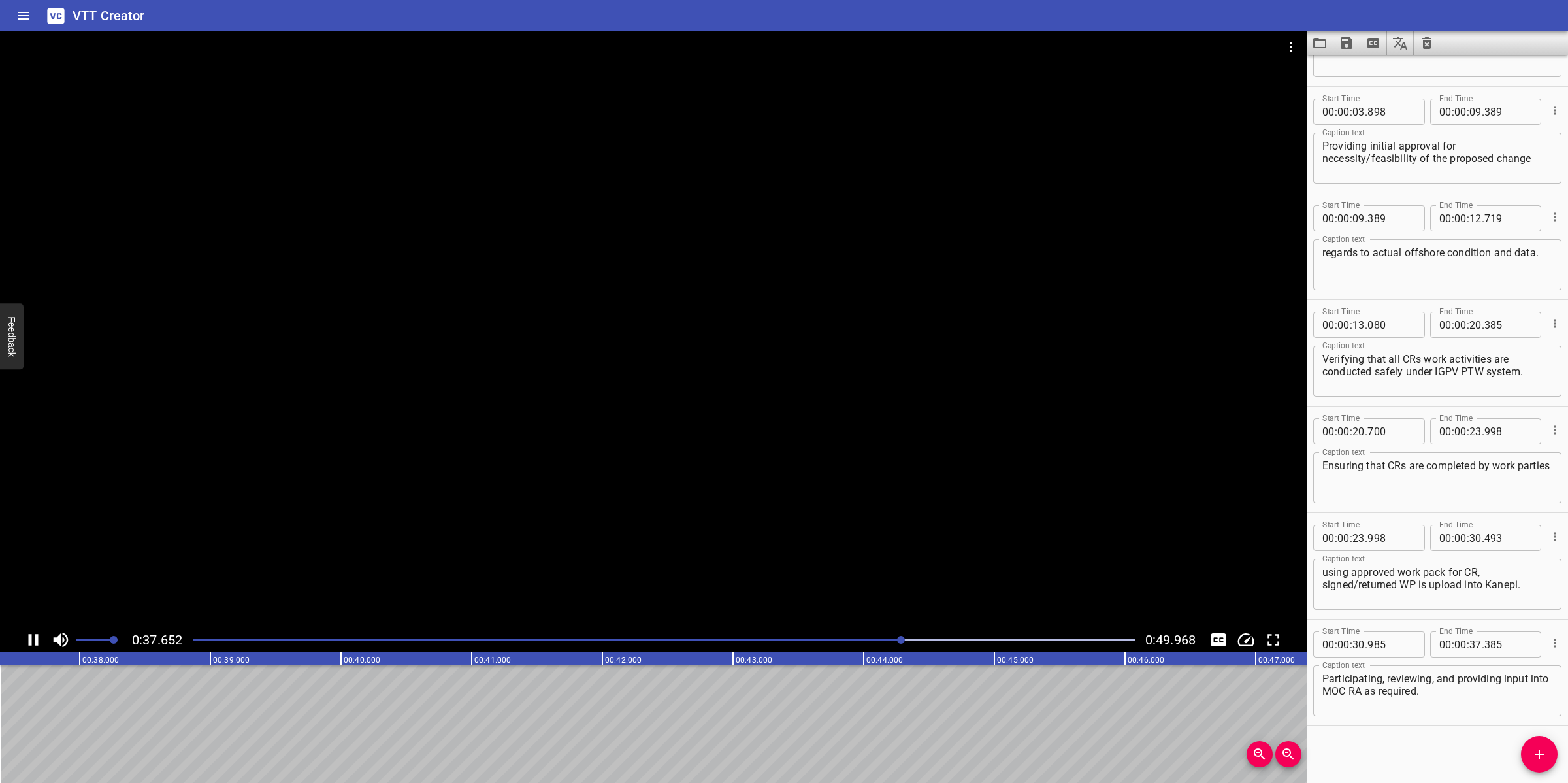
click at [922, 521] on div at bounding box center [654, 329] width 1307 height 596
click at [1532, 756] on icon "Add Cue" at bounding box center [1539, 754] width 16 height 16
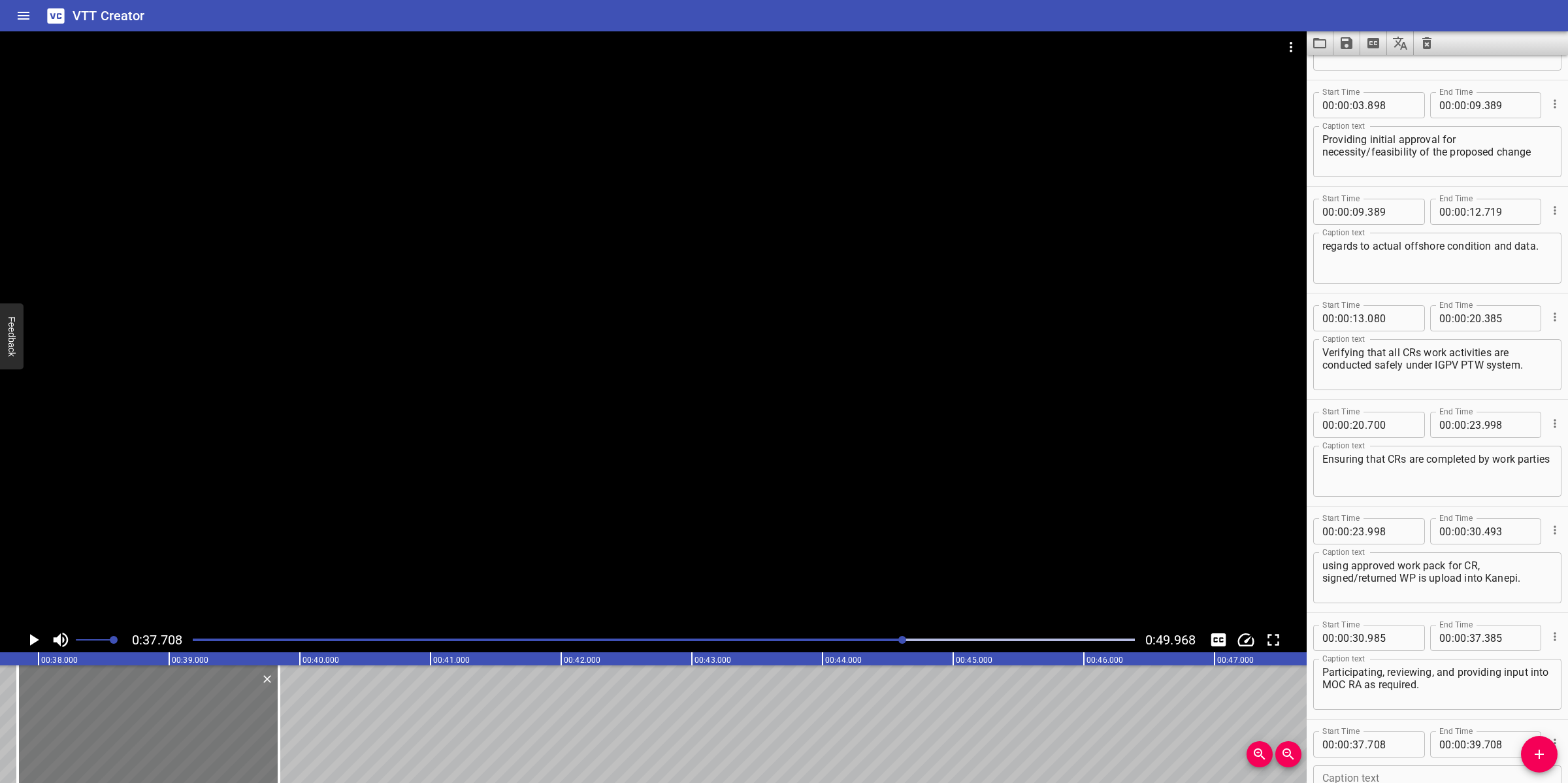
drag, startPoint x: 118, startPoint y: 724, endPoint x: 149, endPoint y: 700, distance: 39.2
click at [135, 722] on div at bounding box center [148, 724] width 261 height 118
type input "843"
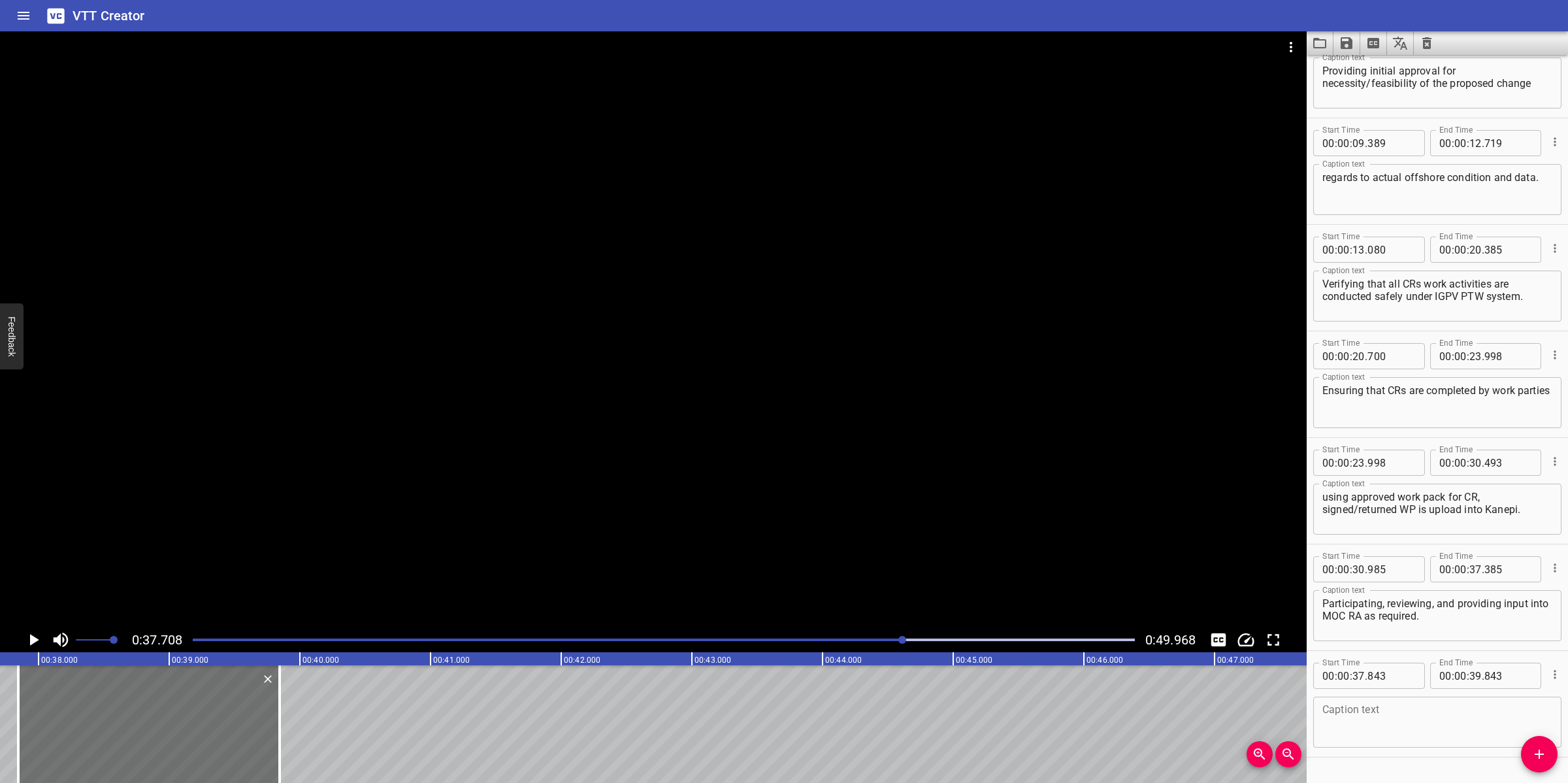
scroll to position [184, 0]
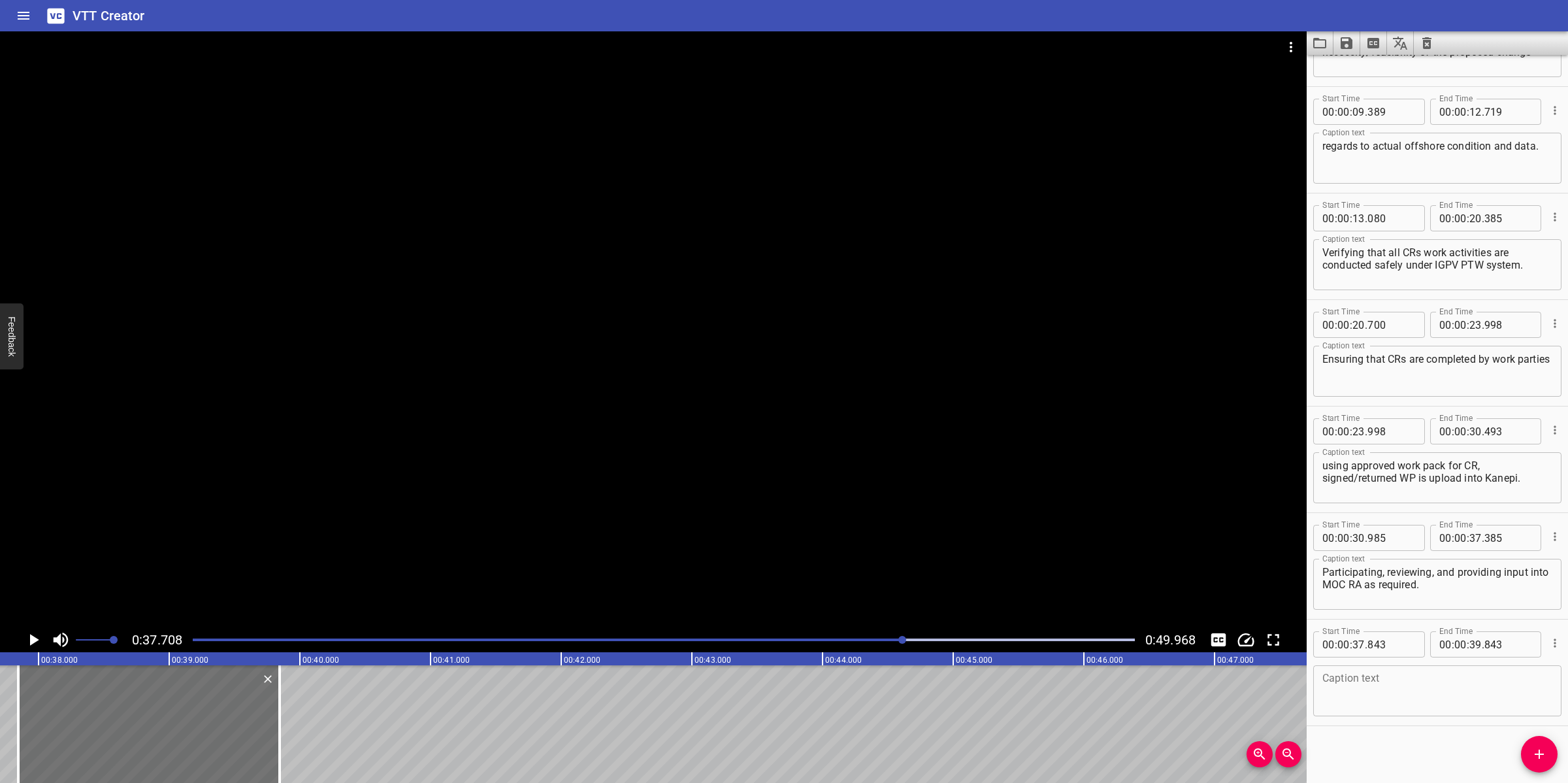
click at [1416, 678] on textarea at bounding box center [1438, 691] width 230 height 37
paste textarea "Verifying that all CRs work activities are conducted as per the approved Work P…"
click at [829, 464] on div at bounding box center [654, 329] width 1307 height 596
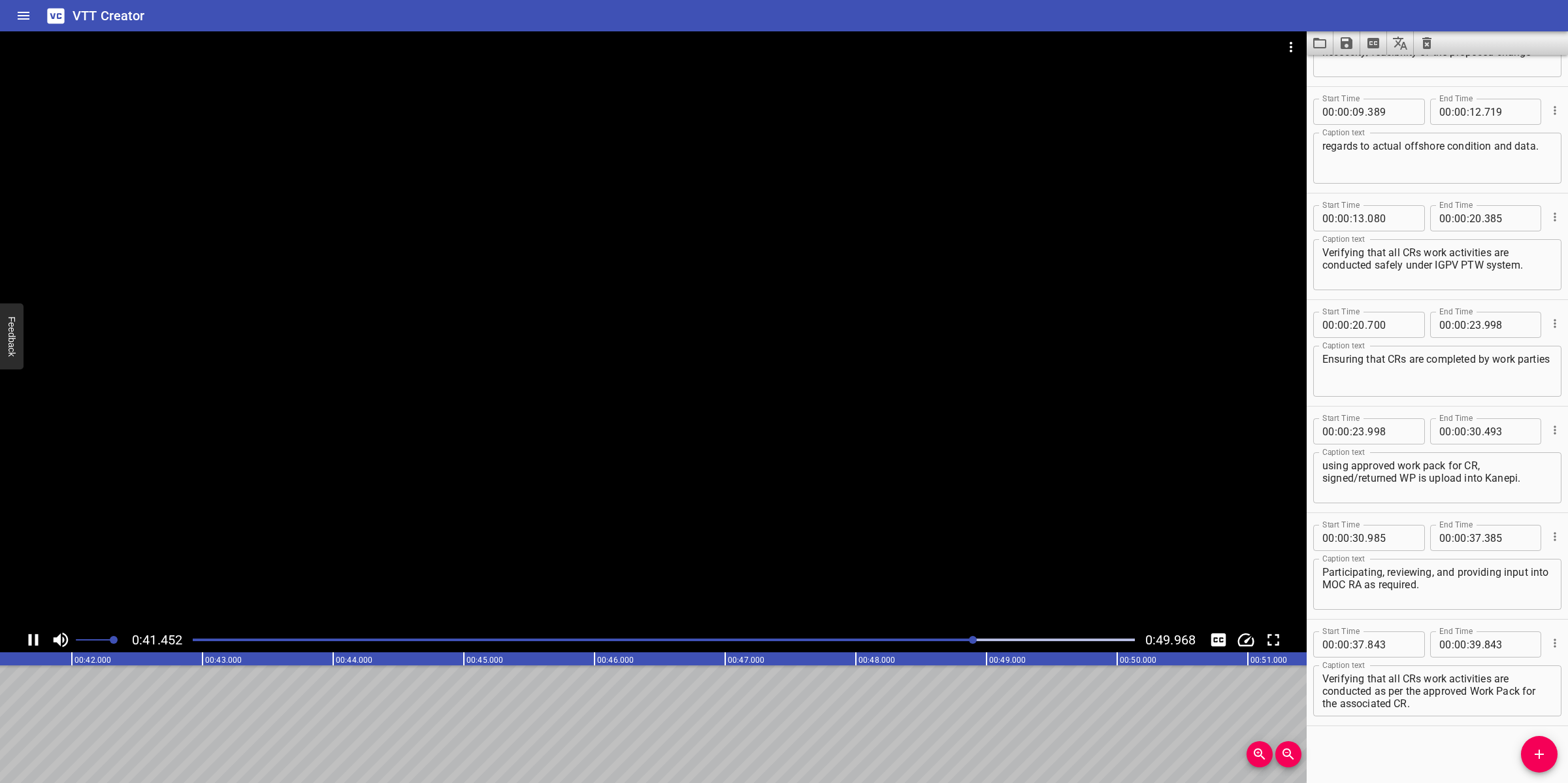
click at [847, 440] on div at bounding box center [654, 329] width 1307 height 596
click at [1432, 661] on div "Caption text Verifying that all CRs work activities are conducted as per the ap…" at bounding box center [1437, 689] width 248 height 59
drag, startPoint x: 1376, startPoint y: 690, endPoint x: 1439, endPoint y: 710, distance: 66.1
click at [1439, 710] on div "Verifying that all CRs work activities are conducted as per the approved Work P…" at bounding box center [1437, 690] width 248 height 51
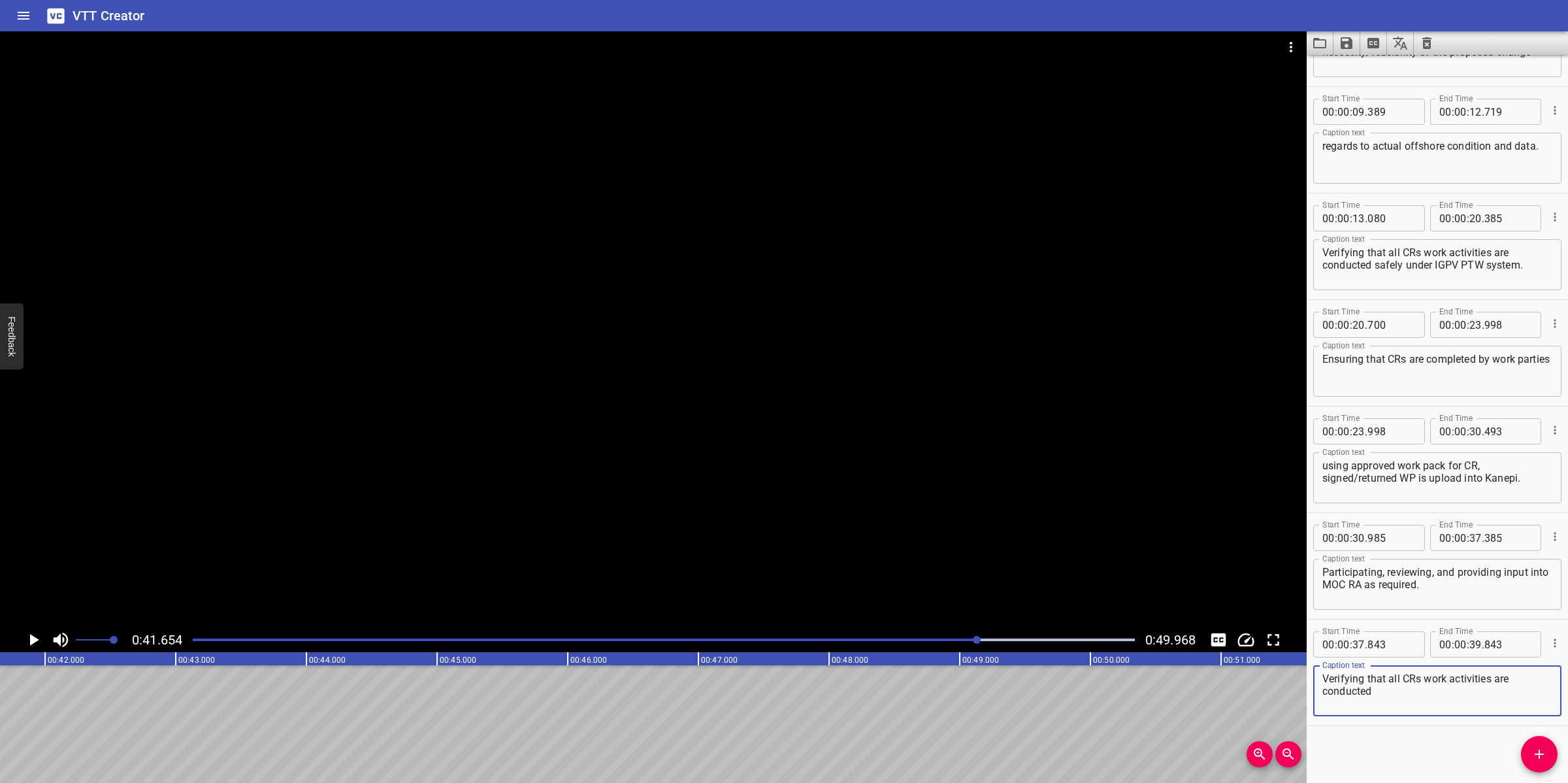
type textarea "Verifying that all CRs work activities are conducted"
click at [1471, 645] on input "number" at bounding box center [1475, 644] width 12 height 26
type input "41"
type input "654"
click at [1541, 766] on button "Add Cue" at bounding box center [1539, 754] width 36 height 36
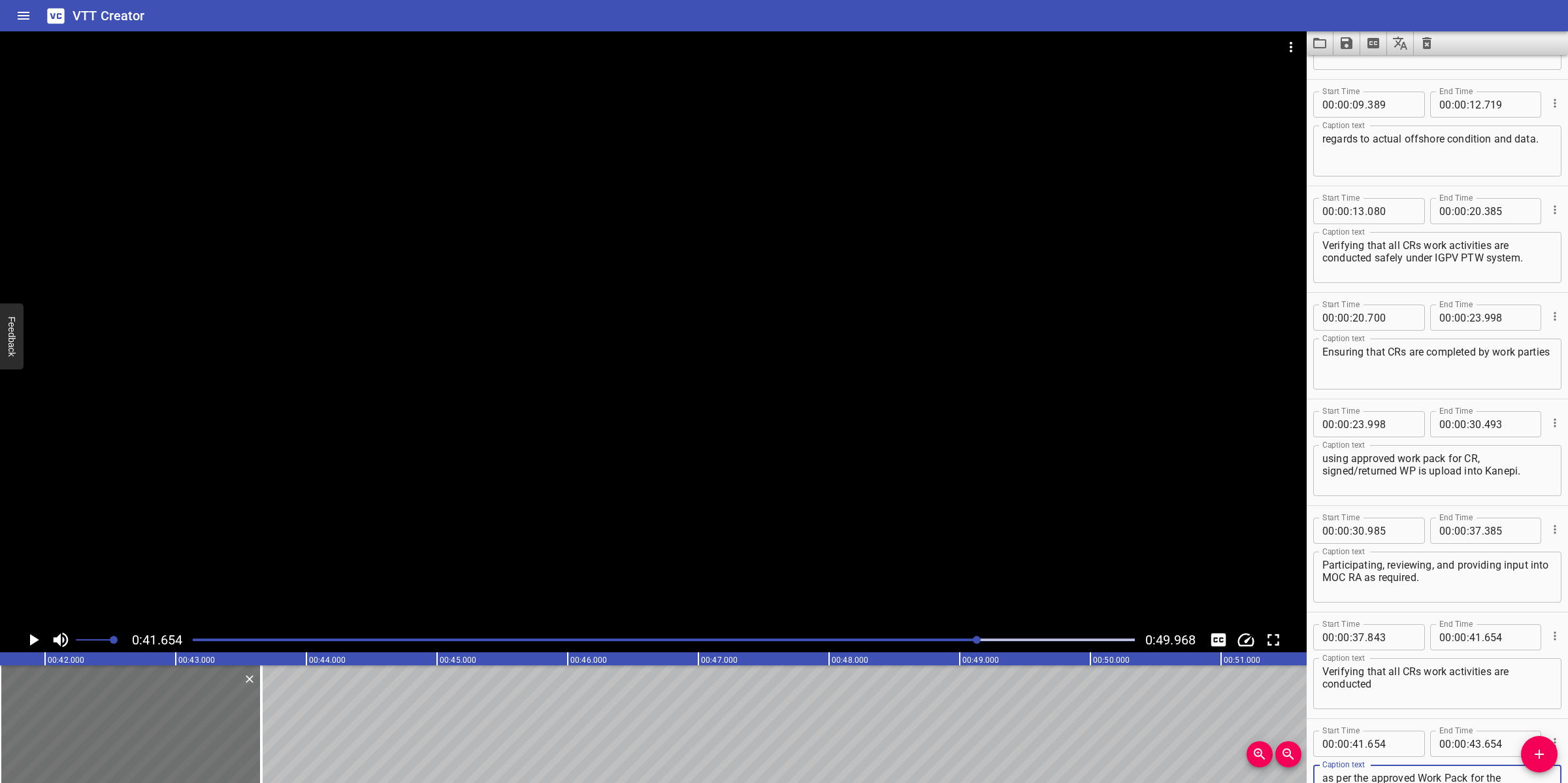
scroll to position [204, 0]
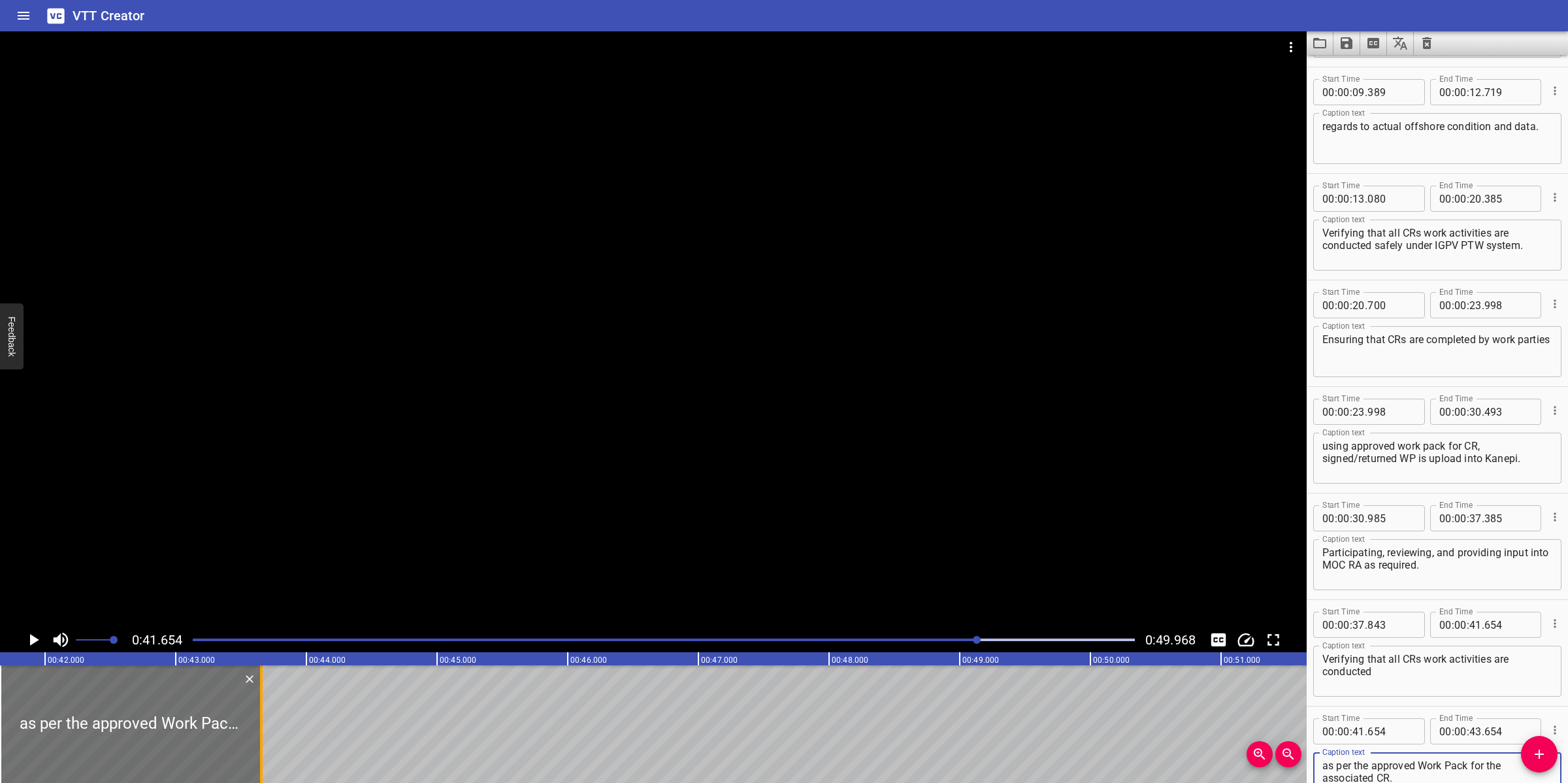
type textarea "as per the approved Work Pack for the associated CR."
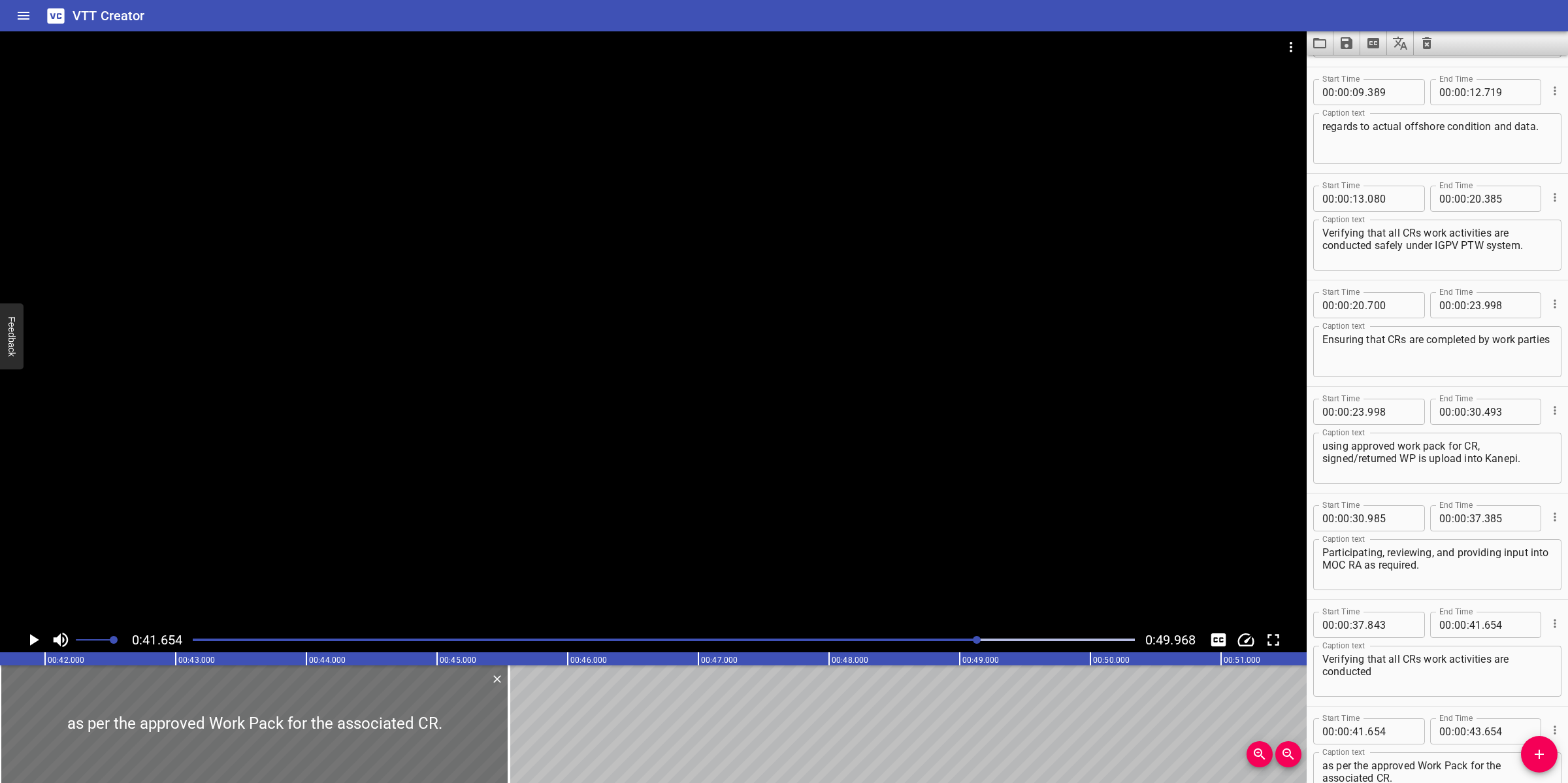
drag, startPoint x: 266, startPoint y: 705, endPoint x: 517, endPoint y: 703, distance: 251.0
click at [515, 703] on div at bounding box center [508, 724] width 13 height 118
type input "45"
type input "559"
click at [634, 519] on div at bounding box center [654, 329] width 1307 height 596
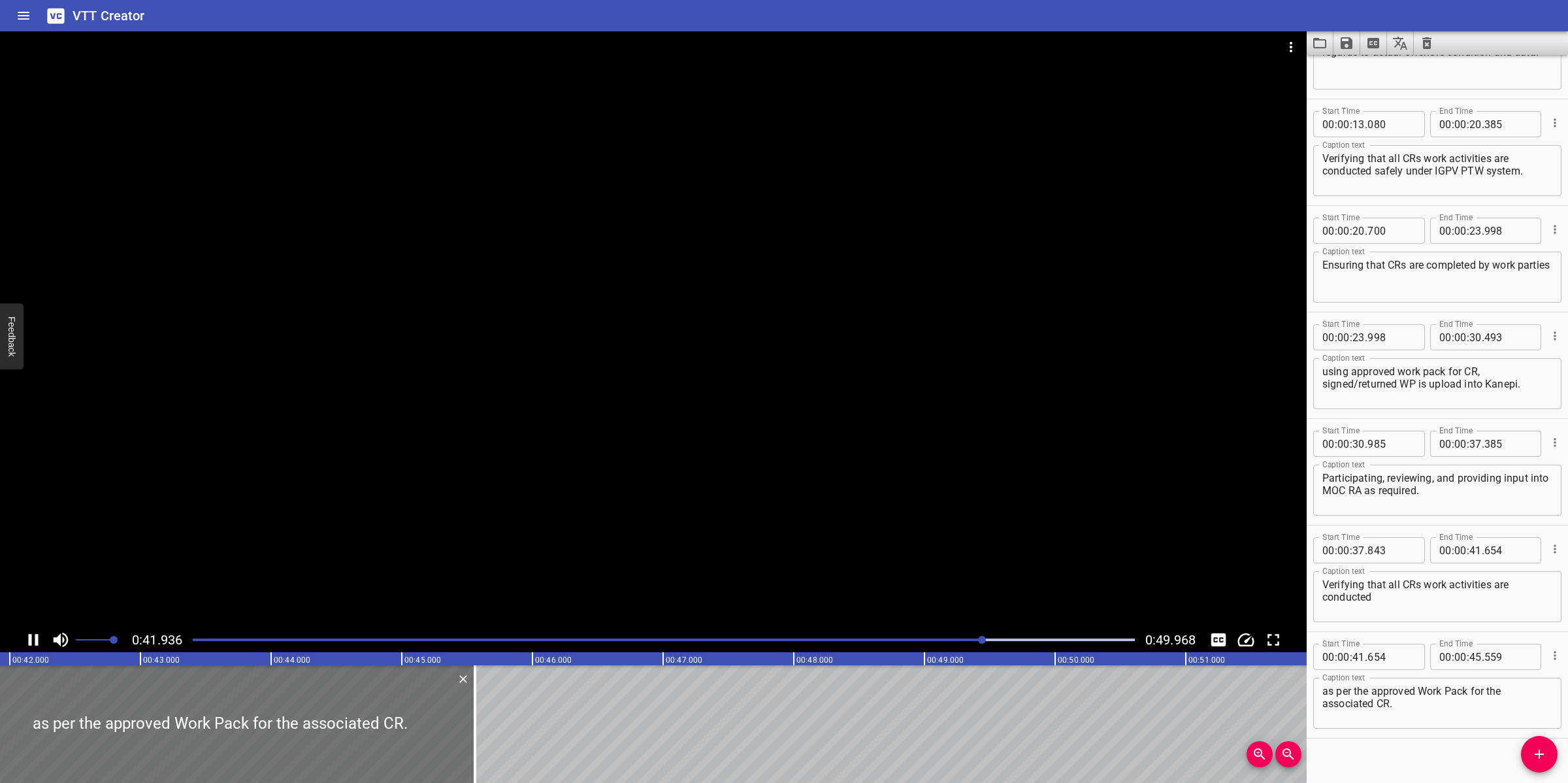
scroll to position [291, 0]
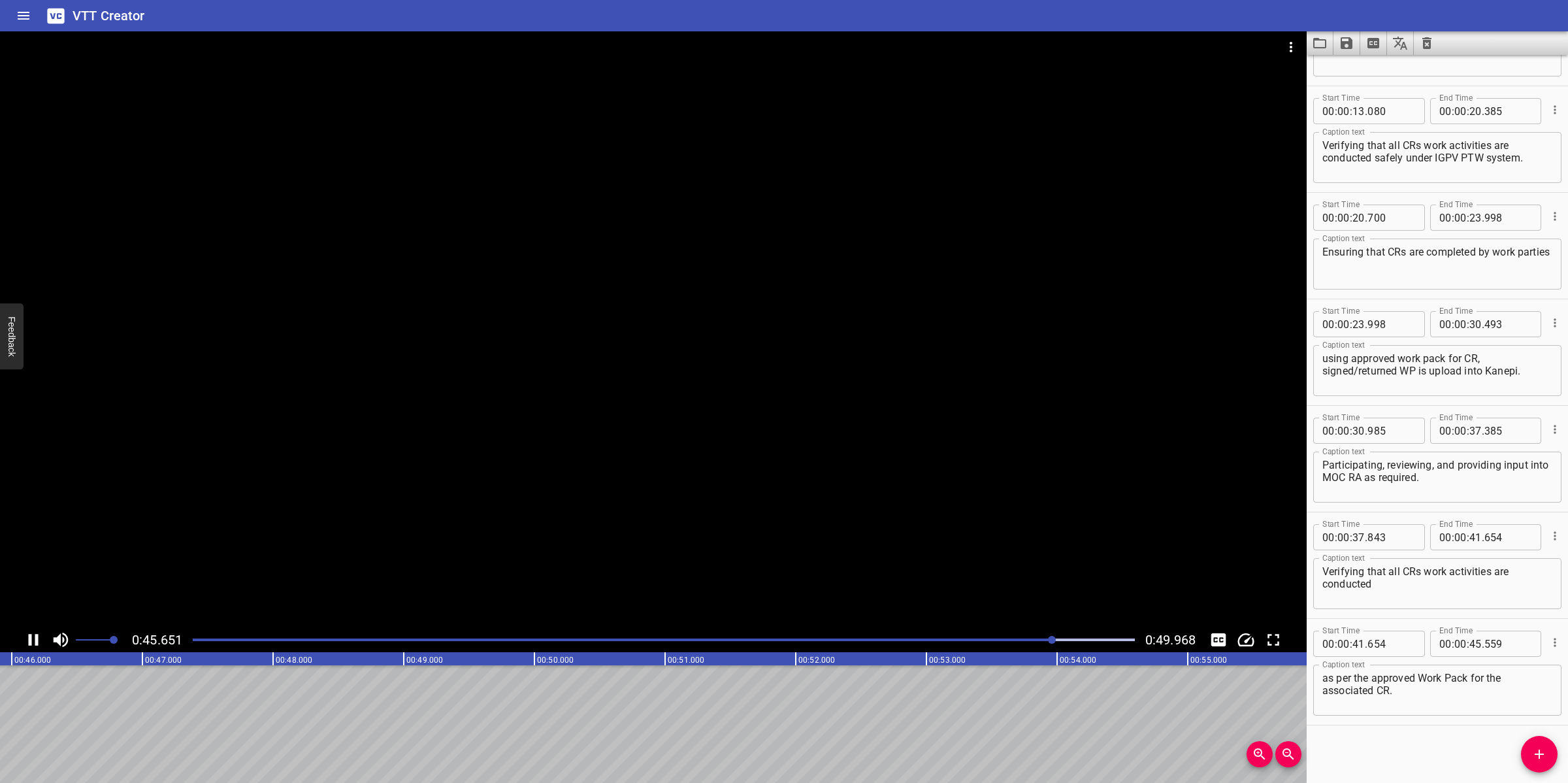
click at [796, 569] on div at bounding box center [654, 329] width 1307 height 596
click at [1525, 764] on button "Add Cue" at bounding box center [1539, 754] width 36 height 36
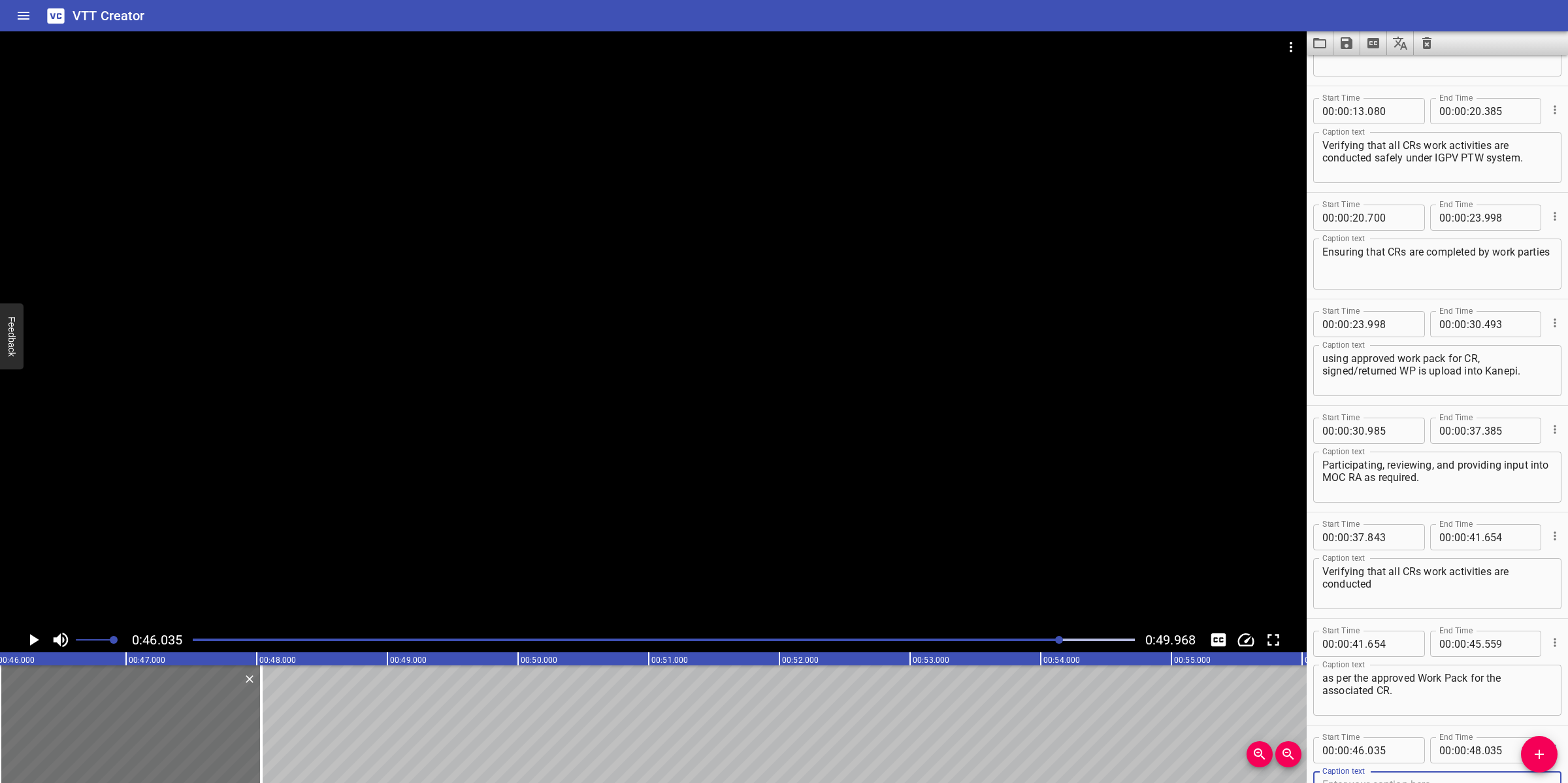
scroll to position [297, 0]
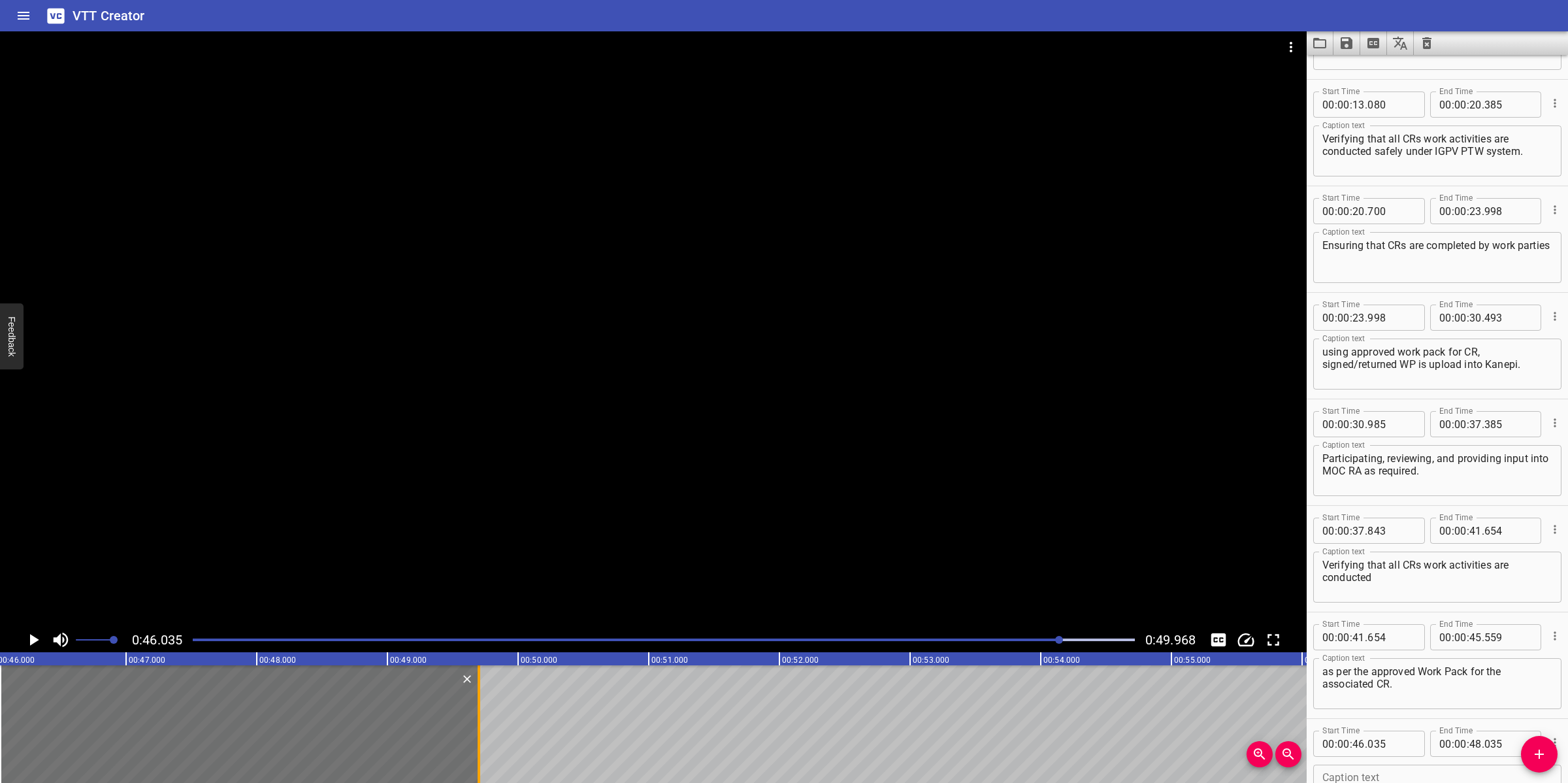
drag, startPoint x: 260, startPoint y: 713, endPoint x: 477, endPoint y: 721, distance: 217.1
click at [478, 721] on div at bounding box center [479, 724] width 3 height 118
type input "49"
type input "700"
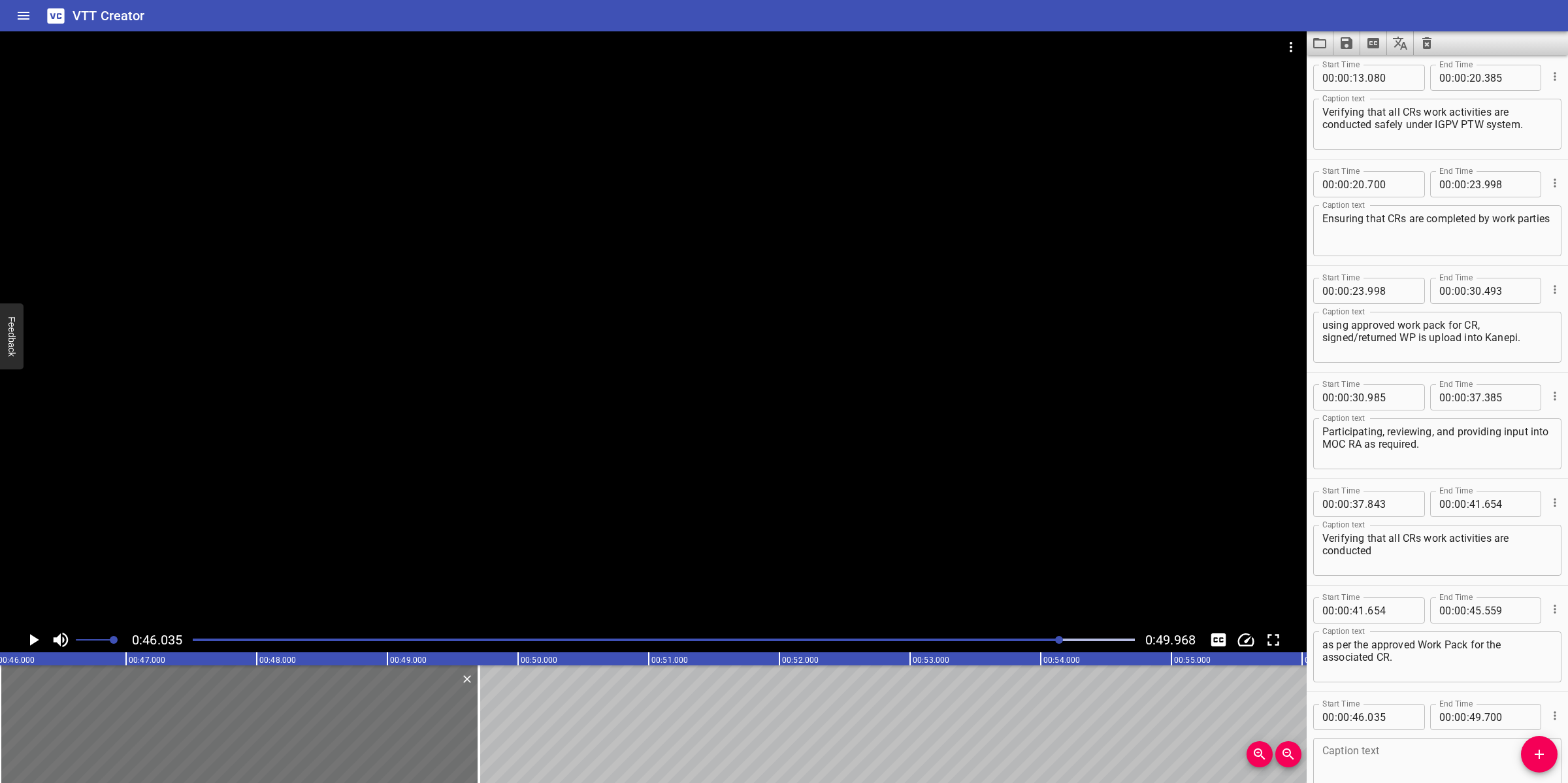
scroll to position [397, 0]
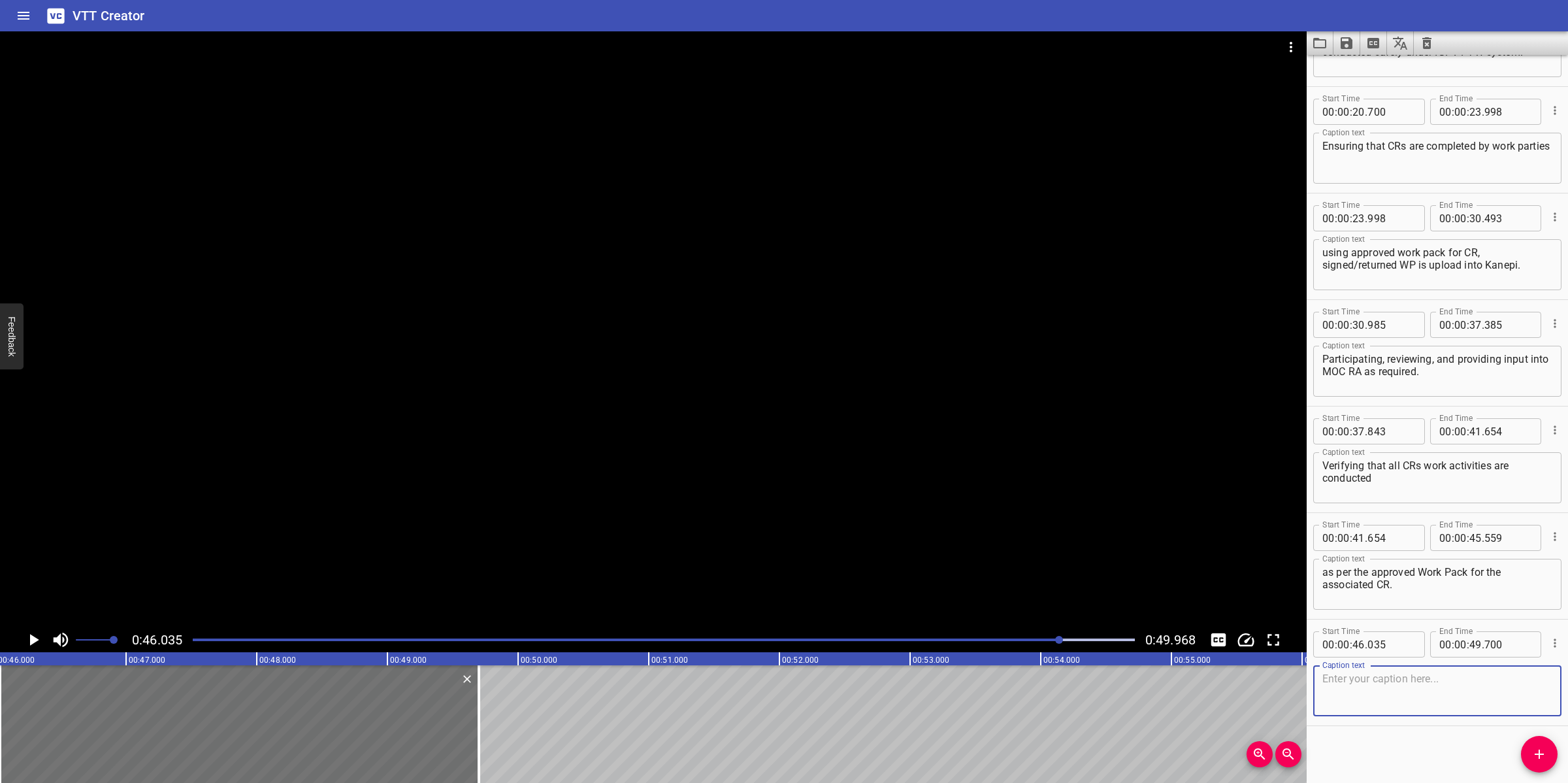
paste textarea "Reviewing and approval of CR at close–out stage"
click at [1402, 692] on textarea "Reviewing and approval of CR at close–out stage" at bounding box center [1438, 691] width 230 height 37
type textarea "Reviewing and approval of CR at close–out stage."
click at [547, 242] on div at bounding box center [654, 329] width 1307 height 596
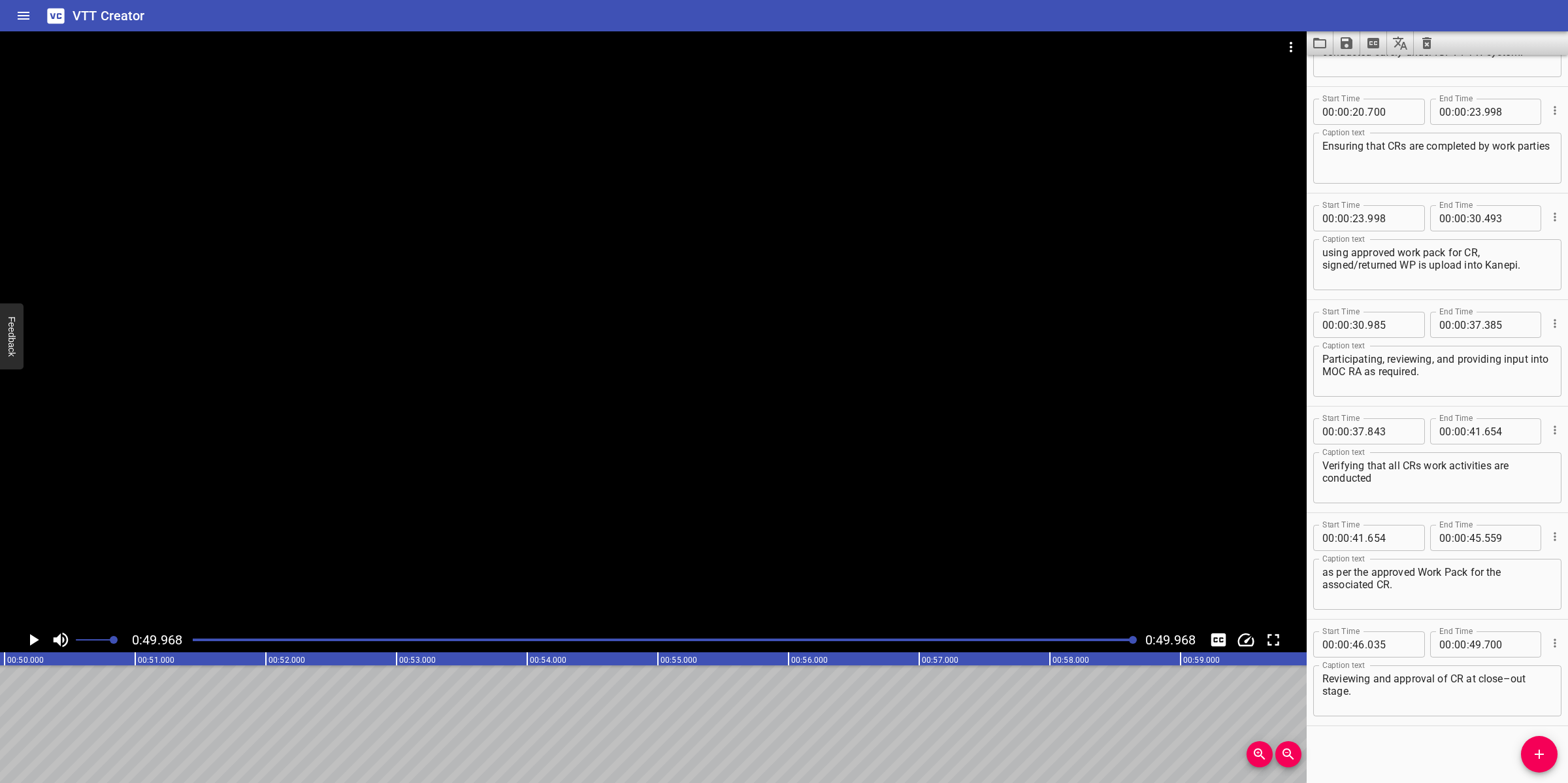
click at [763, 387] on div at bounding box center [654, 329] width 1307 height 596
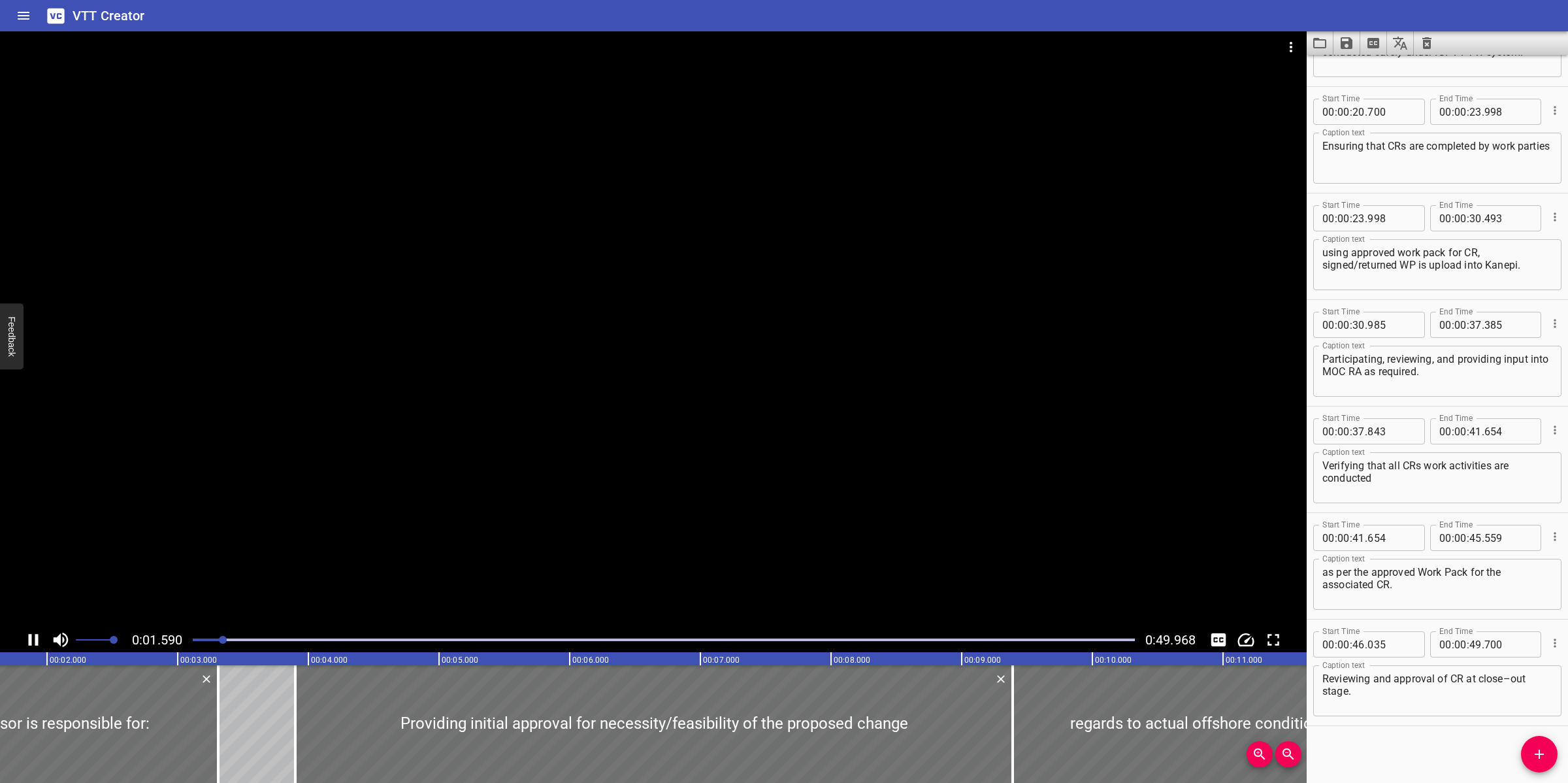
click at [668, 383] on div at bounding box center [654, 329] width 1307 height 596
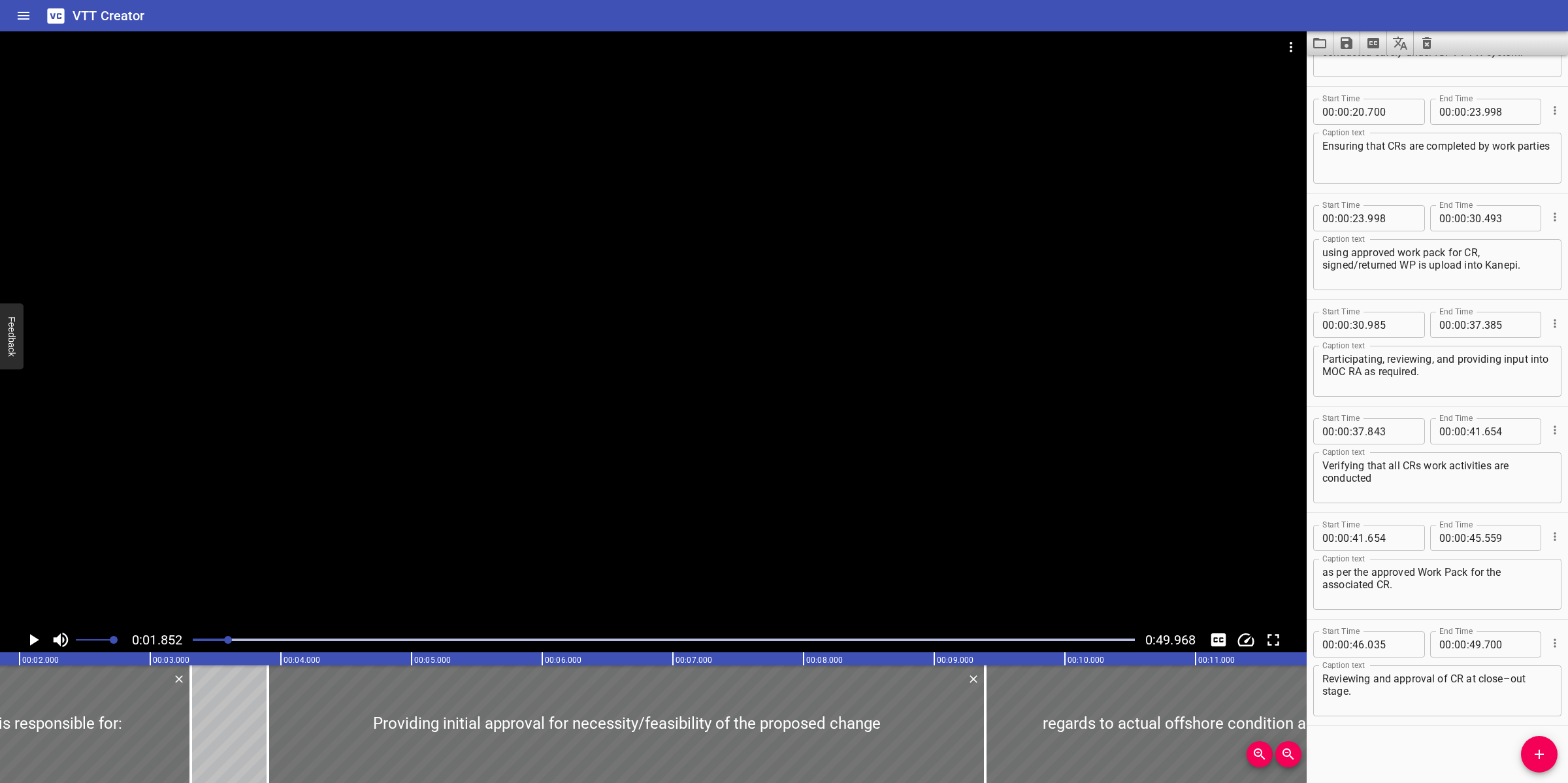
click at [766, 444] on div at bounding box center [654, 329] width 1307 height 596
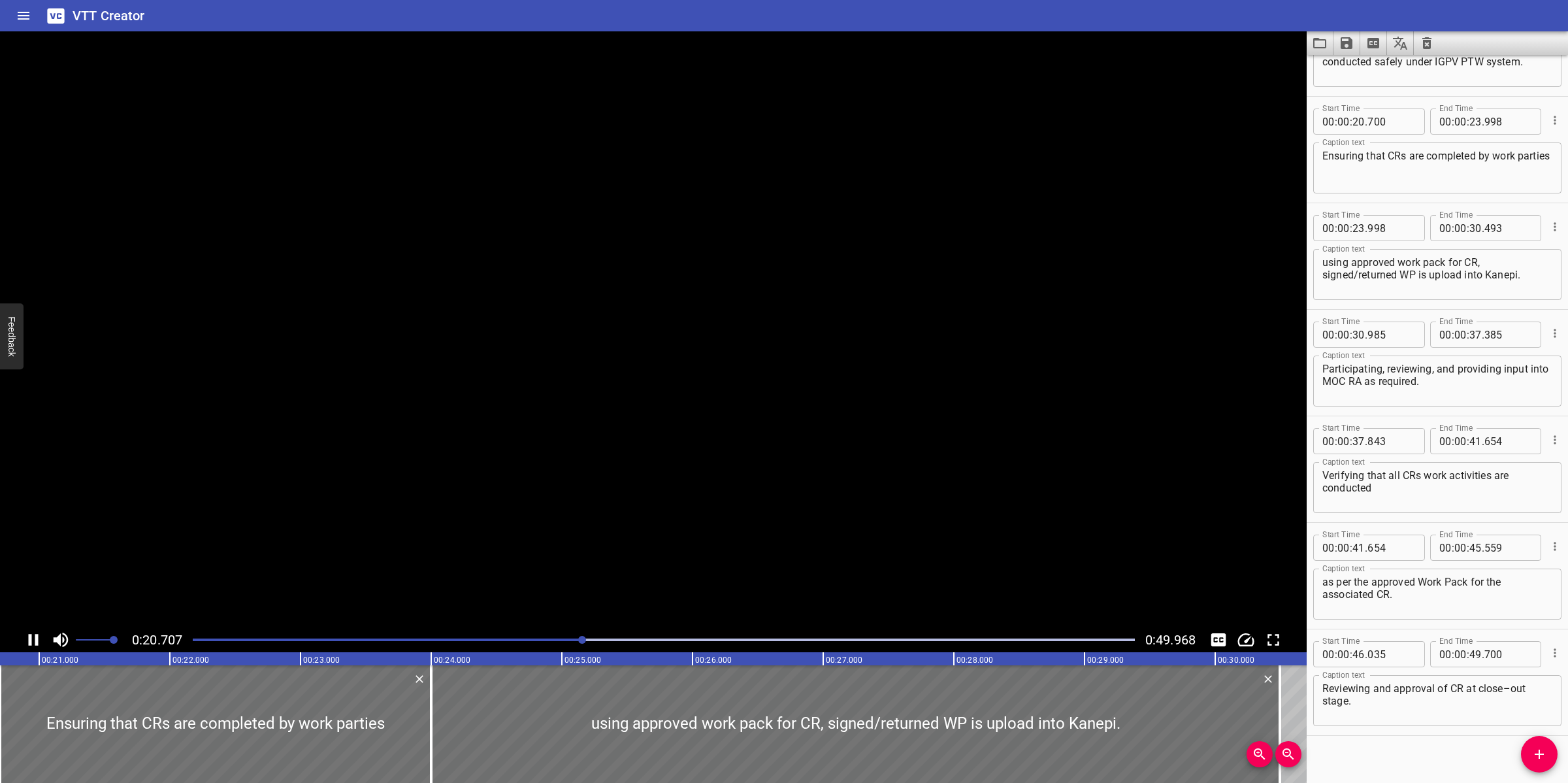
scroll to position [397, 0]
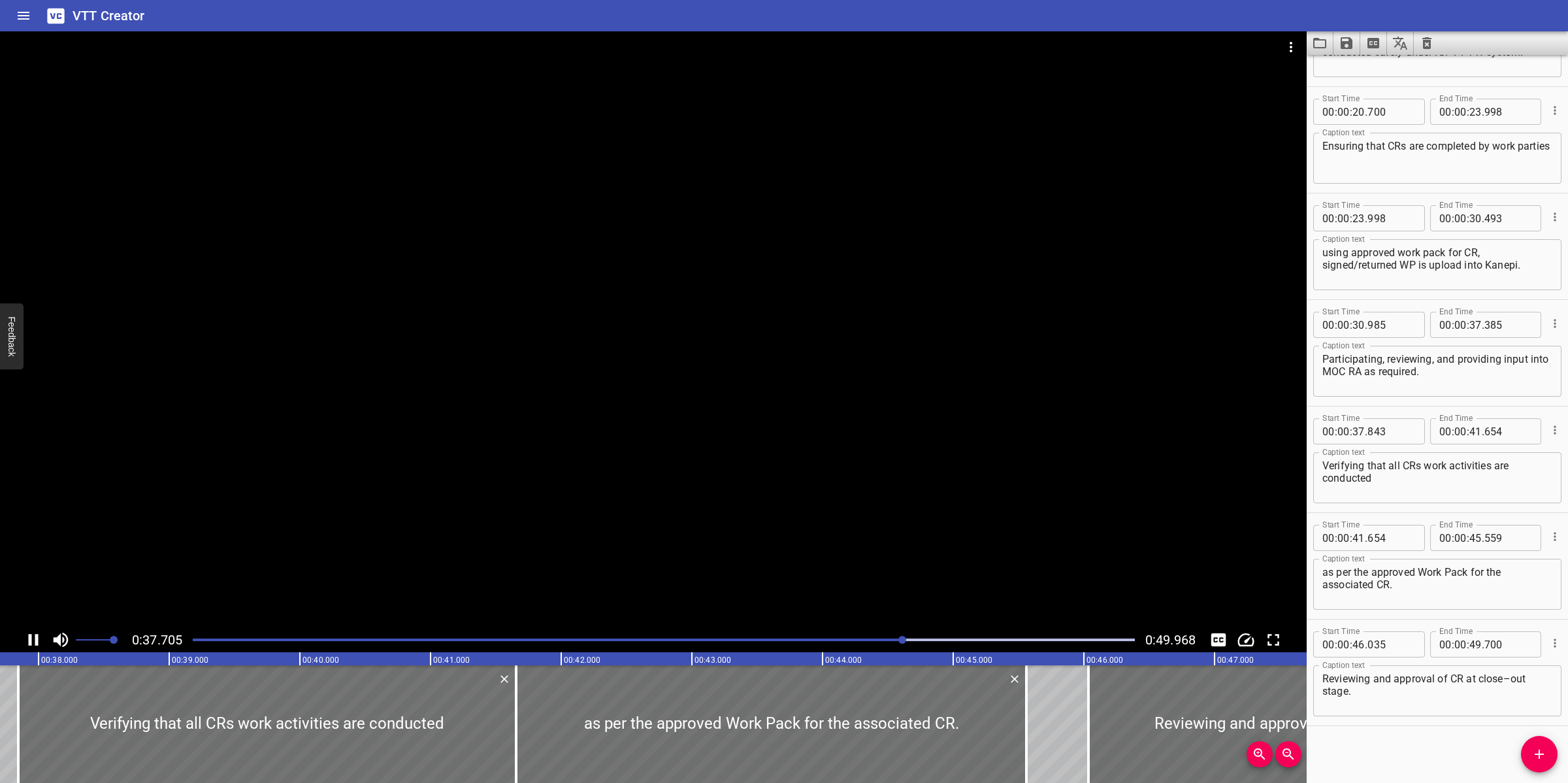
click at [845, 465] on div at bounding box center [654, 329] width 1307 height 596
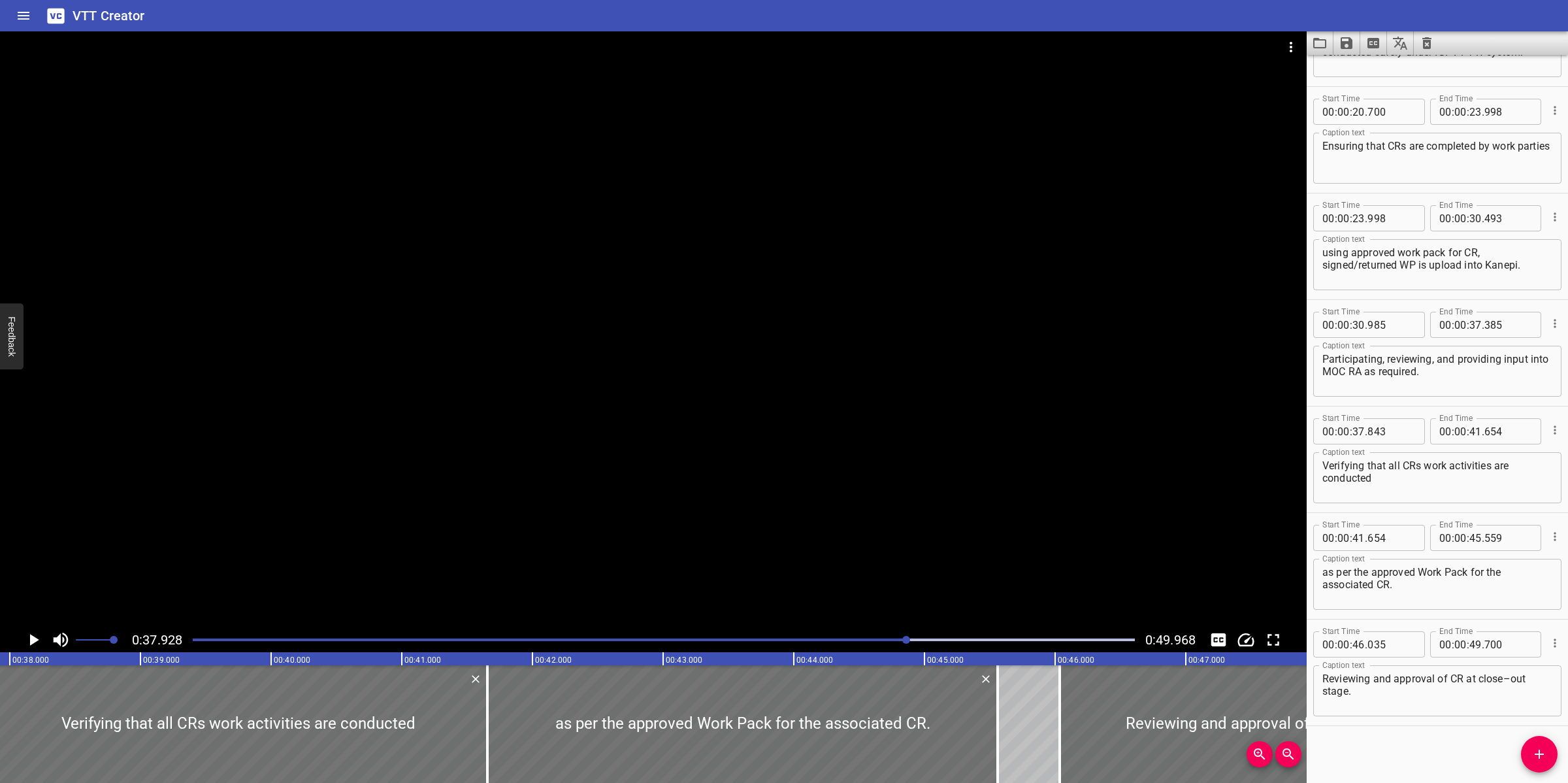
click at [1381, 373] on textarea "Participating, reviewing, and providing input into MOC RA as required." at bounding box center [1438, 372] width 230 height 37
type textarea "Participating, reviewing, and providing input into MOC RA, as required."
click at [935, 452] on div at bounding box center [654, 329] width 1307 height 596
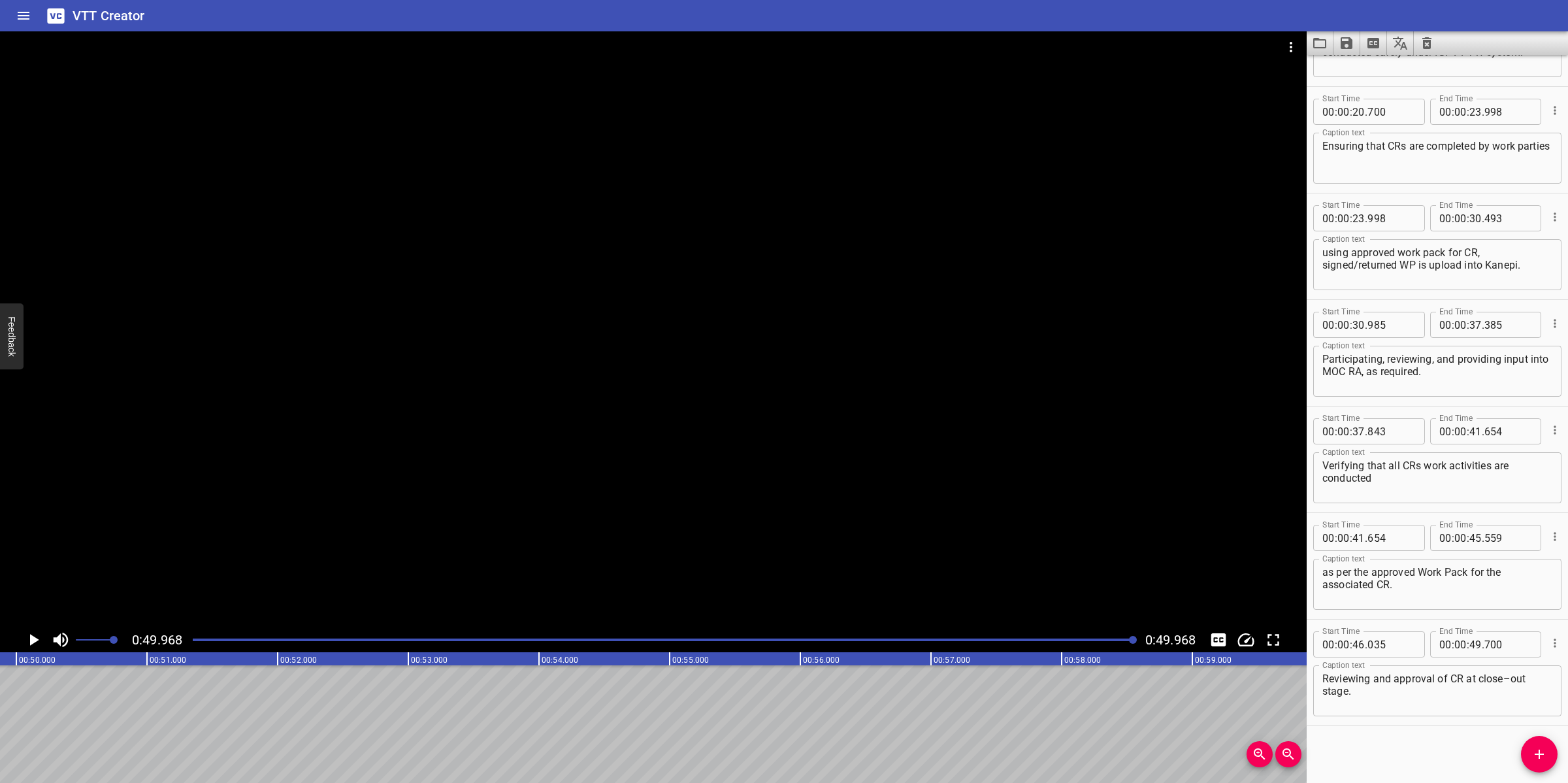
scroll to position [0, 6530]
click at [1510, 680] on textarea "Reviewing and approval of CR at close–out stage." at bounding box center [1438, 691] width 230 height 37
type textarea "Reviewing and approval of CR at close-out stage."
click at [1337, 44] on button "Save captions to file" at bounding box center [1346, 42] width 27 height 23
click at [1364, 62] on li "Save to VTT file" at bounding box center [1381, 71] width 96 height 23
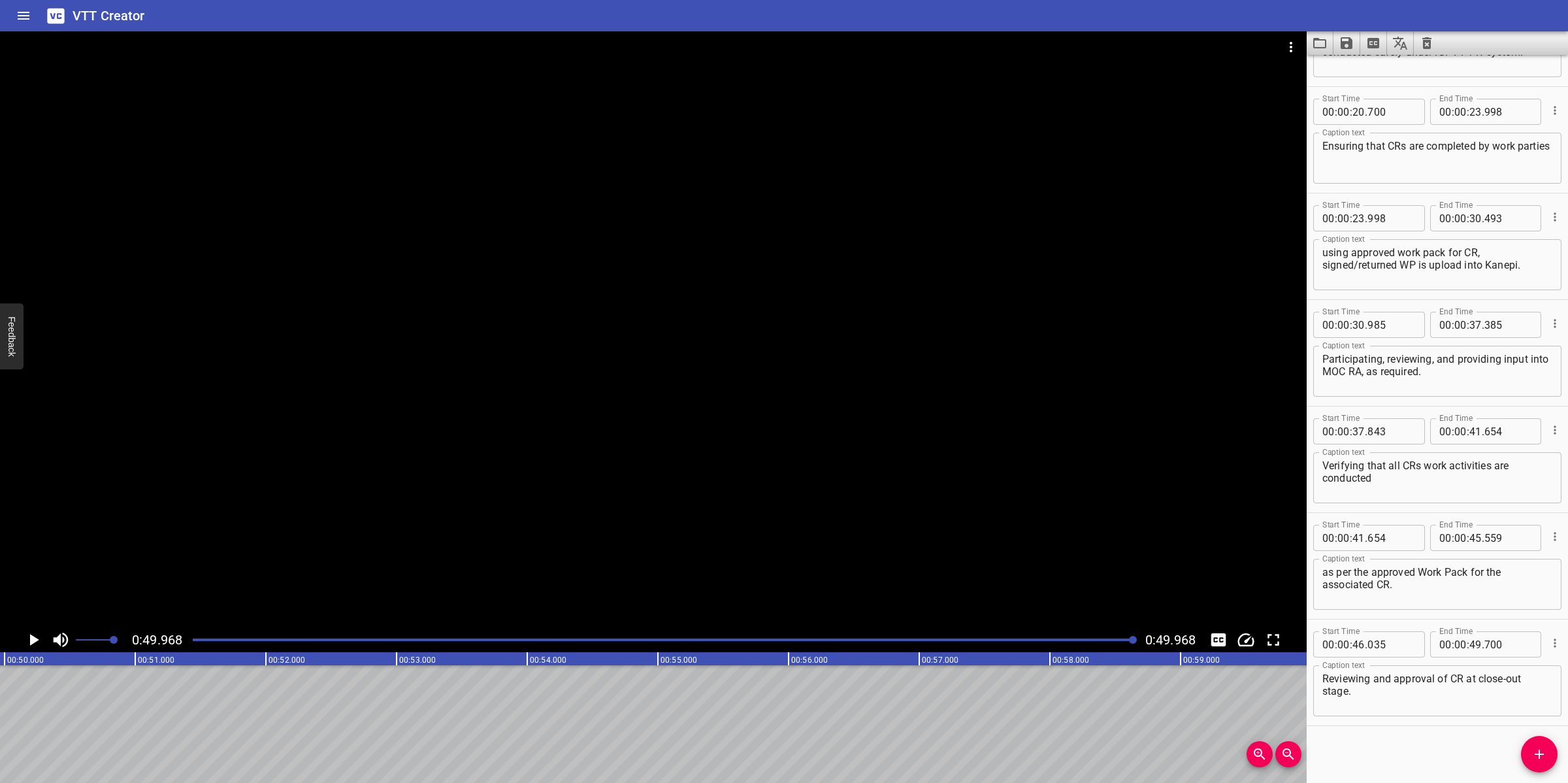
click at [1292, 47] on icon "Video Options" at bounding box center [1291, 47] width 3 height 10
click at [1292, 47] on li "Select New Video File..." at bounding box center [1340, 48] width 130 height 23
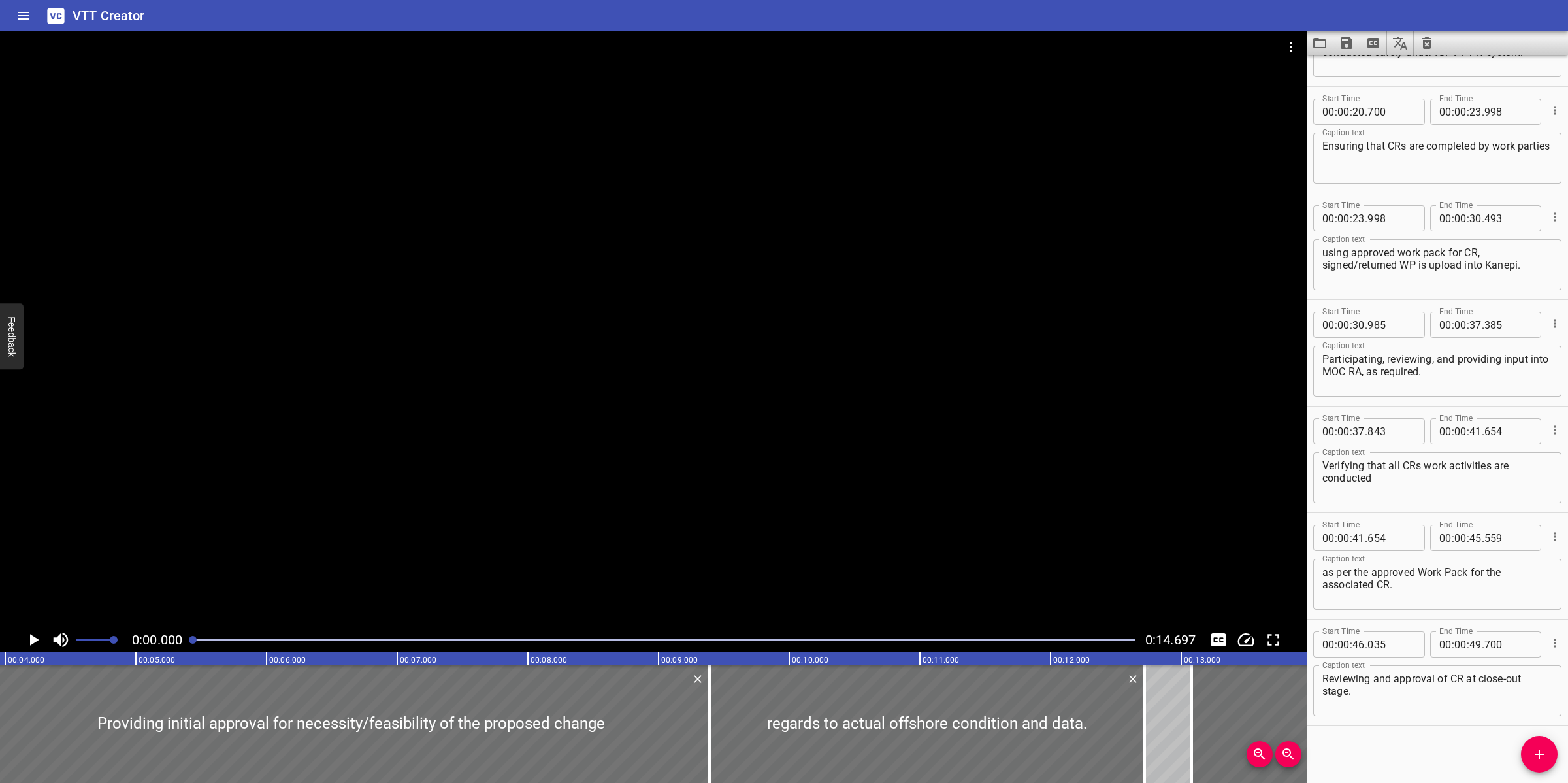
click at [1429, 48] on icon "Clear captions" at bounding box center [1427, 43] width 10 height 12
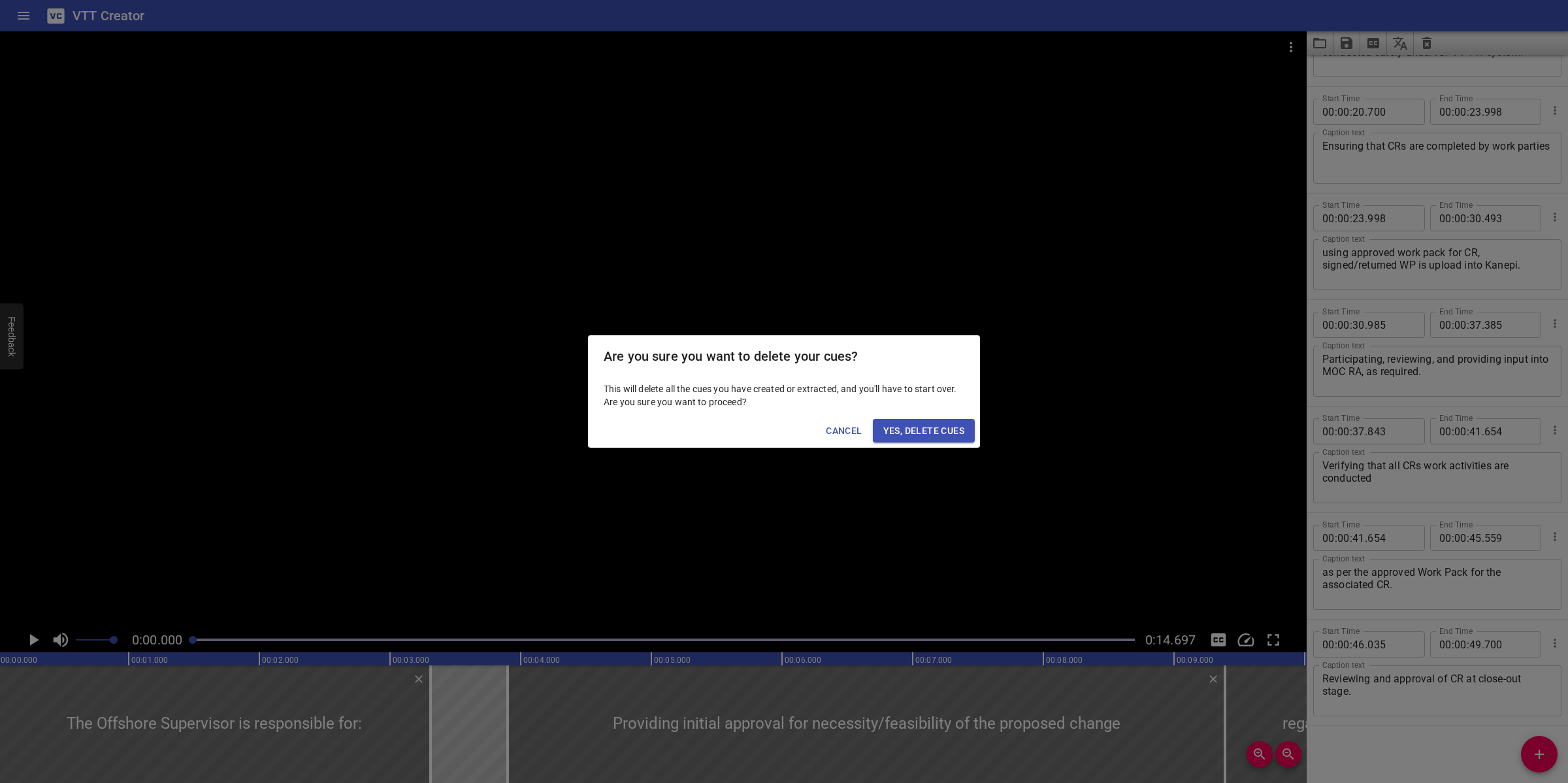
scroll to position [0, 0]
drag, startPoint x: 936, startPoint y: 429, endPoint x: 959, endPoint y: 423, distance: 23.8
click at [937, 430] on span "Yes, Delete Cues" at bounding box center [924, 430] width 81 height 16
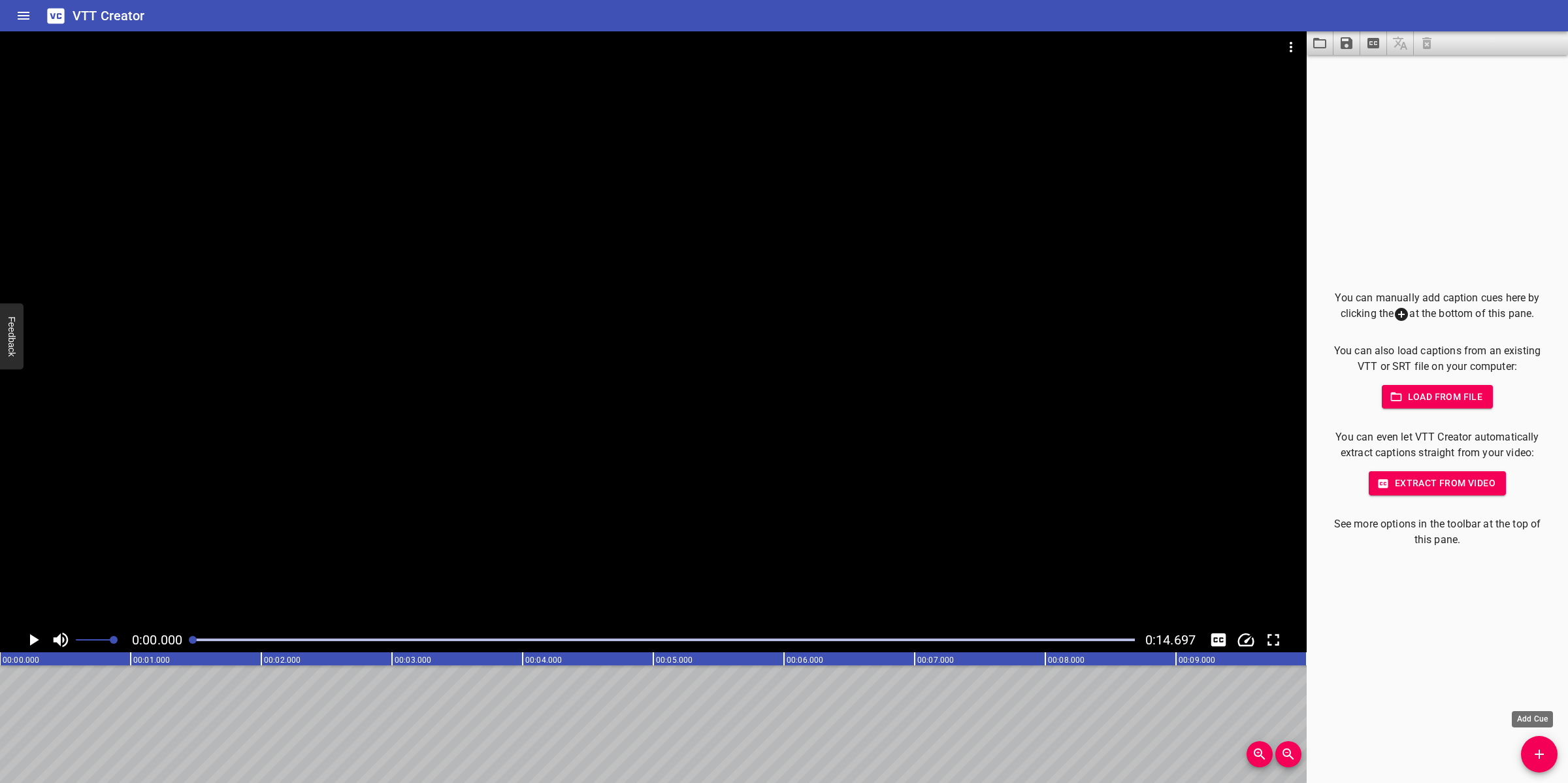
click at [1540, 762] on button "Add Cue" at bounding box center [1539, 754] width 36 height 36
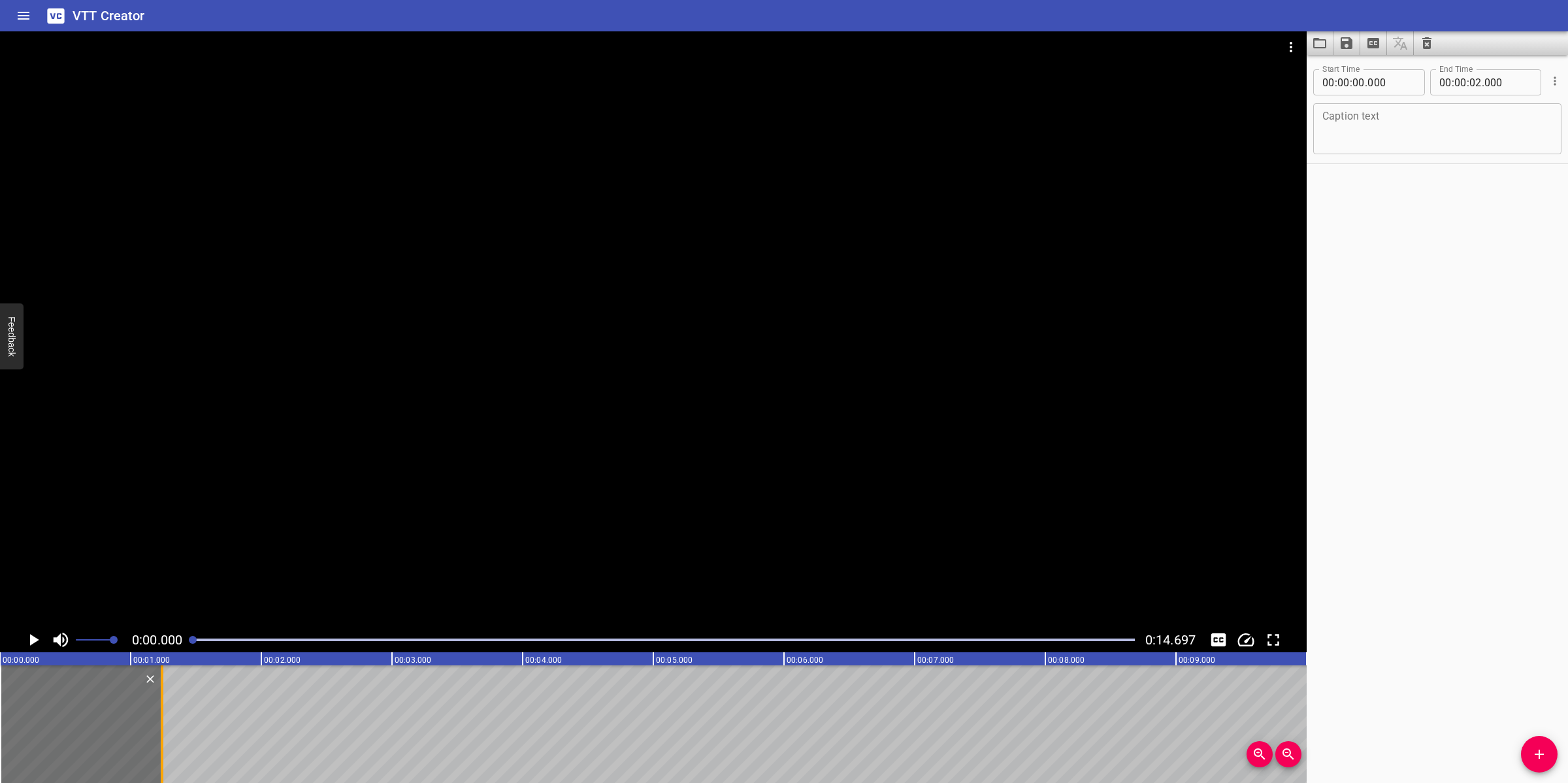
drag, startPoint x: 252, startPoint y: 747, endPoint x: 164, endPoint y: 747, distance: 88.0
click at [164, 747] on div at bounding box center [162, 724] width 13 height 118
type input "01"
type input "240"
click at [1331, 142] on textarea at bounding box center [1438, 129] width 230 height 37
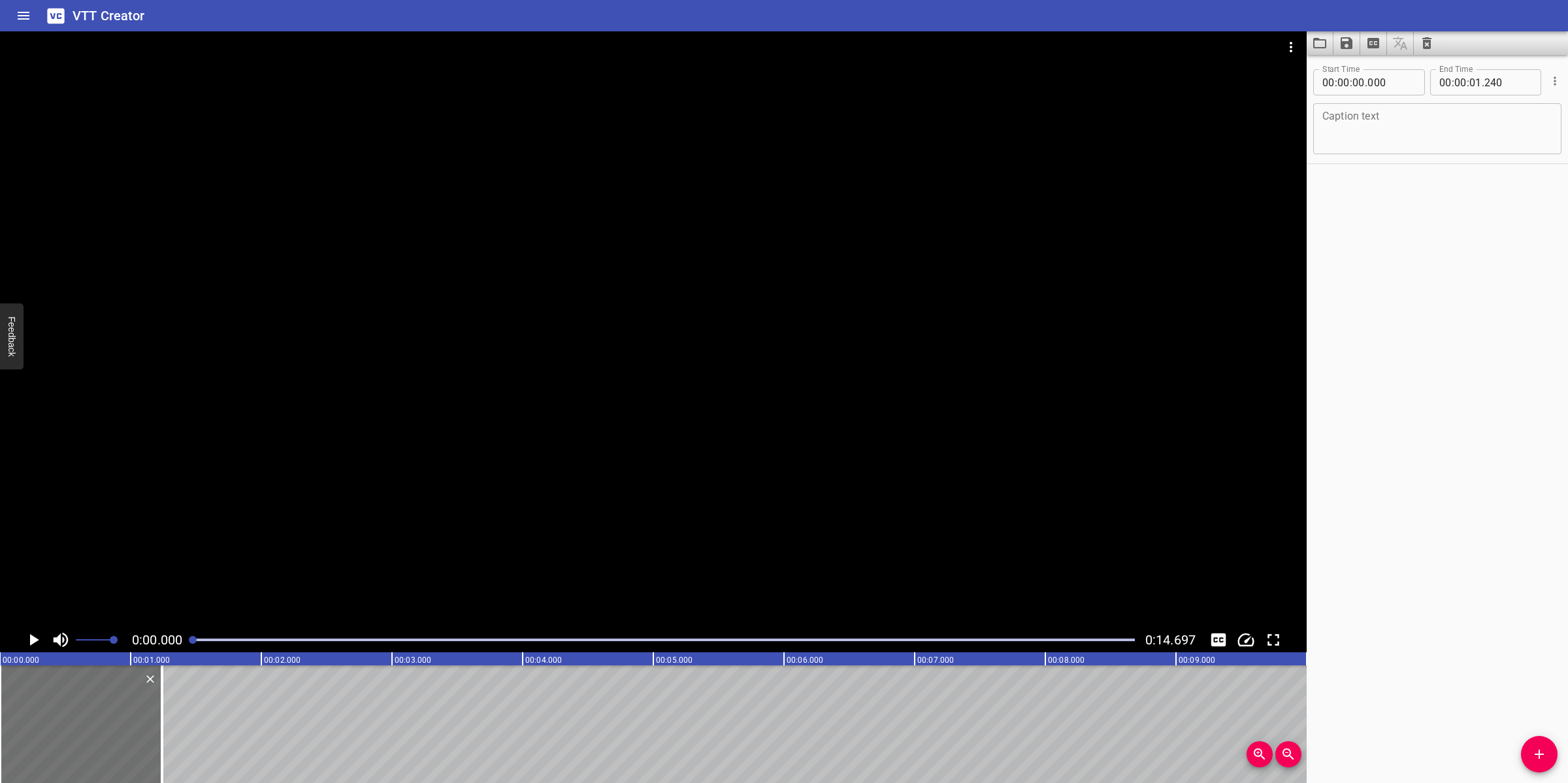
paste textarea "Risk Assessment"
type textarea "Risk Assessment"
drag, startPoint x: 694, startPoint y: 372, endPoint x: 690, endPoint y: 361, distance: 11.7
click at [694, 372] on div at bounding box center [654, 329] width 1307 height 596
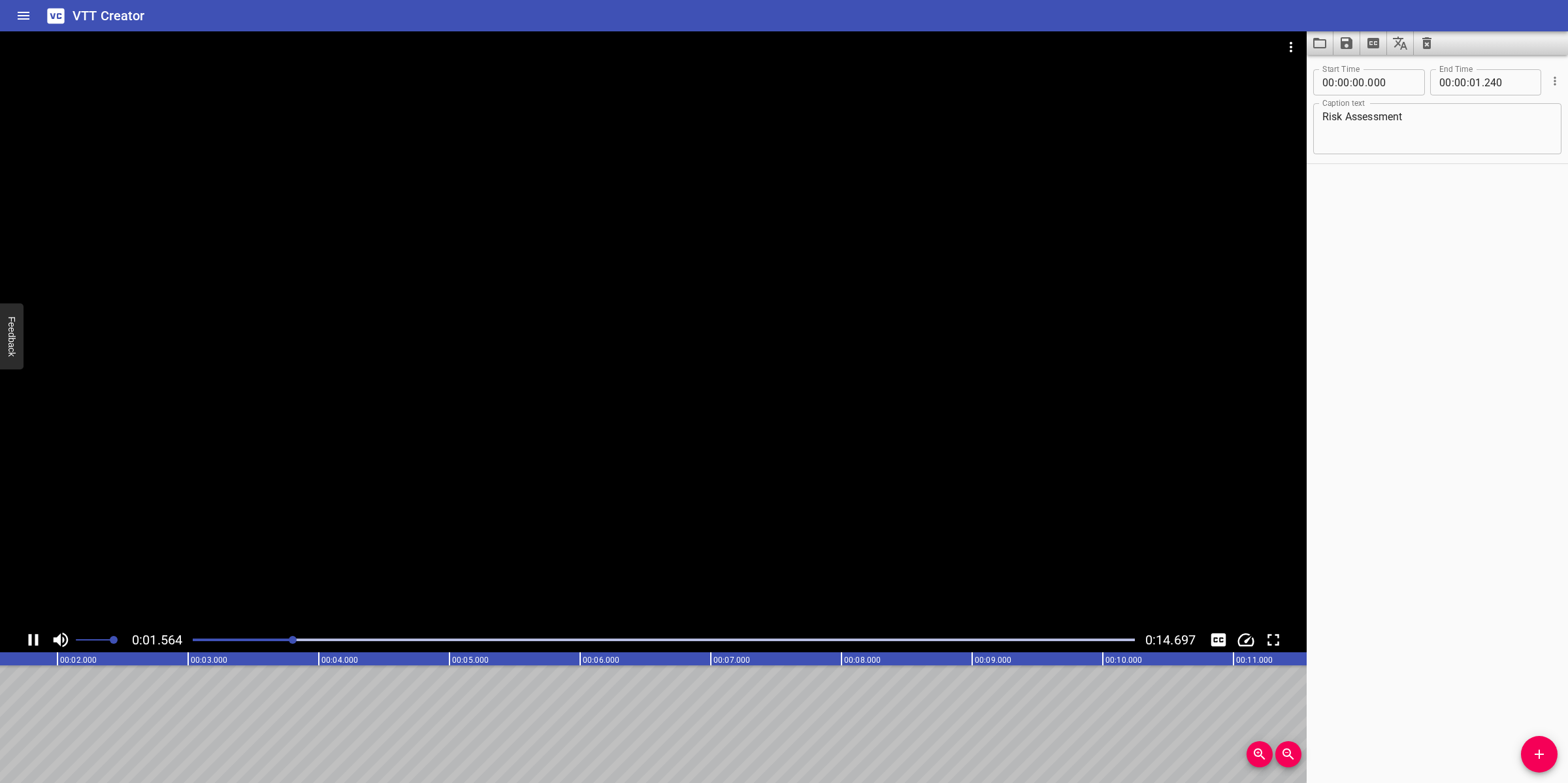
click at [750, 450] on div at bounding box center [654, 329] width 1307 height 596
click at [1524, 764] on button "Add Cue" at bounding box center [1539, 754] width 36 height 36
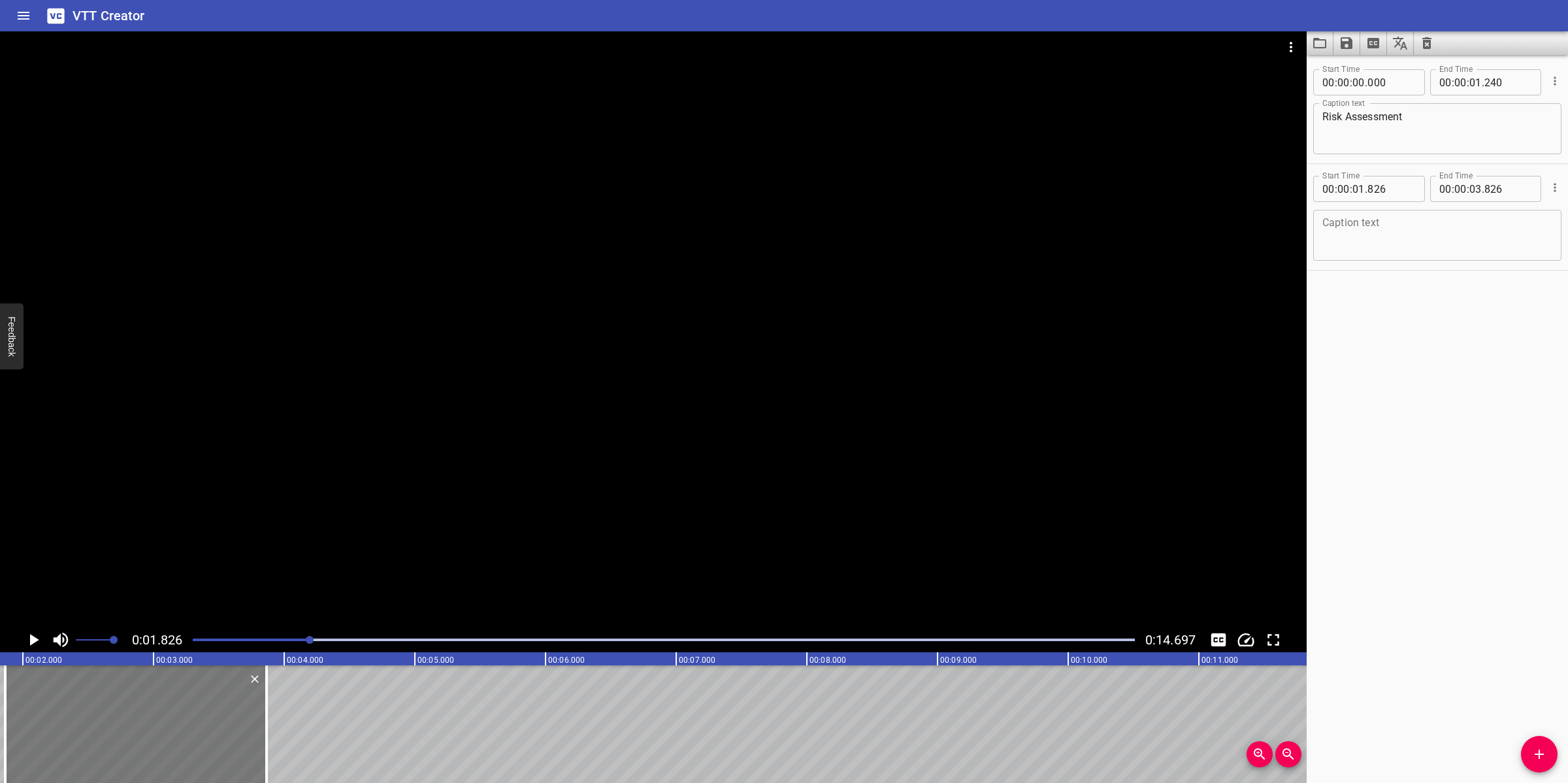
click at [203, 735] on div at bounding box center [136, 724] width 261 height 118
type input "866"
click at [1369, 230] on textarea at bounding box center [1438, 236] width 230 height 37
paste textarea "A Risk Assessment (RA) will be prepared for a change and an (2)RA meeting may b…"
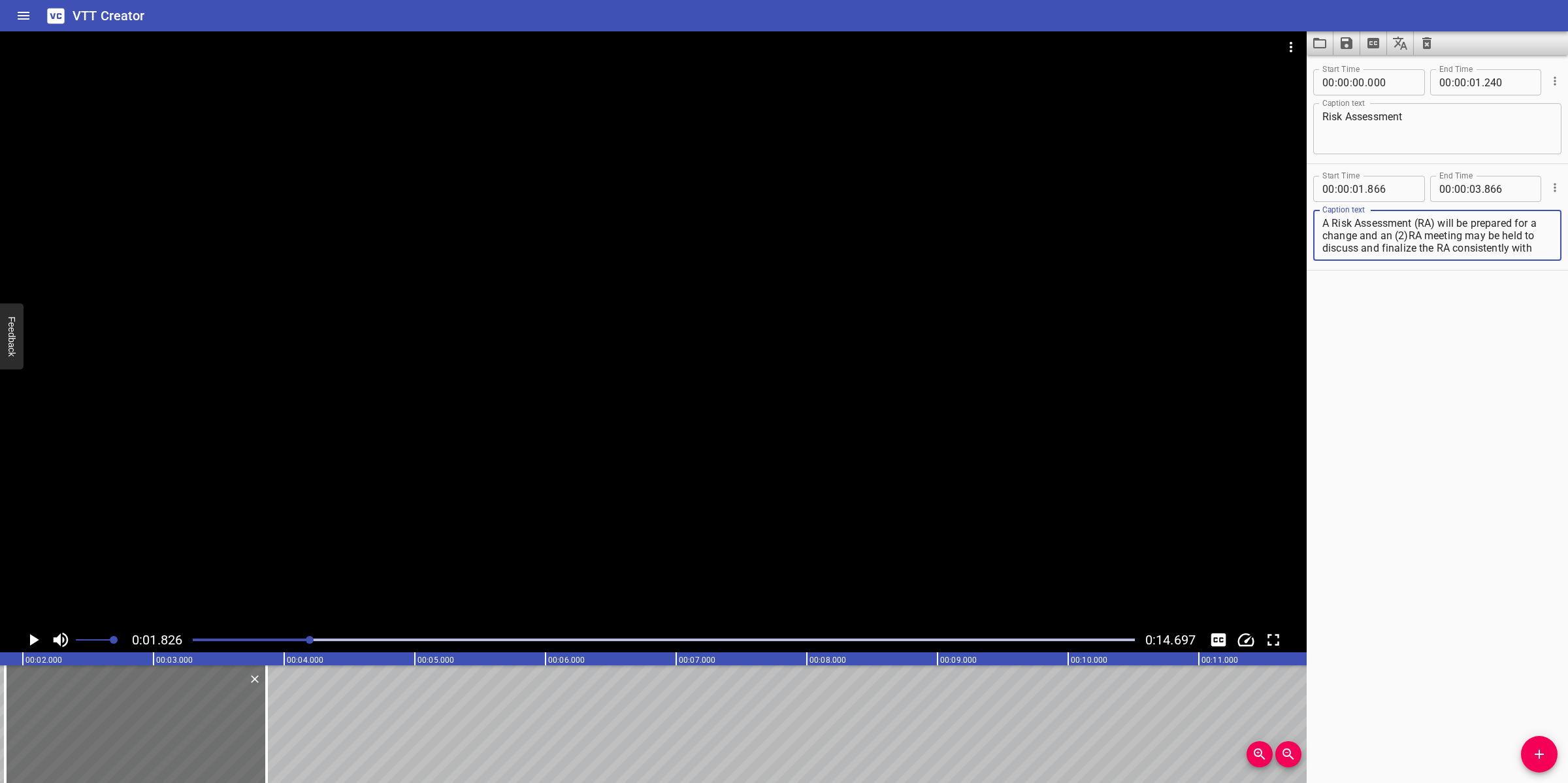
scroll to position [24, 0]
click at [923, 404] on div at bounding box center [654, 329] width 1307 height 596
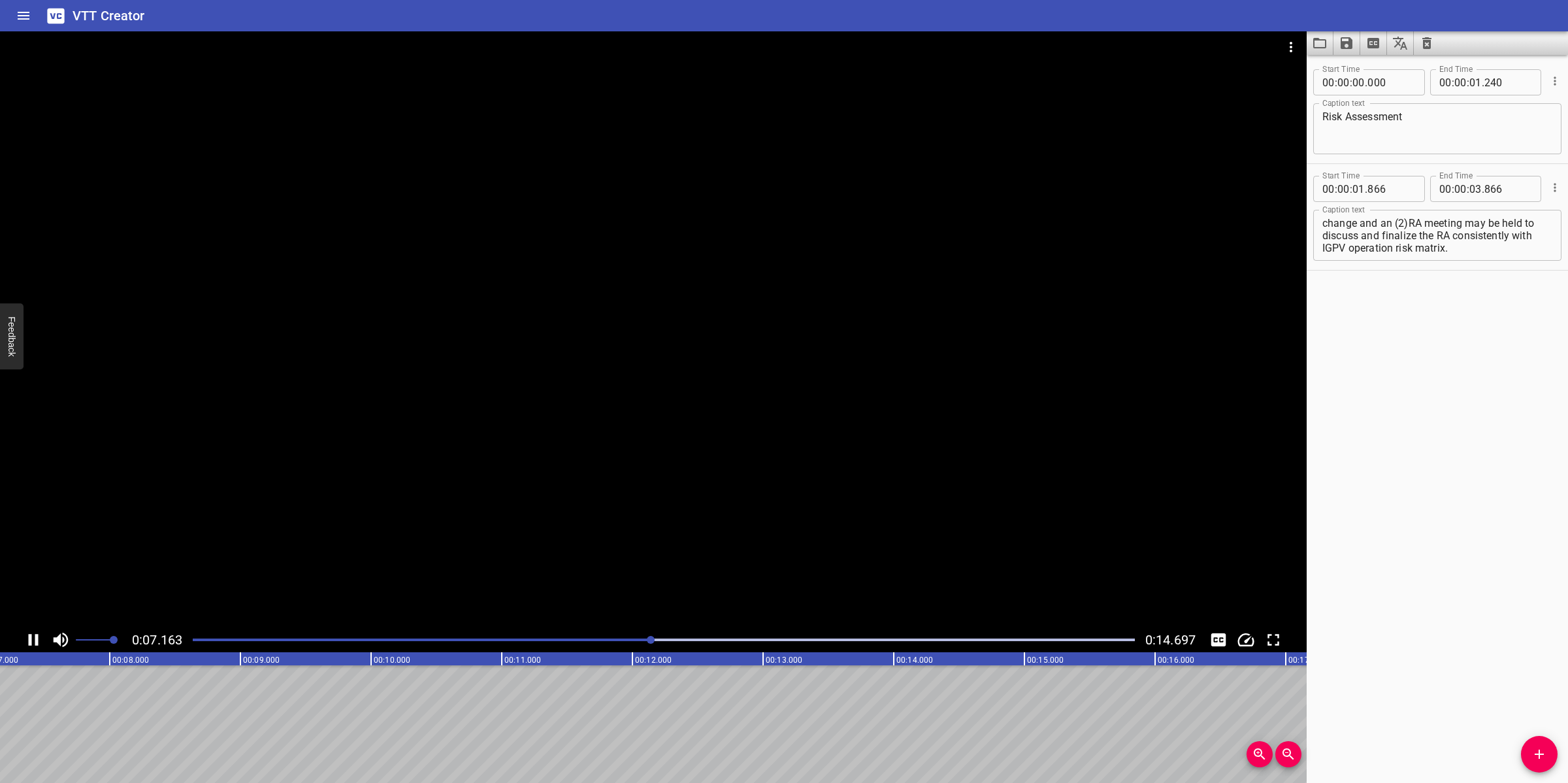
click at [847, 433] on div at bounding box center [654, 329] width 1307 height 596
click at [1451, 239] on textarea "A Risk Assessment (RA) will be prepared for a change and an (2)RA meeting may b…" at bounding box center [1438, 236] width 230 height 37
drag, startPoint x: 1345, startPoint y: 249, endPoint x: 1454, endPoint y: 272, distance: 111.4
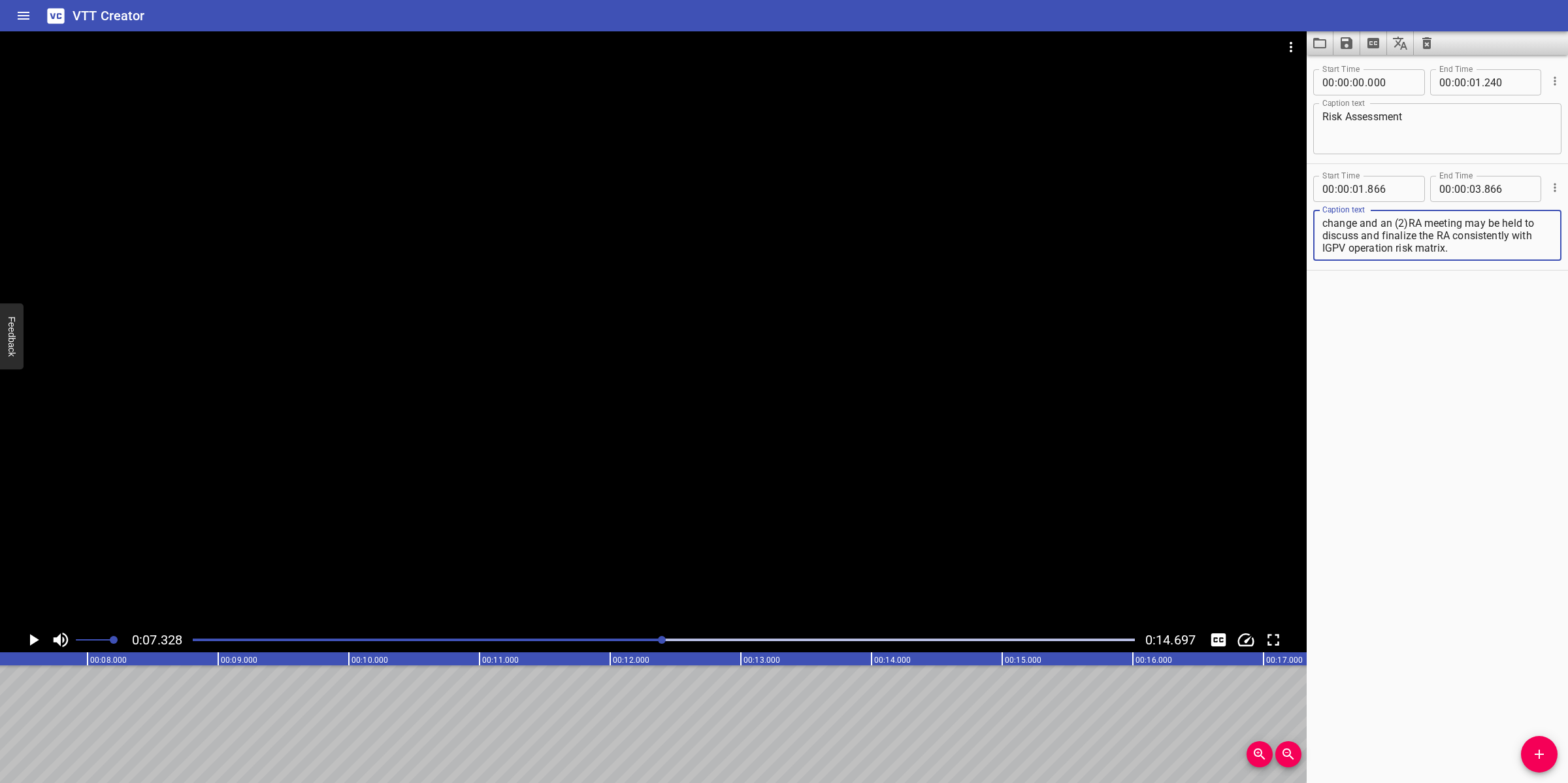
click at [1454, 272] on div "Start Time 00 : 00 : 00 . 000 Start Time End Time 00 : 00 : 01 . 240 End Time C…" at bounding box center [1438, 418] width 261 height 728
type textarea "A Risk Assessment (RA) will be prepared for a change, and an (2)RA meeting may …"
click at [1469, 195] on input "number" at bounding box center [1475, 189] width 12 height 26
type input "07"
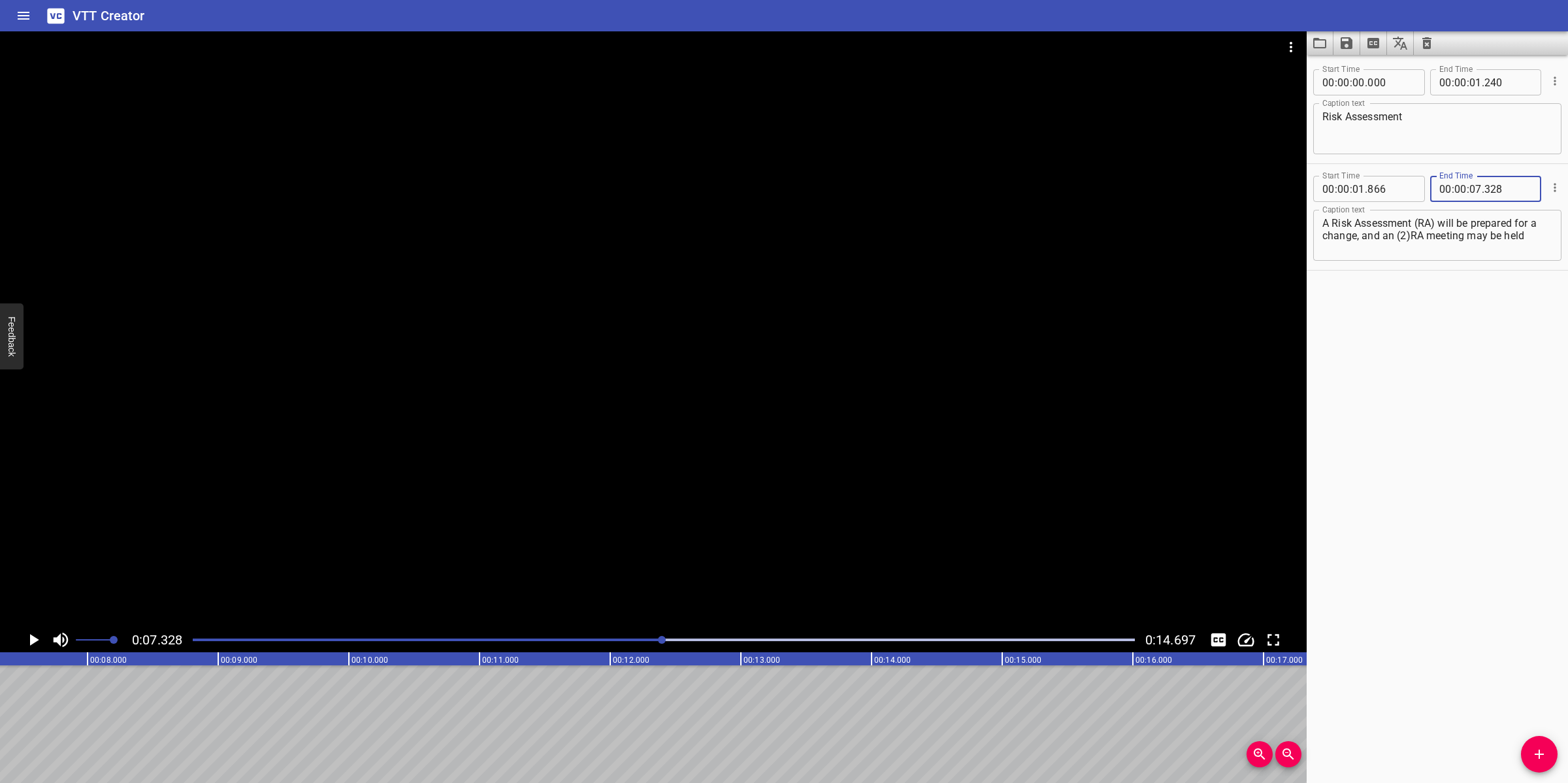
type input "328"
click at [1528, 757] on span "Add Cue" at bounding box center [1539, 754] width 36 height 16
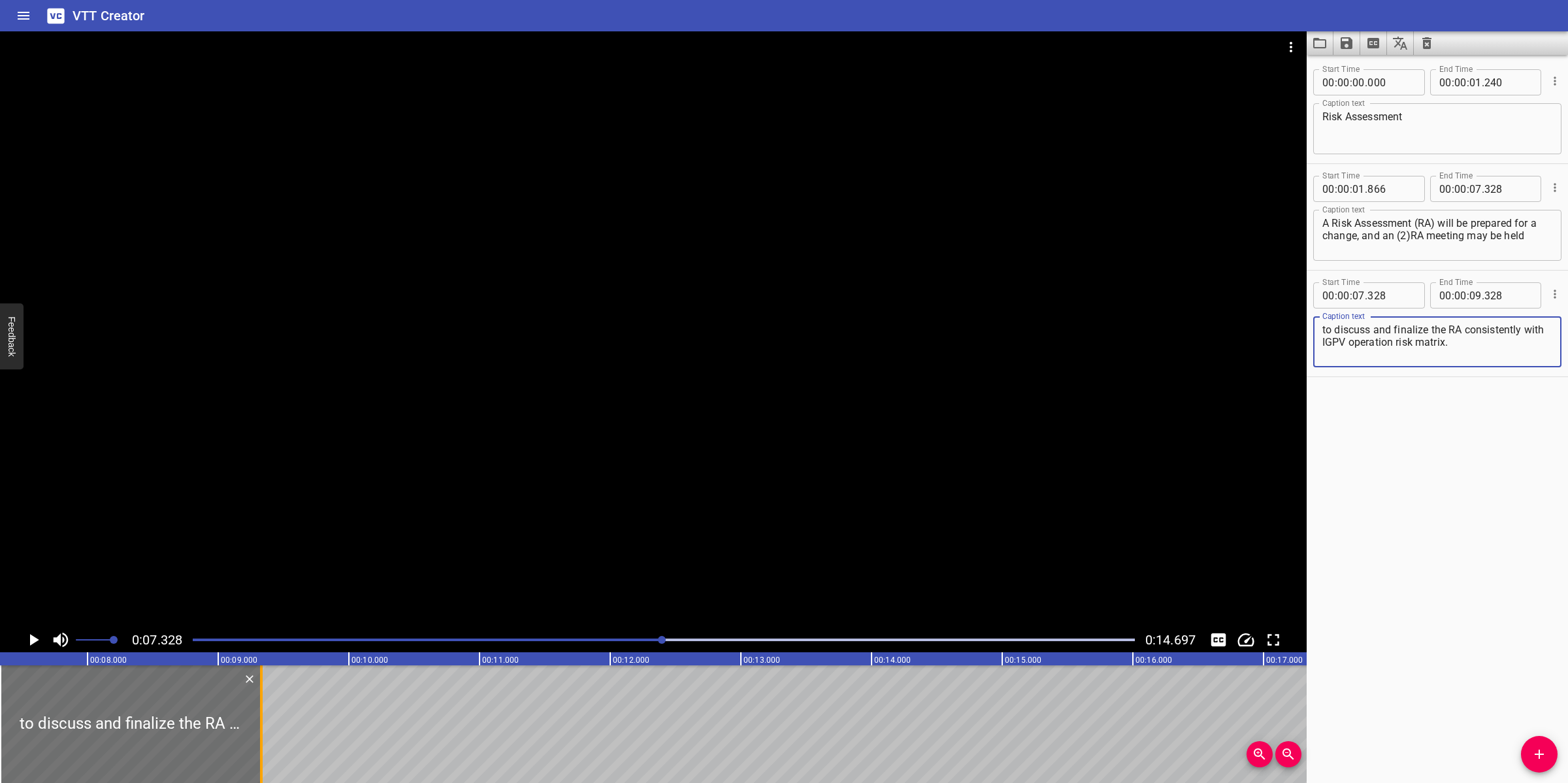
type textarea "to discuss and finalize the RA consistently with IGPV operation risk matrix."
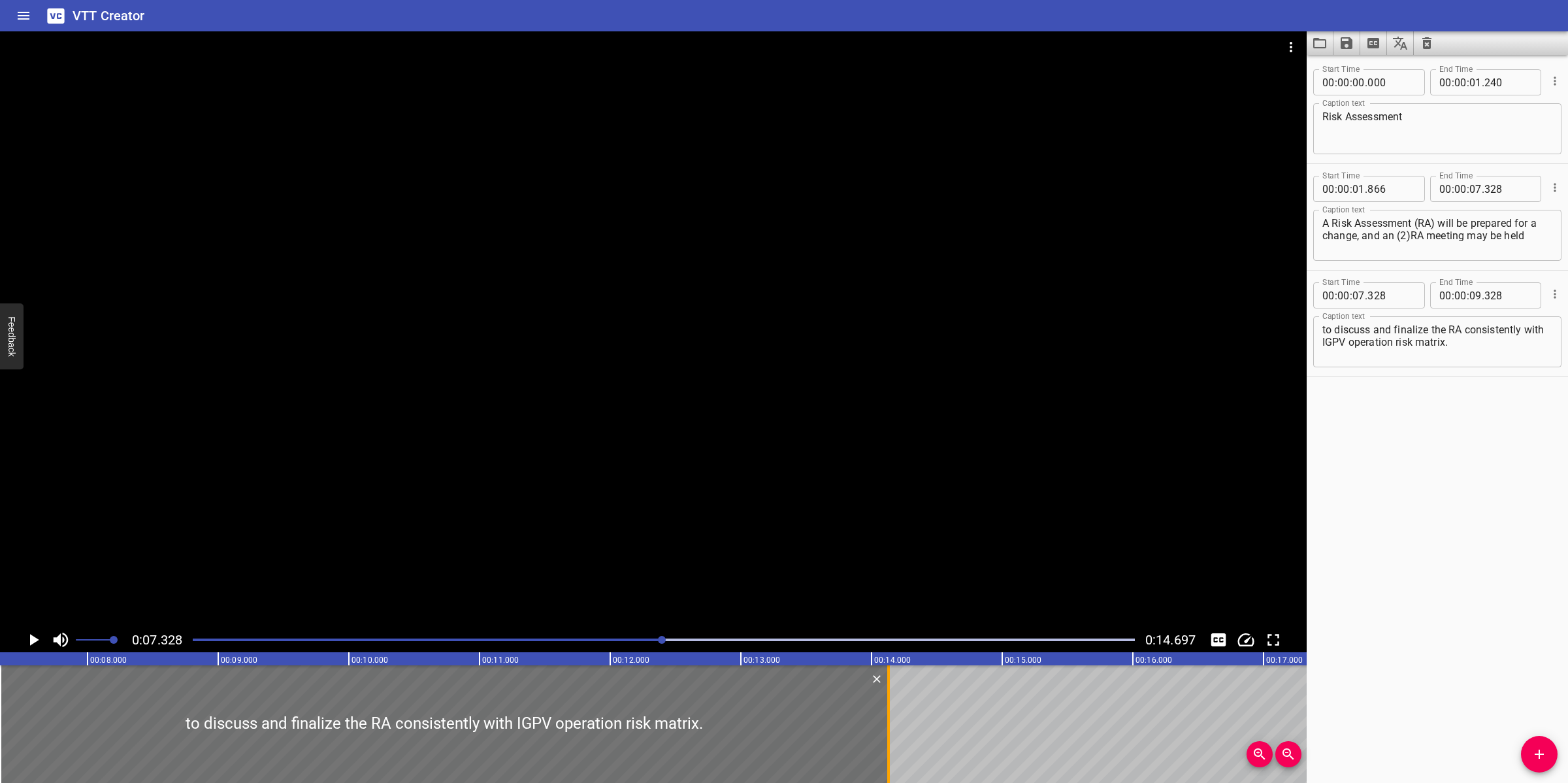
drag, startPoint x: 261, startPoint y: 732, endPoint x: 888, endPoint y: 740, distance: 627.1
click at [888, 740] on div at bounding box center [888, 724] width 3 height 118
type input "14"
type input "128"
click at [1478, 343] on textarea "to discuss and finalize the RA consistently with IGPV operation risk matrix." at bounding box center [1438, 342] width 230 height 37
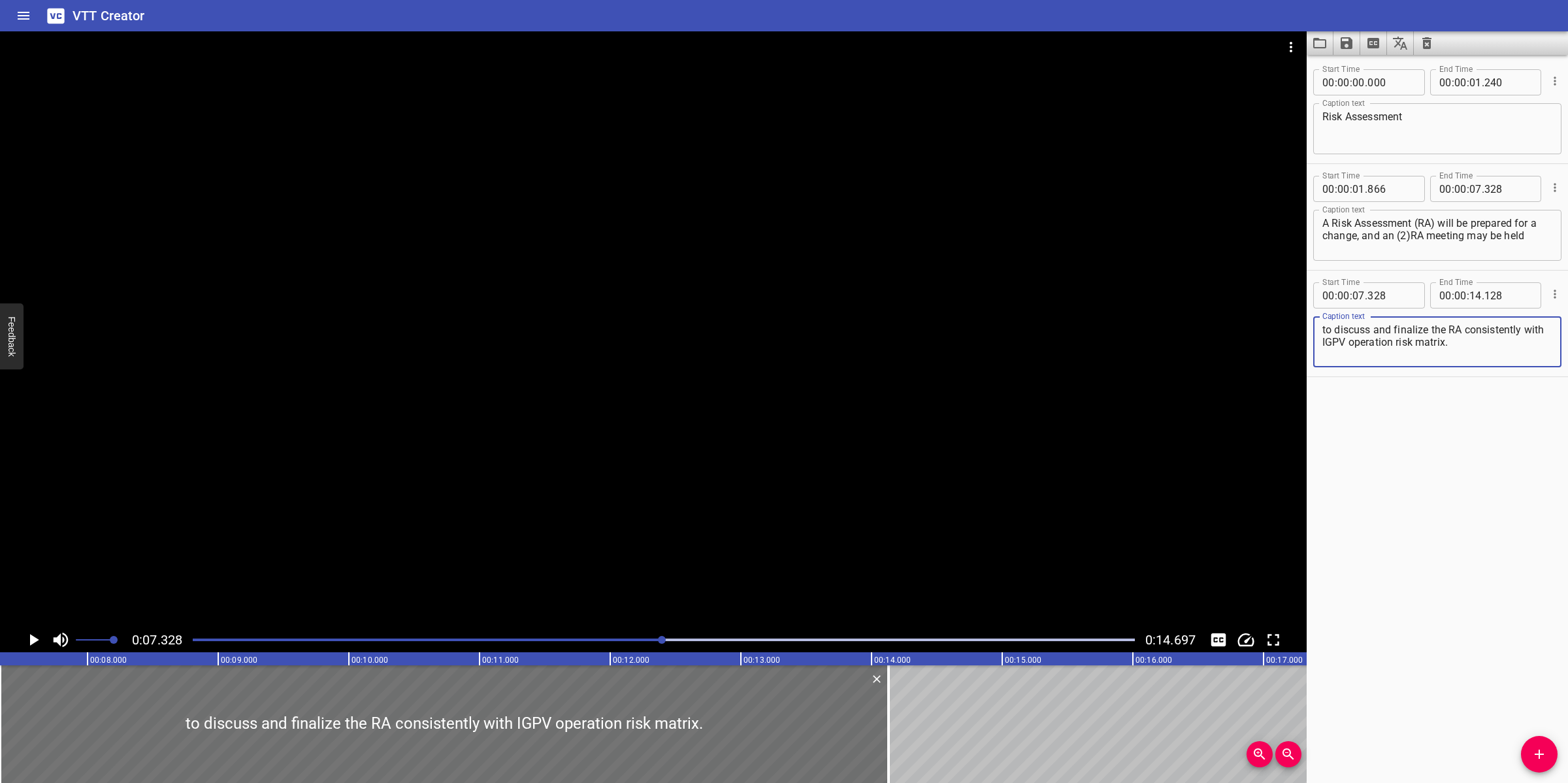
click at [785, 497] on div at bounding box center [654, 329] width 1307 height 596
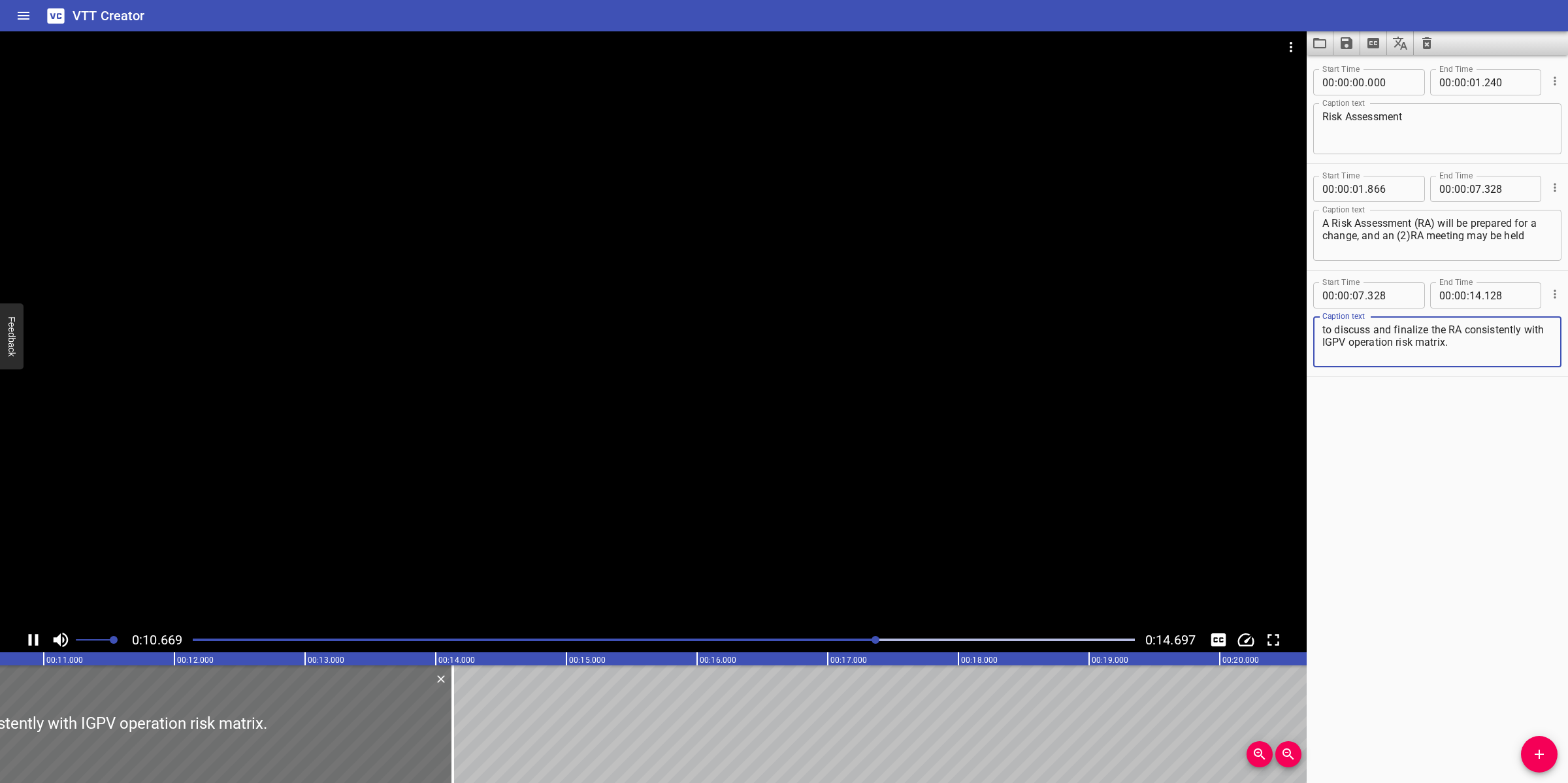
click at [1416, 333] on textarea "to discuss and finalize the RA consistently with IGPV operation risk matrix." at bounding box center [1438, 342] width 230 height 37
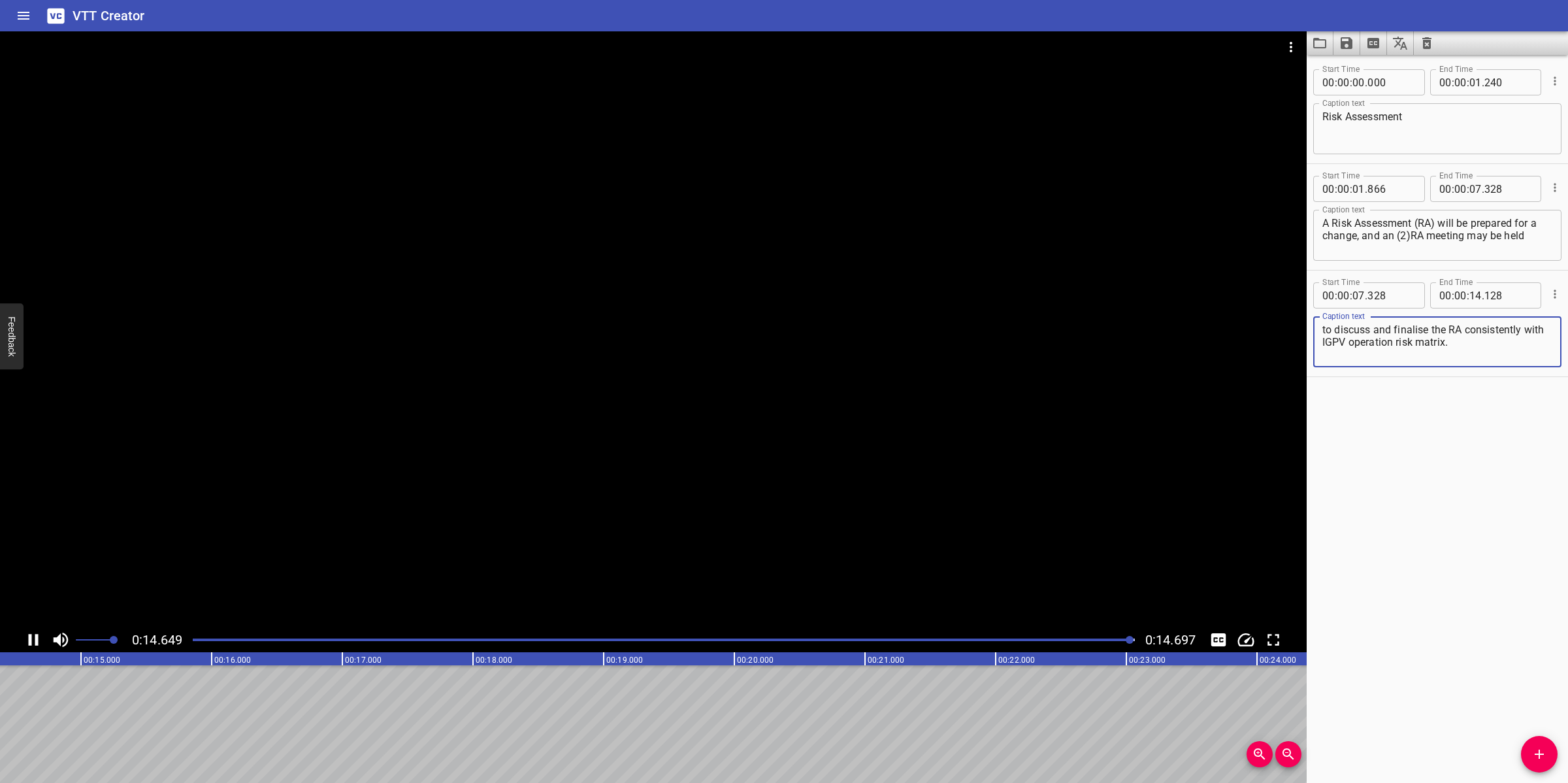
scroll to position [0, 1921]
type textarea "to discuss and finalise the RA consistently with IGPV operation risk matrix."
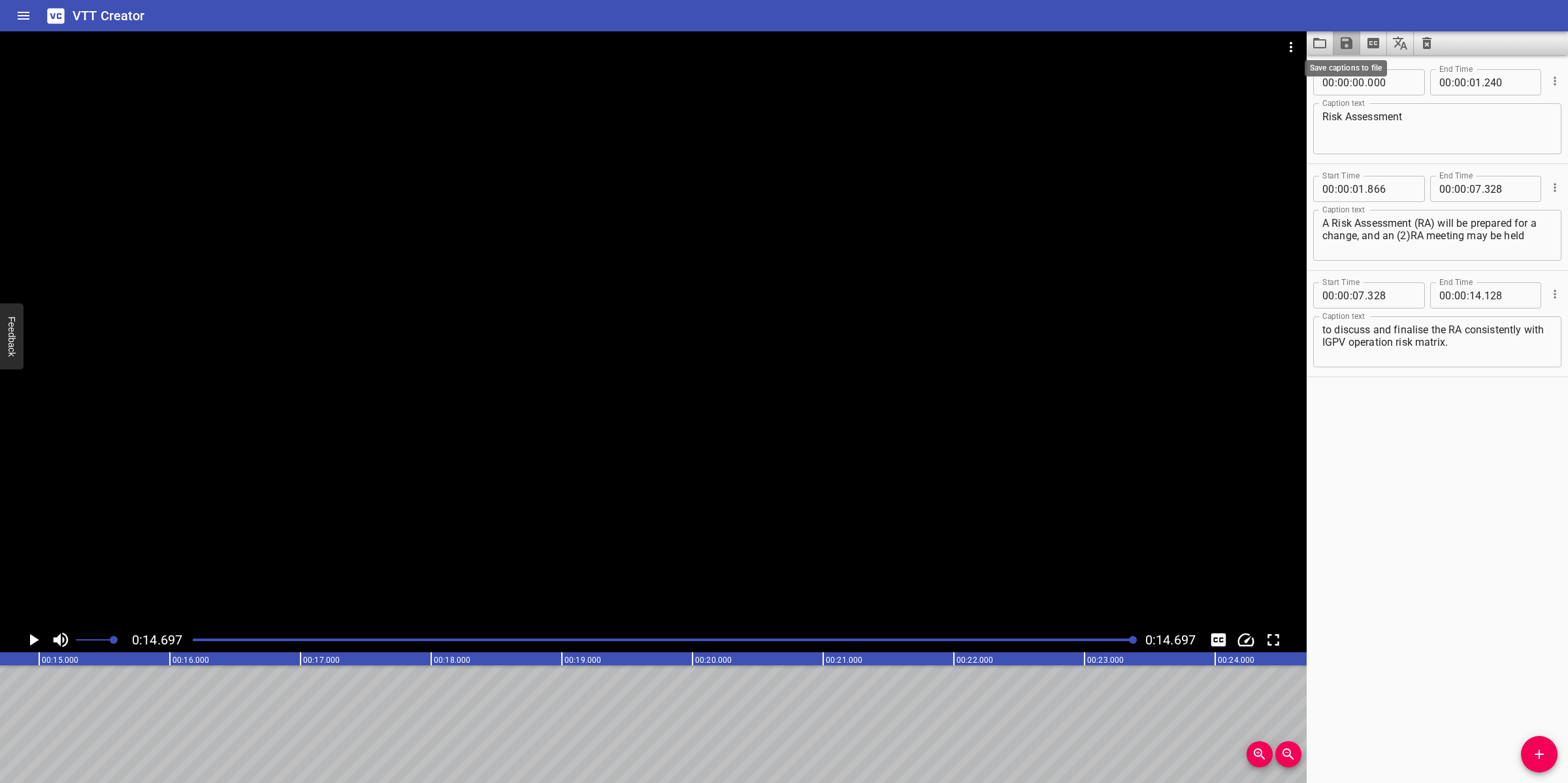
click at [1352, 42] on icon "Save captions to file" at bounding box center [1347, 43] width 12 height 12
click at [1383, 69] on li "Save to VTT file" at bounding box center [1381, 71] width 96 height 23
click at [1280, 47] on button "Video Options" at bounding box center [1291, 47] width 31 height 31
click at [1289, 52] on li "Select New Video File..." at bounding box center [1340, 48] width 130 height 23
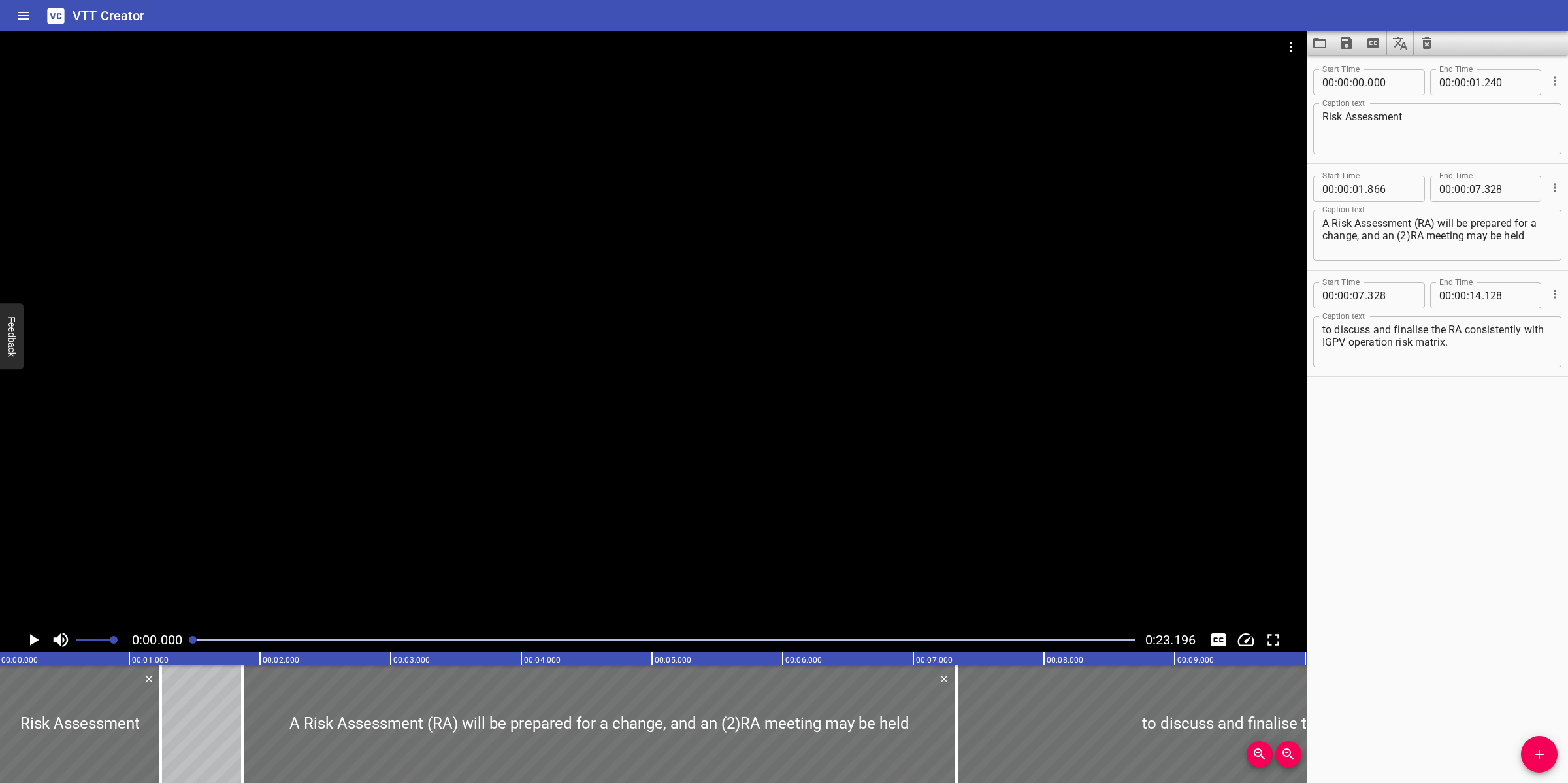
scroll to position [0, 0]
click at [1426, 44] on icon "Clear captions" at bounding box center [1427, 43] width 10 height 12
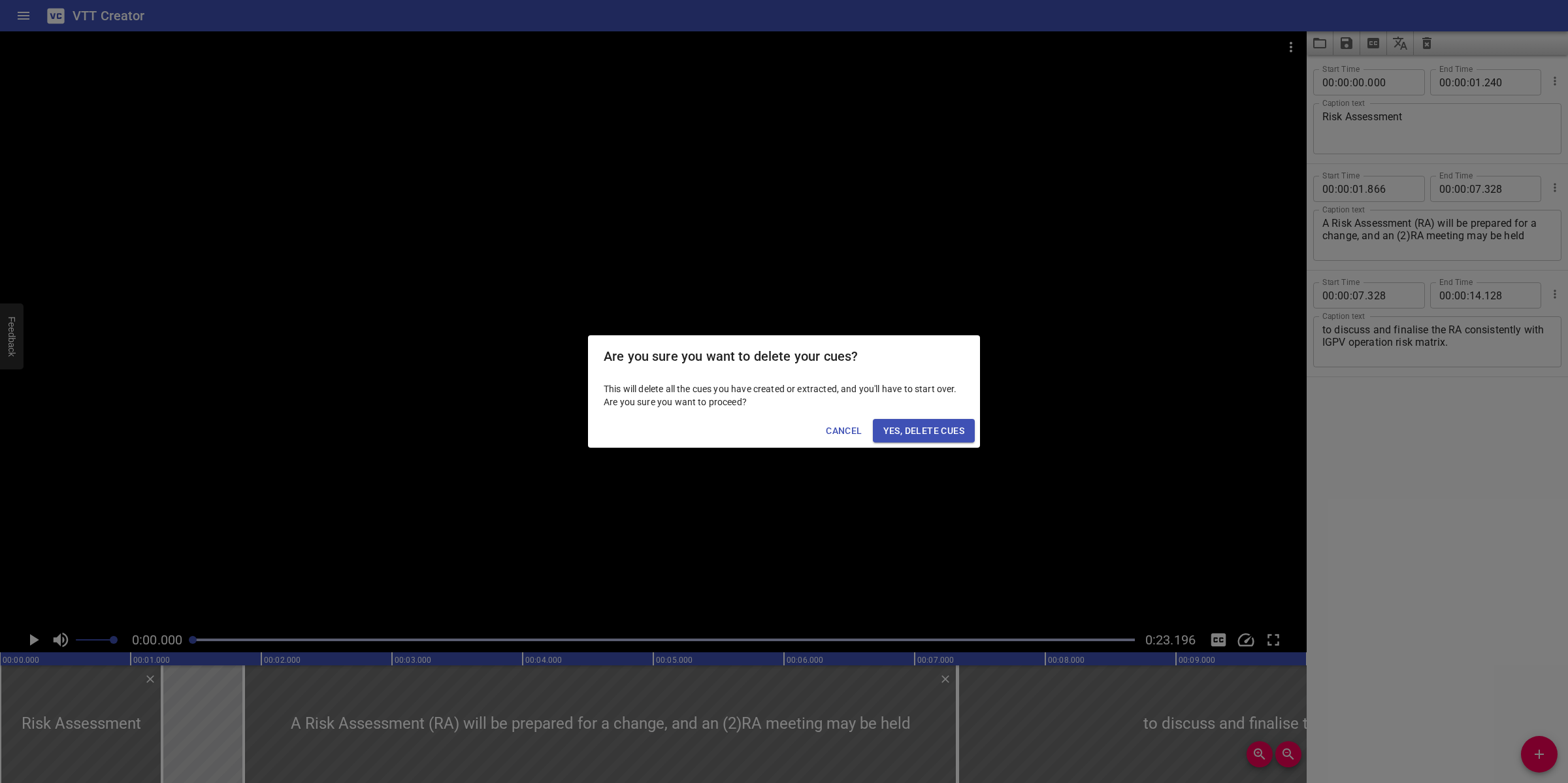
click at [939, 424] on span "Yes, Delete Cues" at bounding box center [924, 430] width 81 height 16
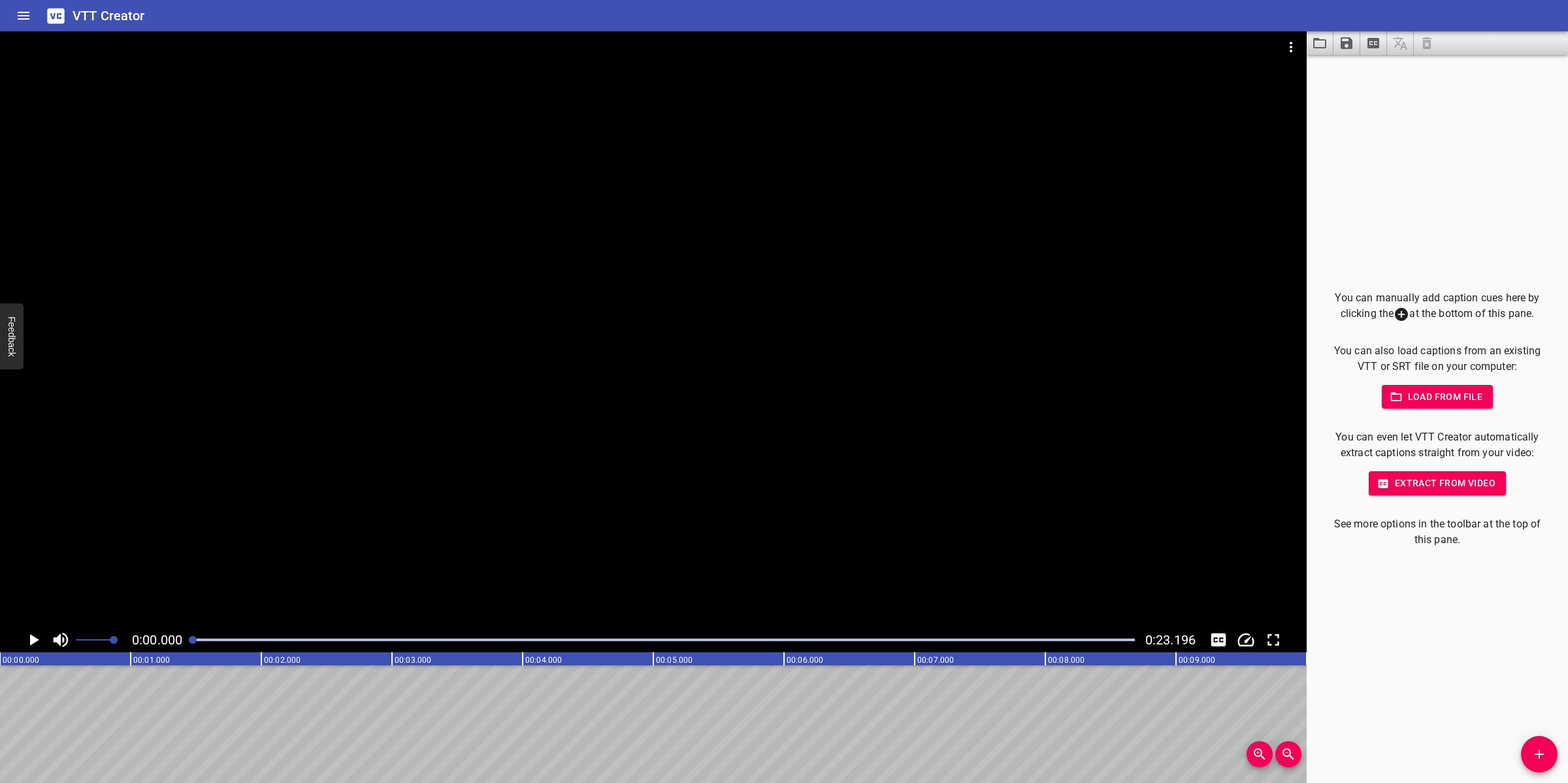
drag, startPoint x: 1537, startPoint y: 752, endPoint x: 1526, endPoint y: 750, distance: 11.2
click at [1537, 750] on icon "Add Cue" at bounding box center [1539, 754] width 16 height 16
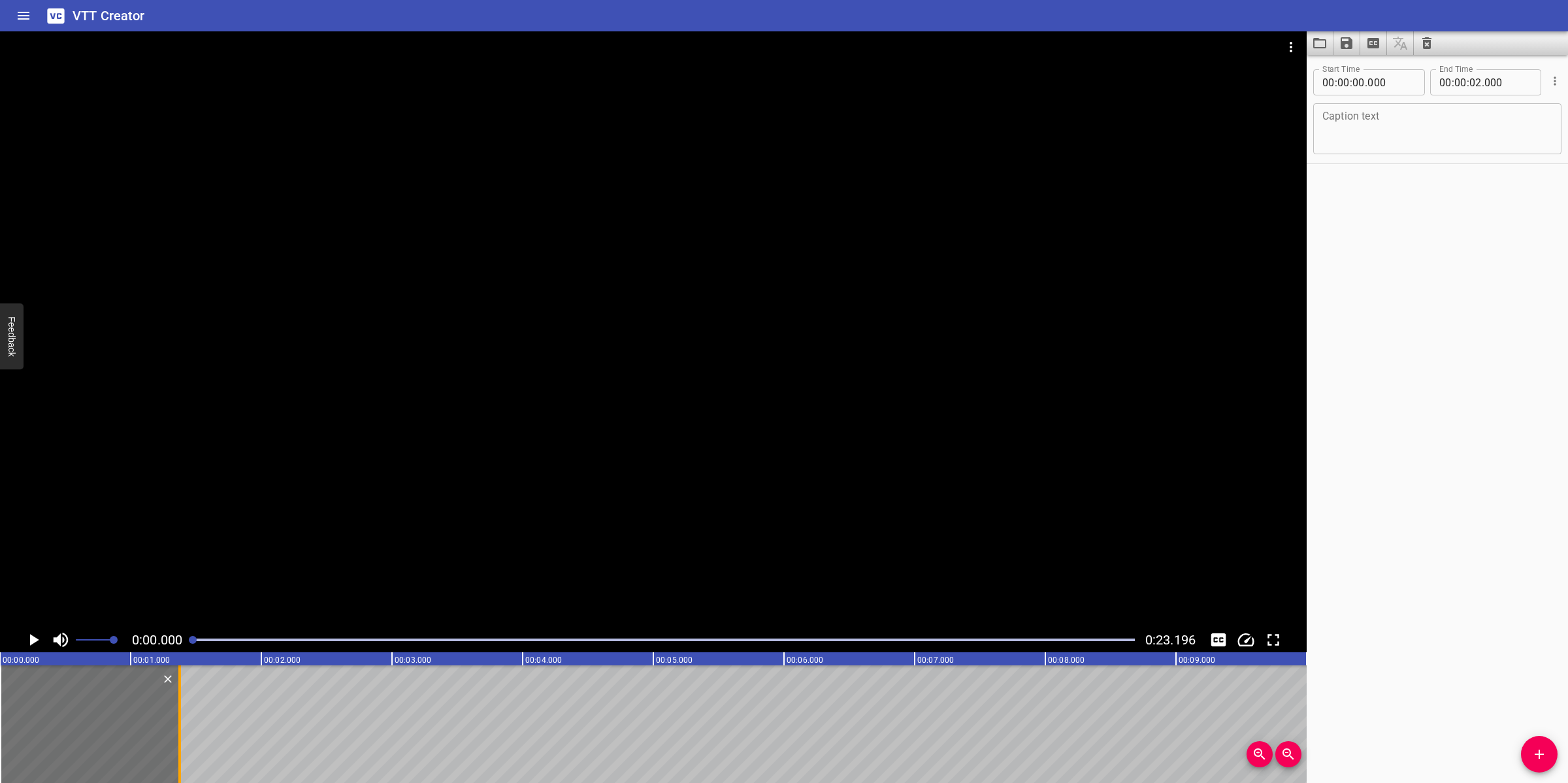
drag, startPoint x: 263, startPoint y: 744, endPoint x: 182, endPoint y: 742, distance: 81.0
click at [182, 742] on div at bounding box center [179, 724] width 13 height 118
type input "01"
type input "375"
click at [1412, 146] on textarea at bounding box center [1438, 129] width 230 height 37
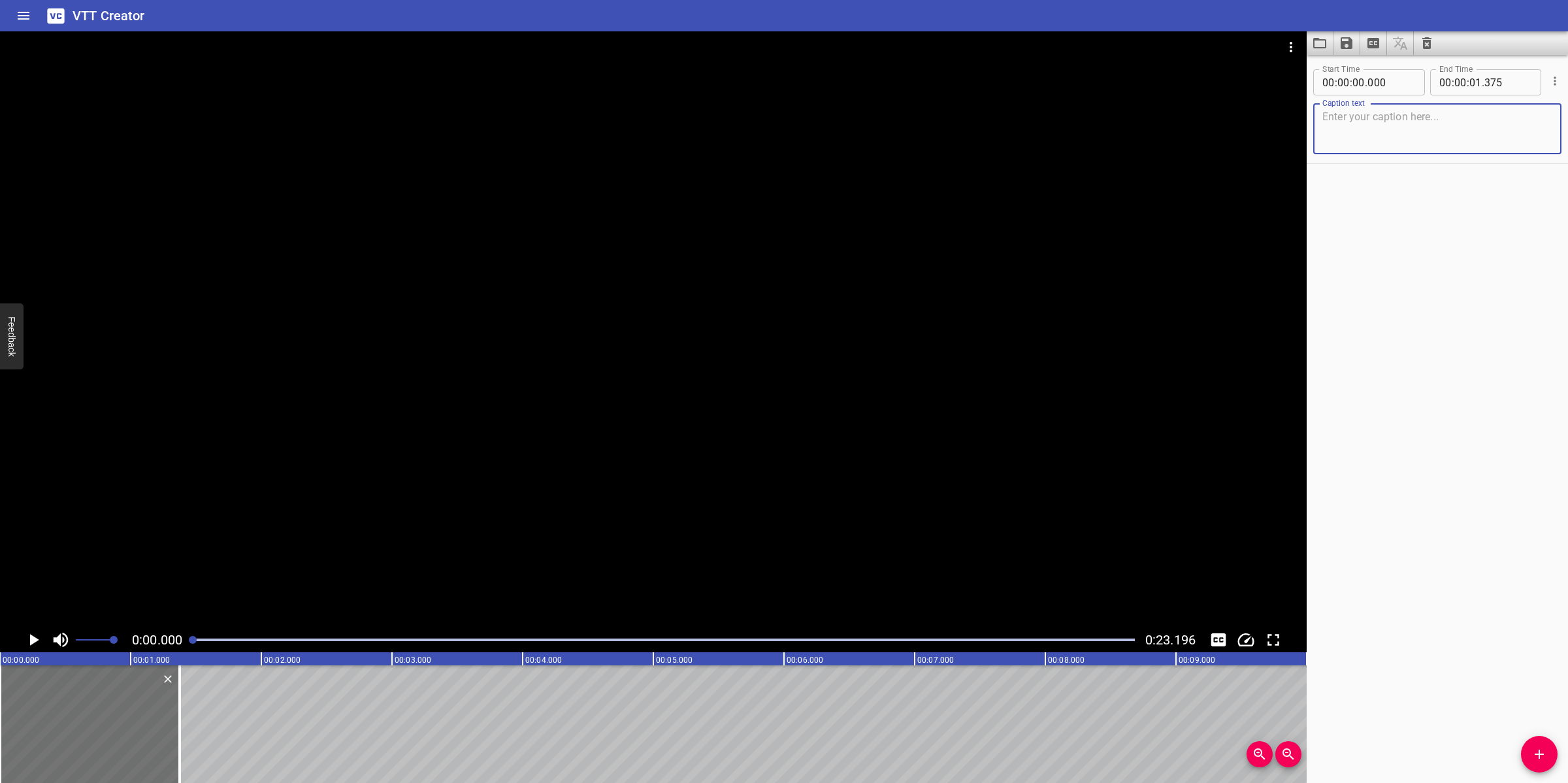
paste textarea "Work Pack Form"
type textarea "Work Pack Form"
drag, startPoint x: 778, startPoint y: 388, endPoint x: 775, endPoint y: 398, distance: 10.4
click at [778, 393] on div at bounding box center [654, 329] width 1307 height 596
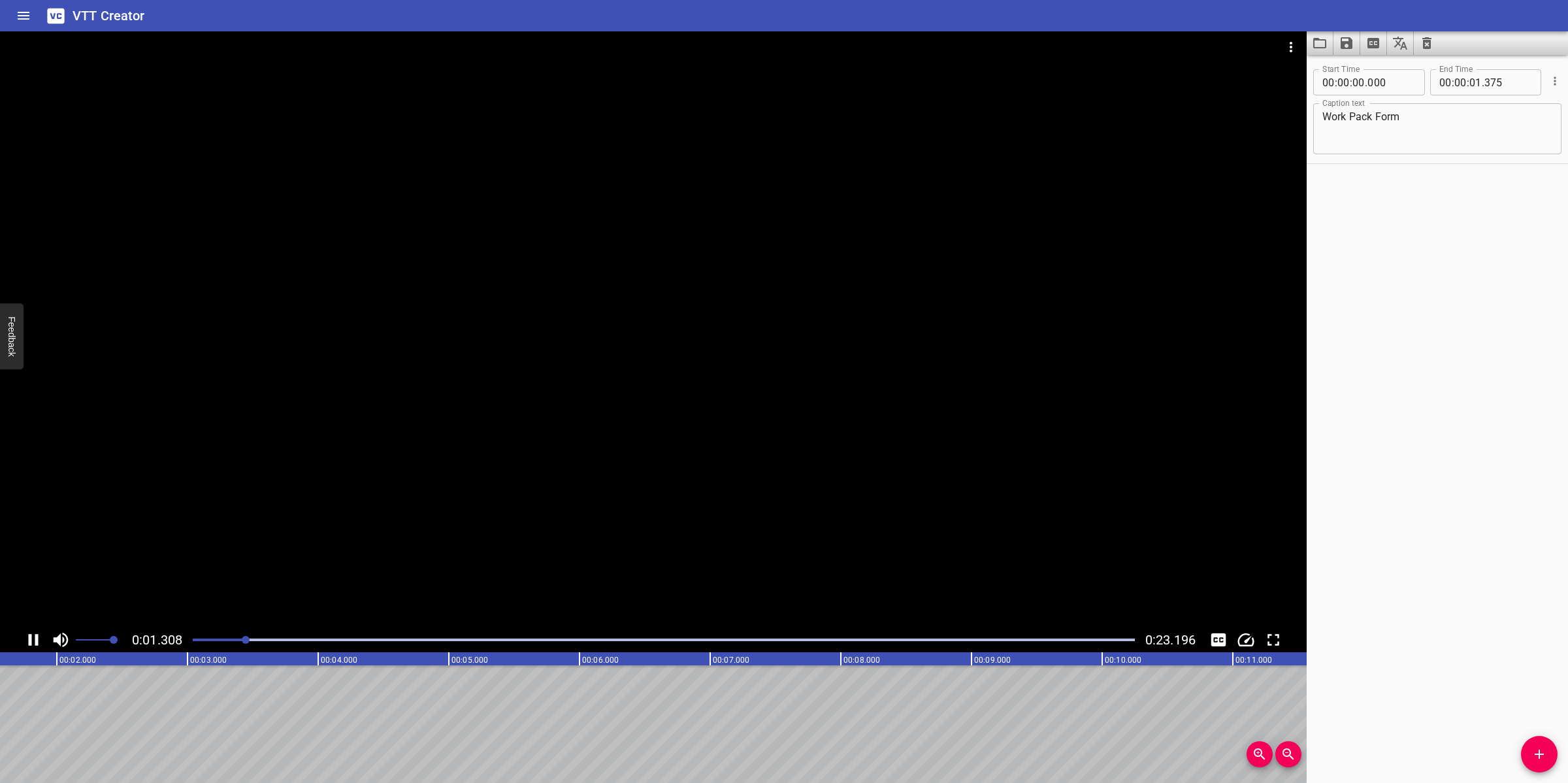
click at [632, 527] on div at bounding box center [654, 329] width 1307 height 596
click at [1547, 750] on span "Add Cue" at bounding box center [1539, 754] width 36 height 16
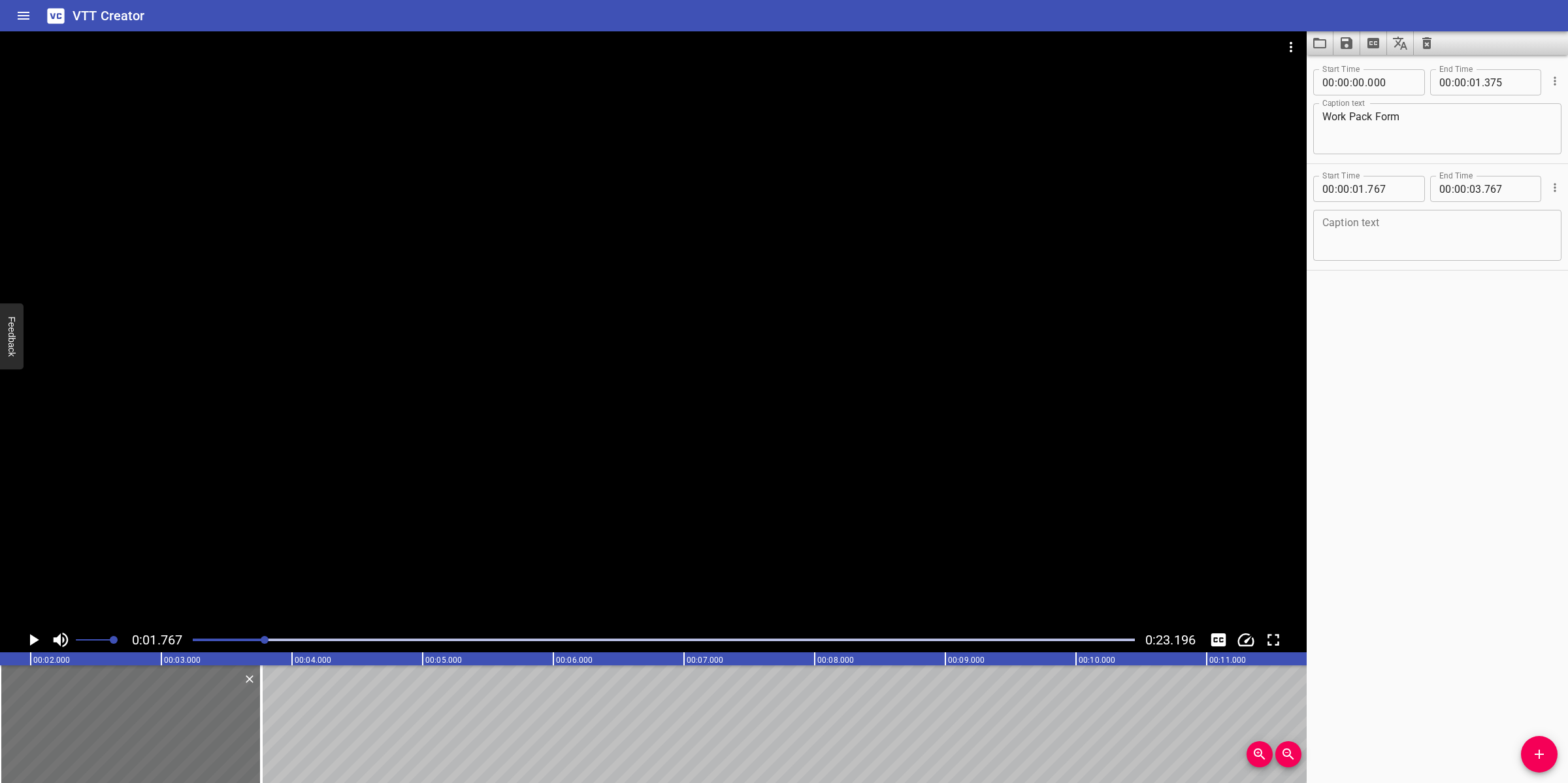
click at [1433, 237] on textarea at bounding box center [1438, 236] width 230 height 37
paste textarea "A work pack is a part of MOC with a detail work step guidance, engineered docum…"
click at [1324, 220] on textarea "A work pack is a part of MOC with a detail work step guidance, engineered docum…" at bounding box center [1438, 236] width 230 height 37
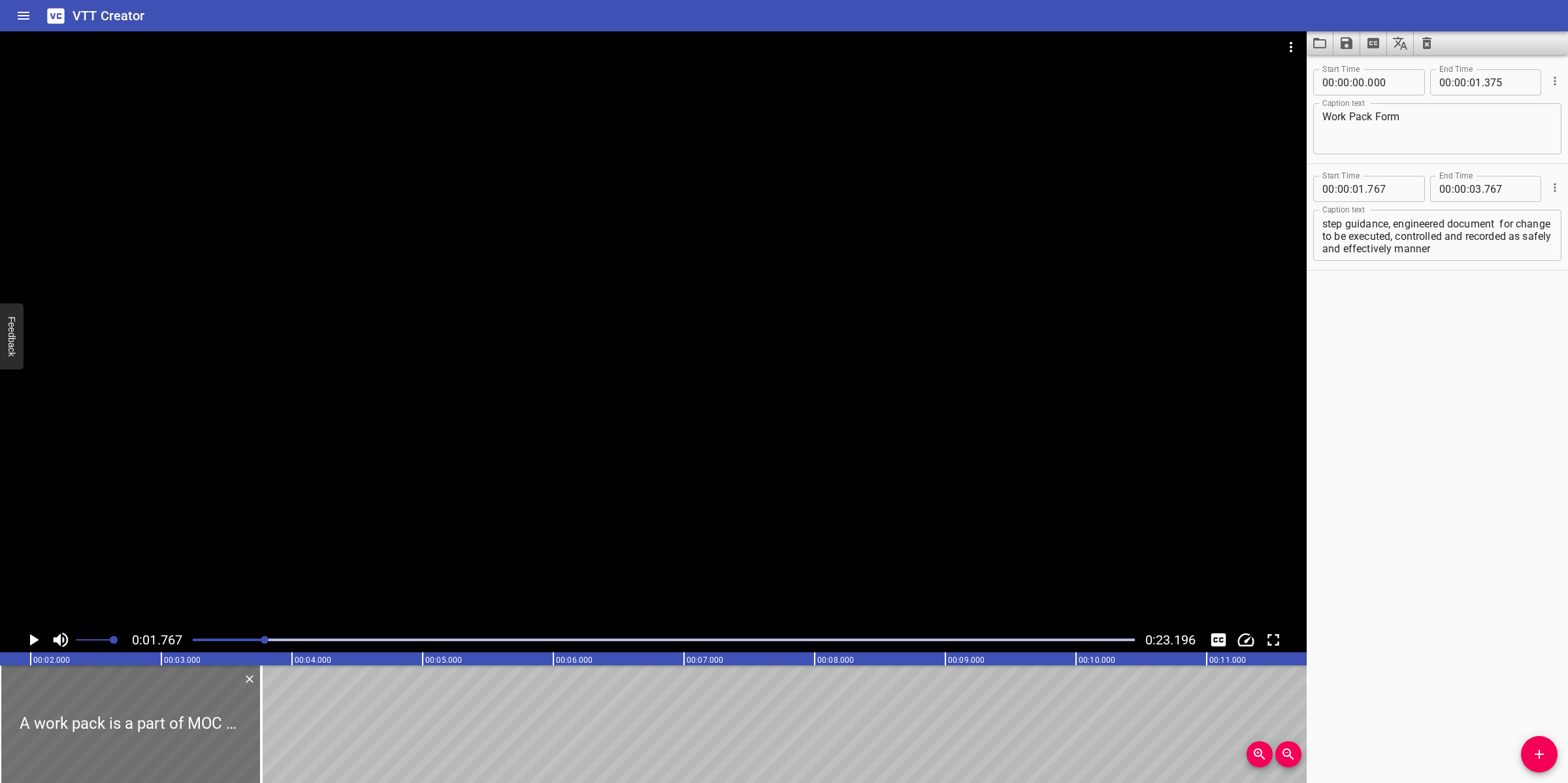
drag, startPoint x: 619, startPoint y: 419, endPoint x: 616, endPoint y: 433, distance: 14.3
click at [619, 419] on div at bounding box center [654, 329] width 1307 height 596
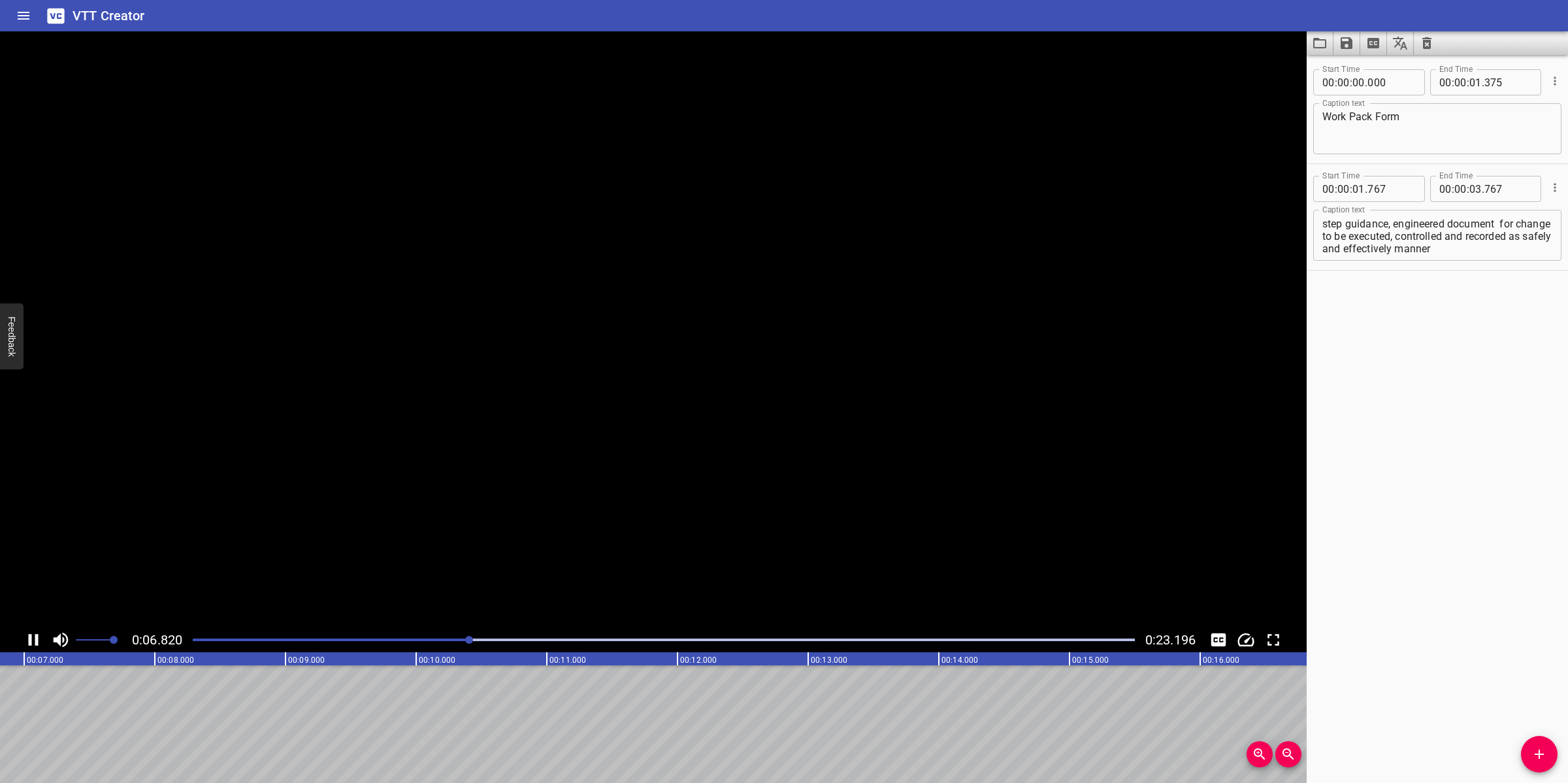
click at [739, 507] on div at bounding box center [654, 329] width 1307 height 596
click at [455, 641] on div "Play progress" at bounding box center [53, 639] width 942 height 3
click at [429, 637] on div at bounding box center [664, 639] width 958 height 18
click at [732, 502] on div at bounding box center [654, 329] width 1307 height 596
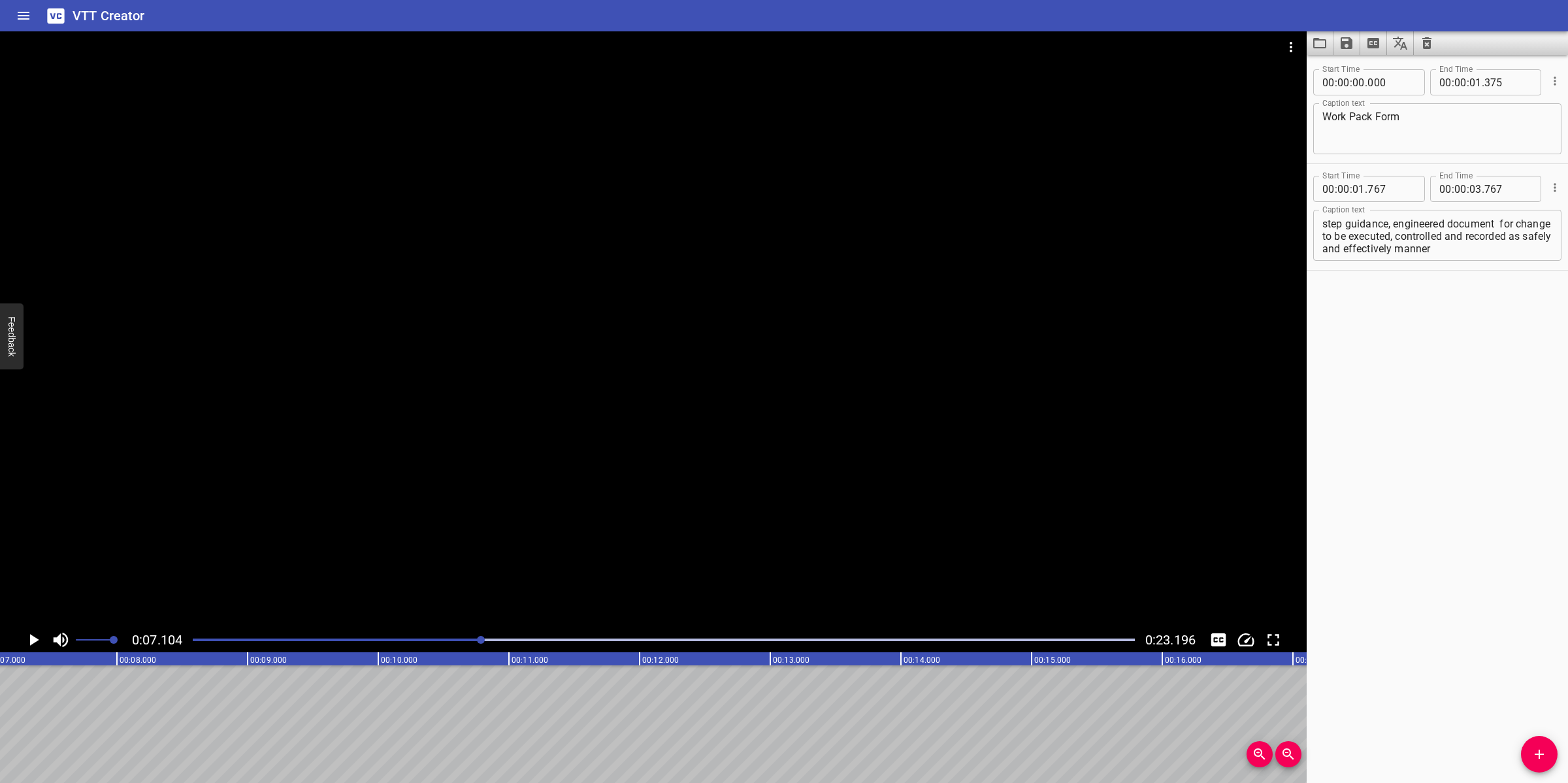
click at [423, 626] on div at bounding box center [654, 329] width 1307 height 596
click at [409, 638] on div "Play progress" at bounding box center [42, 639] width 942 height 3
click at [1432, 234] on textarea "A work pack is a part of MOC with a detail work step guidance, engineered docum…" at bounding box center [1438, 236] width 230 height 37
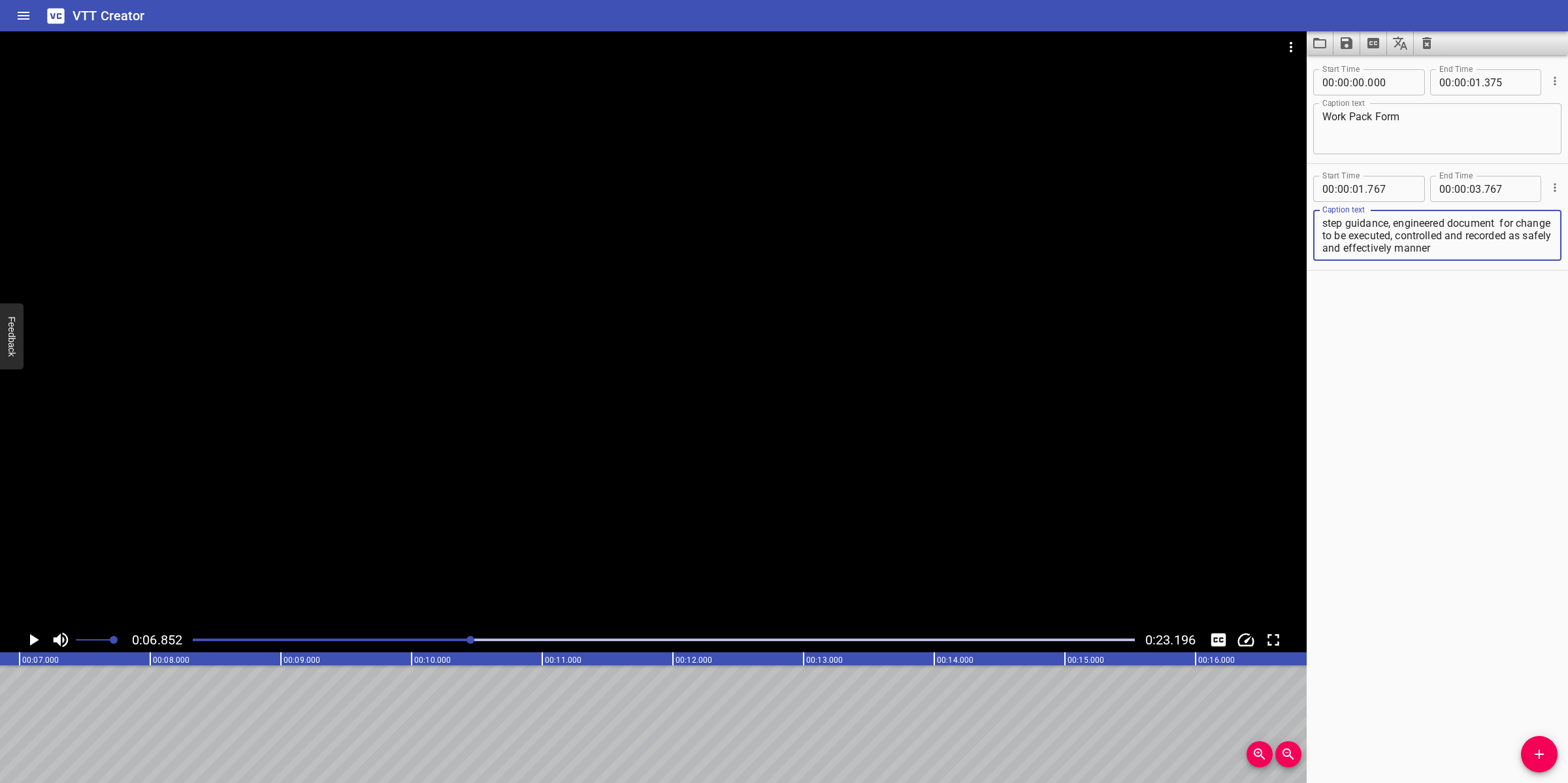
drag, startPoint x: 1419, startPoint y: 223, endPoint x: 1472, endPoint y: 265, distance: 67.6
click at [1472, 265] on div "Start Time 00 : 00 : 01 . 767 Start Time End Time 00 : 00 : 03 . 767 End Time C…" at bounding box center [1438, 217] width 261 height 106
type textarea "A work pack is a part of MOC with a detail work step guidance,"
click at [1469, 191] on input "number" at bounding box center [1475, 189] width 12 height 26
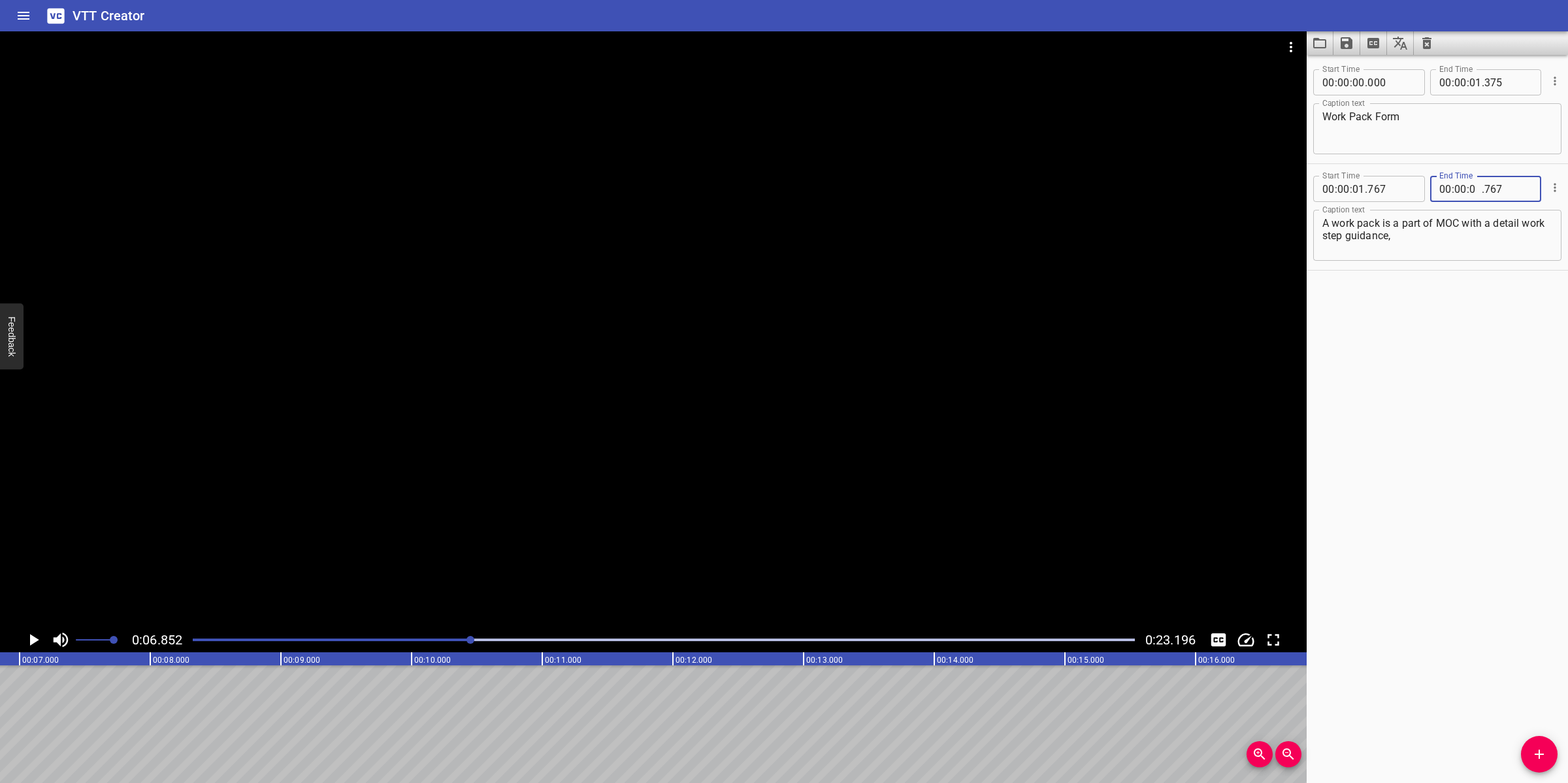
type input "06"
type input "852"
click at [1533, 760] on icon "Add Cue" at bounding box center [1539, 754] width 16 height 16
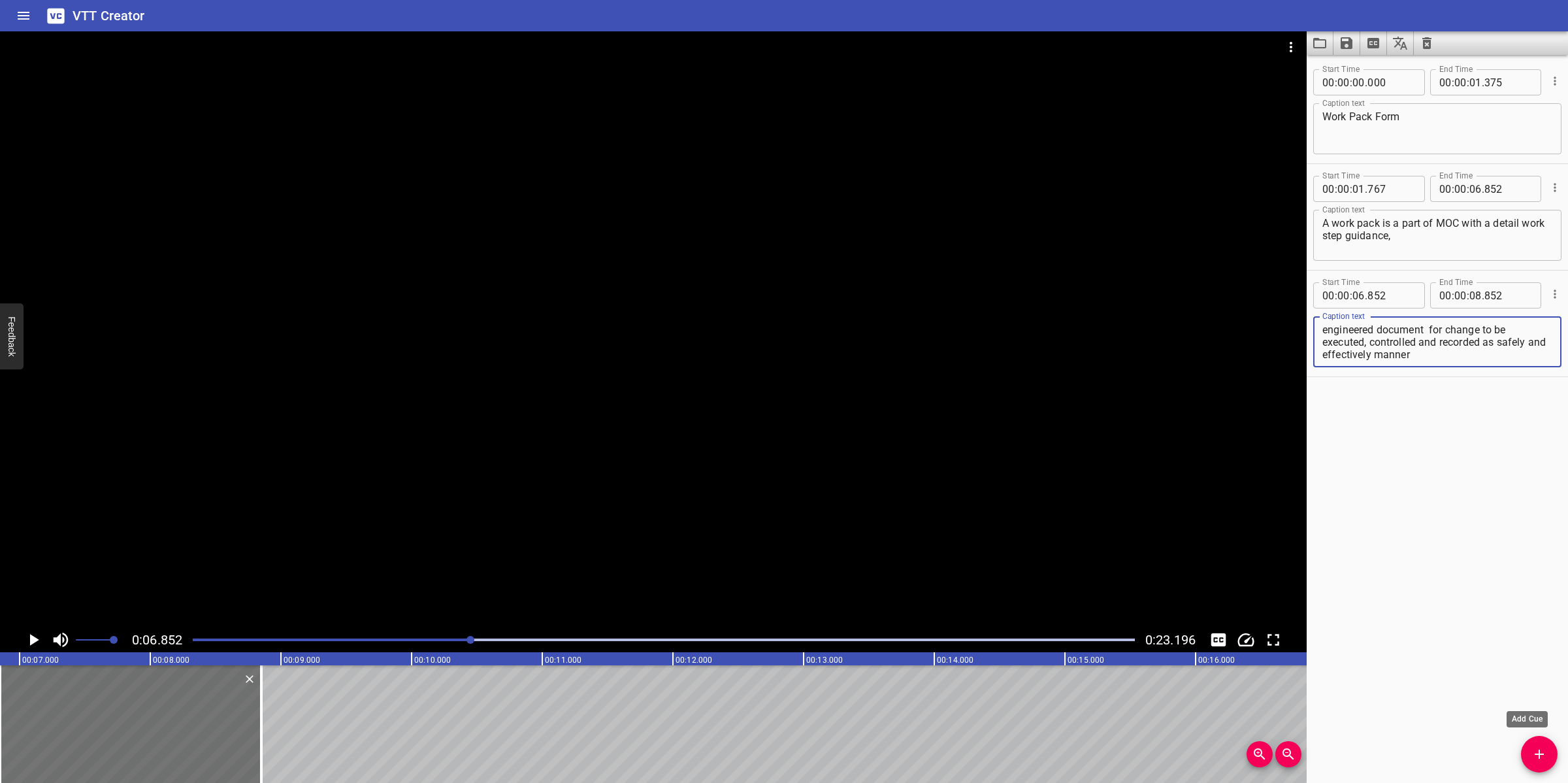
scroll to position [12, 0]
type textarea "engineered document for change to be executed, controlled and recorded as safel…"
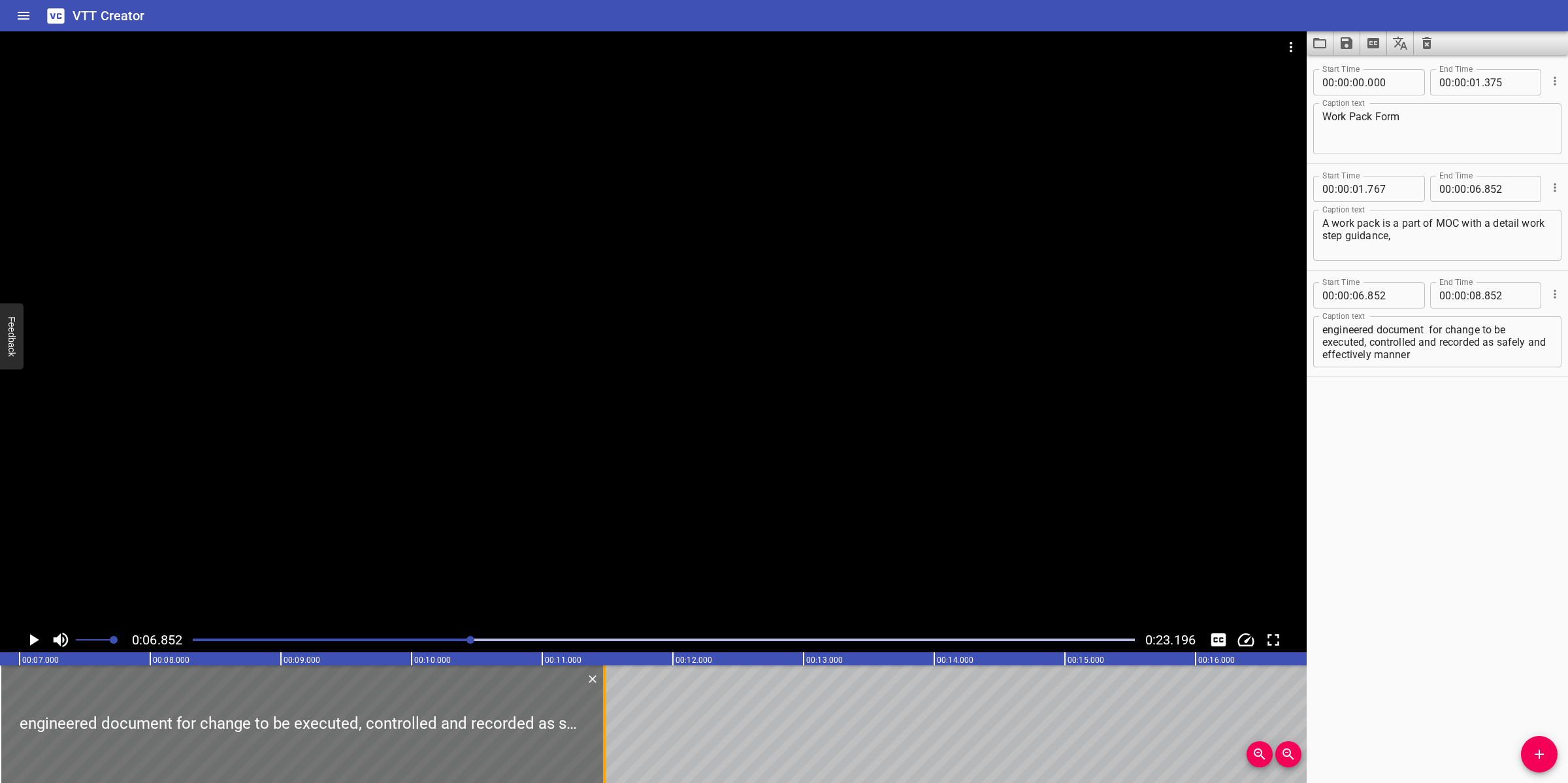
drag, startPoint x: 265, startPoint y: 715, endPoint x: 609, endPoint y: 721, distance: 344.1
click at [609, 721] on div at bounding box center [604, 724] width 13 height 118
type input "11"
type input "477"
click at [683, 488] on div at bounding box center [654, 329] width 1307 height 596
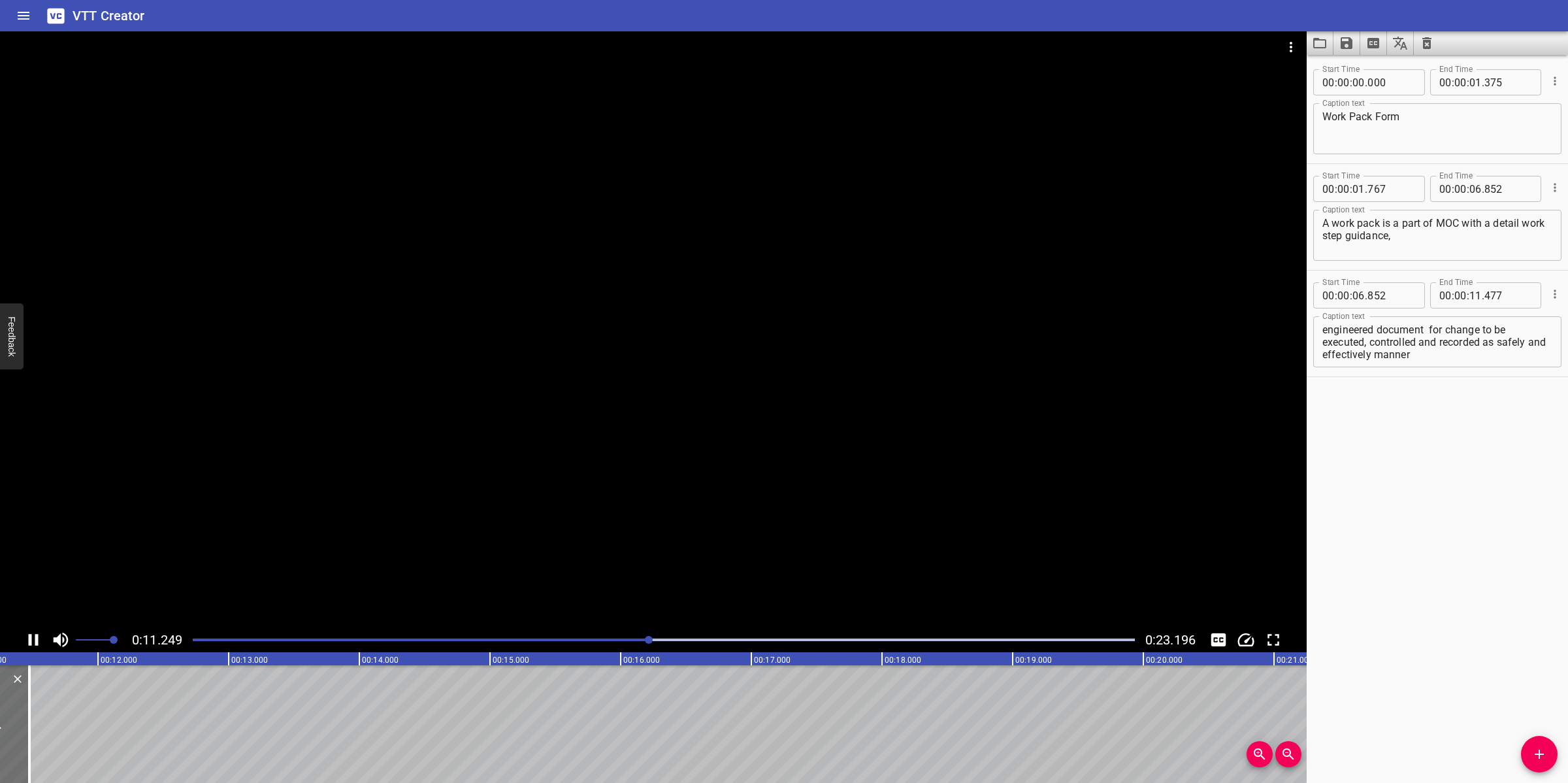
click at [616, 553] on div at bounding box center [654, 329] width 1307 height 596
click at [620, 637] on div at bounding box center [664, 639] width 958 height 18
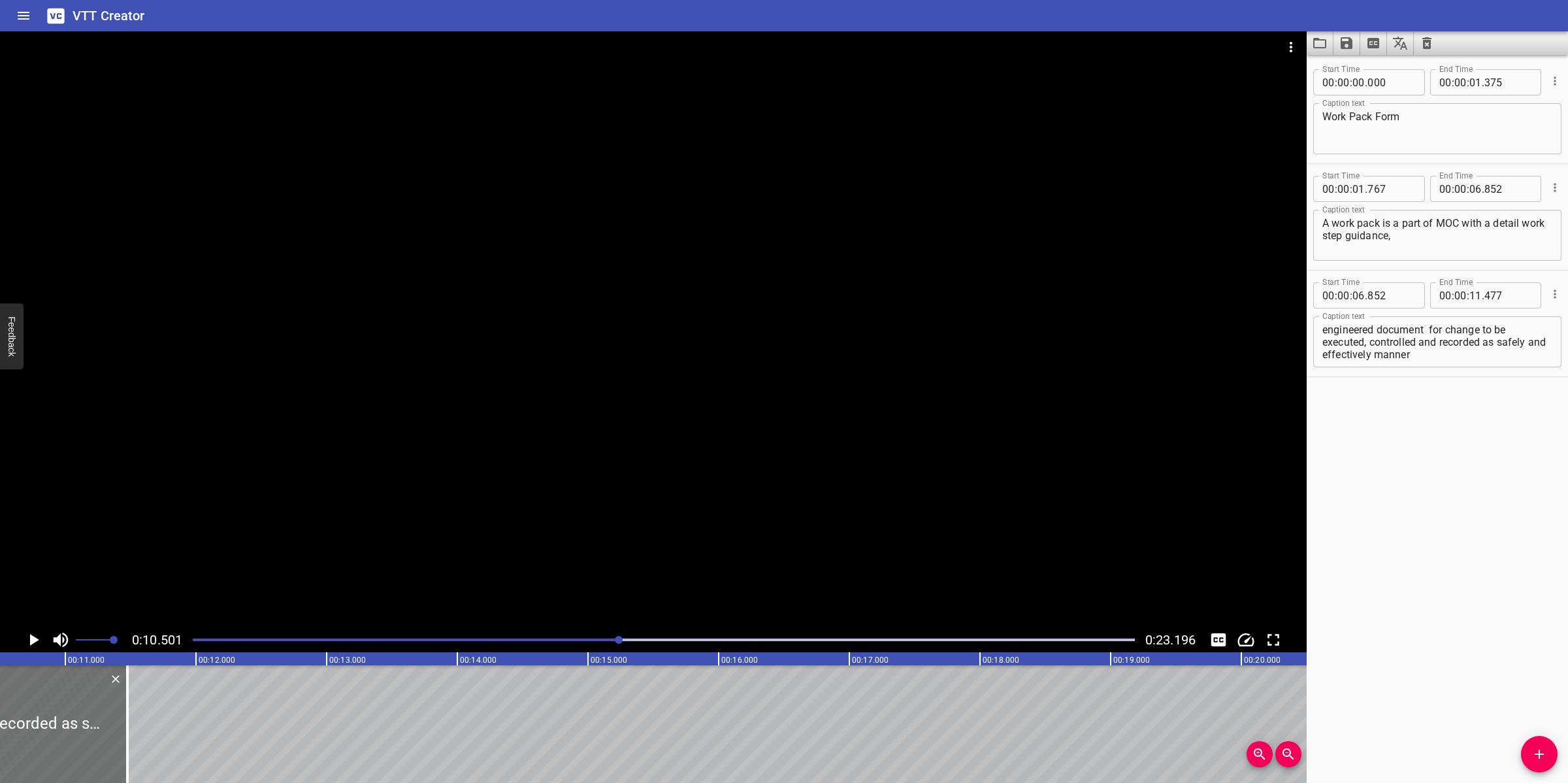
click at [598, 508] on div at bounding box center [654, 329] width 1307 height 596
click at [575, 648] on div "0:11.506 0:23.196" at bounding box center [654, 640] width 1307 height 25
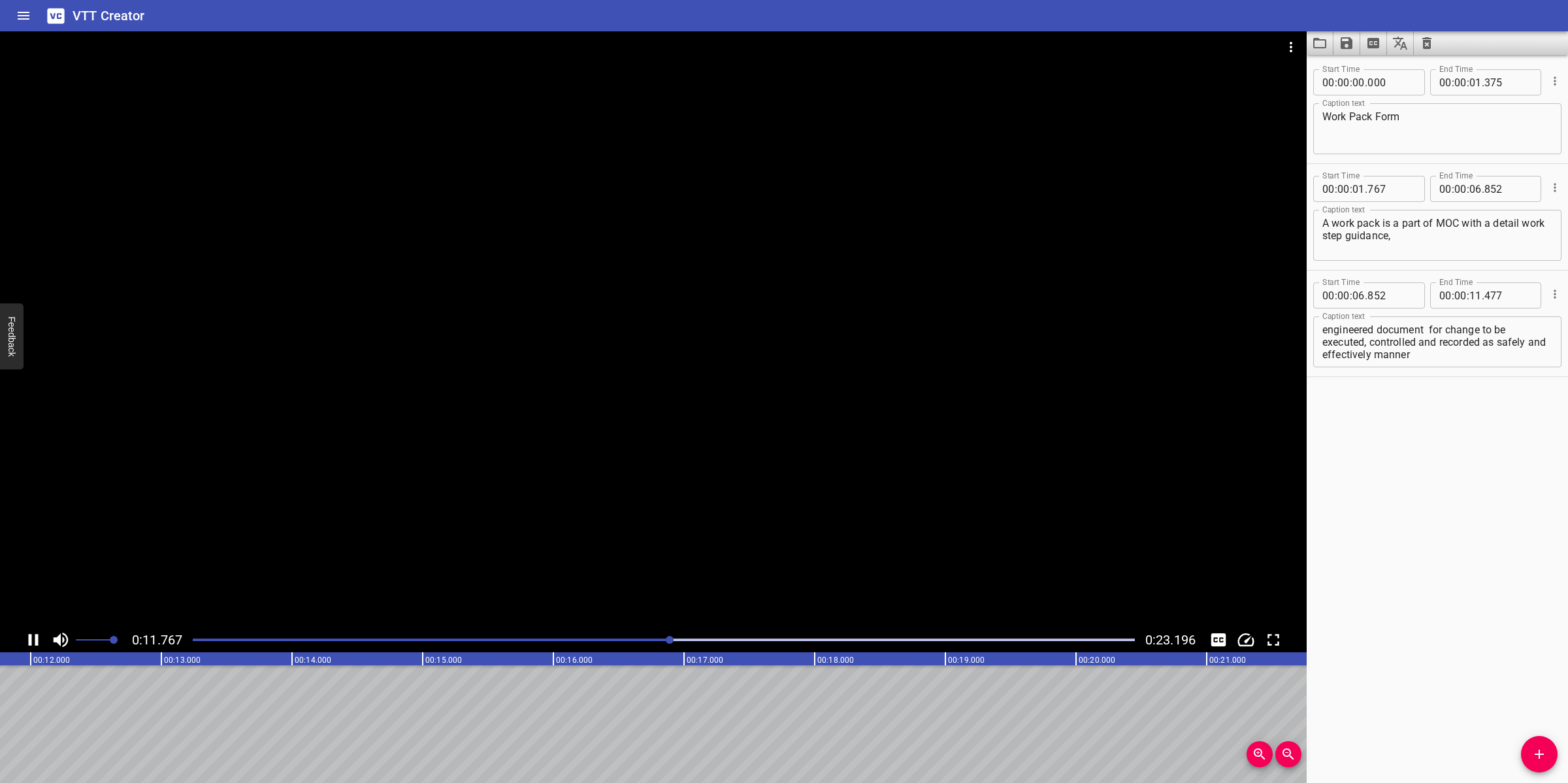
click at [576, 644] on div at bounding box center [664, 639] width 958 height 18
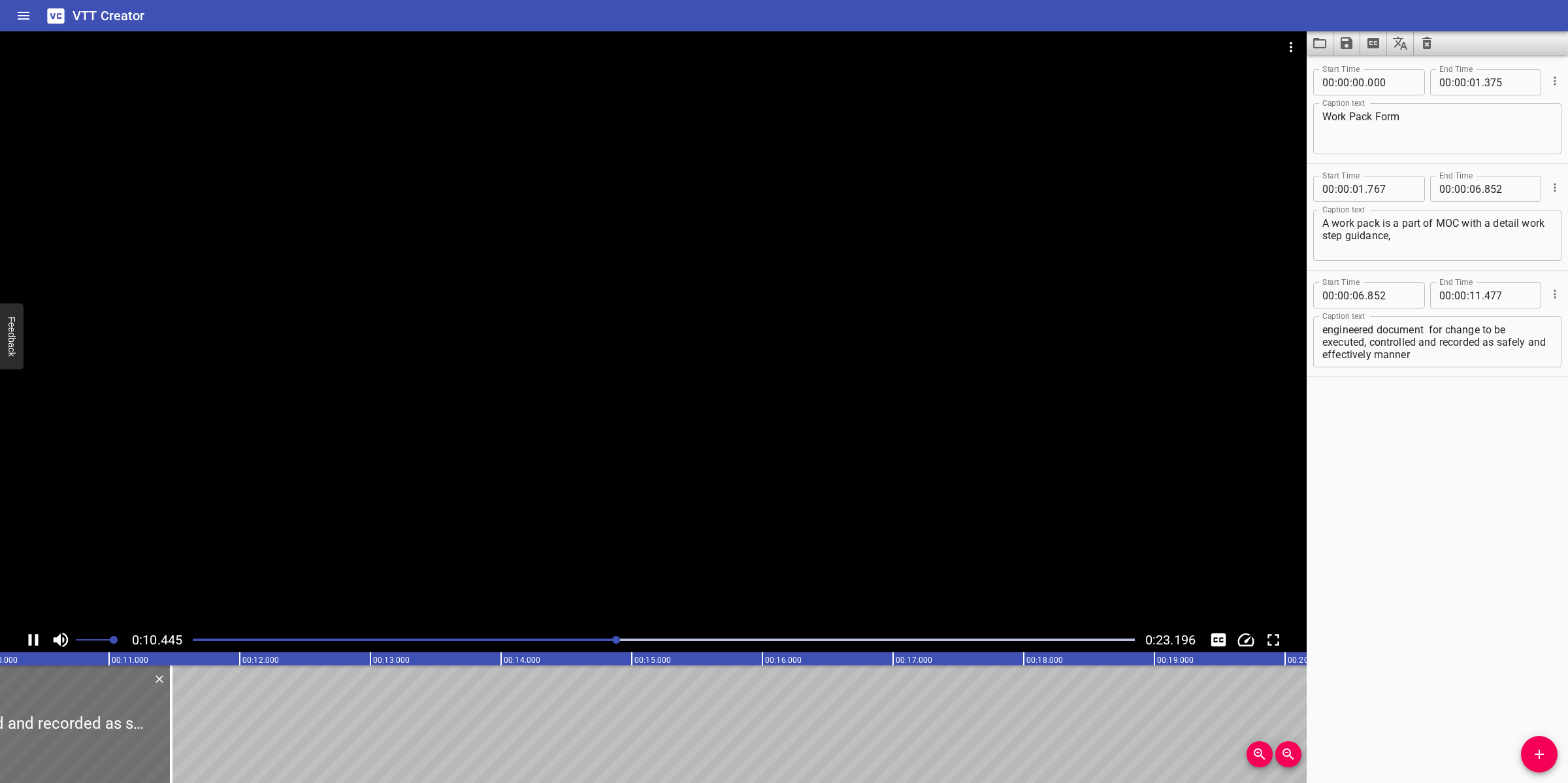
click at [655, 560] on div at bounding box center [654, 329] width 1307 height 596
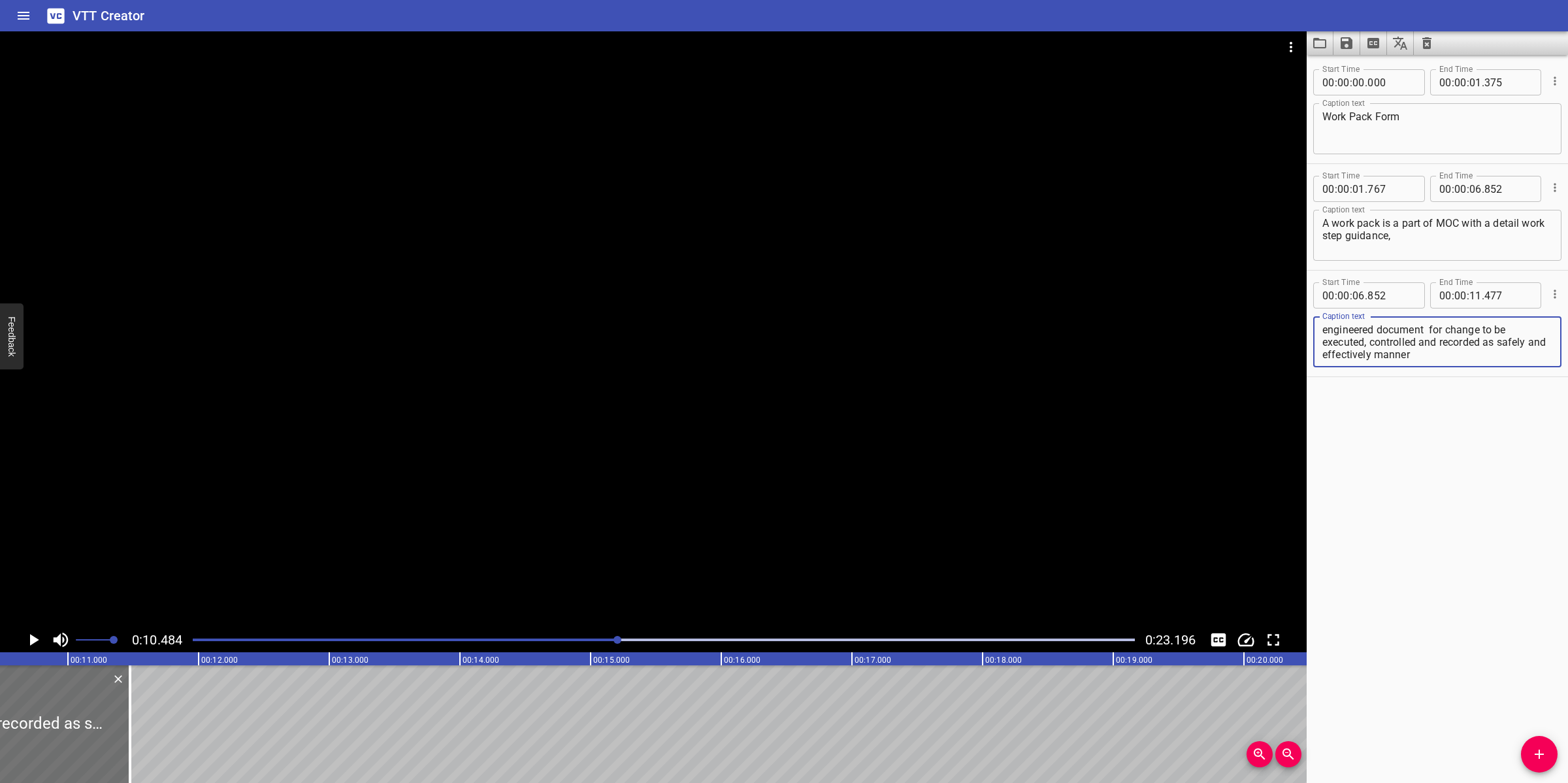
click at [1426, 356] on textarea "engineered document for change to be executed, controlled and recorded as safel…" at bounding box center [1438, 342] width 230 height 37
drag, startPoint x: 1371, startPoint y: 328, endPoint x: 1481, endPoint y: 360, distance: 114.6
click at [1481, 360] on div "engineered document for change to be executed, controlled, and recorded as safe…" at bounding box center [1437, 341] width 248 height 51
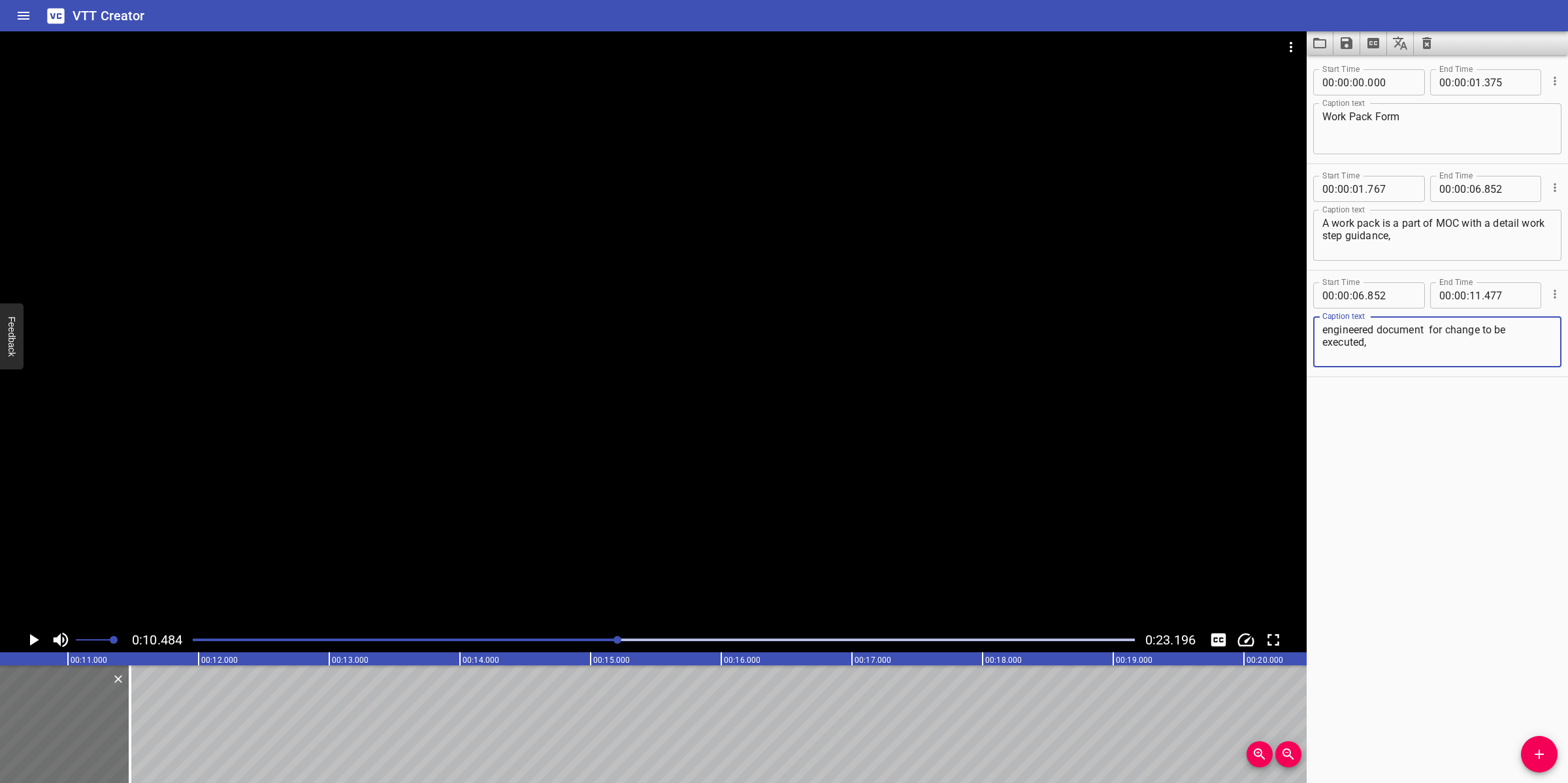
type textarea "engineered document for change to be executed,"
click at [1469, 294] on input "number" at bounding box center [1475, 295] width 12 height 26
type input "10"
type input "484"
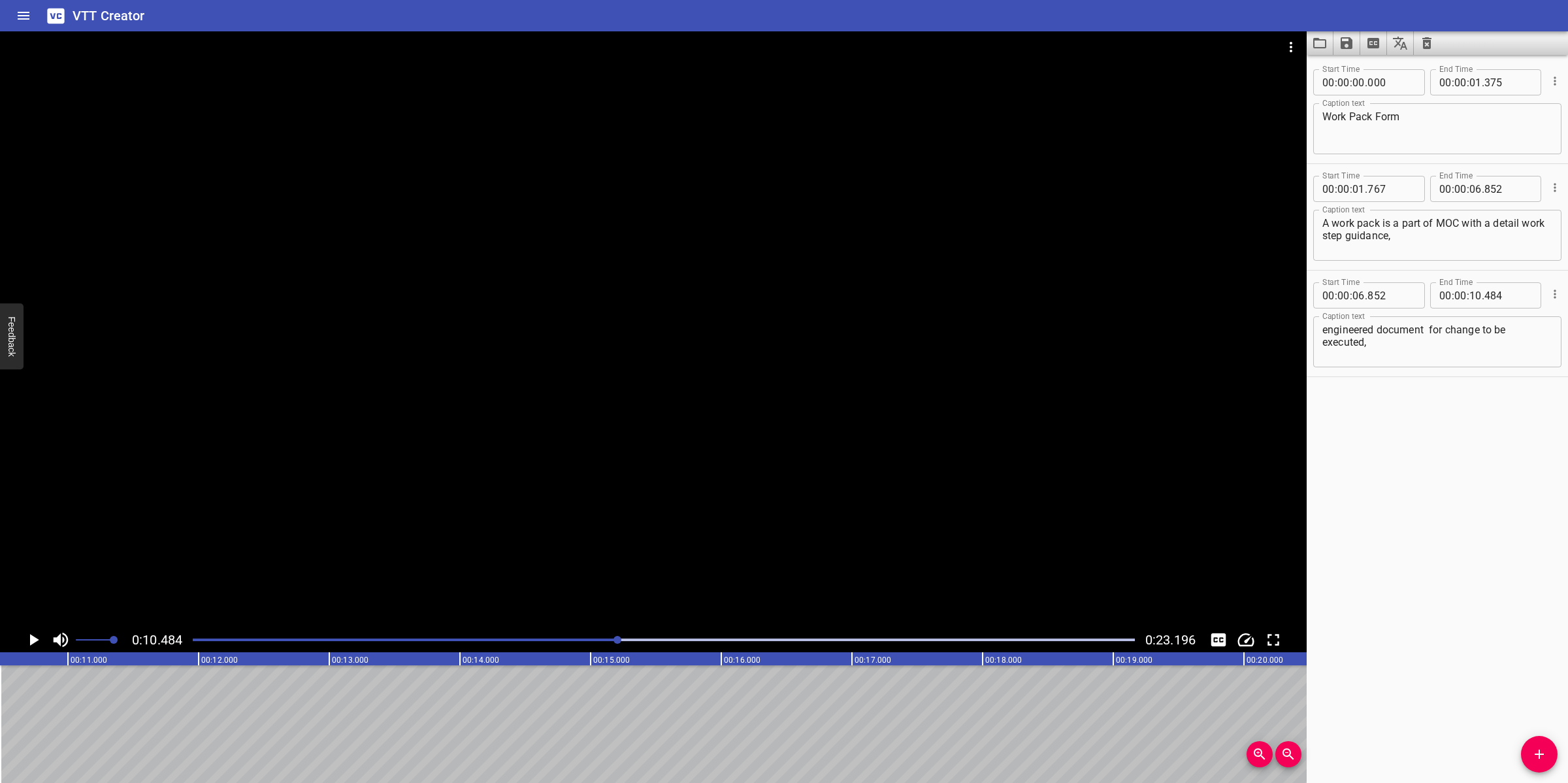
click at [1525, 747] on span "Add Cue" at bounding box center [1539, 754] width 36 height 16
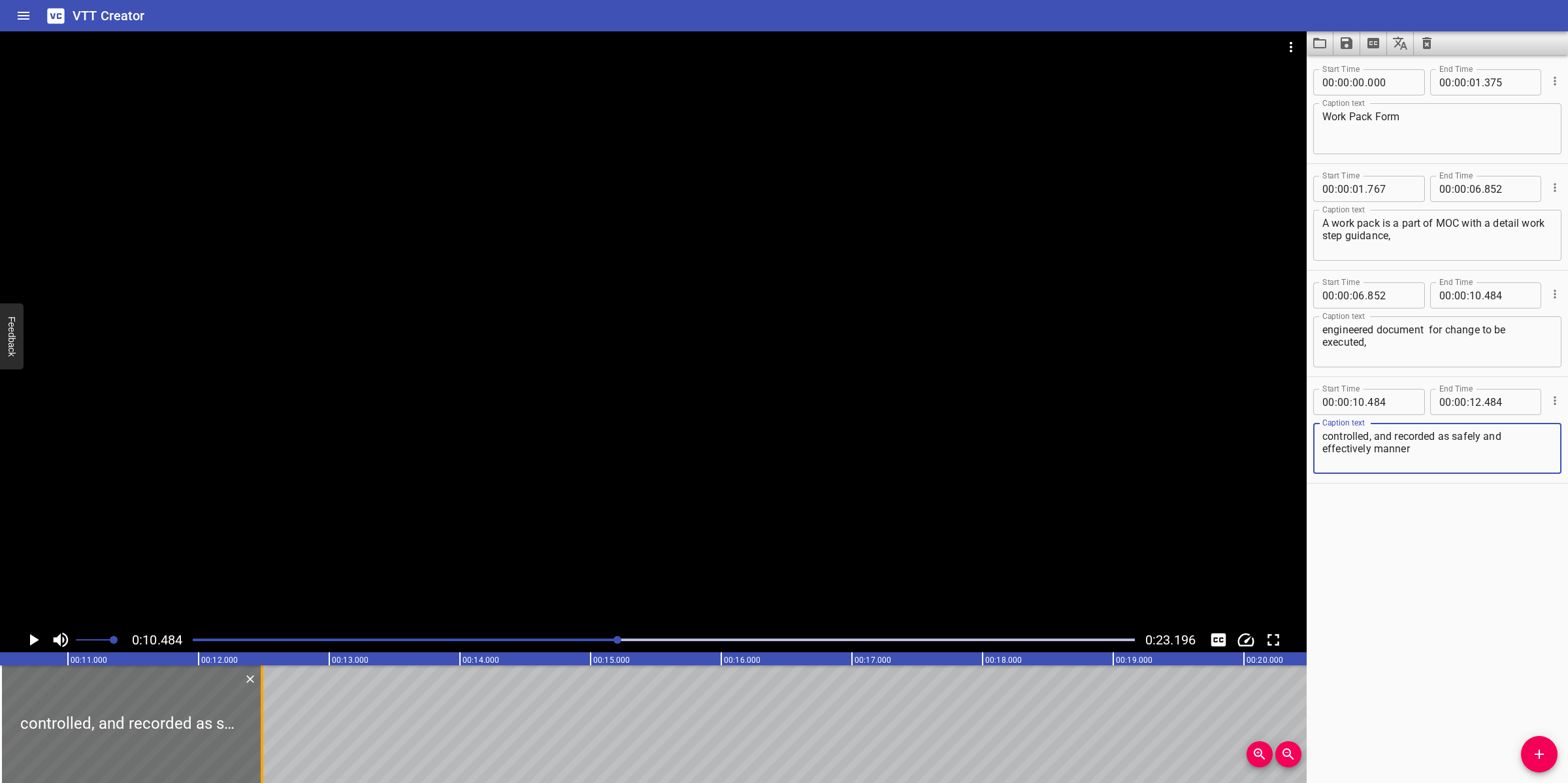
type textarea "controlled, and recorded as safely and effectively manner"
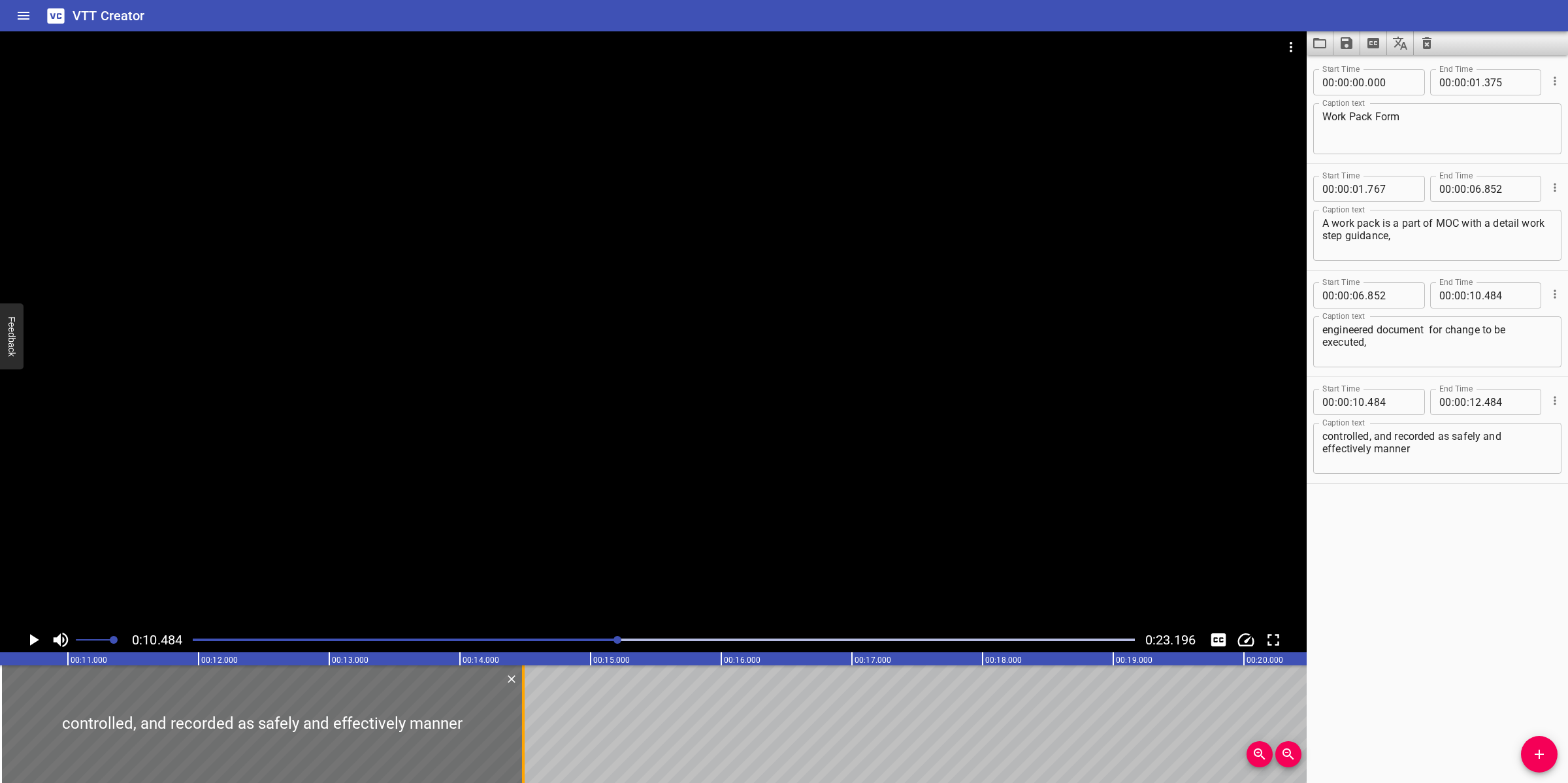
drag, startPoint x: 259, startPoint y: 709, endPoint x: 519, endPoint y: 729, distance: 260.8
click at [519, 727] on div at bounding box center [523, 724] width 13 height 118
type input "14"
type input "469"
drag, startPoint x: 857, startPoint y: 476, endPoint x: 864, endPoint y: 477, distance: 7.1
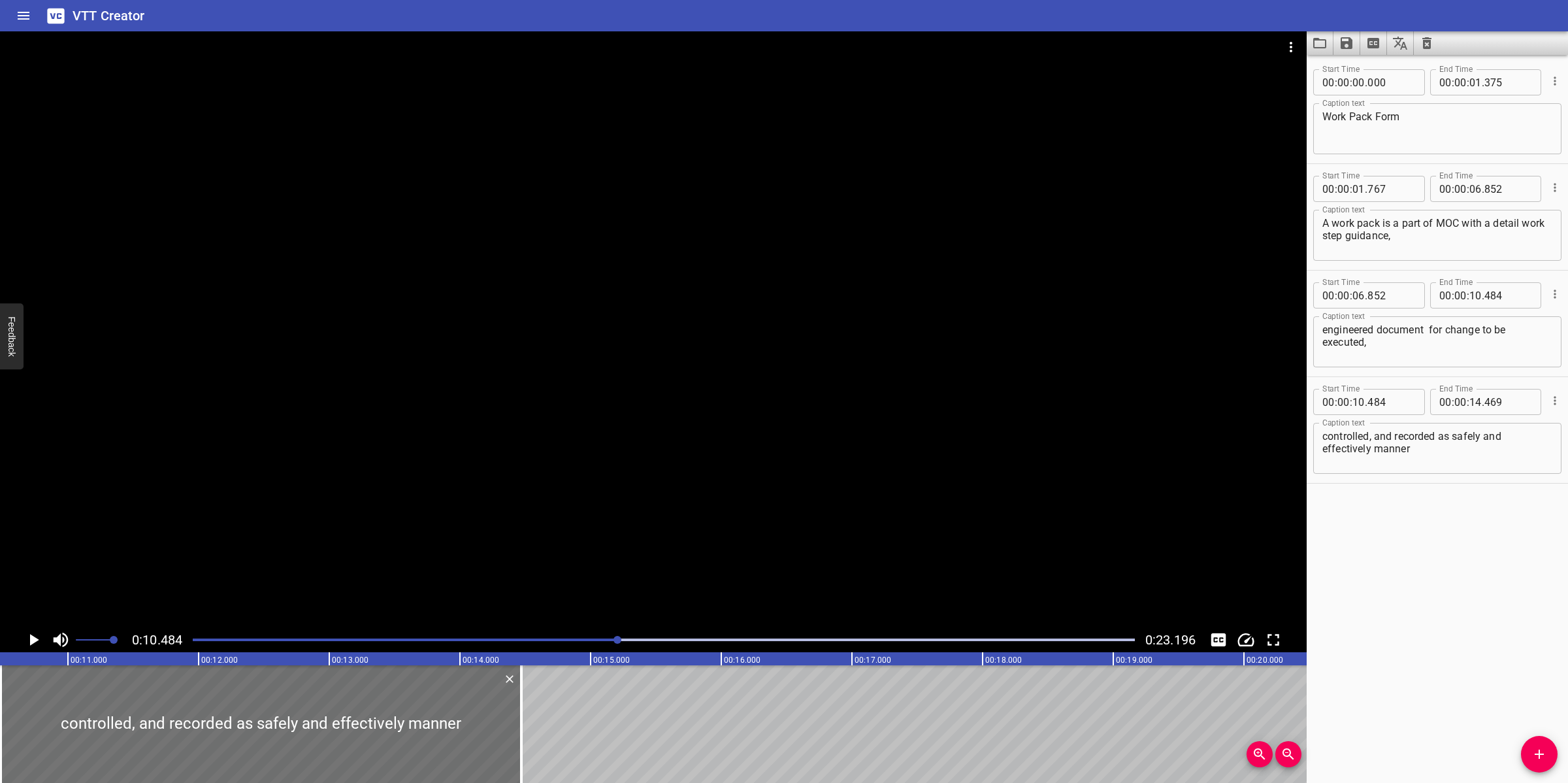
click at [860, 476] on div at bounding box center [654, 329] width 1307 height 596
click at [1422, 453] on textarea "controlled, and recorded as safely and effectively manner" at bounding box center [1438, 449] width 230 height 37
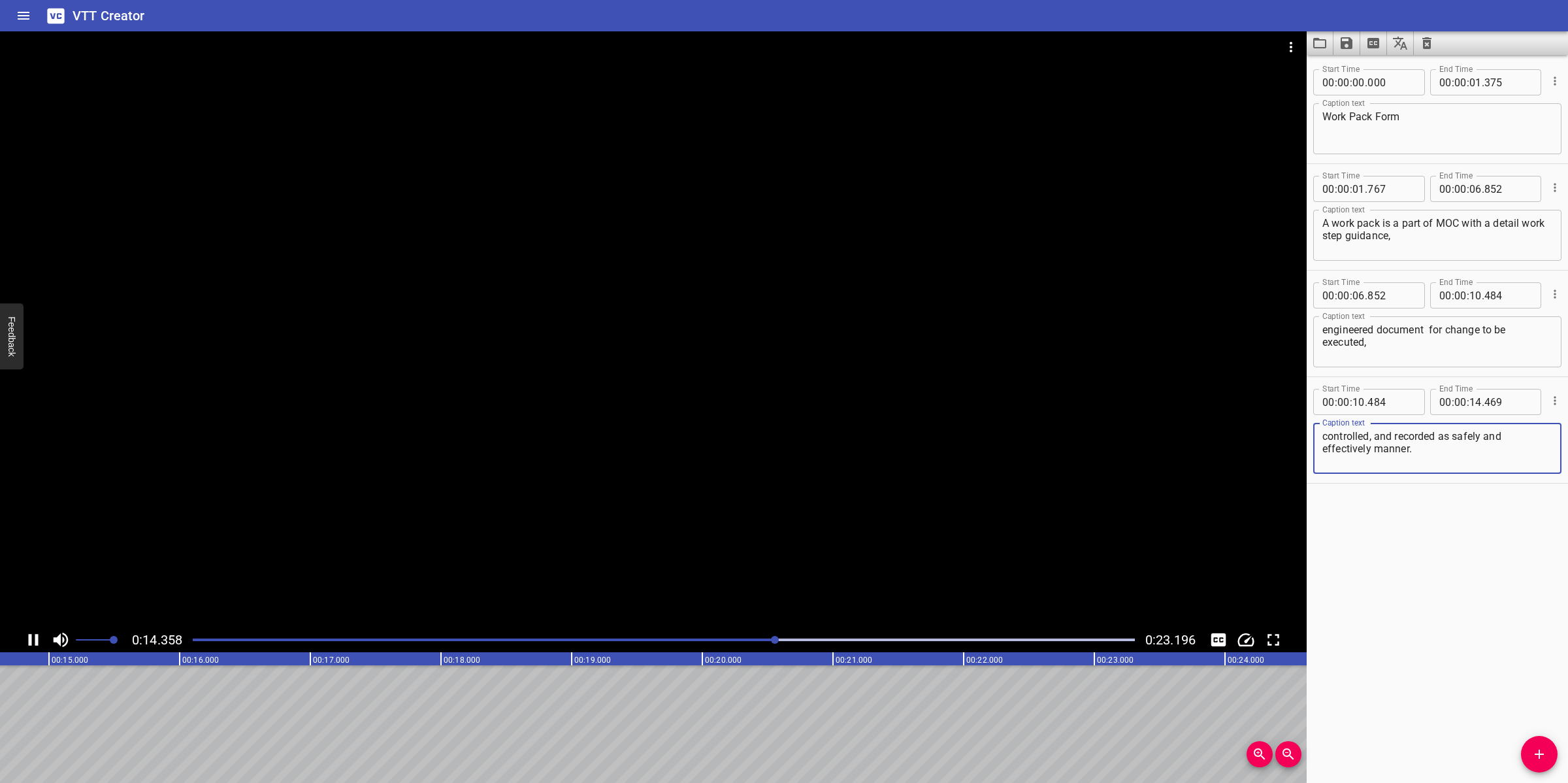
type textarea "controlled, and recorded as safely and effectively manner."
click at [1338, 49] on button "Save captions to file" at bounding box center [1346, 42] width 27 height 23
click at [1379, 72] on li "Save to VTT file" at bounding box center [1381, 71] width 96 height 23
